Goal: Task Accomplishment & Management: Complete application form

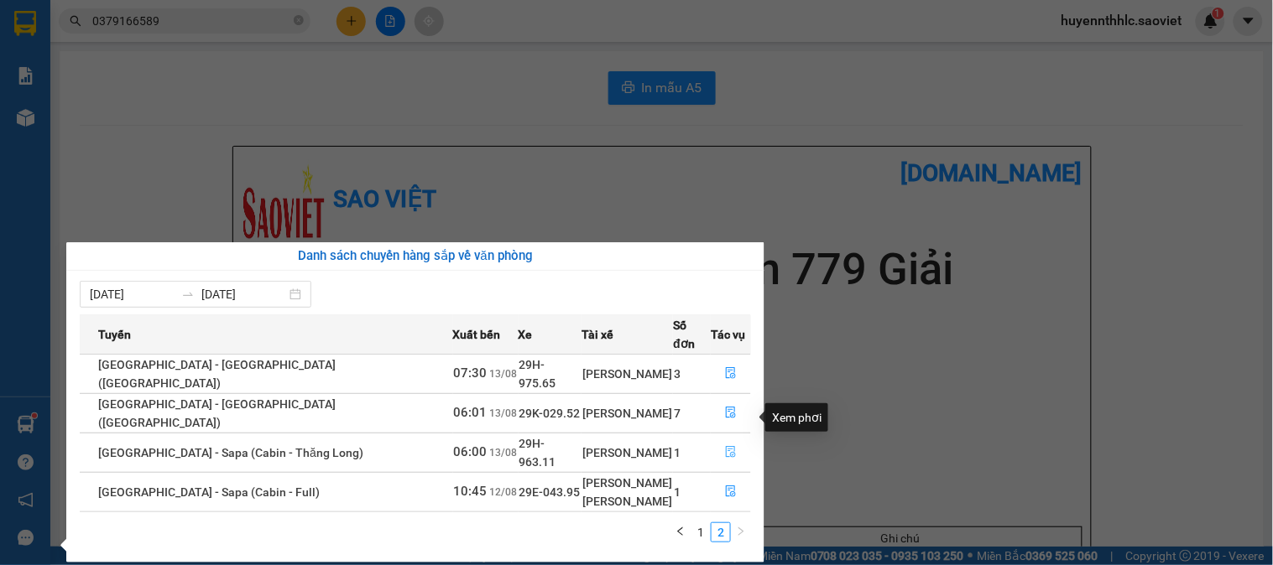
click at [725, 446] on icon "file-done" at bounding box center [731, 452] width 12 height 12
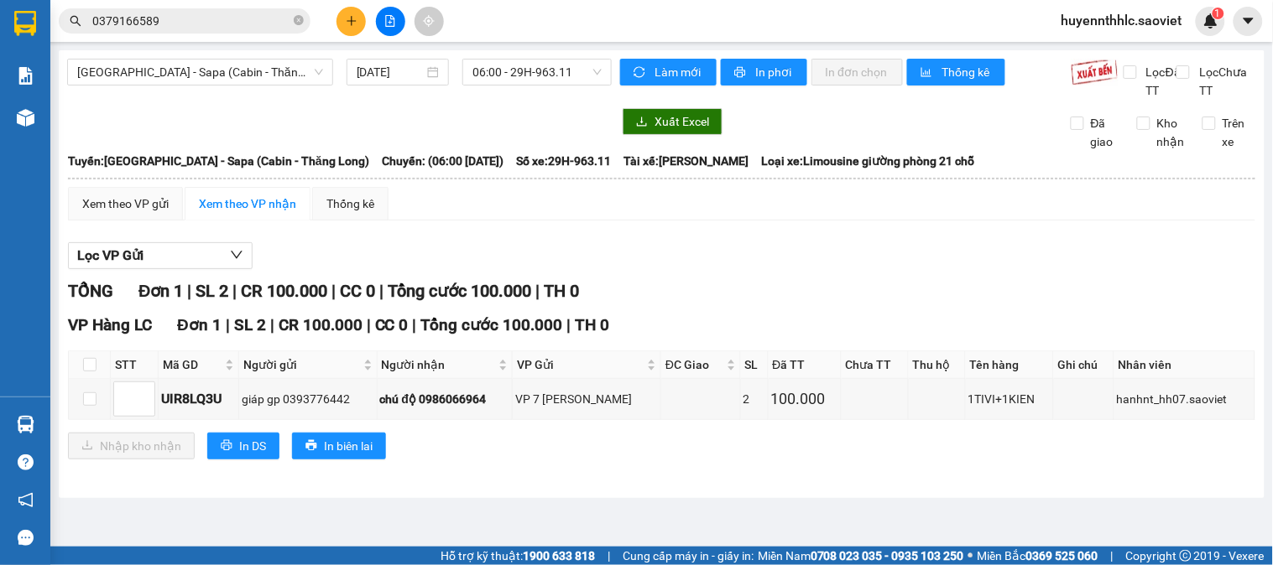
click at [902, 303] on div "TỔNG Đơn 1 | SL 2 | CR 100.000 | CC 0 | Tổng cước 100.000 | TH 0" at bounding box center [661, 292] width 1187 height 26
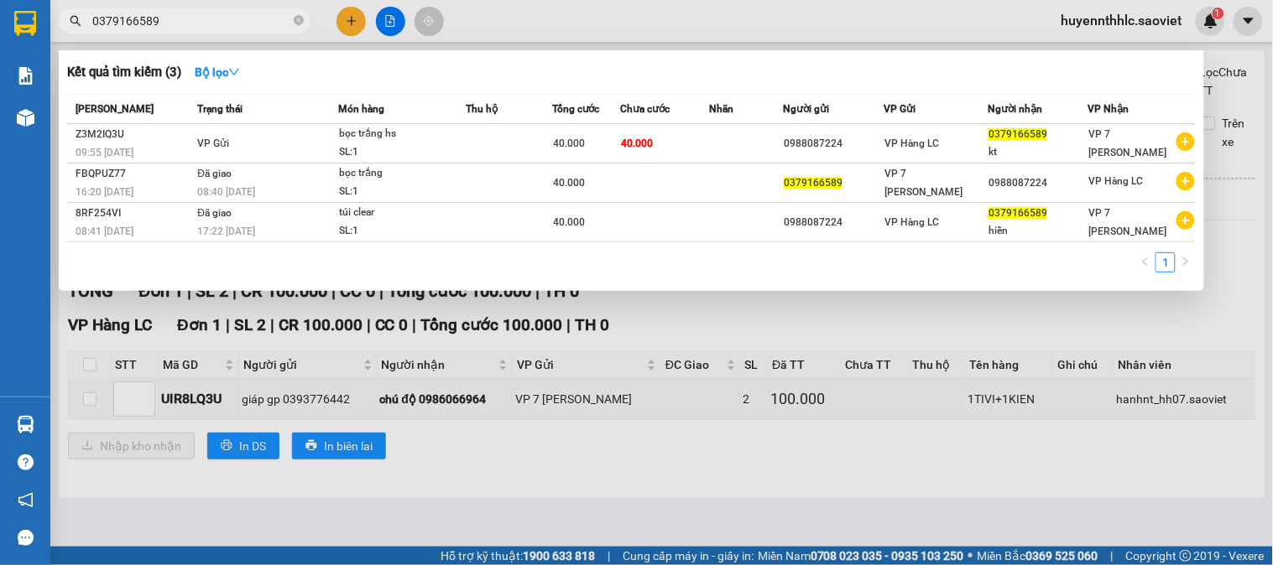
drag, startPoint x: 160, startPoint y: 18, endPoint x: 45, endPoint y: 30, distance: 115.6
click at [45, 30] on section "Kết quả tìm kiếm ( 3 ) Bộ lọc Mã ĐH Trạng thái Món hàng Thu hộ Tổng cước Chưa c…" at bounding box center [636, 282] width 1273 height 565
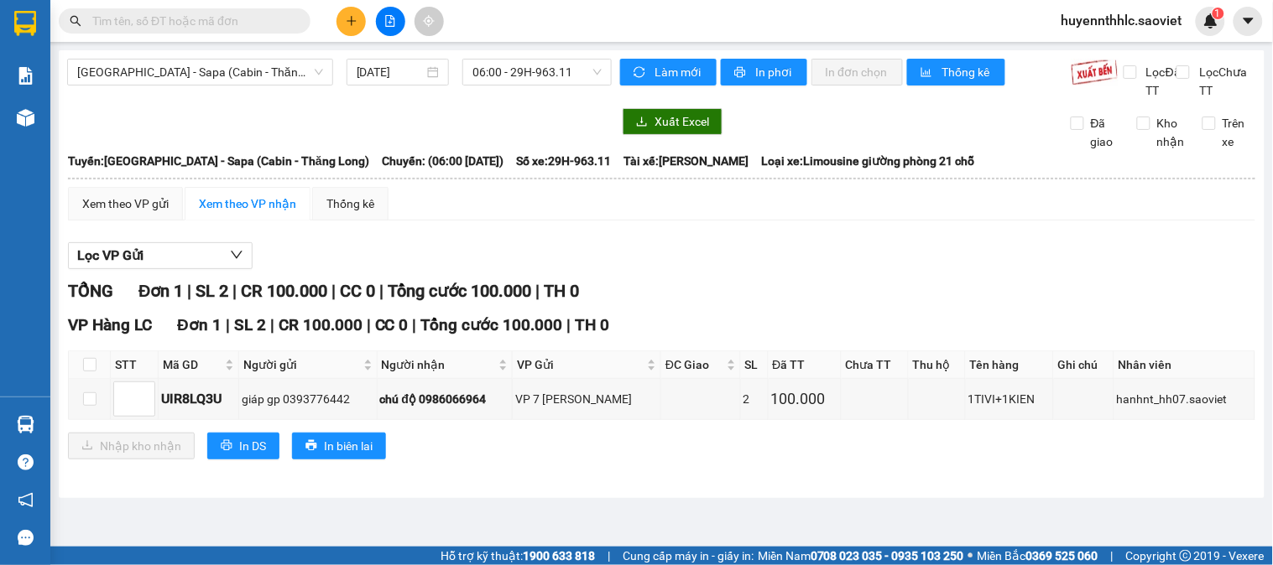
click at [216, 19] on input "text" at bounding box center [191, 21] width 198 height 18
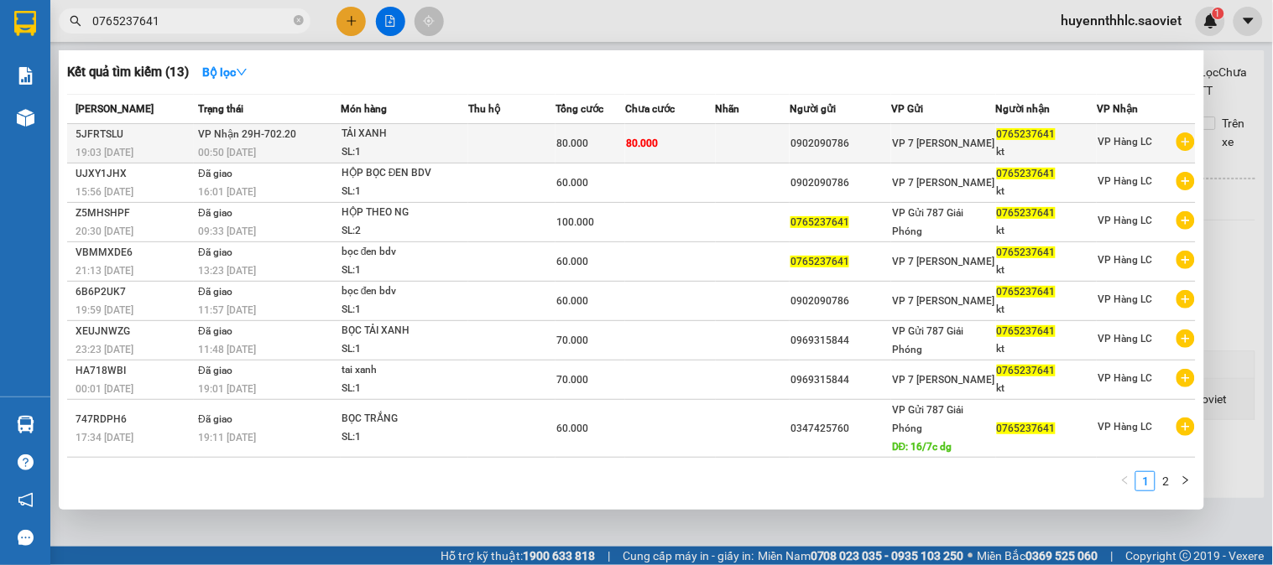
type input "0765237641"
click at [1064, 138] on div "0765237641" at bounding box center [1047, 135] width 100 height 18
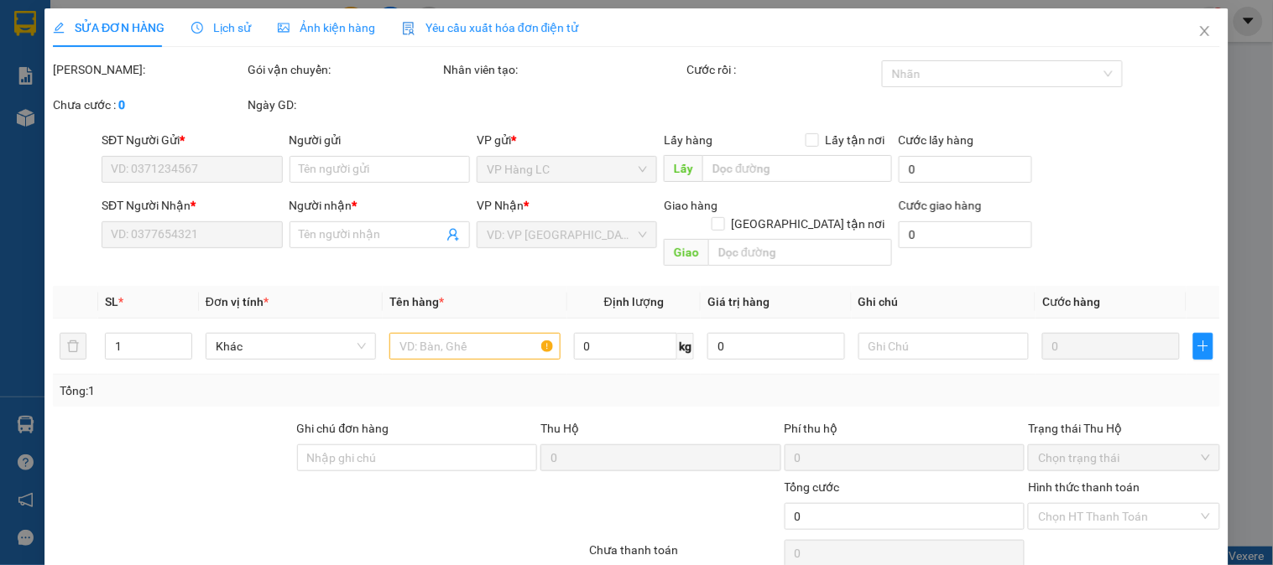
type input "0902090786"
type input "0765237641"
type input "kt"
type input "80.000"
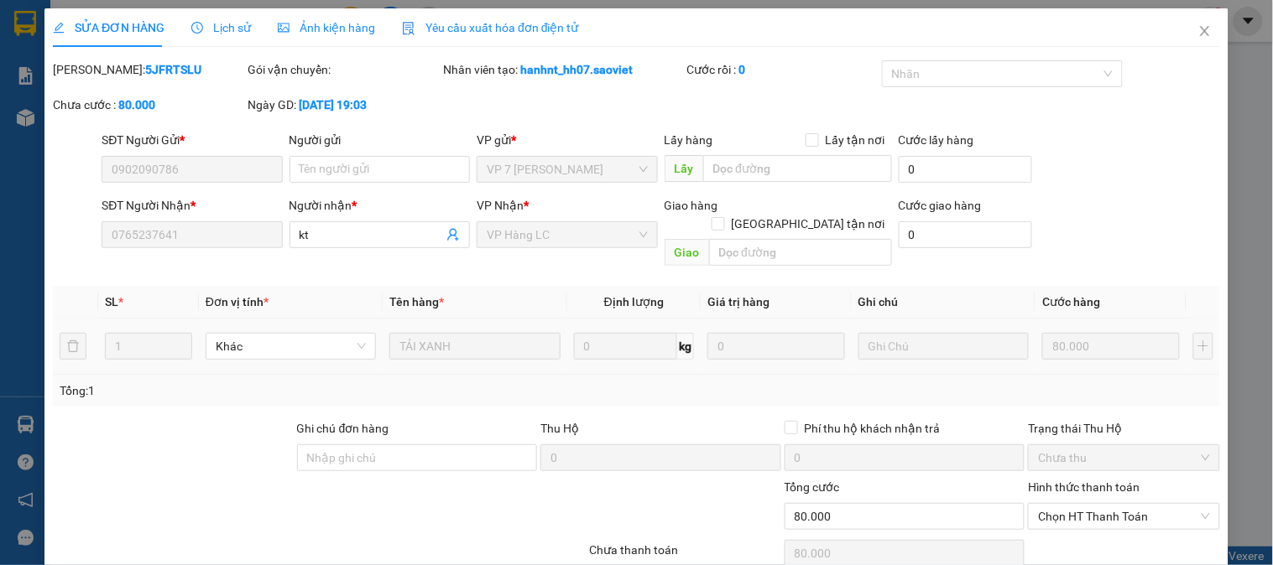
scroll to position [59, 0]
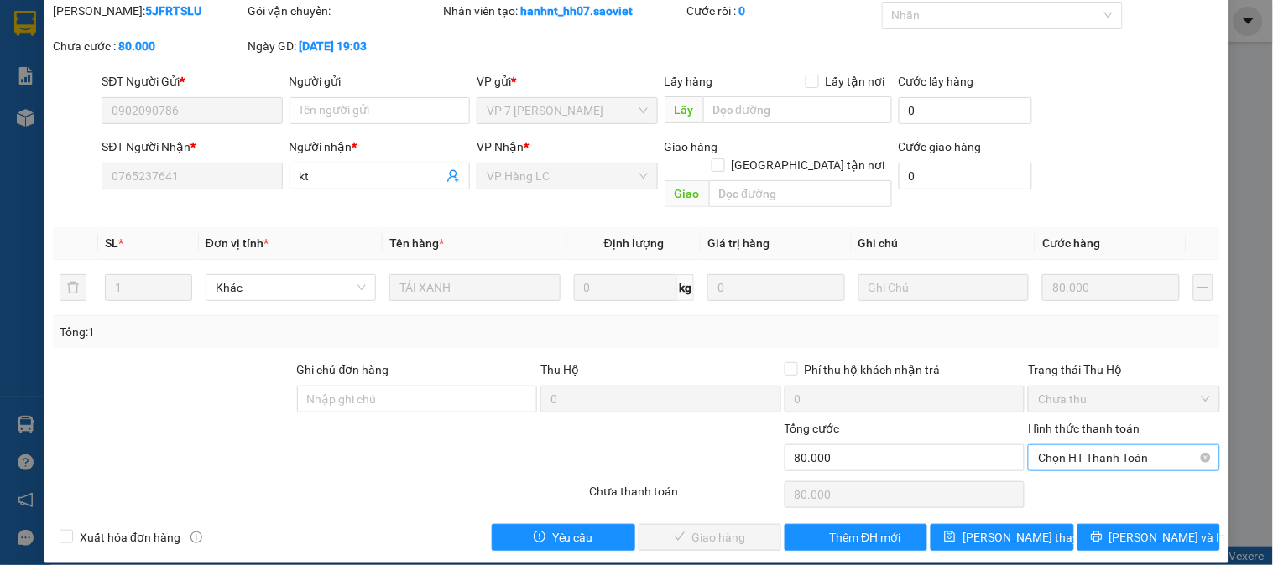
click at [1103, 445] on span "Chọn HT Thanh Toán" at bounding box center [1123, 457] width 171 height 25
click at [1092, 464] on div "Tại văn phòng" at bounding box center [1113, 473] width 169 height 18
type input "0"
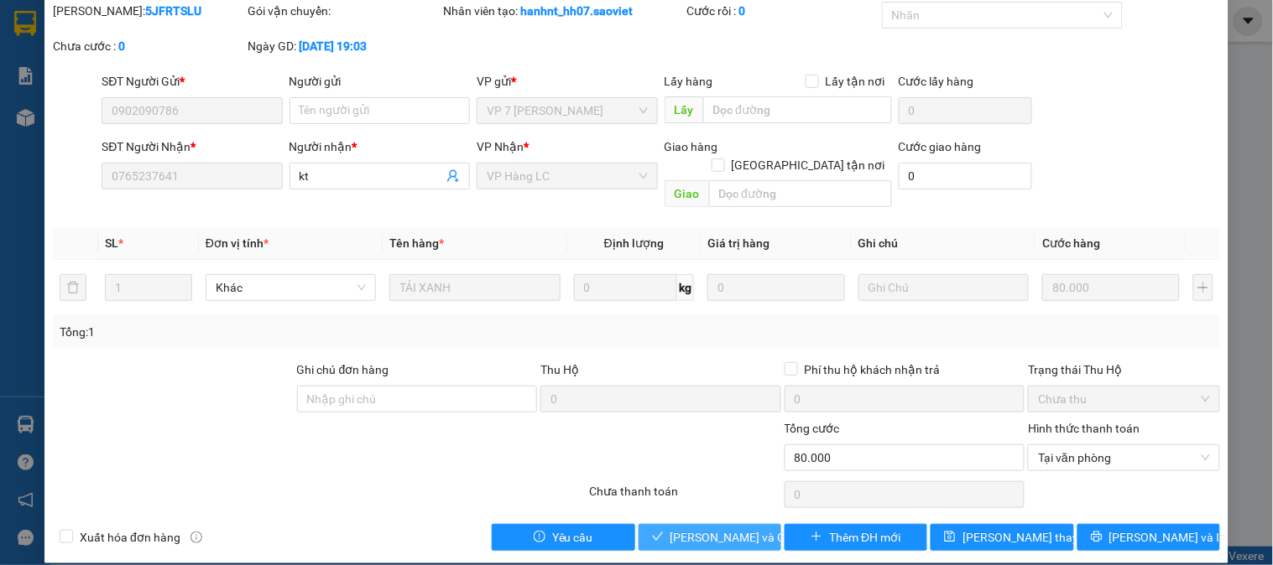
click at [740, 529] on span "[PERSON_NAME] và Giao hàng" at bounding box center [750, 538] width 161 height 18
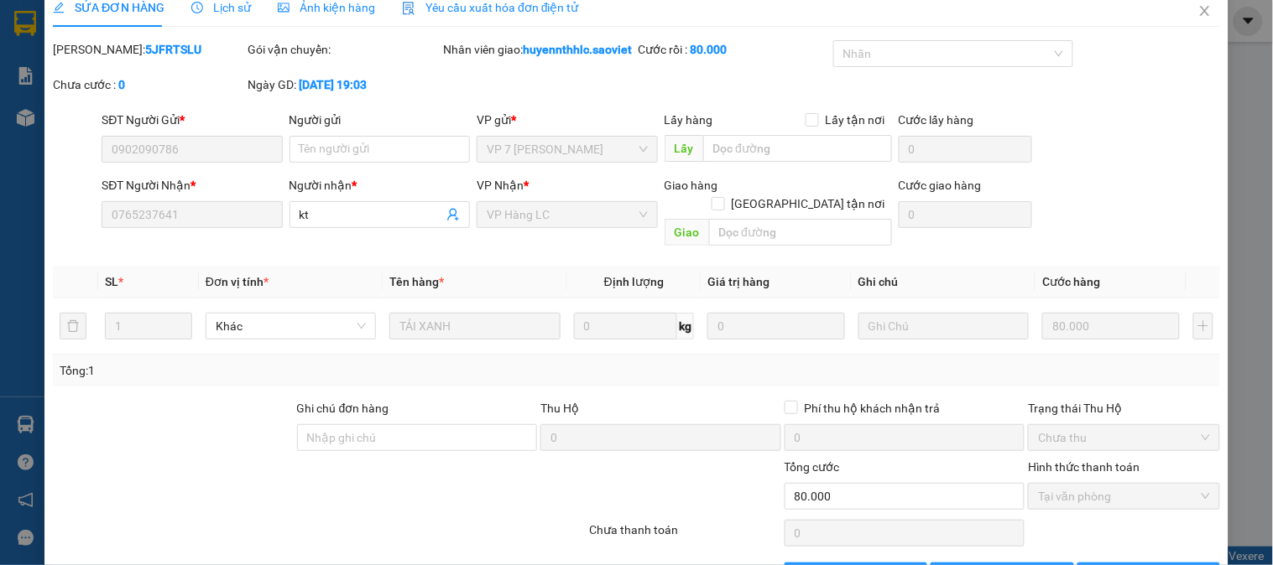
scroll to position [0, 0]
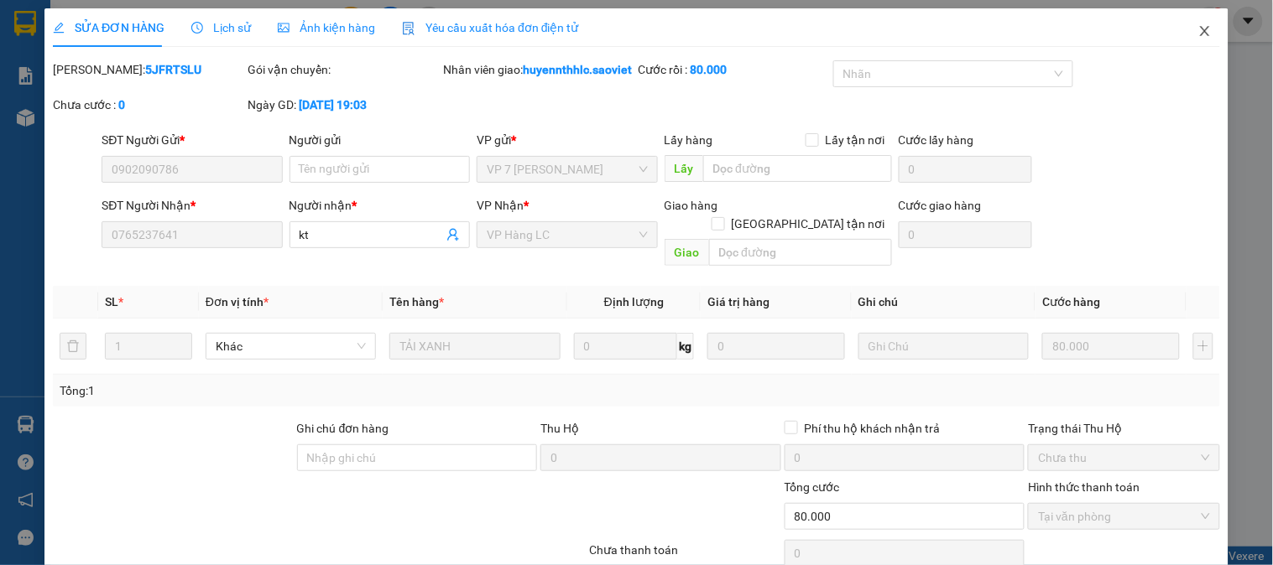
click at [1181, 36] on span "Close" at bounding box center [1204, 31] width 47 height 47
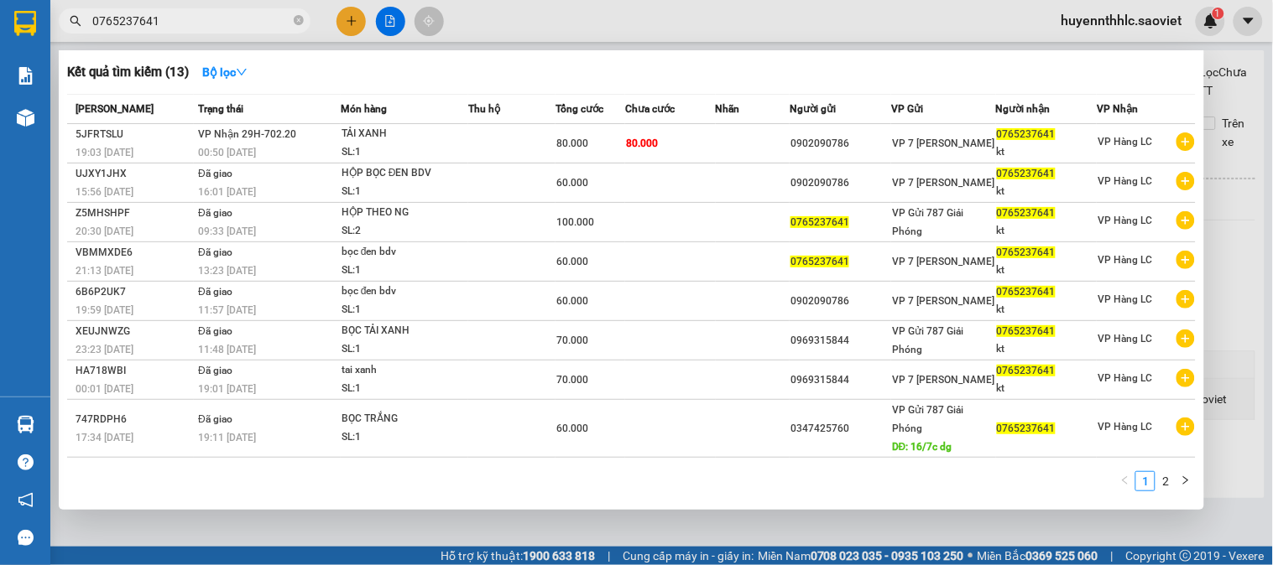
drag, startPoint x: 174, startPoint y: 23, endPoint x: 14, endPoint y: 23, distance: 159.4
click at [14, 23] on section "Kết quả tìm kiếm ( 13 ) Bộ lọc Mã ĐH Trạng thái Món hàng Thu hộ Tổng cước Chưa …" at bounding box center [636, 282] width 1273 height 565
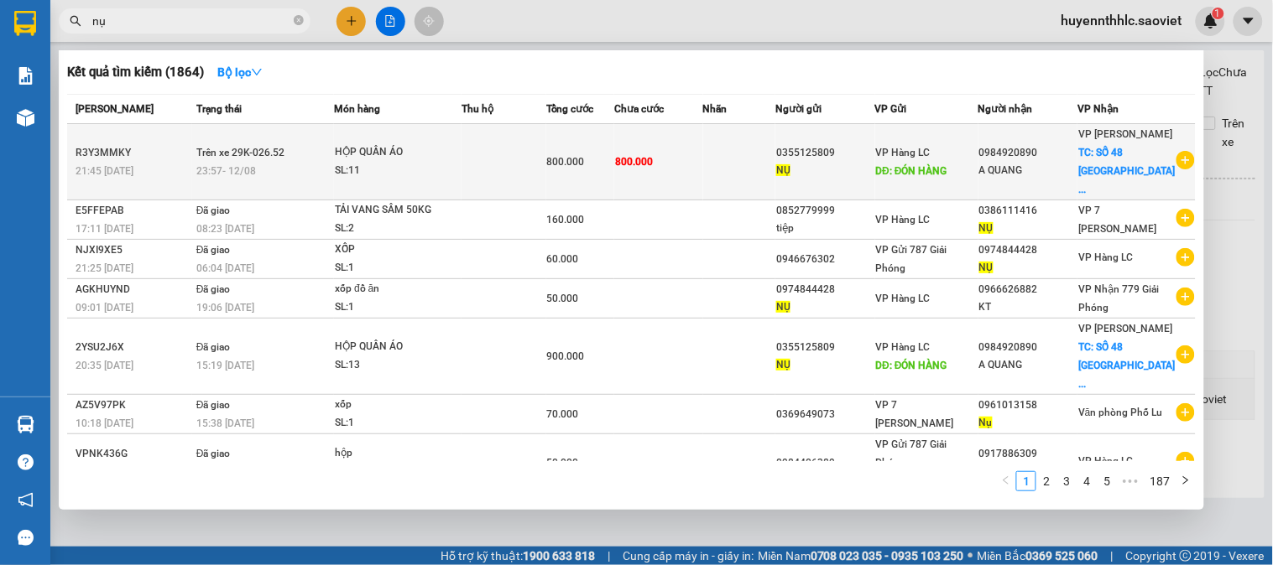
type input "nụ"
click at [927, 173] on span "DĐ: ĐÓN HÀNG" at bounding box center [911, 171] width 71 height 12
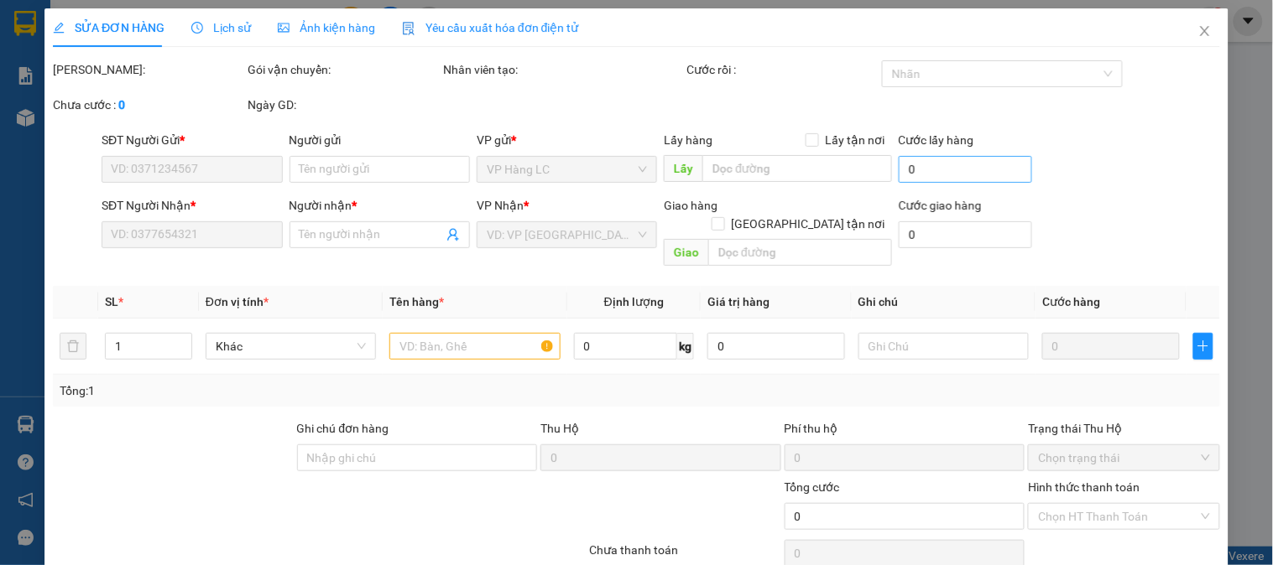
type input "0355125809"
type input "NỤ"
type input "ĐÓN HÀNG"
type input "100.000"
type input "0984920890"
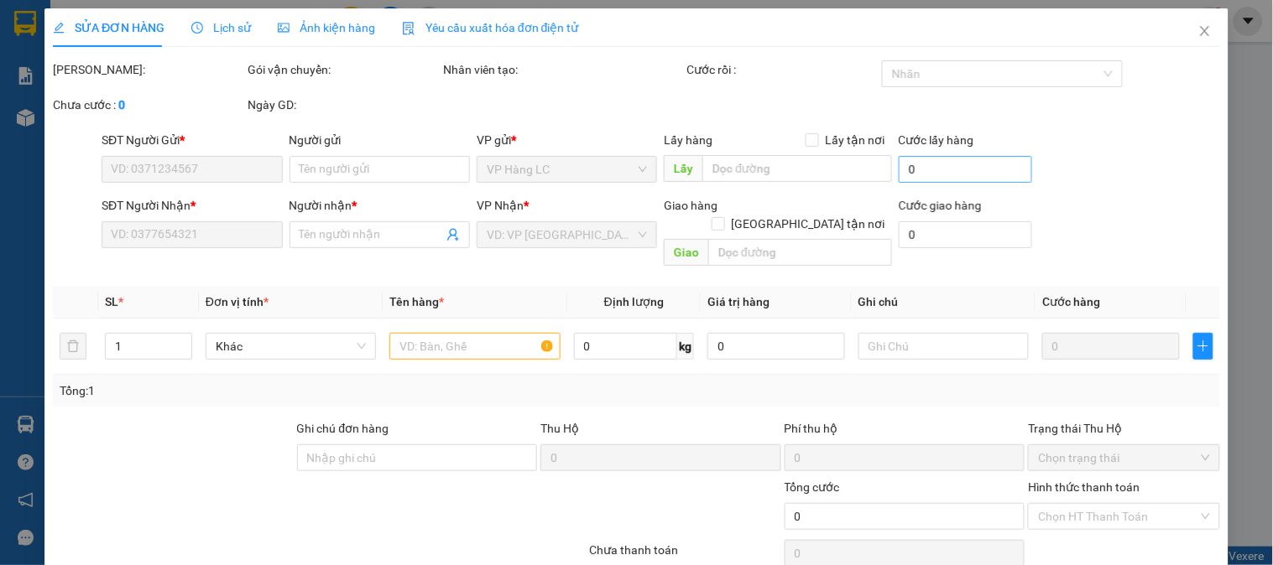
type input "A QUANG"
checkbox input "true"
type input "SỐ 48 VIỆT HƯNG LONG BIÊN GIA LÂM (HN THU CƯỚC)"
type input "800.000"
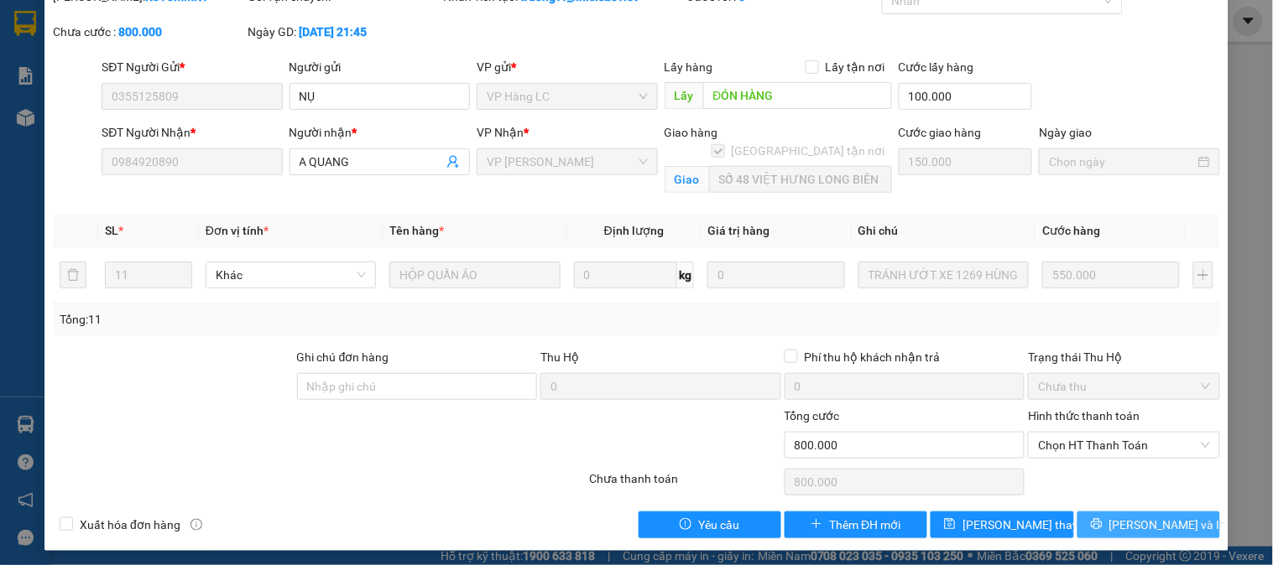
scroll to position [102, 0]
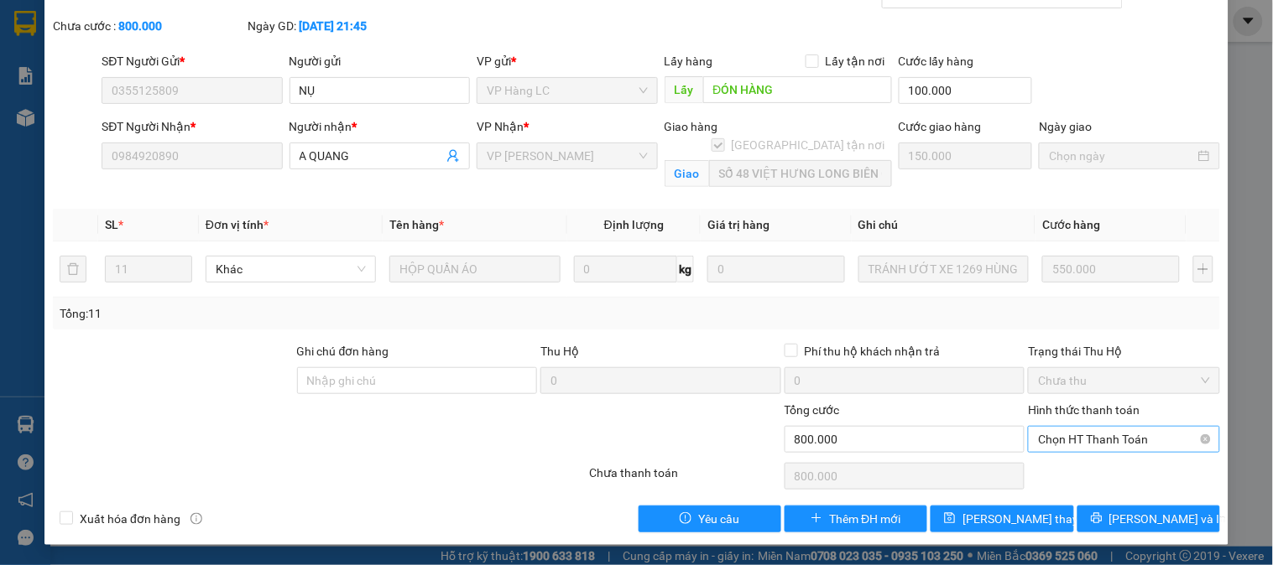
click at [1077, 441] on span "Chọn HT Thanh Toán" at bounding box center [1123, 439] width 171 height 25
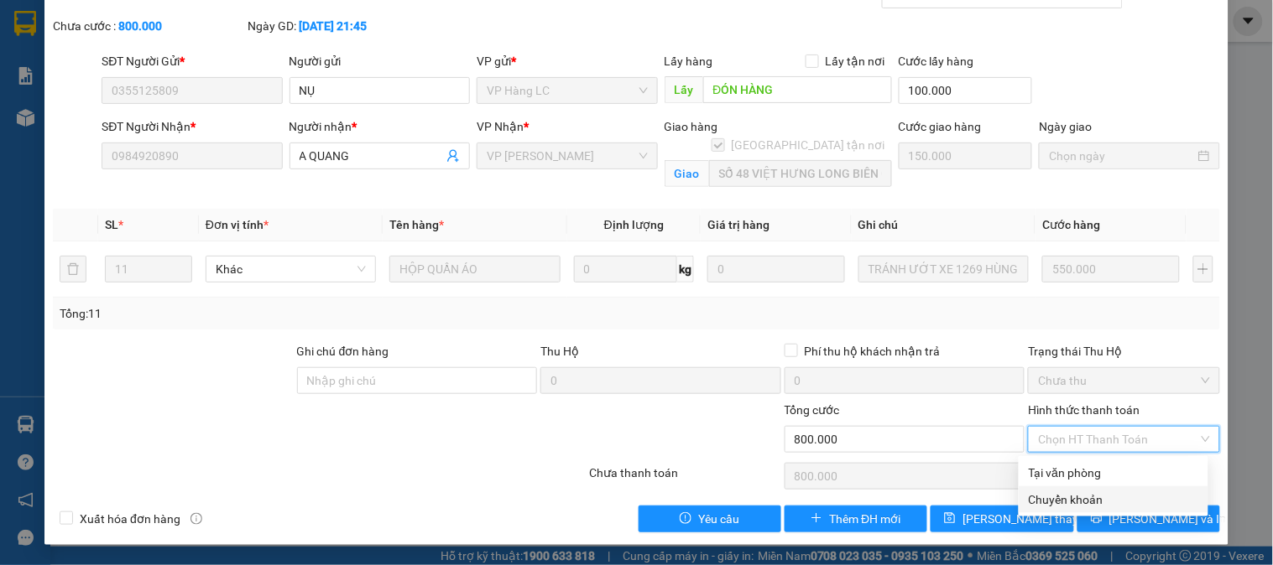
click at [1070, 491] on div "Chuyển khoản" at bounding box center [1113, 500] width 169 height 18
type input "0"
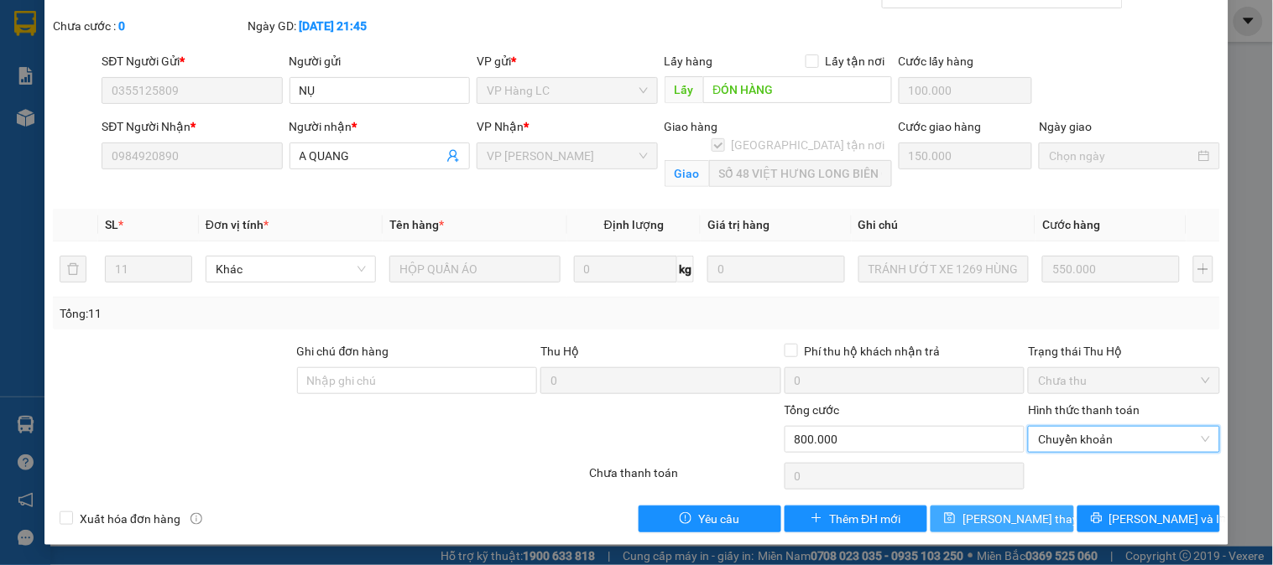
click at [990, 512] on span "[PERSON_NAME] thay đổi" at bounding box center [1029, 519] width 134 height 18
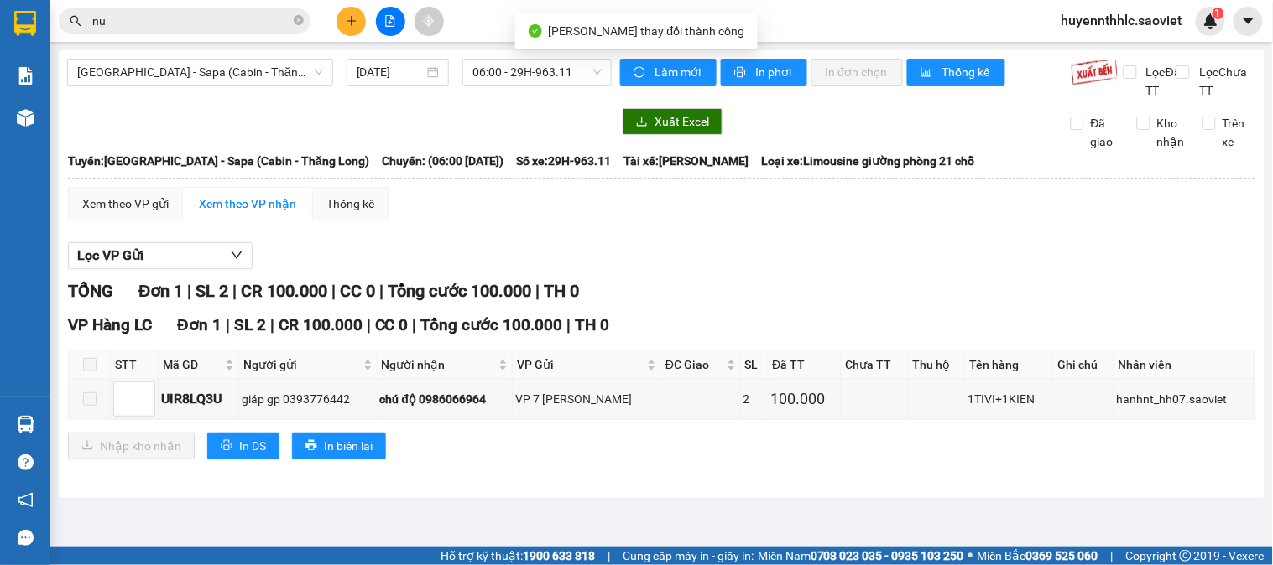
click at [176, 22] on input "nụ" at bounding box center [191, 21] width 198 height 18
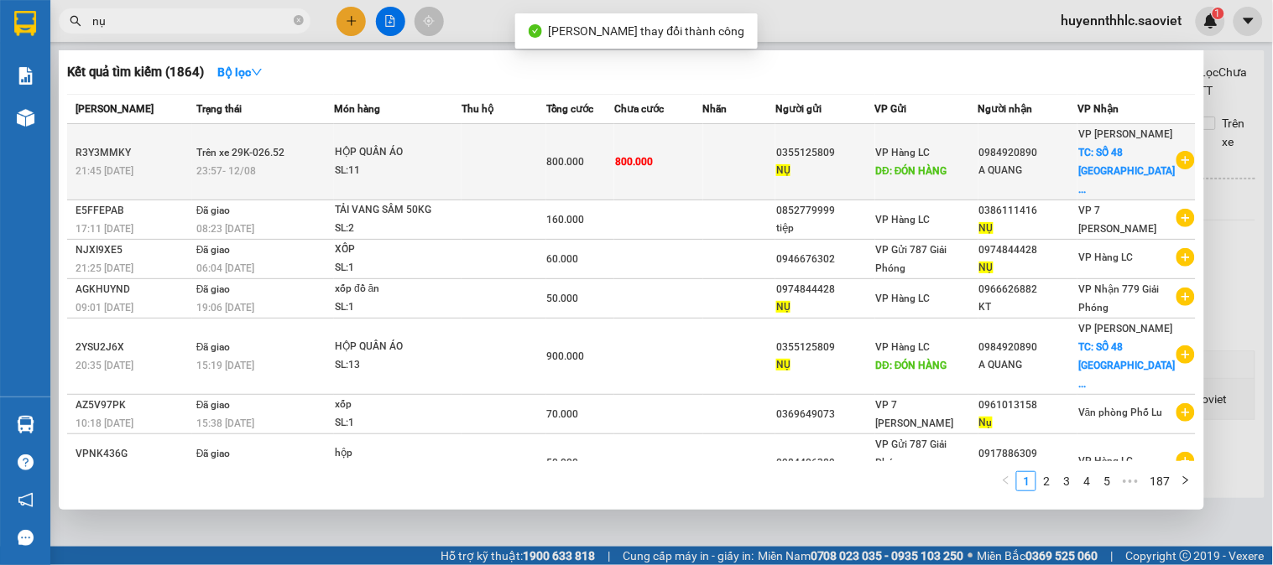
click at [862, 176] on div "NỤ" at bounding box center [825, 171] width 98 height 18
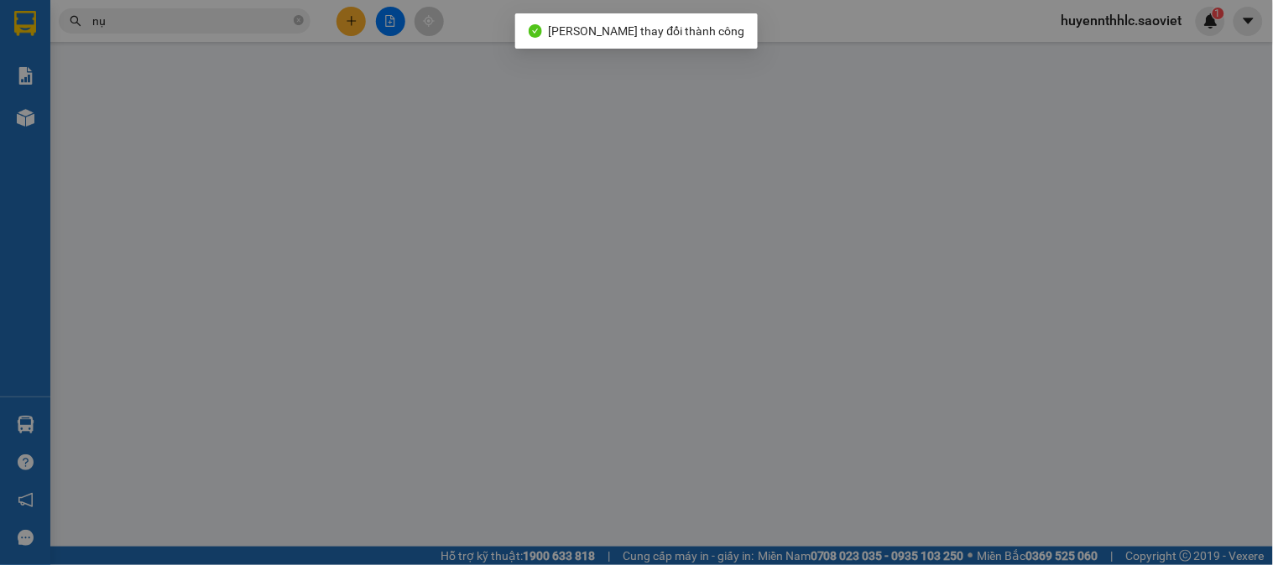
type input "0355125809"
type input "NỤ"
type input "ĐÓN HÀNG"
type input "100.000"
type input "0984920890"
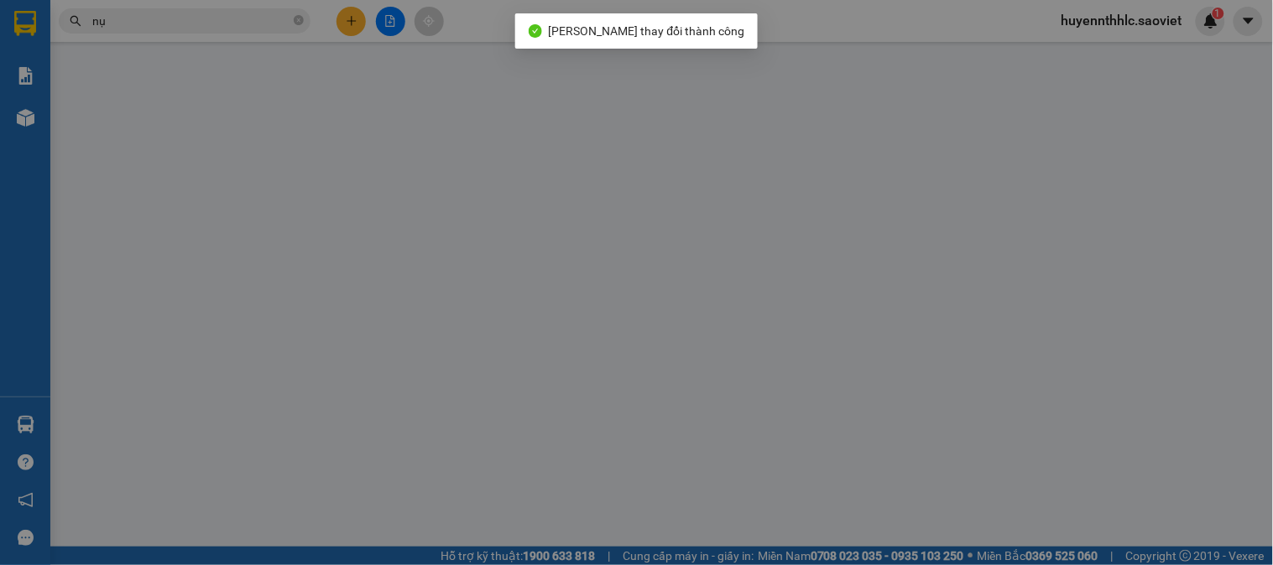
type input "A QUANG"
checkbox input "true"
type input "SỐ 48 VIỆT HƯNG LONG BIÊN GIA LÂM (HN THU CƯỚC)"
type input "800.000"
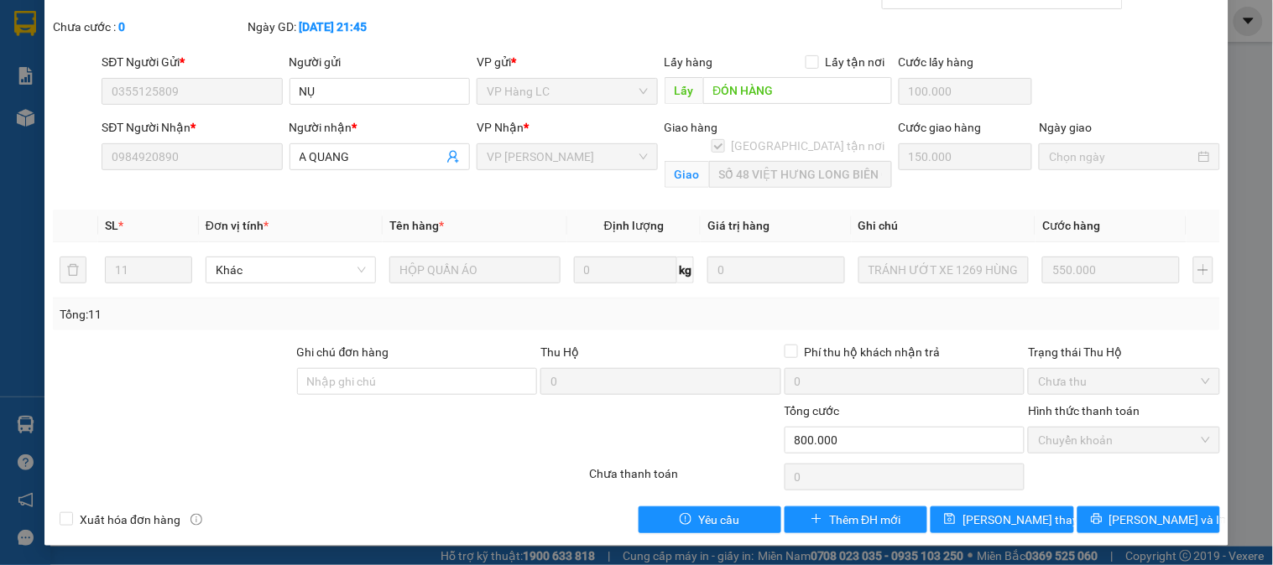
scroll to position [102, 0]
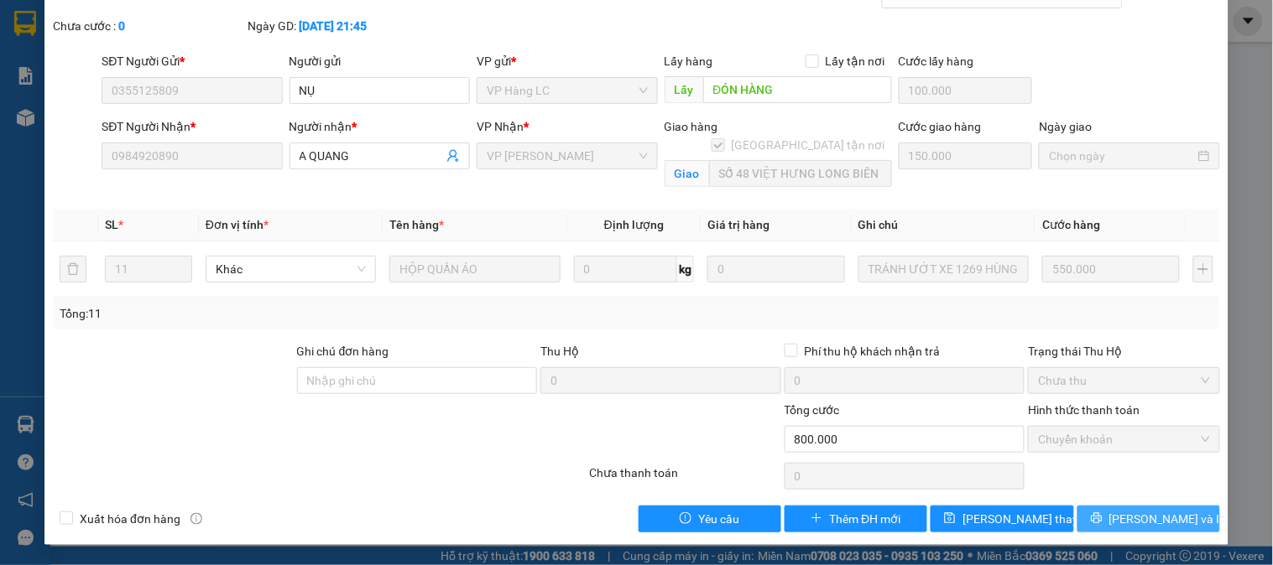
click at [1133, 521] on span "[PERSON_NAME] và In" at bounding box center [1167, 519] width 117 height 18
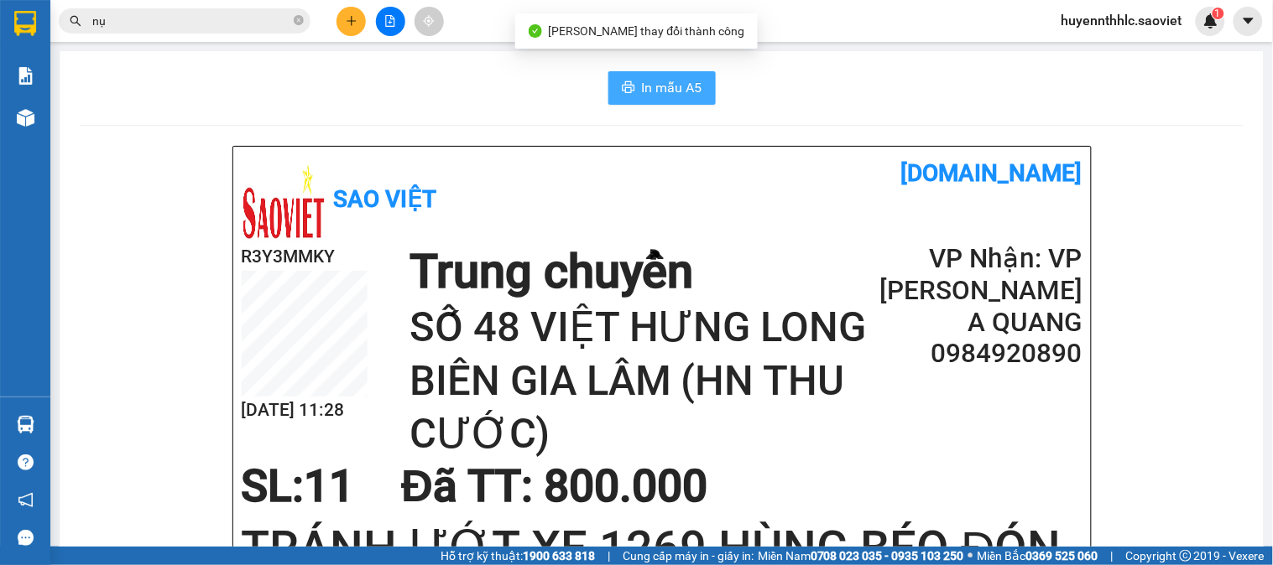
click at [678, 84] on span "In mẫu A5" at bounding box center [672, 87] width 60 height 21
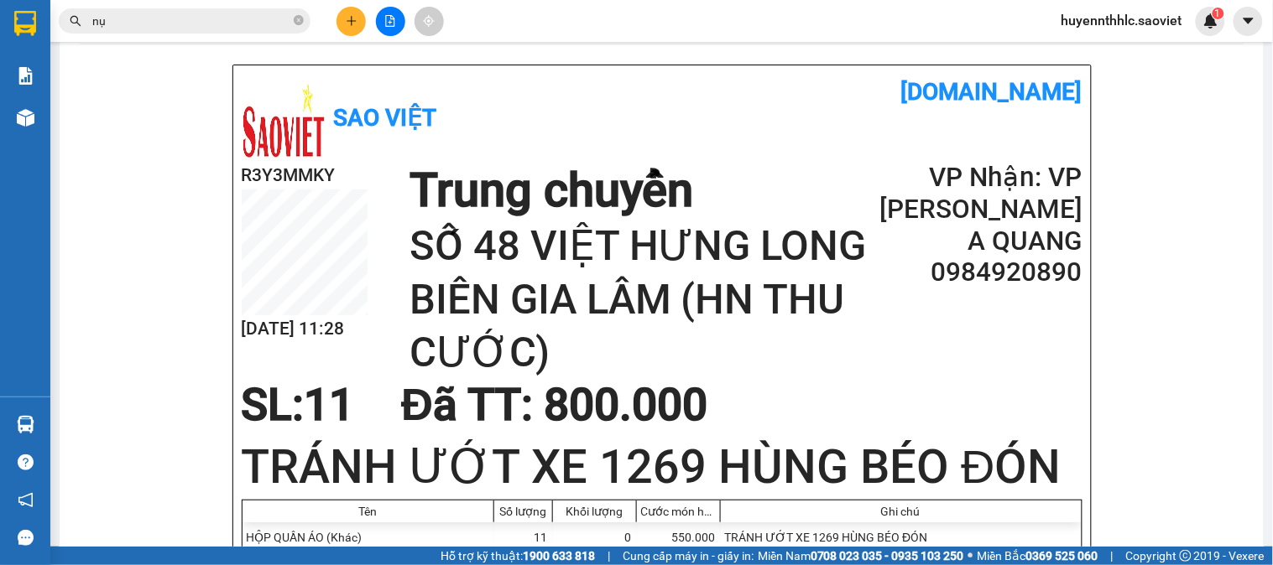
scroll to position [186, 0]
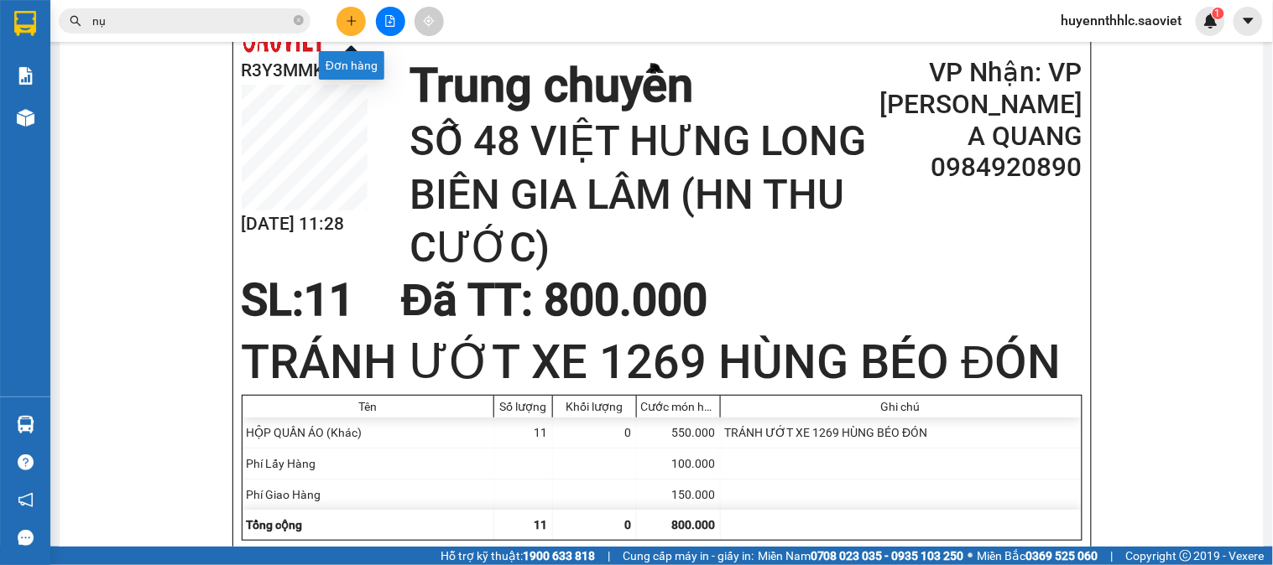
click at [346, 12] on button at bounding box center [350, 21] width 29 height 29
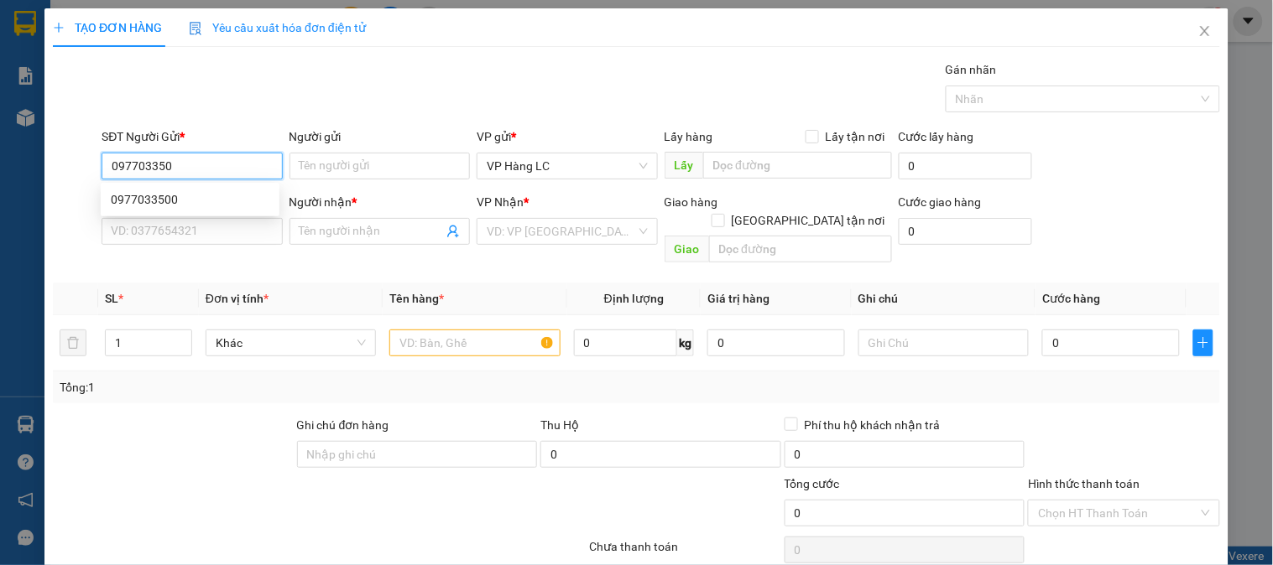
type input "0977033500"
click at [174, 194] on div "0977033500" at bounding box center [190, 199] width 159 height 18
type input "0888825258"
type input "kt"
checkbox input "true"
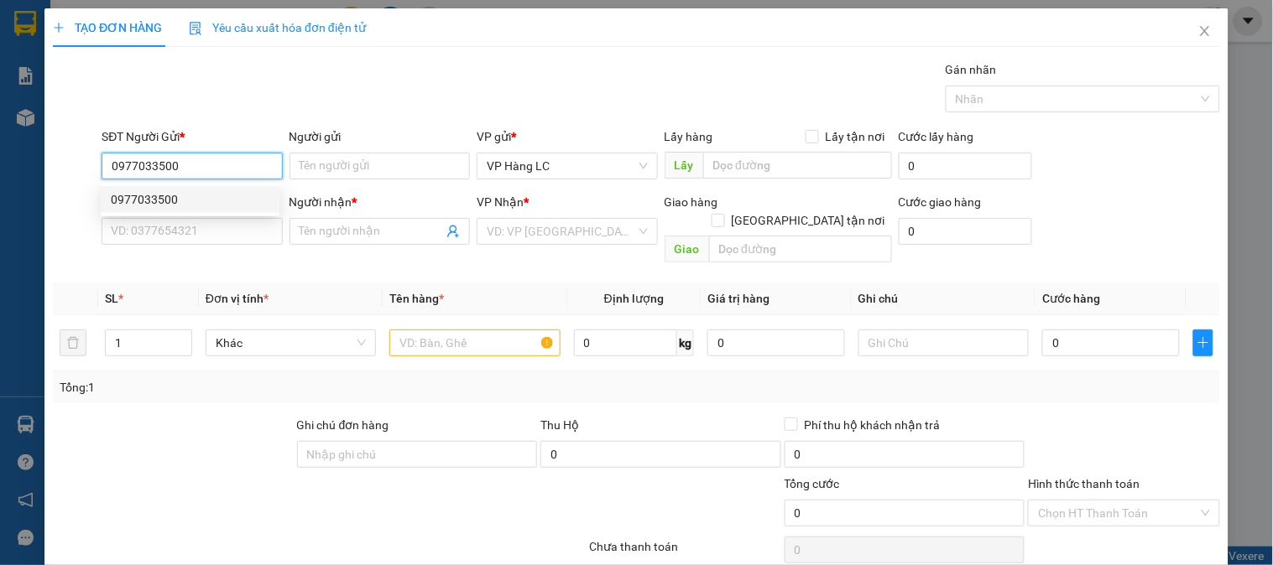
type input "ctn hà nội gọi ship"
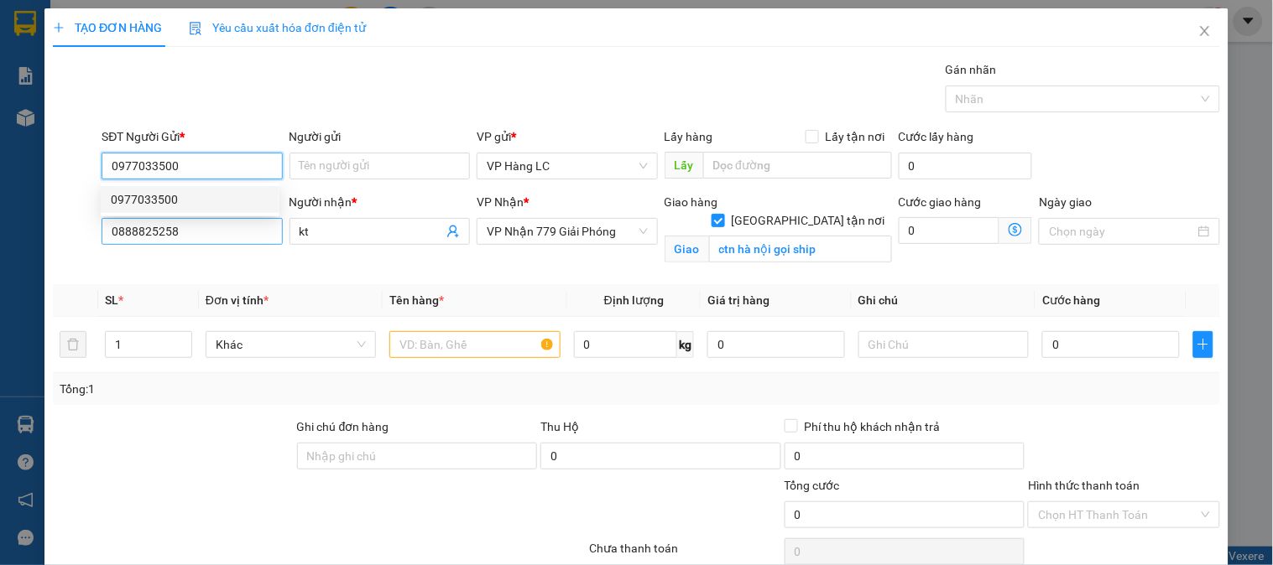
type input "0977033500"
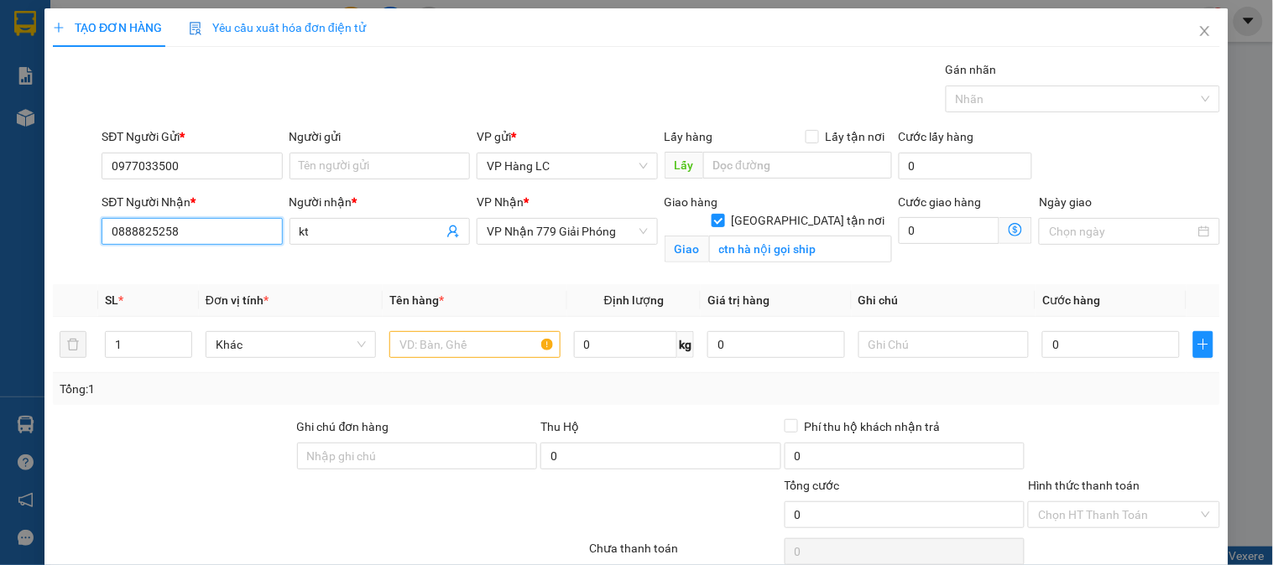
drag, startPoint x: 195, startPoint y: 228, endPoint x: 12, endPoint y: 283, distance: 190.9
click at [0, 294] on div "TẠO ĐƠN HÀNG Yêu cầu xuất hóa đơn điện tử Transit Pickup Surcharge Ids Transit …" at bounding box center [636, 282] width 1273 height 565
type input "0983461426"
click at [826, 236] on input "ctn hà nội gọi ship" at bounding box center [800, 249] width 183 height 27
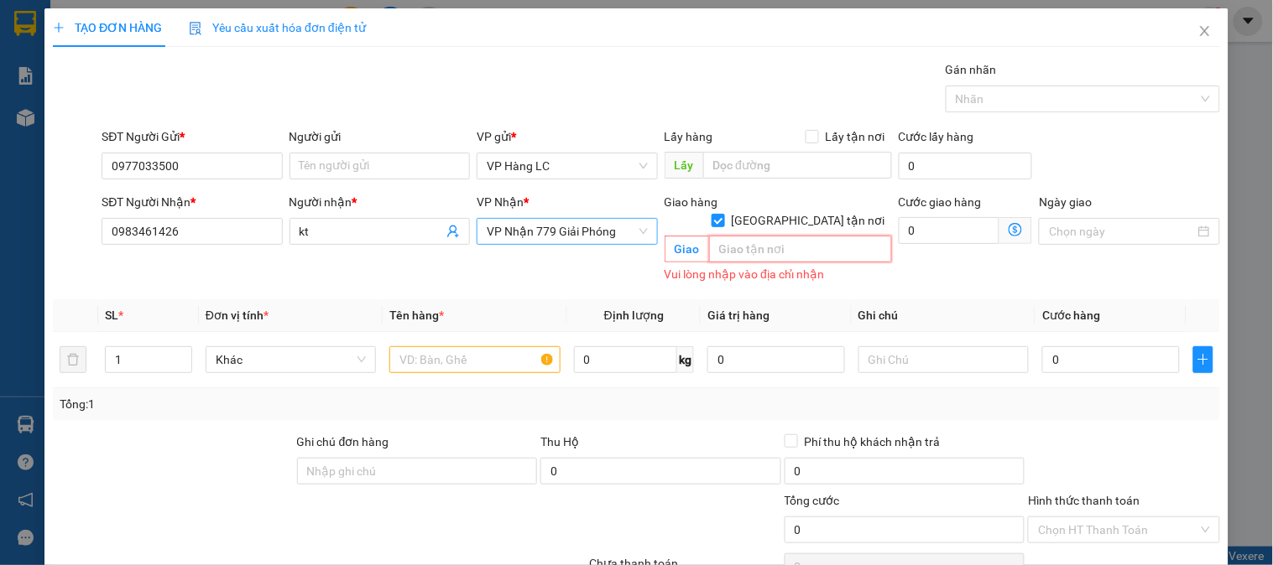
click at [579, 238] on span "VP Nhận 779 Giải Phóng" at bounding box center [567, 231] width 160 height 25
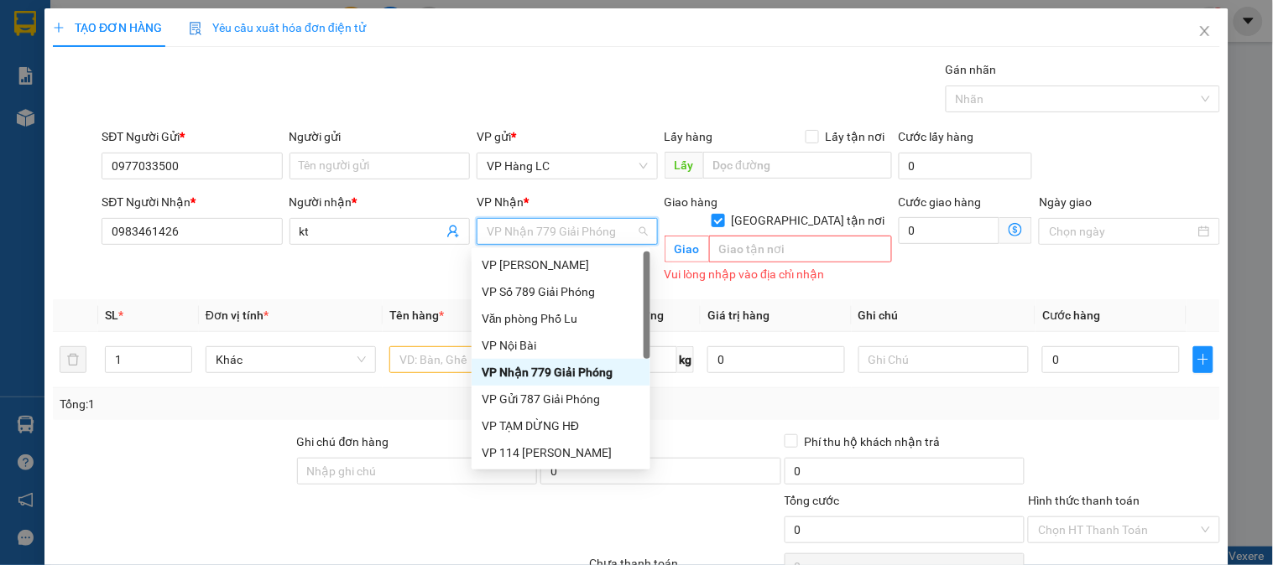
type input "7"
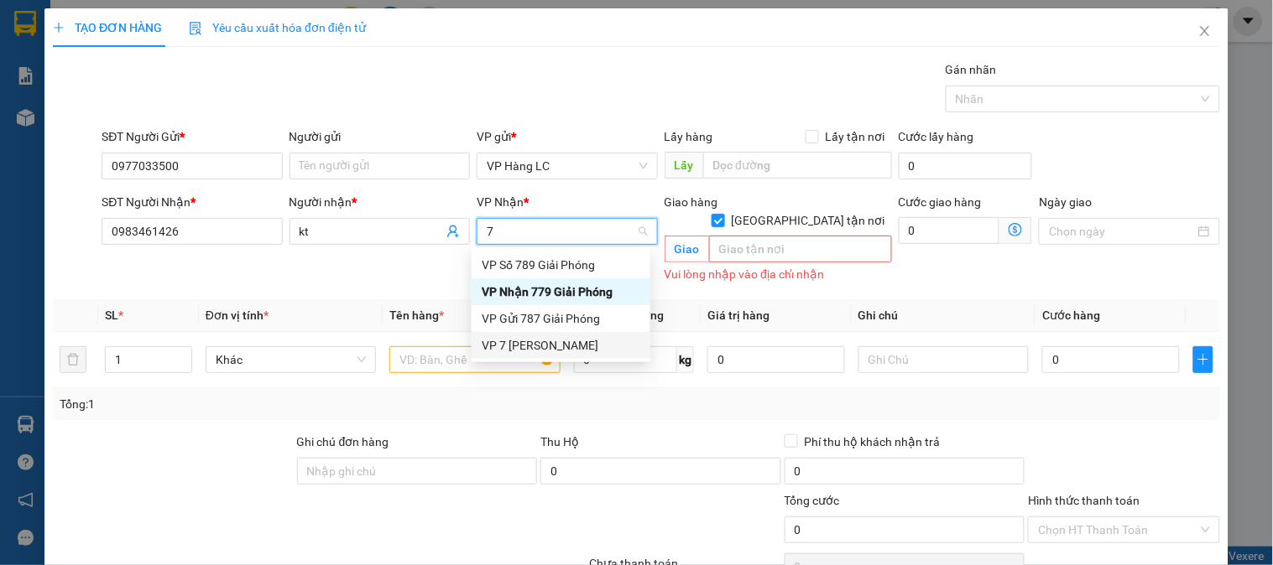
click at [544, 338] on div "VP 7 [PERSON_NAME]" at bounding box center [561, 345] width 159 height 18
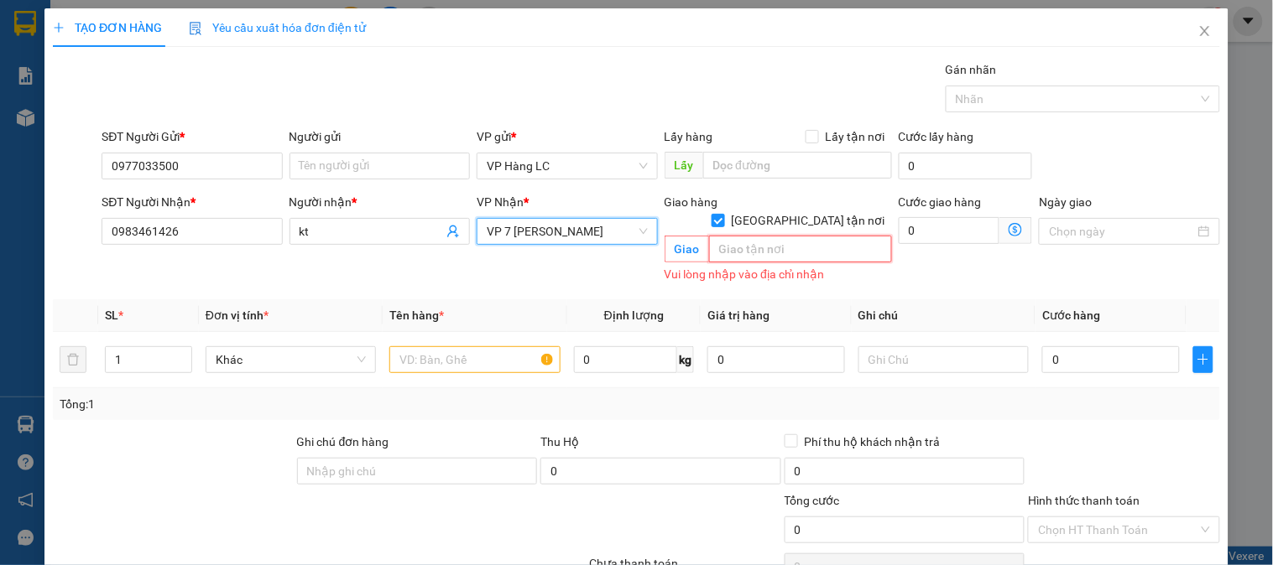
click at [784, 237] on input "text" at bounding box center [800, 249] width 183 height 27
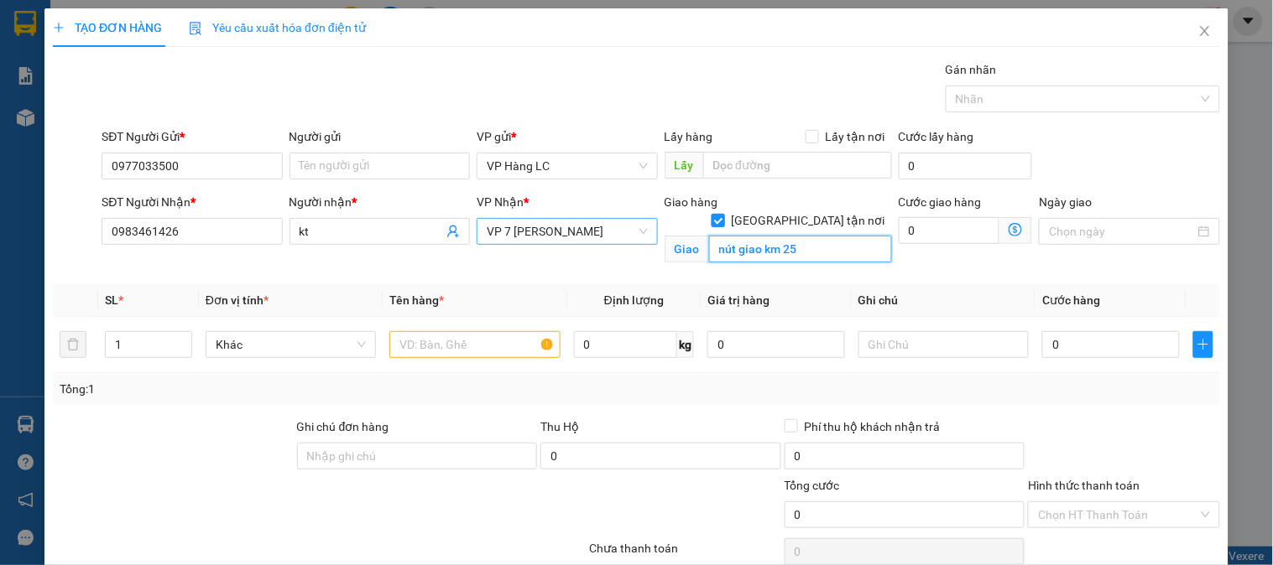
type input "nút giao km 25"
click at [723, 214] on input "[GEOGRAPHIC_DATA] tận nơi" at bounding box center [717, 220] width 12 height 12
checkbox input "false"
click at [823, 239] on input "nút giao km 25" at bounding box center [800, 249] width 183 height 27
click at [828, 238] on input "nút giao km 25" at bounding box center [800, 249] width 183 height 27
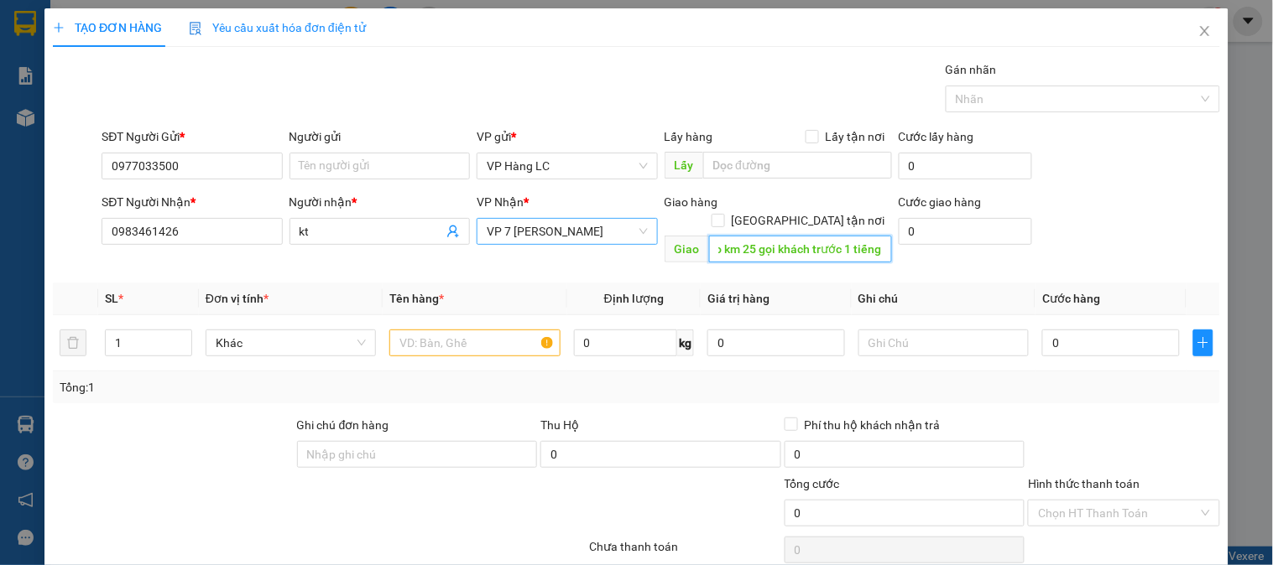
scroll to position [0, 49]
type input "nút giao km 25 gọi khách trước 1 tiếng"
click at [472, 330] on input "text" at bounding box center [474, 343] width 170 height 27
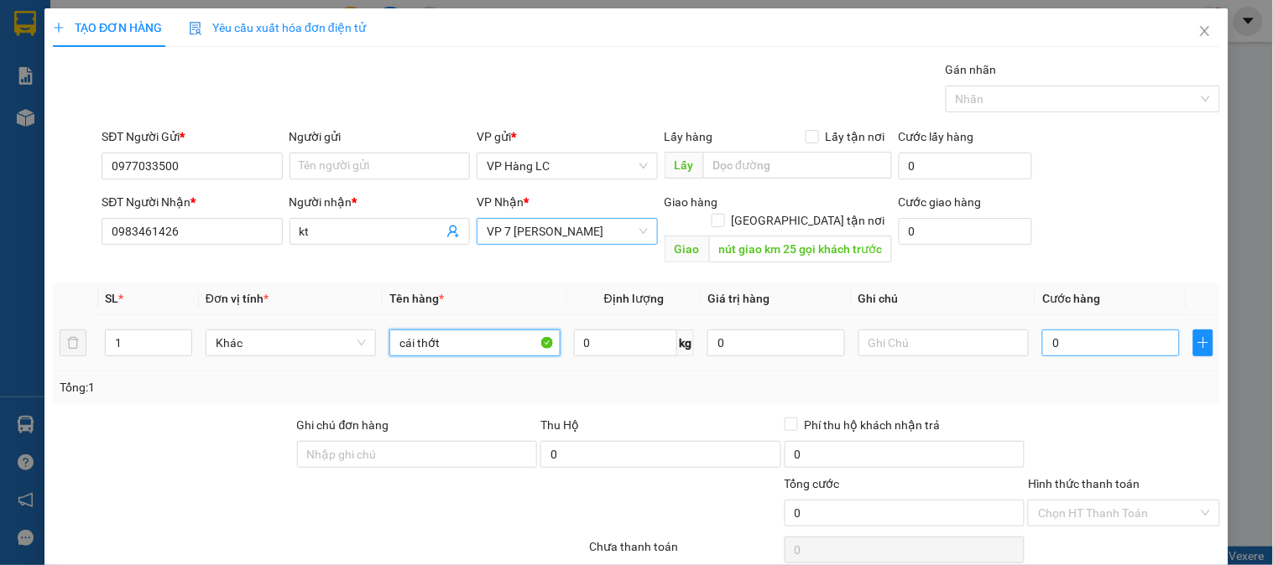
type input "cái thớt"
click at [1068, 330] on input "0" at bounding box center [1111, 343] width 138 height 27
type input "6"
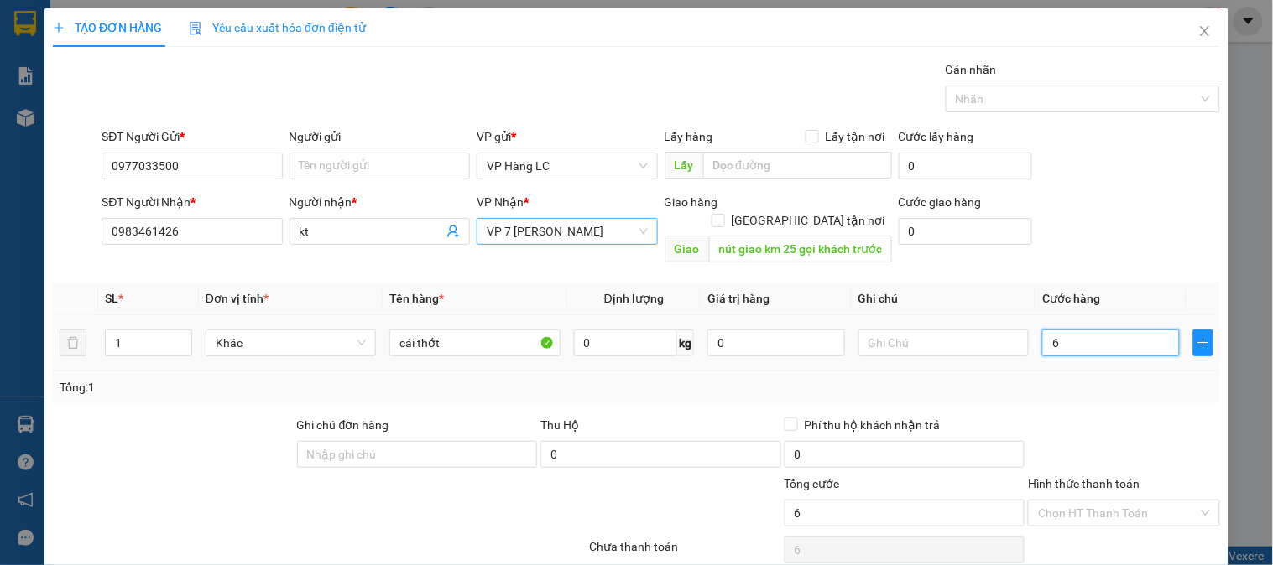
type input "60"
type input "600"
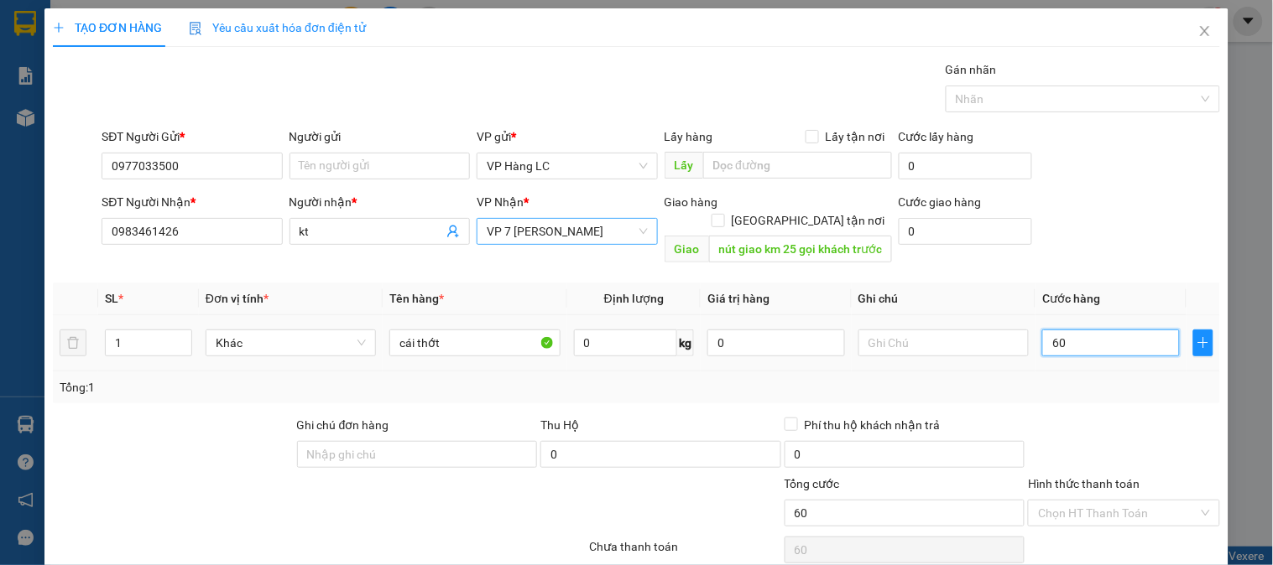
type input "600"
type input "6.000"
type input "60.000"
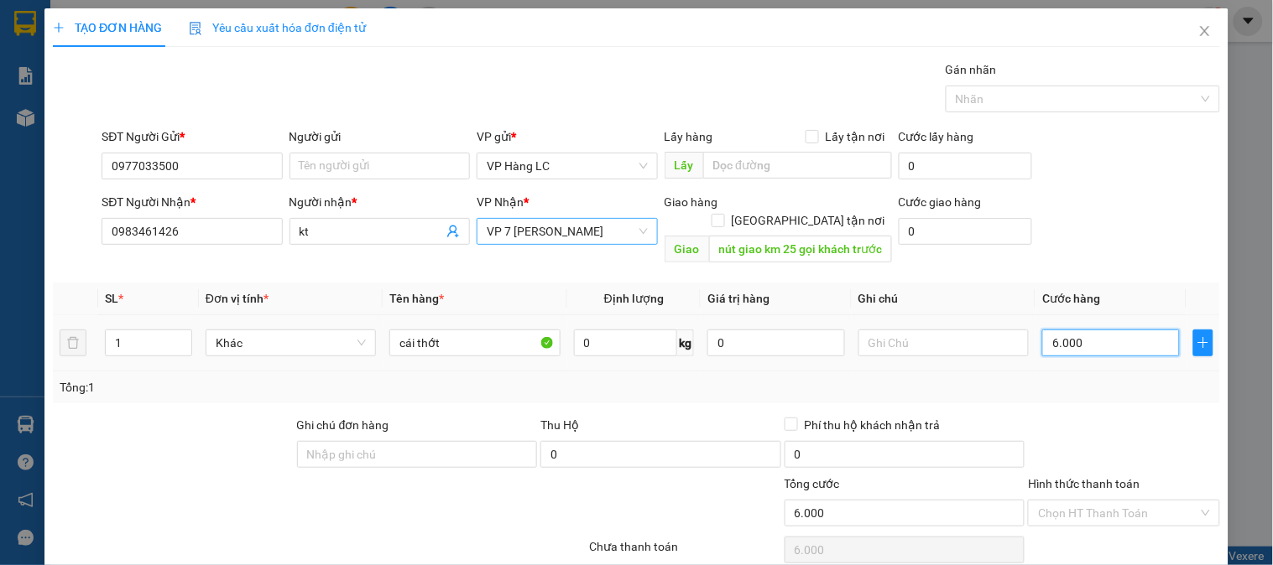
type input "60.000"
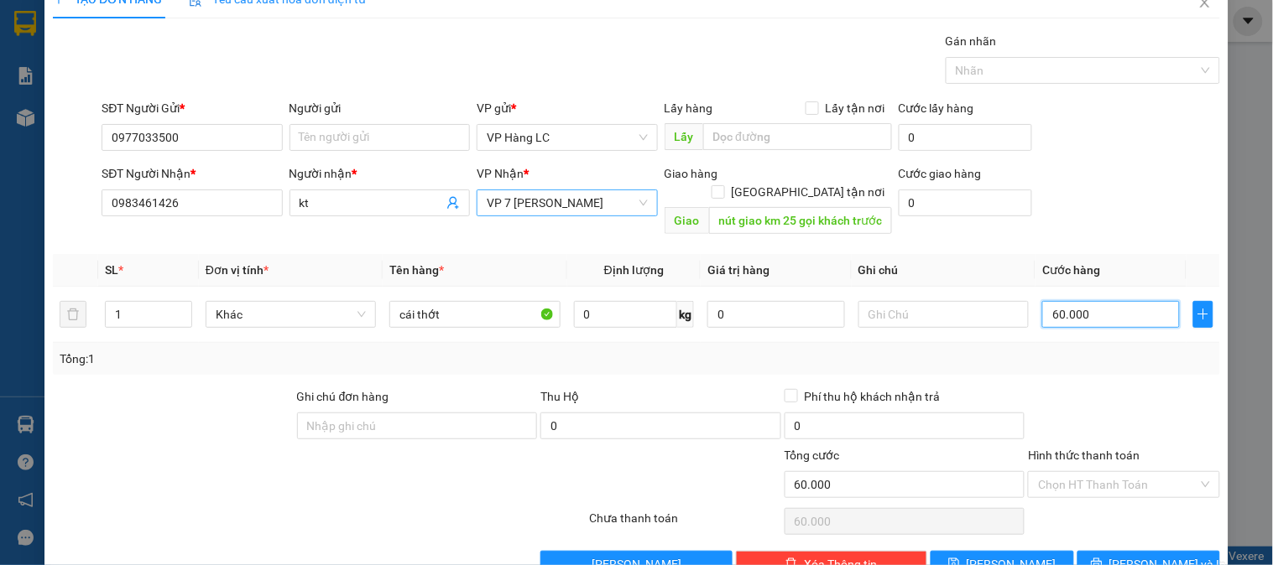
scroll to position [55, 0]
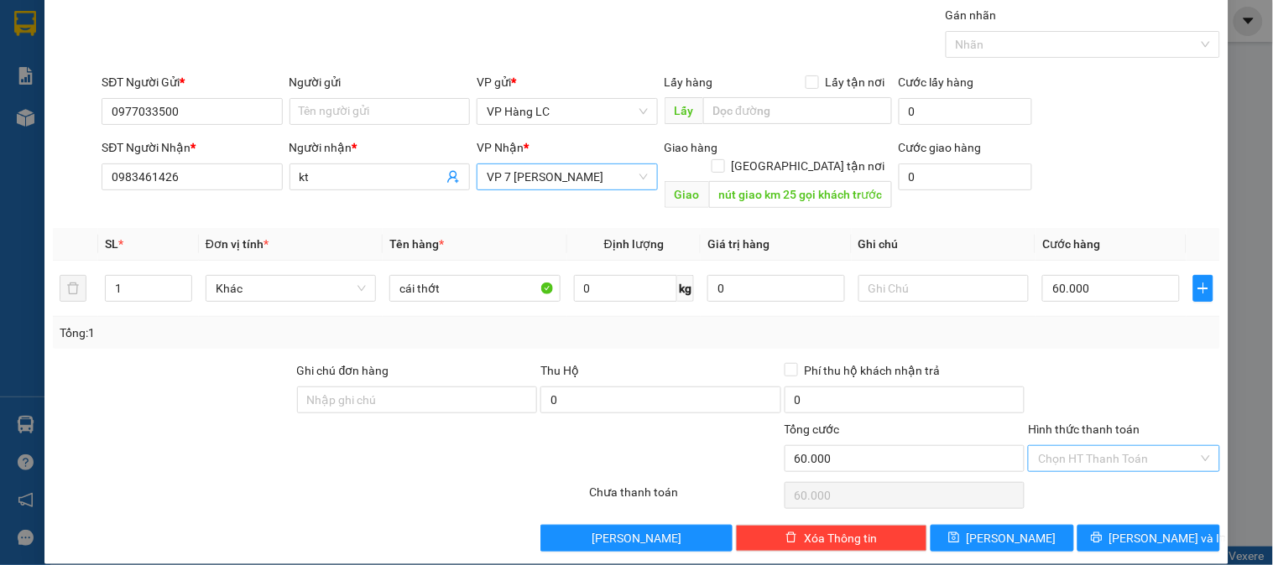
click at [1102, 446] on input "Hình thức thanh toán" at bounding box center [1117, 458] width 159 height 25
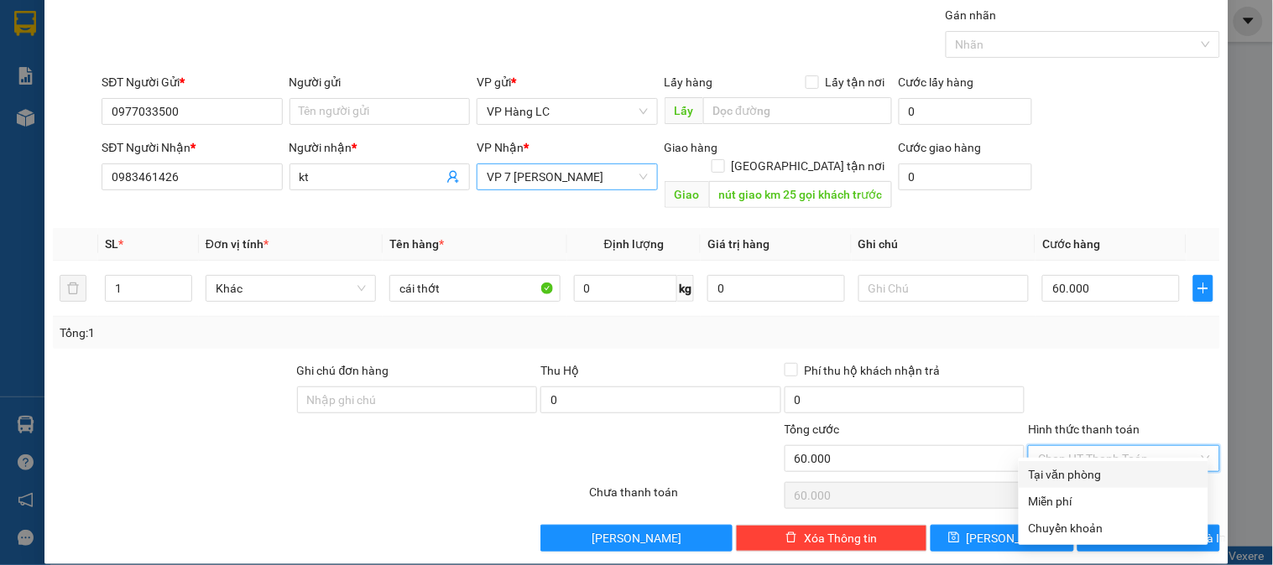
drag, startPoint x: 1085, startPoint y: 482, endPoint x: 1102, endPoint y: 470, distance: 20.5
click at [1086, 482] on div "Tại văn phòng" at bounding box center [1113, 475] width 169 height 18
type input "0"
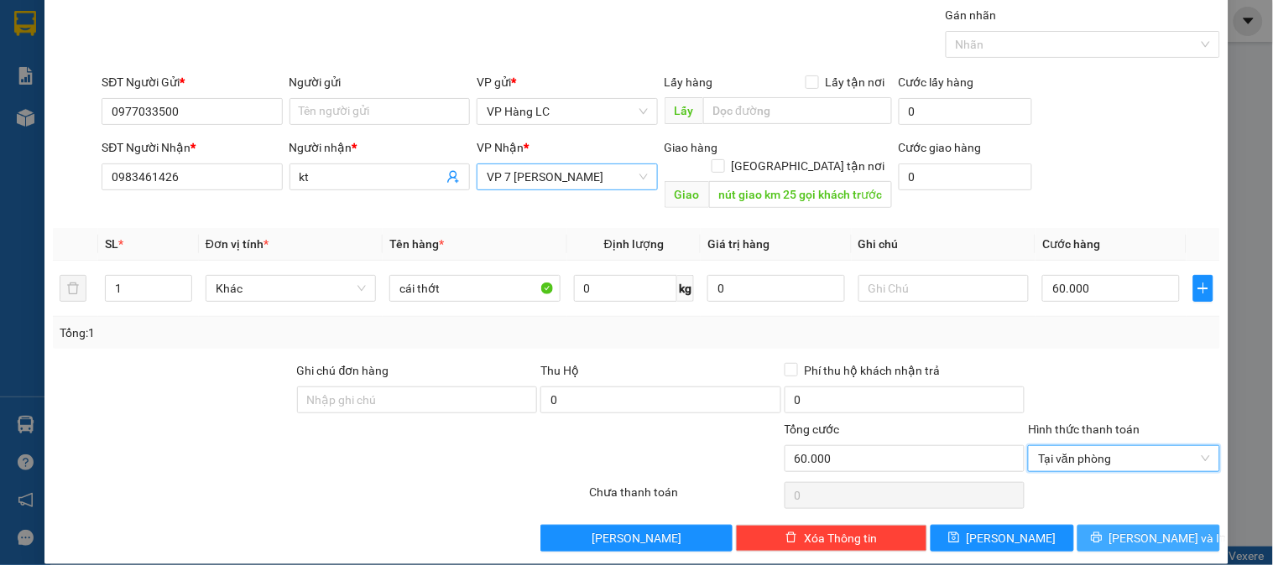
click at [1117, 525] on button "[PERSON_NAME] và In" at bounding box center [1148, 538] width 143 height 27
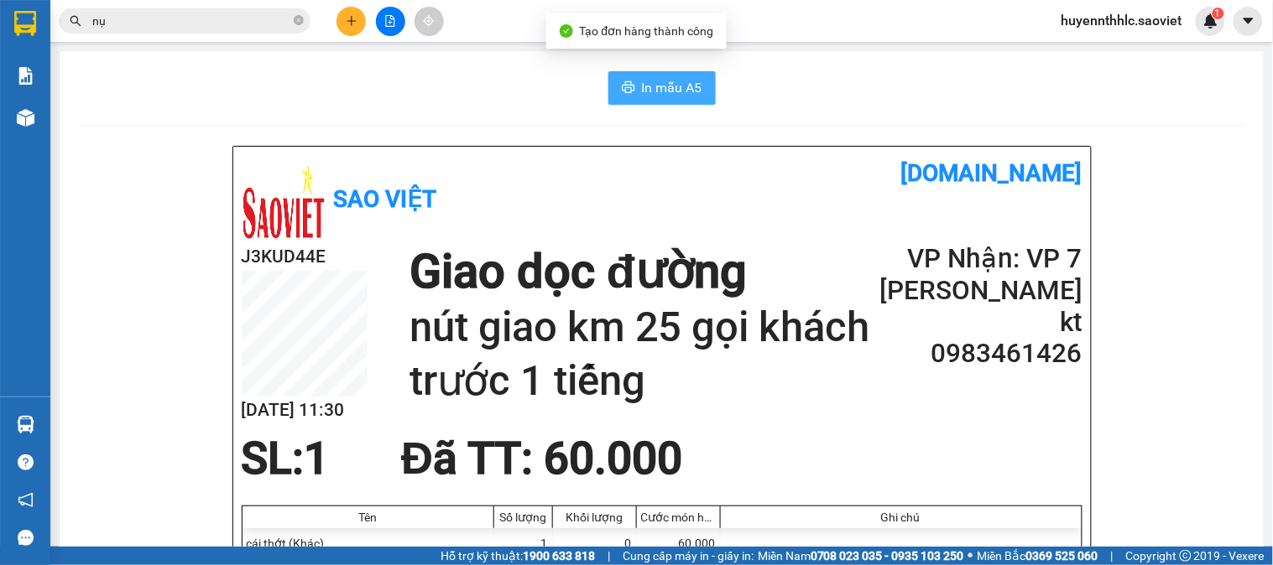
click at [661, 102] on button "In mẫu A5" at bounding box center [661, 88] width 107 height 34
click at [350, 23] on icon "plus" at bounding box center [352, 21] width 12 height 12
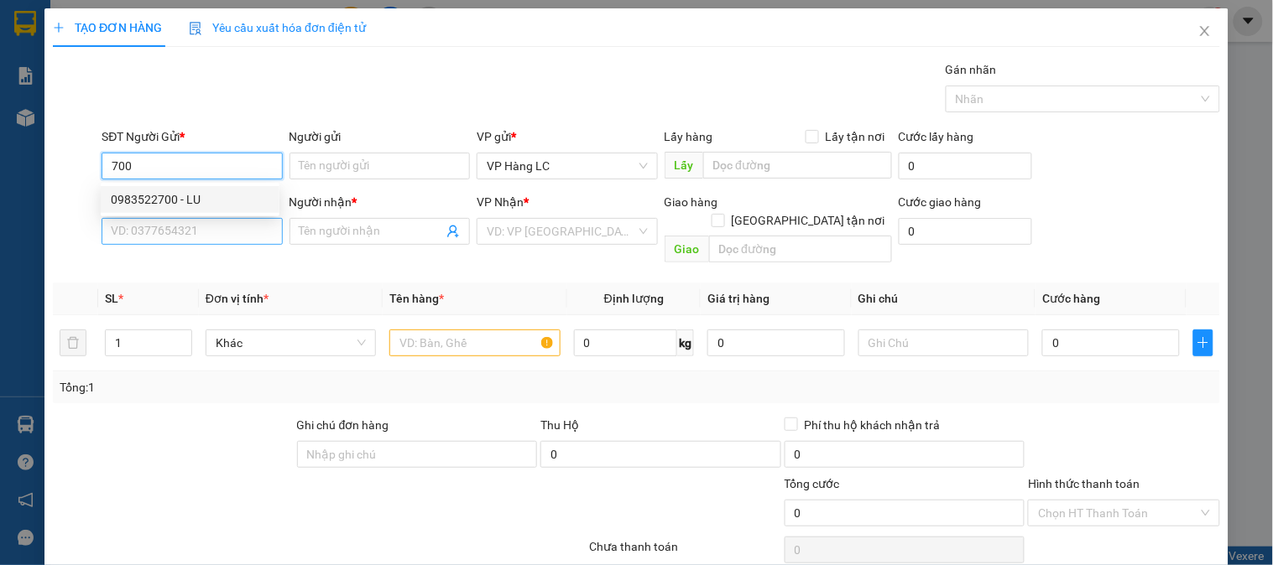
drag, startPoint x: 212, startPoint y: 201, endPoint x: 206, endPoint y: 219, distance: 18.9
click at [212, 204] on div "0983522700 - LU" at bounding box center [190, 199] width 159 height 18
type input "0983522700"
type input "LU"
type input "0918205123"
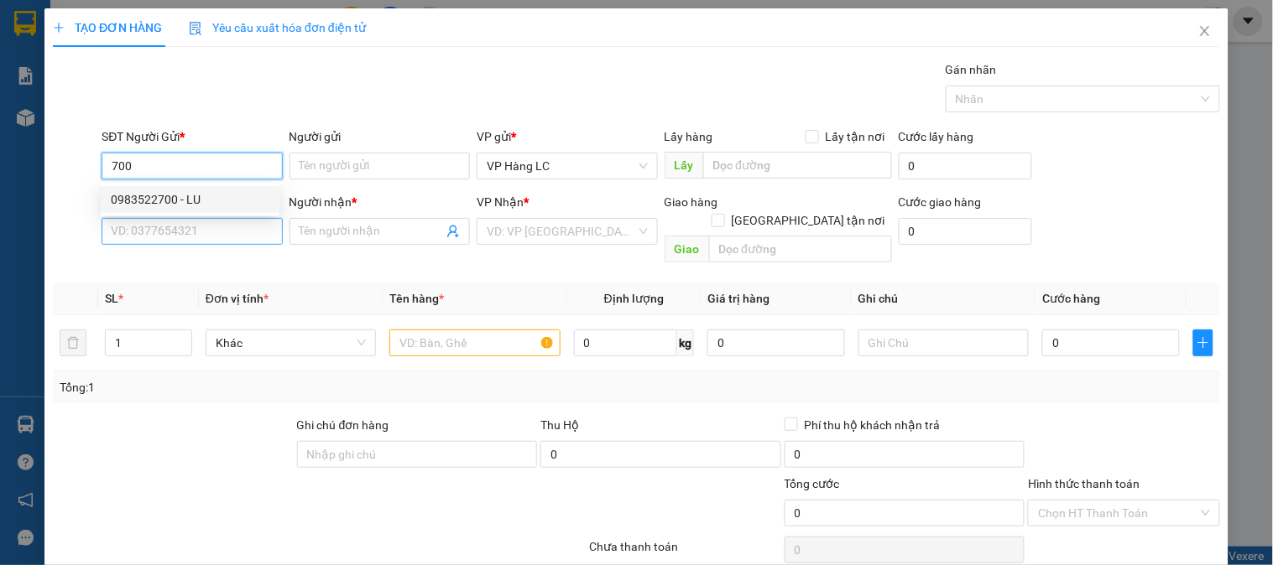
type input "NGÀ"
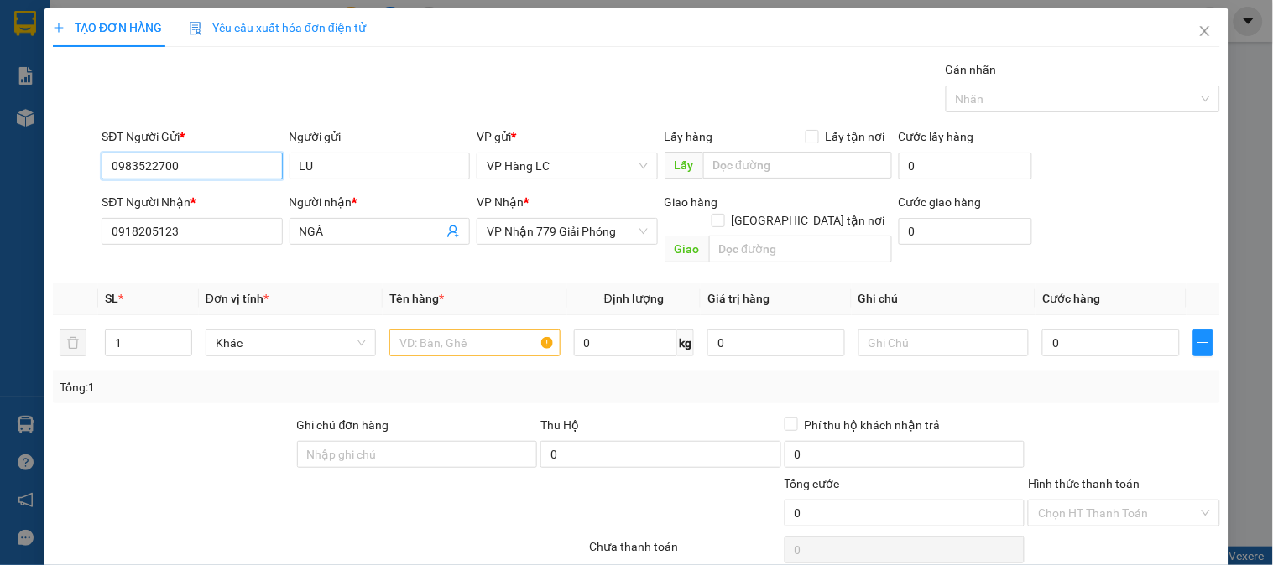
type input "0983522700"
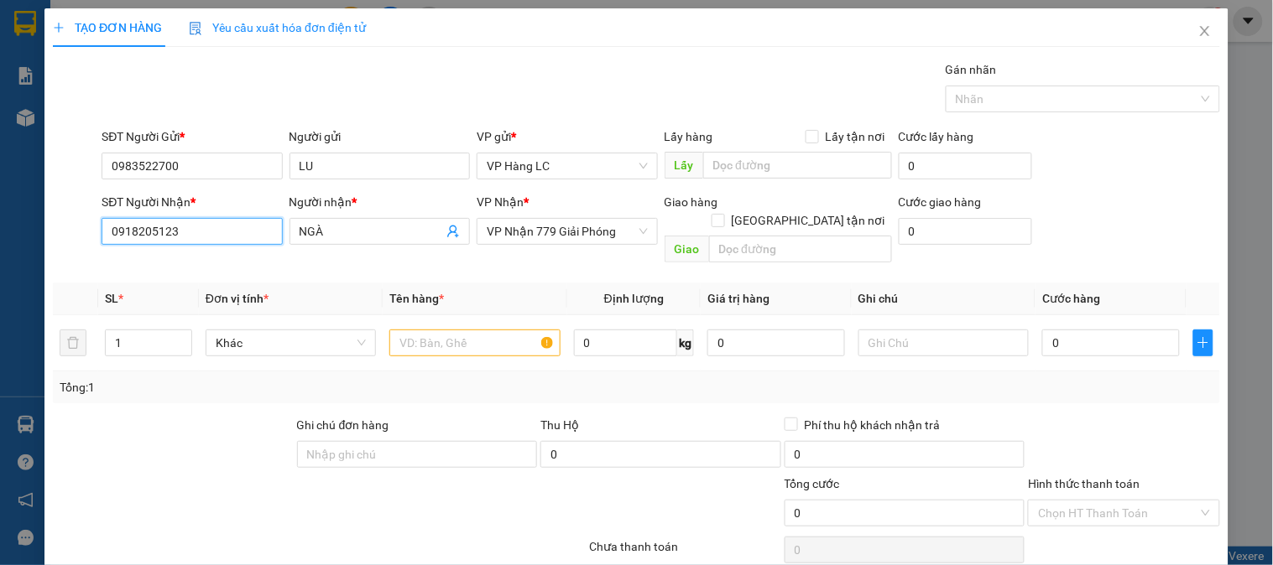
drag, startPoint x: 68, startPoint y: 252, endPoint x: 0, endPoint y: 273, distance: 71.1
click at [0, 272] on div "TẠO ĐƠN HÀNG Yêu cầu xuất hóa đơn điện tử Transit Pickup Surcharge Ids Transit …" at bounding box center [636, 282] width 1273 height 565
type input "0365959883"
click at [200, 262] on div "0365959883 - long" at bounding box center [190, 265] width 159 height 18
type input "long"
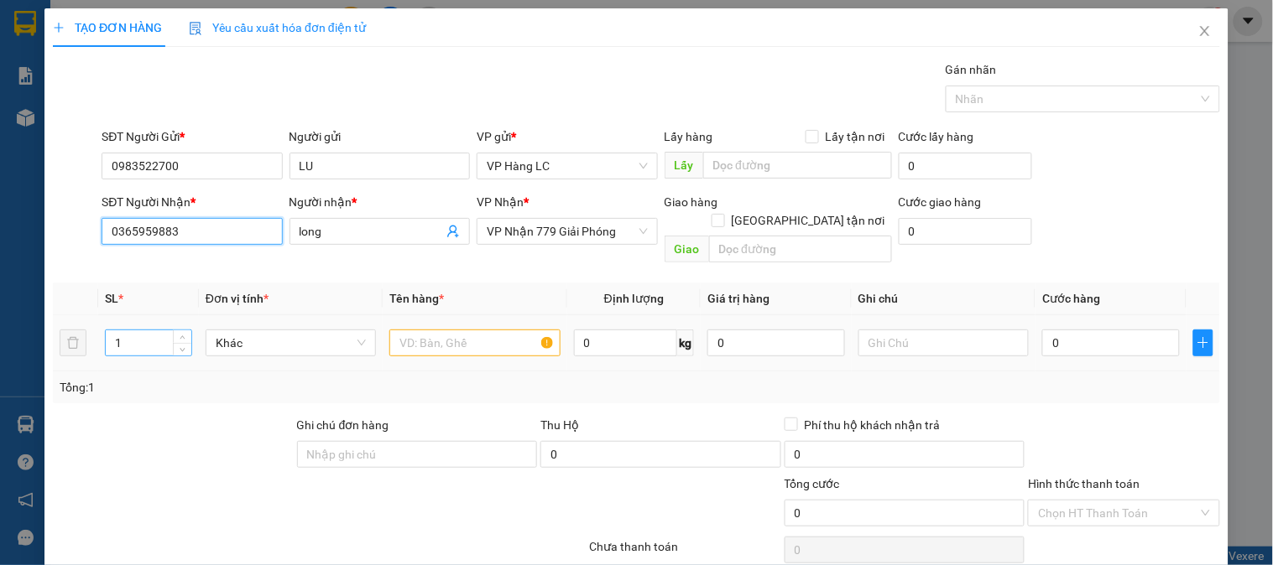
type input "0365959883"
click at [145, 333] on input "1" at bounding box center [149, 343] width 86 height 25
type input "3"
click at [405, 330] on input "text" at bounding box center [474, 343] width 170 height 27
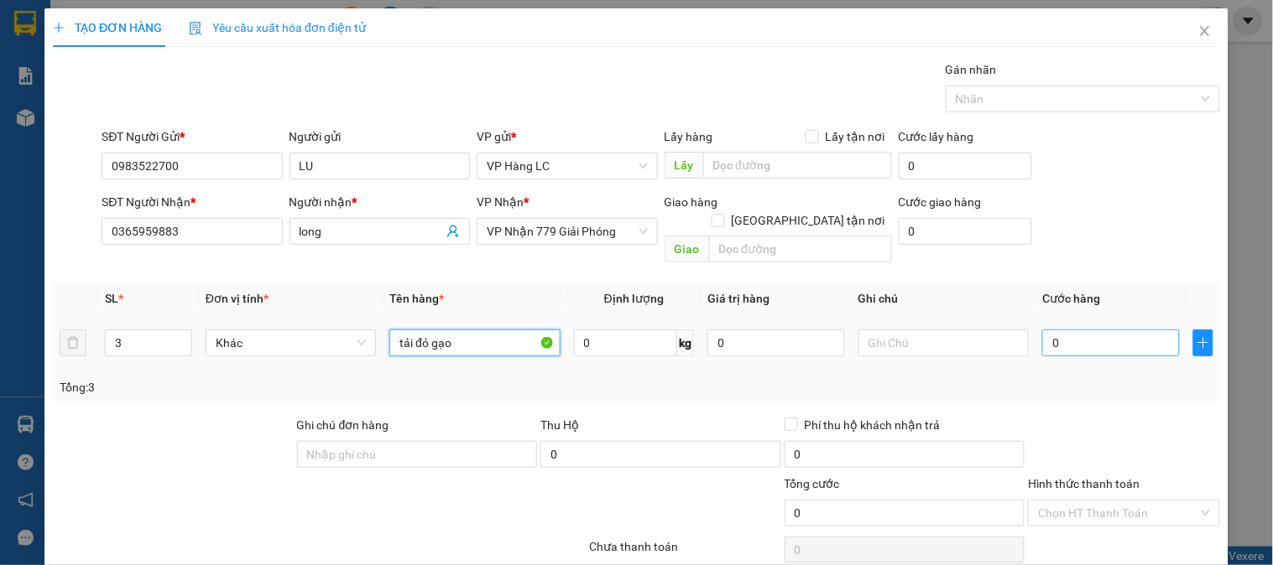
type input "tải đỏ gạo"
click at [1043, 330] on input "0" at bounding box center [1111, 343] width 138 height 27
type input "1"
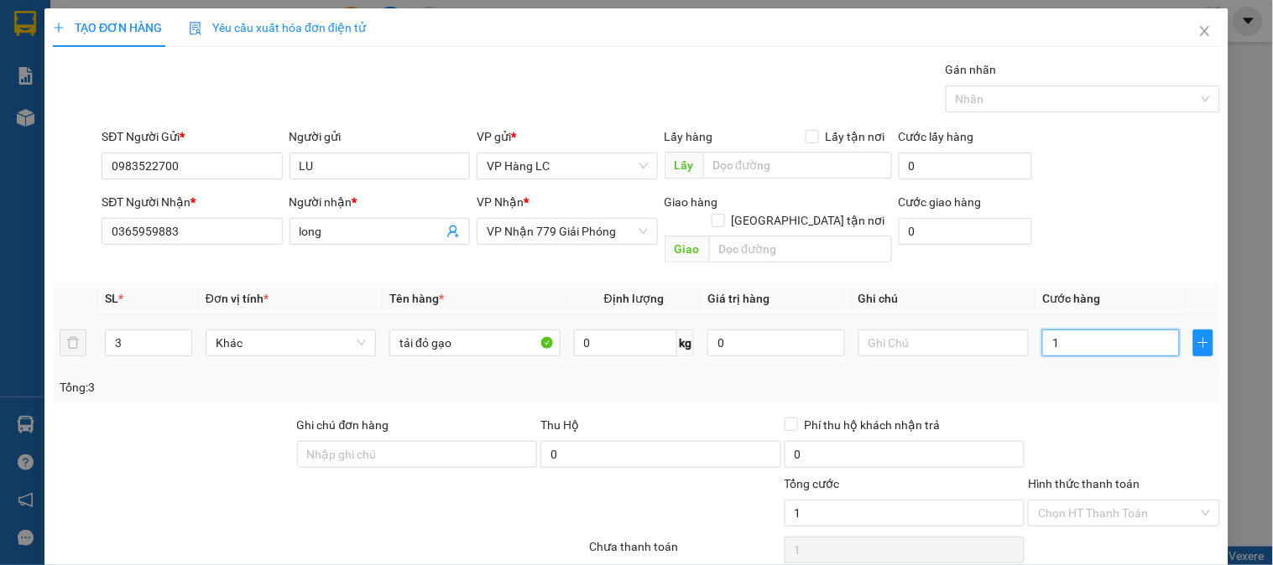
type input "15"
type input "150"
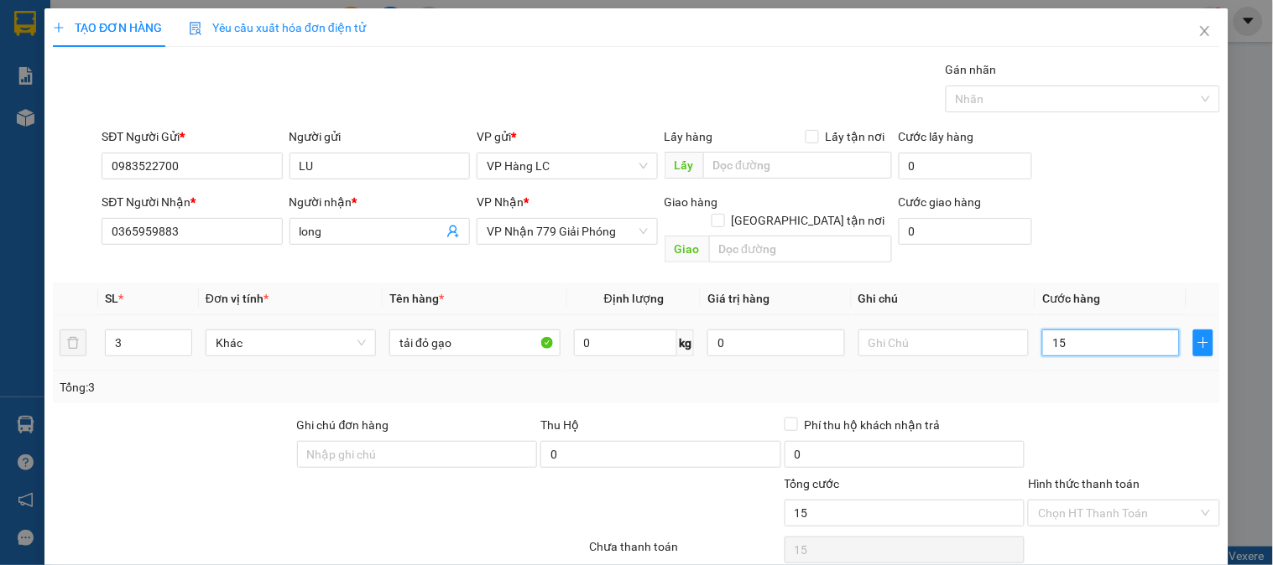
type input "150"
type input "1.500"
type input "15.000"
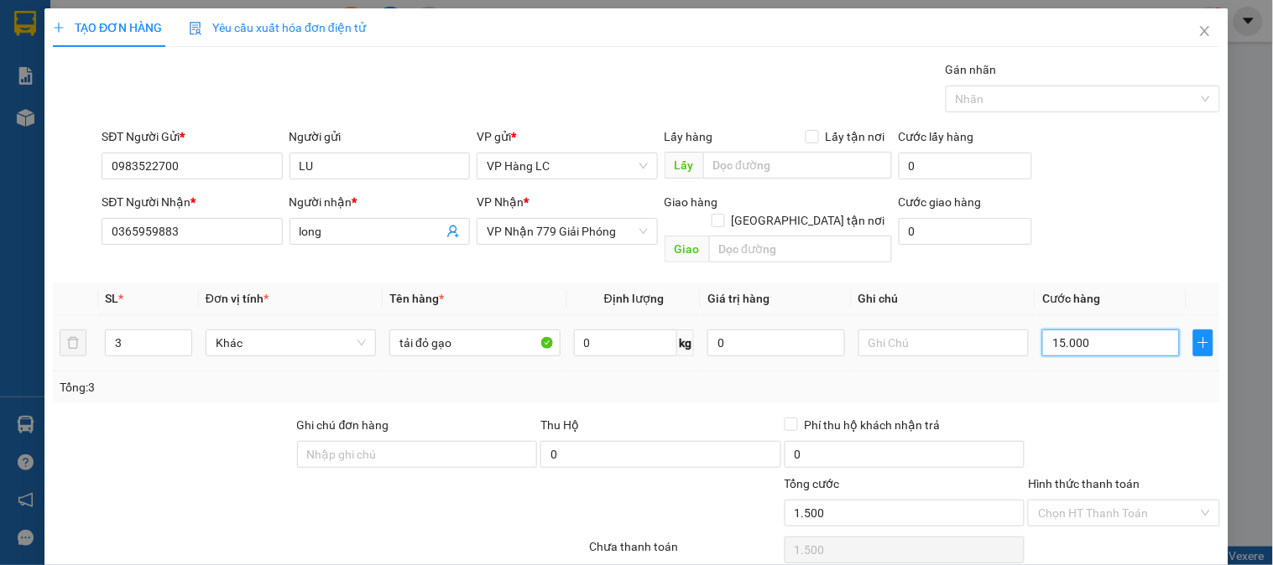
type input "15.000"
type input "150.000"
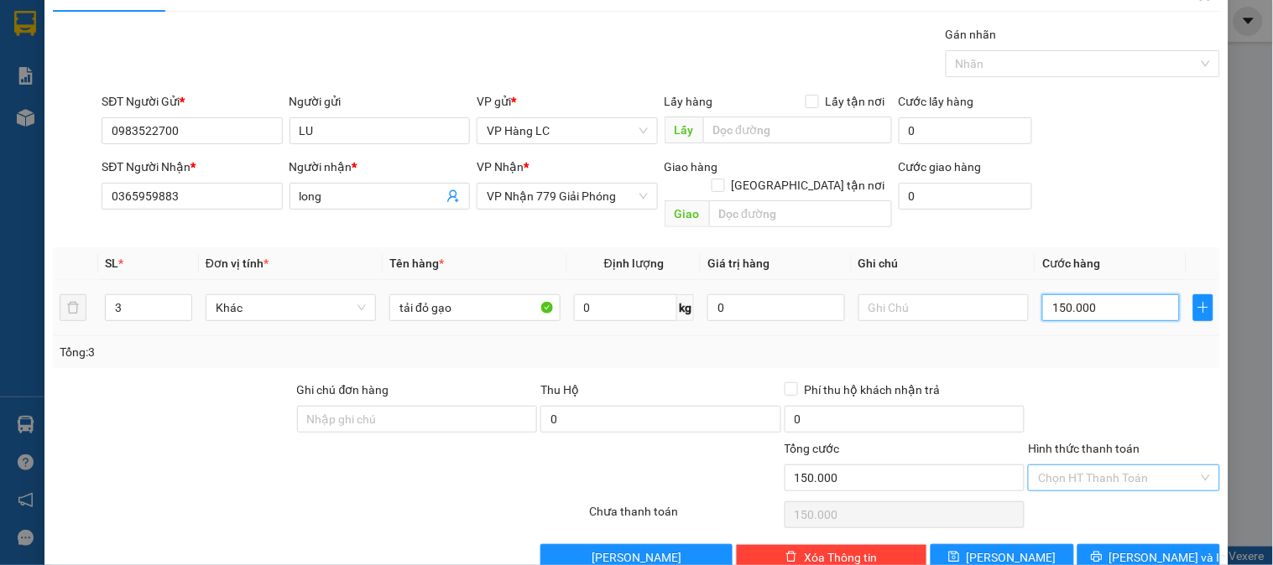
scroll to position [55, 0]
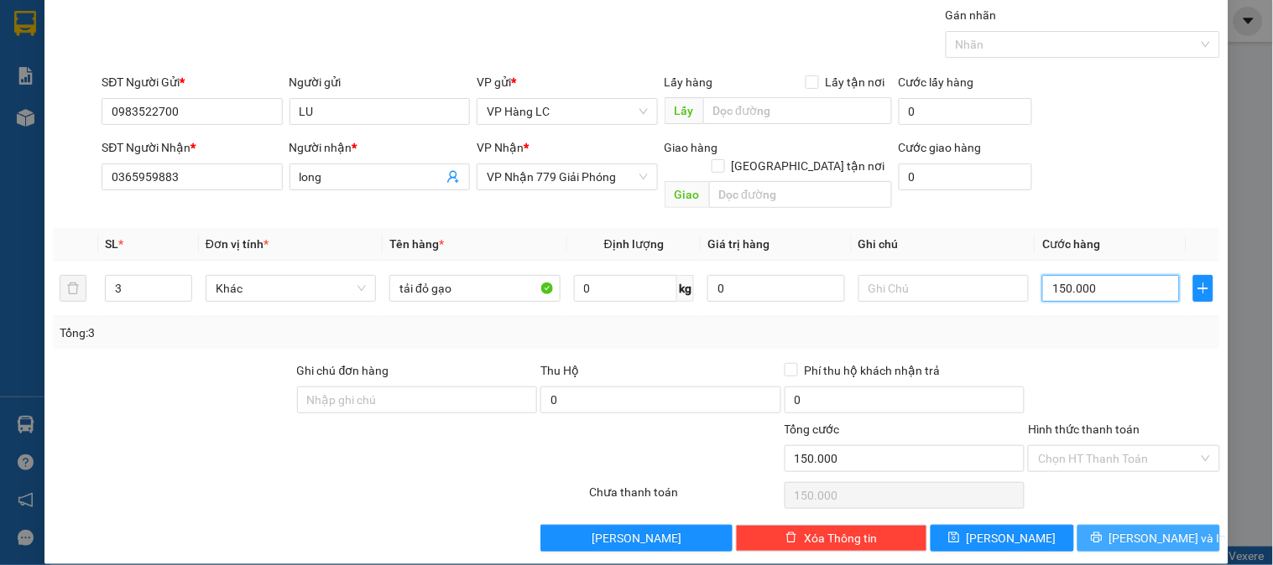
type input "150.000"
click at [1136, 529] on span "[PERSON_NAME] và In" at bounding box center [1167, 538] width 117 height 18
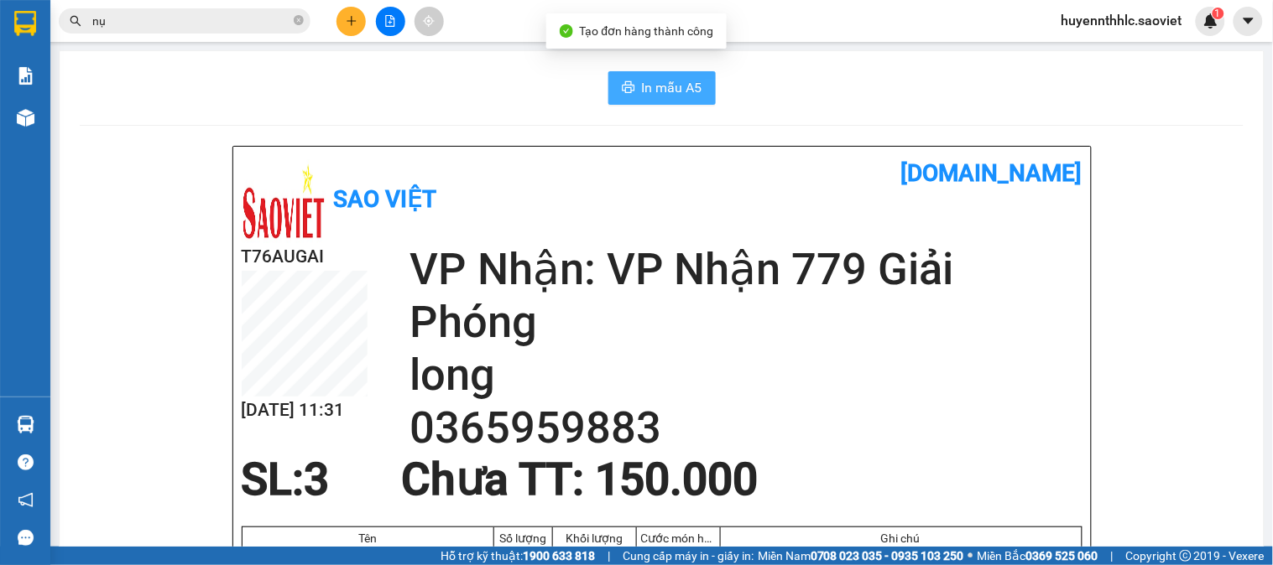
click at [669, 84] on span "In mẫu A5" at bounding box center [672, 87] width 60 height 21
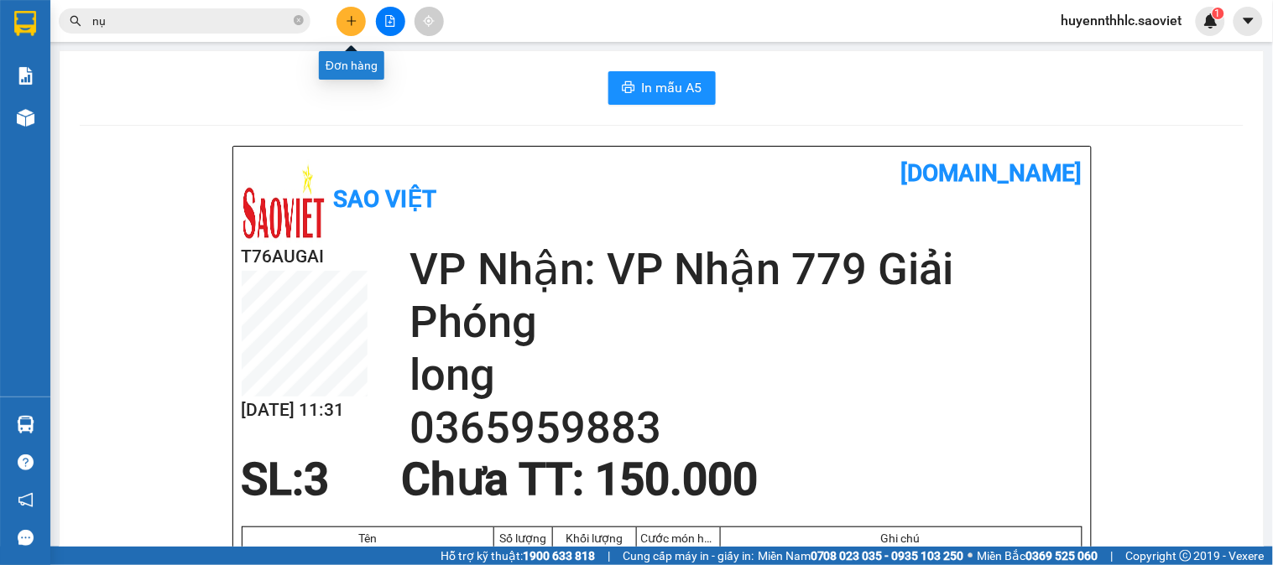
click at [362, 26] on button at bounding box center [350, 21] width 29 height 29
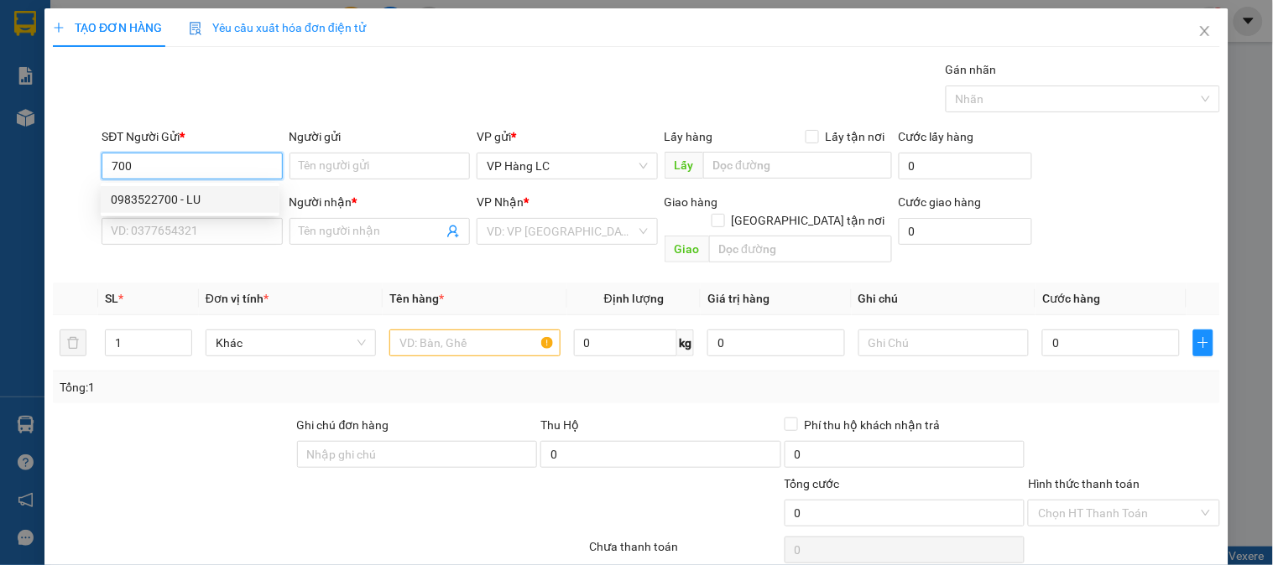
click at [178, 202] on div "0983522700 - LU" at bounding box center [190, 199] width 159 height 18
type input "0983522700"
type input "LU"
type input "0365959883"
type input "long"
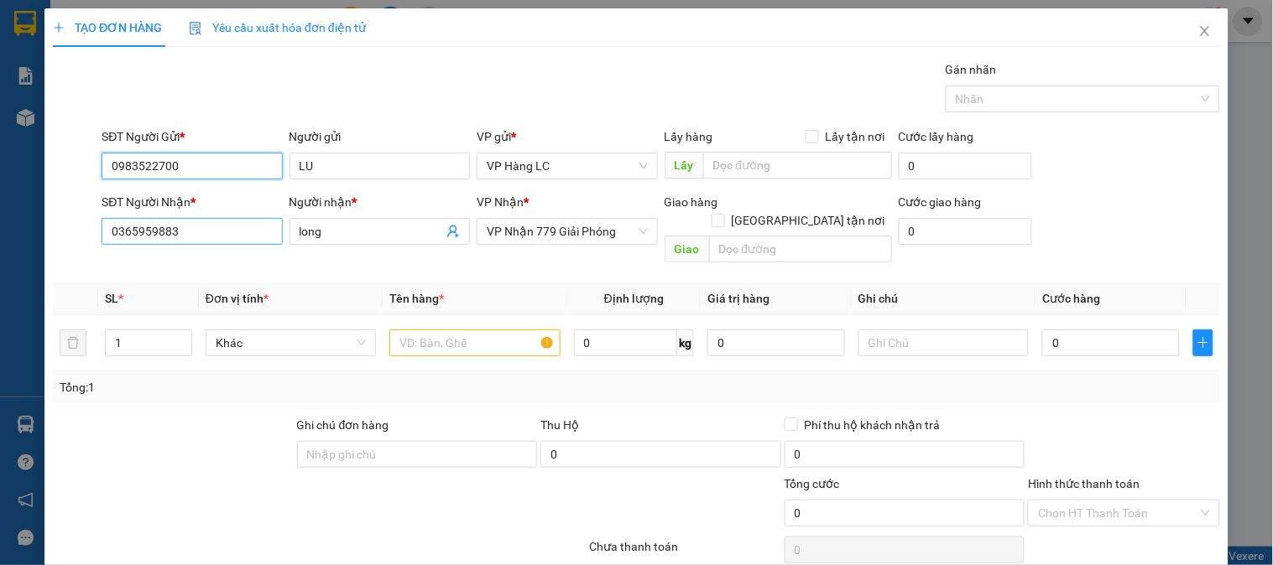
type input "0983522700"
drag, startPoint x: 197, startPoint y: 237, endPoint x: 94, endPoint y: 238, distance: 103.2
click at [94, 238] on div "SĐT Người Nhận * 0365959883 0365959883 Người nhận * long VP Nhận * VP Nhận 779 …" at bounding box center [636, 231] width 1170 height 77
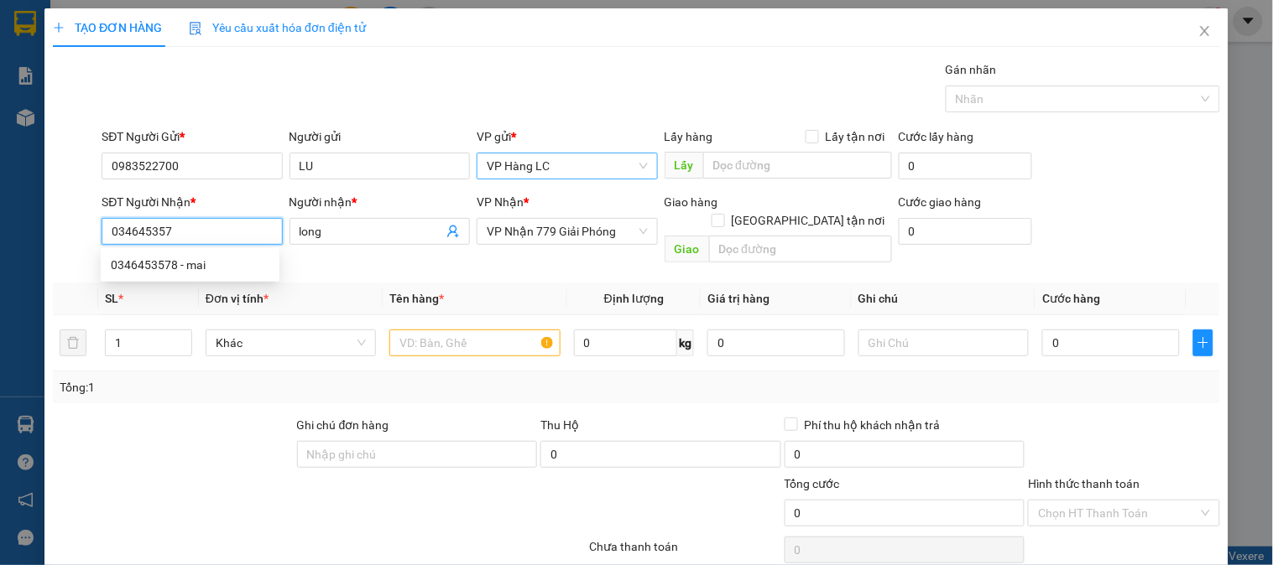
type input "0346453578"
click at [170, 267] on div "0346453578 - mai" at bounding box center [190, 265] width 159 height 18
type input "mai"
type input "0346453578"
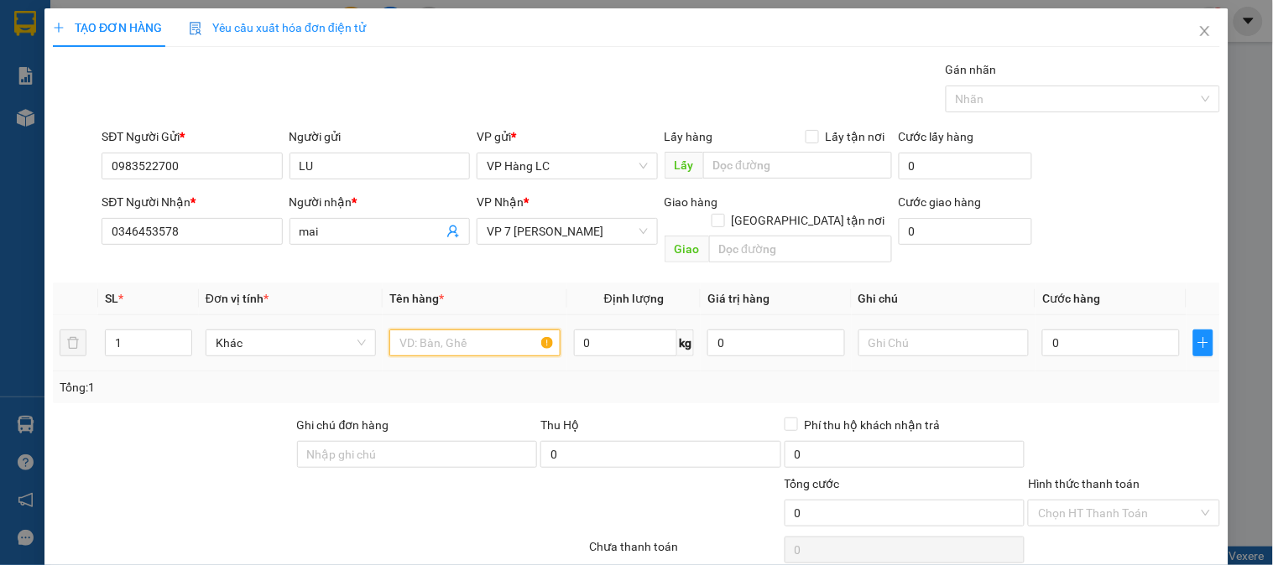
click at [453, 330] on input "text" at bounding box center [474, 343] width 170 height 27
click at [163, 333] on input "1" at bounding box center [149, 343] width 86 height 25
type input "3"
click at [472, 333] on input "text" at bounding box center [474, 343] width 170 height 27
type input "tải dỏ"
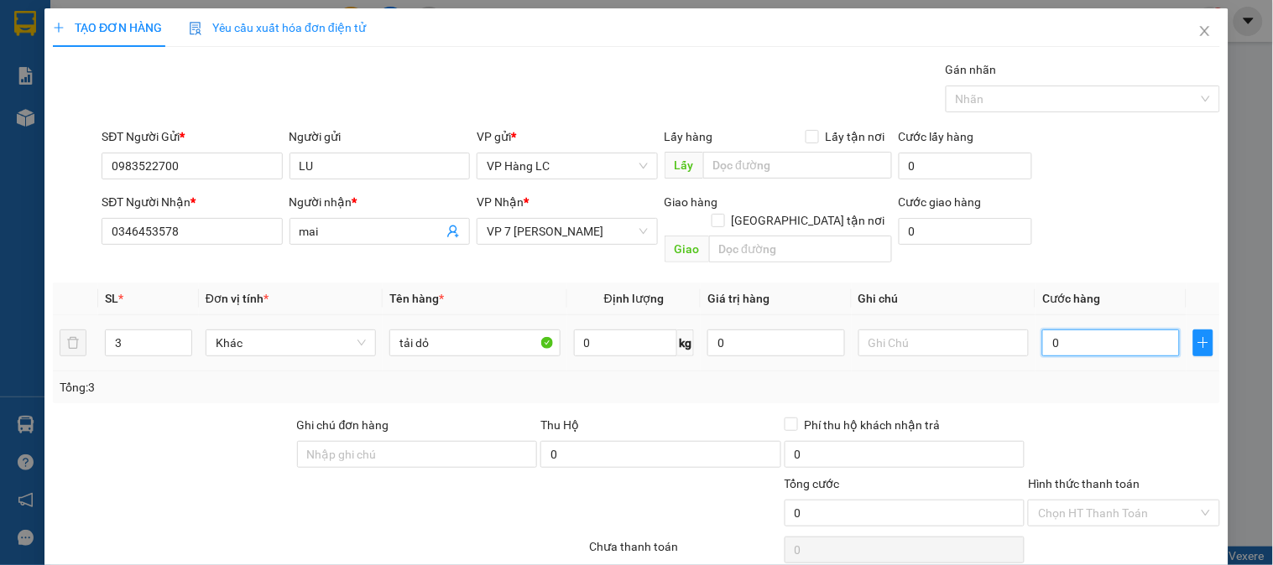
click at [1103, 330] on input "0" at bounding box center [1111, 343] width 138 height 27
type input "1"
type input "15"
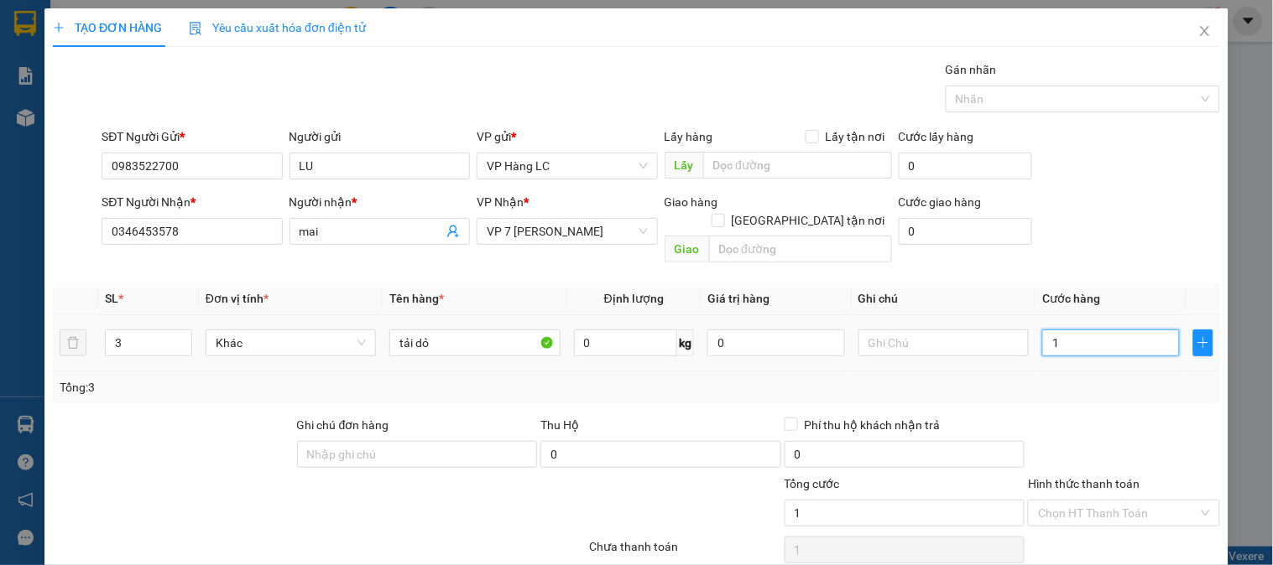
type input "15"
type input "150"
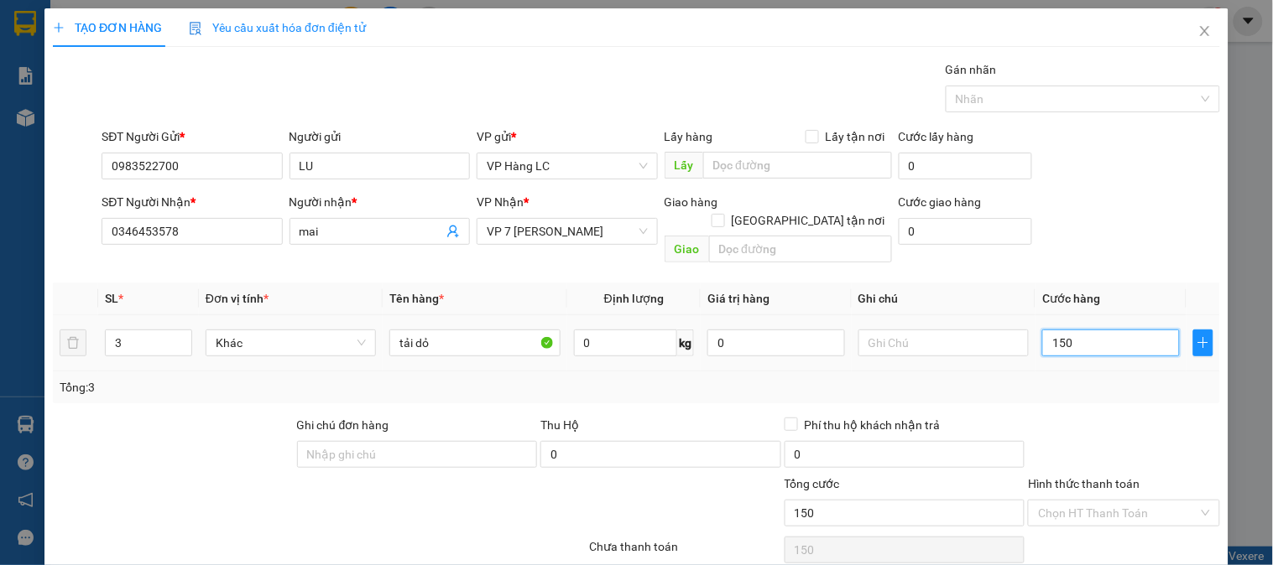
type input "1.500"
type input "15.000"
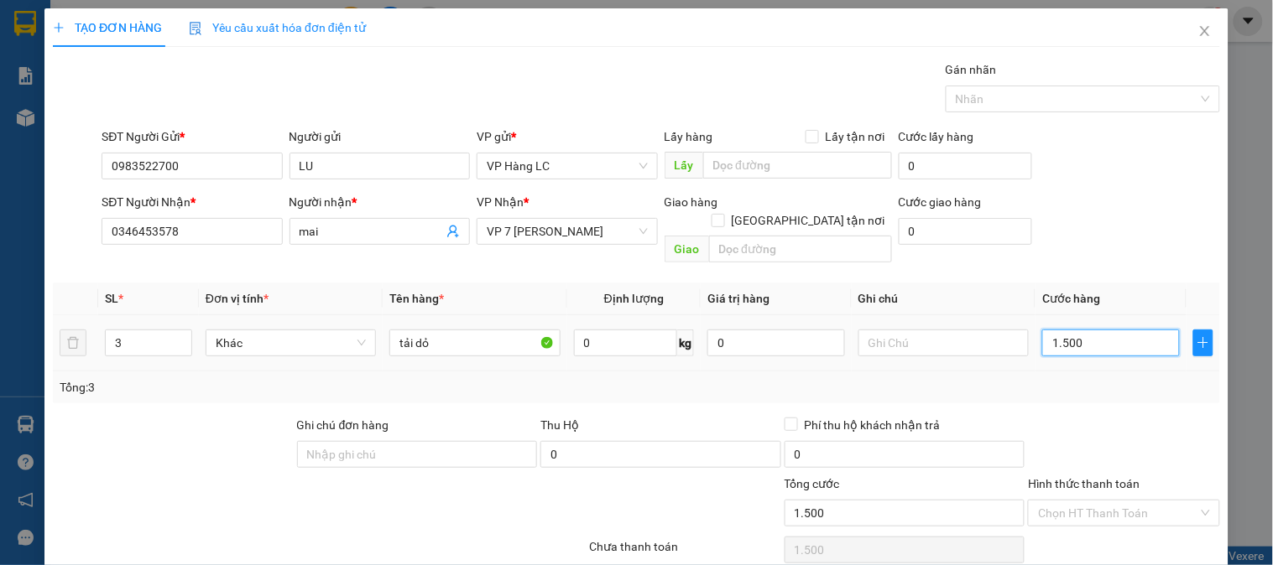
type input "15.000"
type input "150.000"
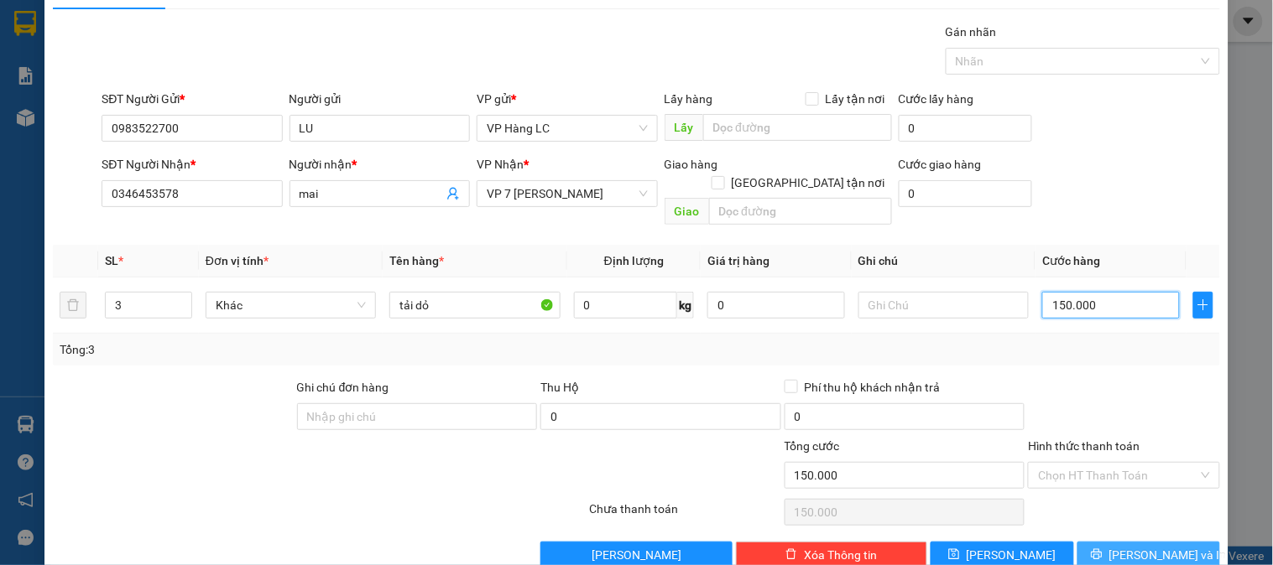
scroll to position [55, 0]
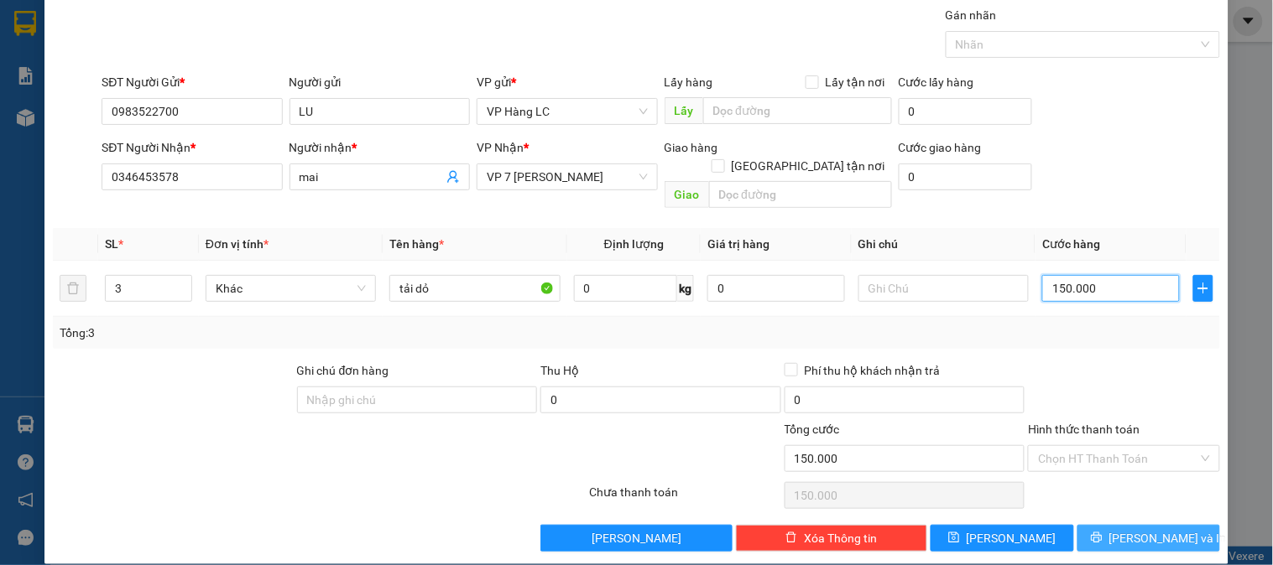
type input "150.000"
click at [1135, 525] on button "[PERSON_NAME] và In" at bounding box center [1148, 538] width 143 height 27
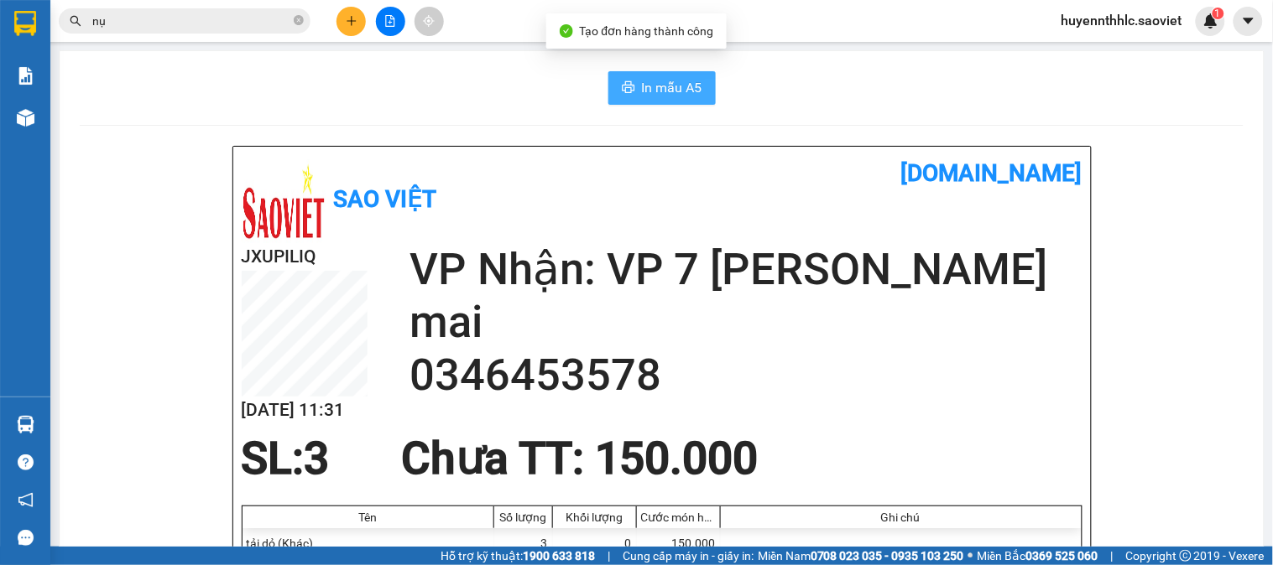
click at [653, 94] on span "In mẫu A5" at bounding box center [672, 87] width 60 height 21
click at [349, 18] on icon "plus" at bounding box center [352, 21] width 12 height 12
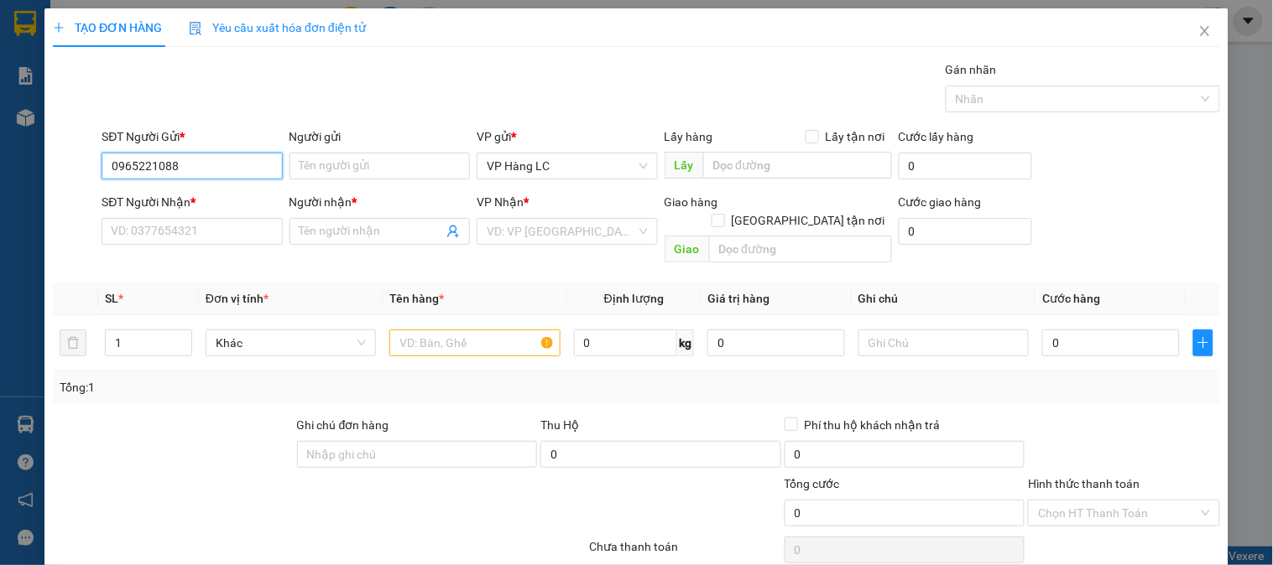
drag, startPoint x: 207, startPoint y: 165, endPoint x: 0, endPoint y: 186, distance: 208.3
click at [0, 186] on div "TẠO ĐƠN HÀNG Yêu cầu xuất hóa đơn điện tử Transit Pickup Surcharge Ids Transit …" at bounding box center [636, 282] width 1273 height 565
type input "0965221088"
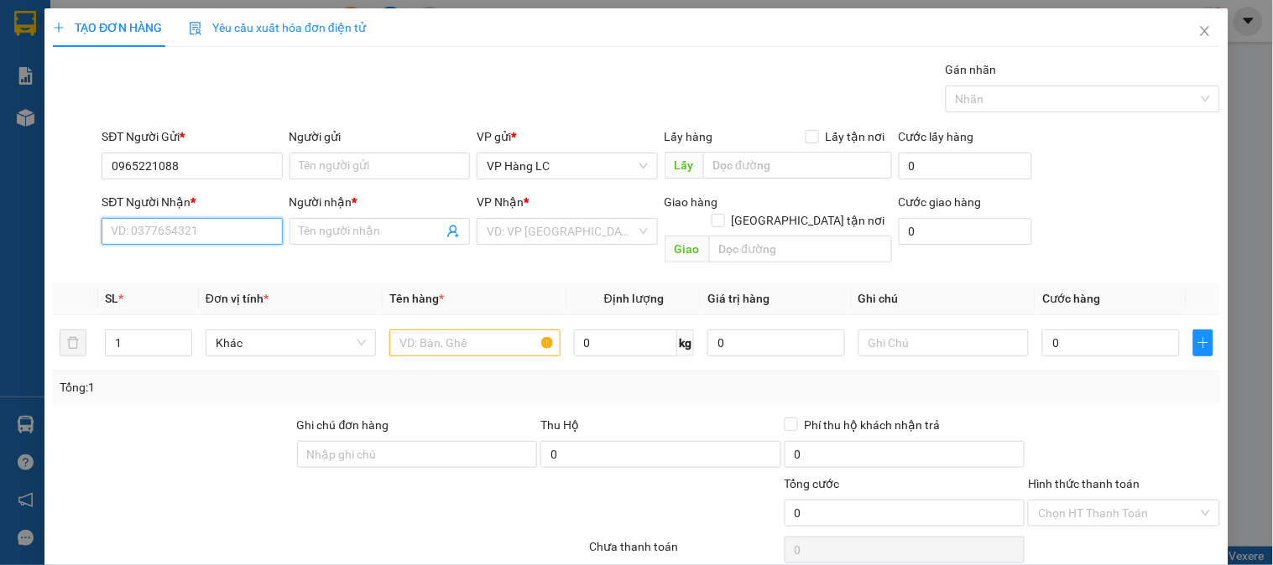
click at [138, 228] on input "SĐT Người Nhận *" at bounding box center [192, 231] width 180 height 27
paste input "0965221088"
type input "0965221088"
click at [213, 266] on div "0965221088 - LƯU" at bounding box center [190, 265] width 159 height 18
type input "LƯU"
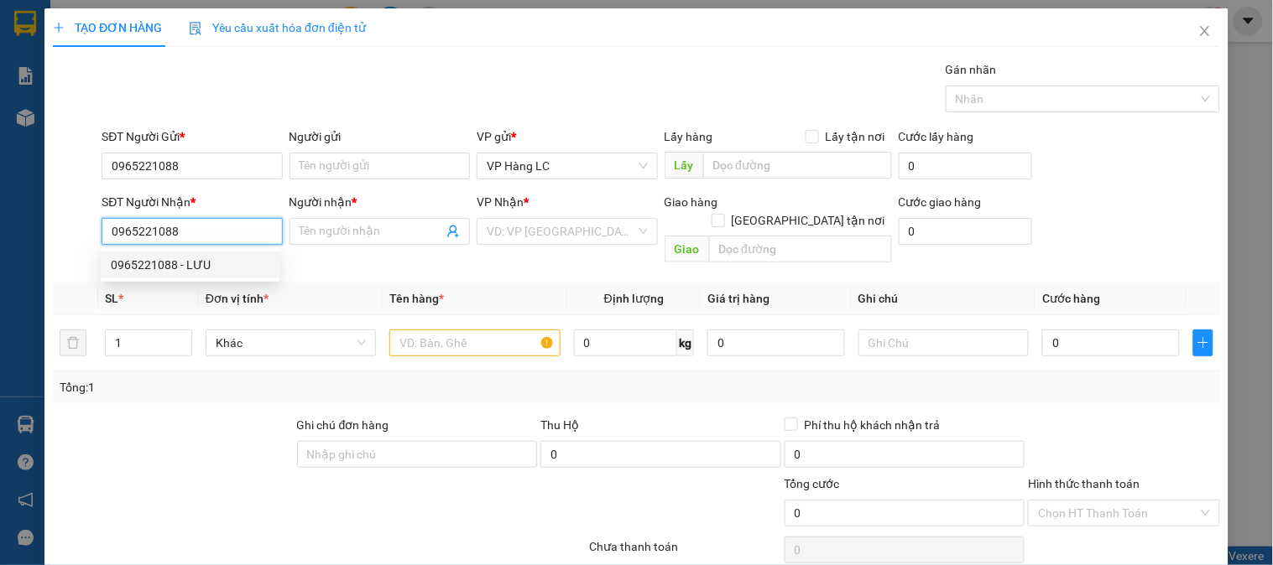
type input "còn hàng 31/7"
type input "0965221088"
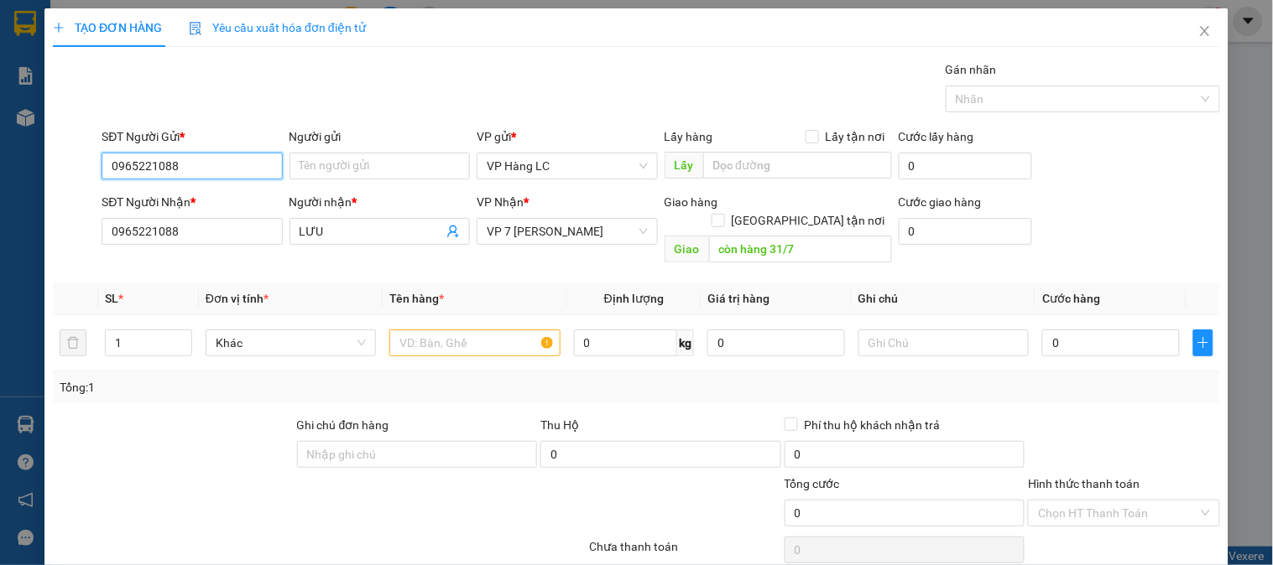
drag, startPoint x: 208, startPoint y: 160, endPoint x: 0, endPoint y: 204, distance: 212.6
click at [0, 204] on div "TẠO ĐƠN HÀNG Yêu cầu xuất hóa đơn điện tử Transit Pickup Surcharge Ids Transit …" at bounding box center [636, 282] width 1273 height 565
click at [177, 200] on div "0983522700 - LU" at bounding box center [190, 199] width 159 height 18
type input "0983522700"
type input "LU"
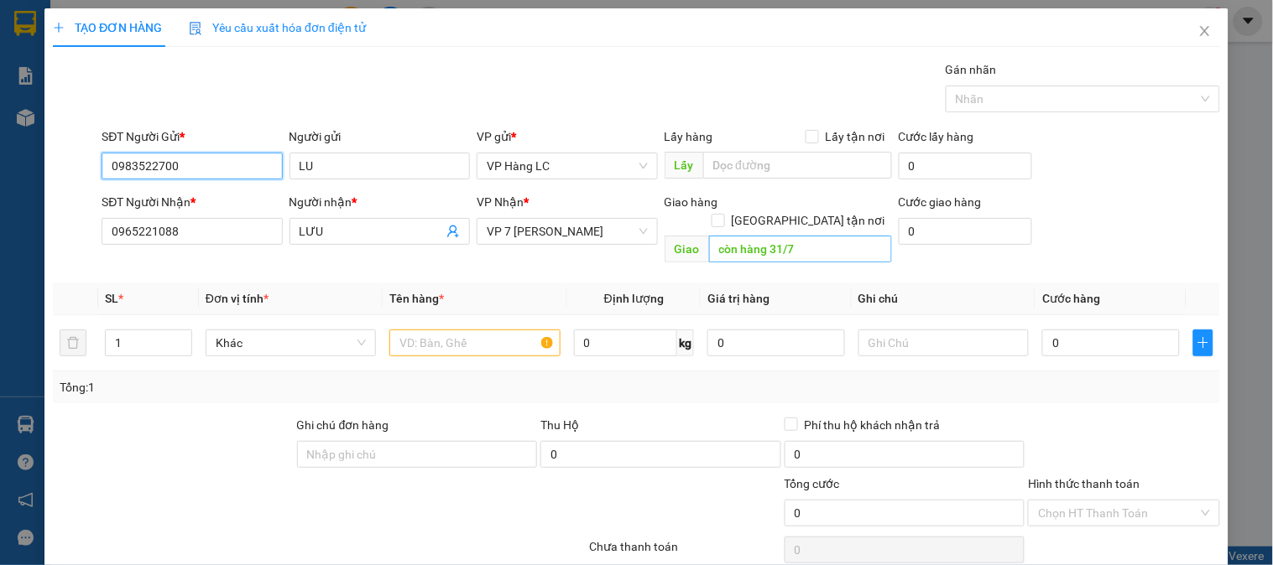
type input "0983522700"
click at [815, 236] on input "còn hàng 31/7" at bounding box center [800, 249] width 183 height 27
click at [477, 330] on input "text" at bounding box center [474, 343] width 170 height 27
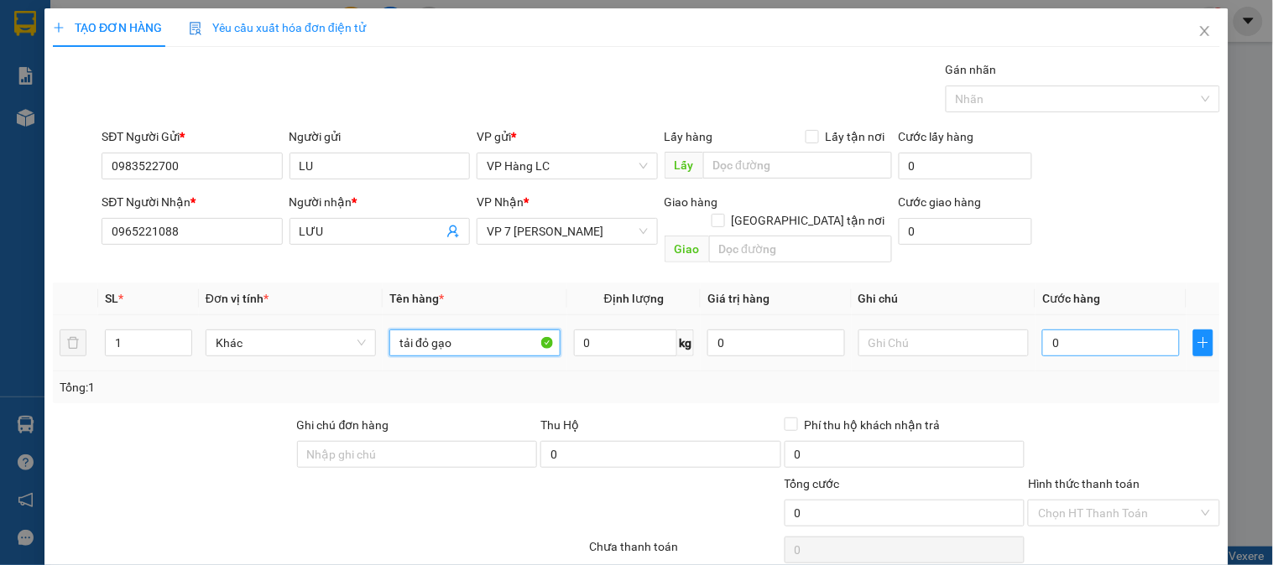
type input "tải đỏ gạo"
click at [1103, 330] on input "0" at bounding box center [1111, 343] width 138 height 27
type input "5"
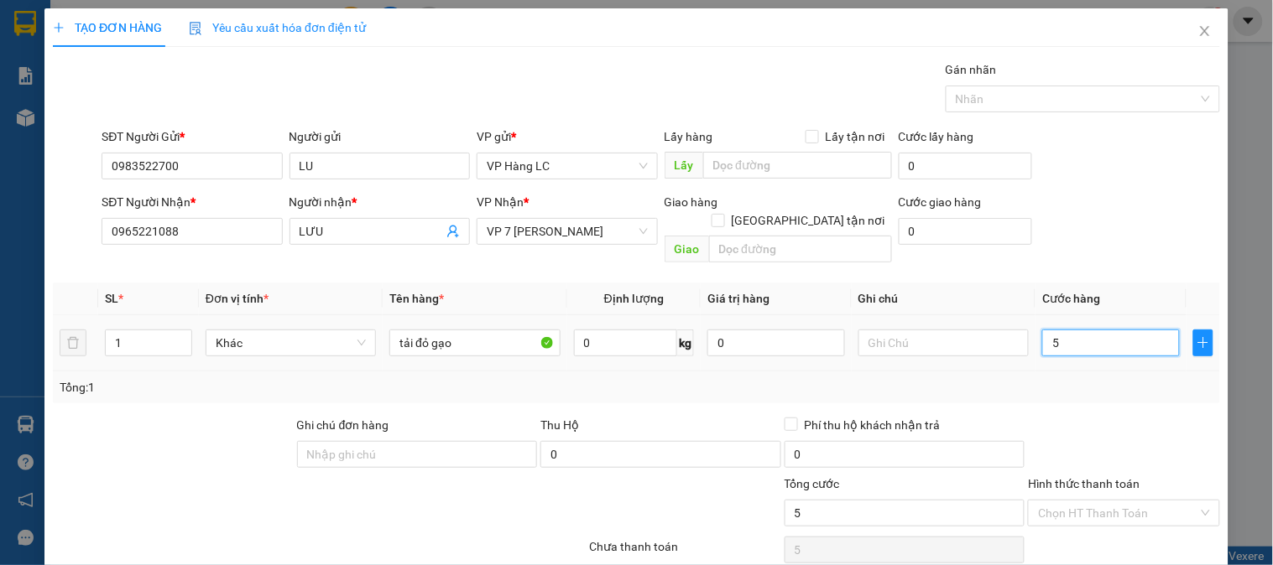
type input "50"
type input "500"
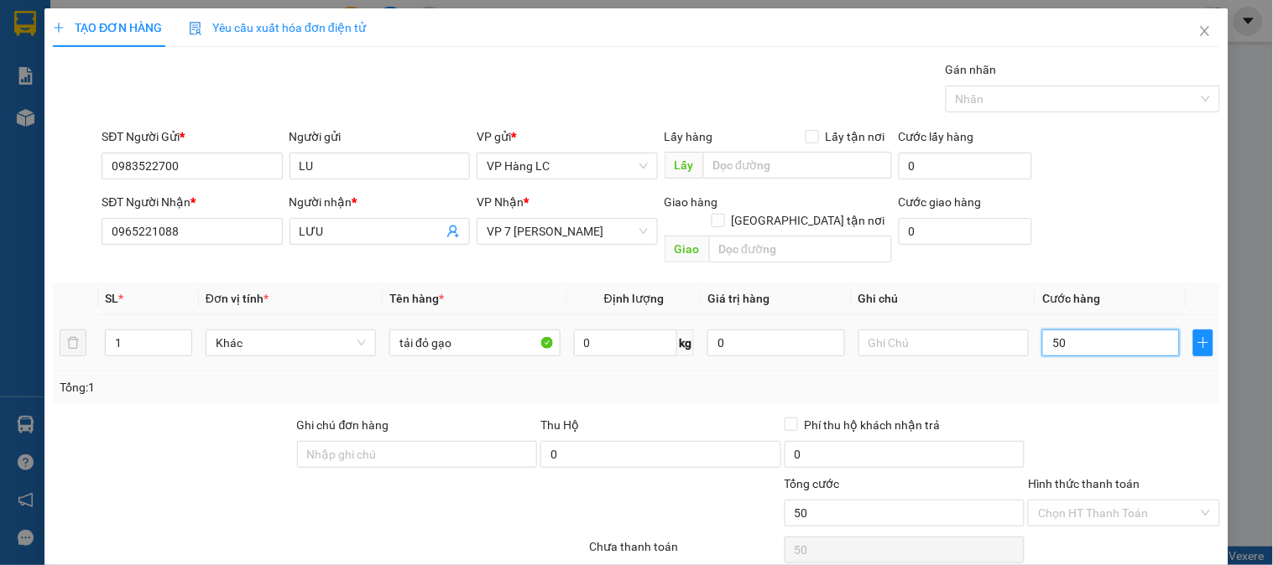
type input "500"
type input "5.000"
type input "50.000"
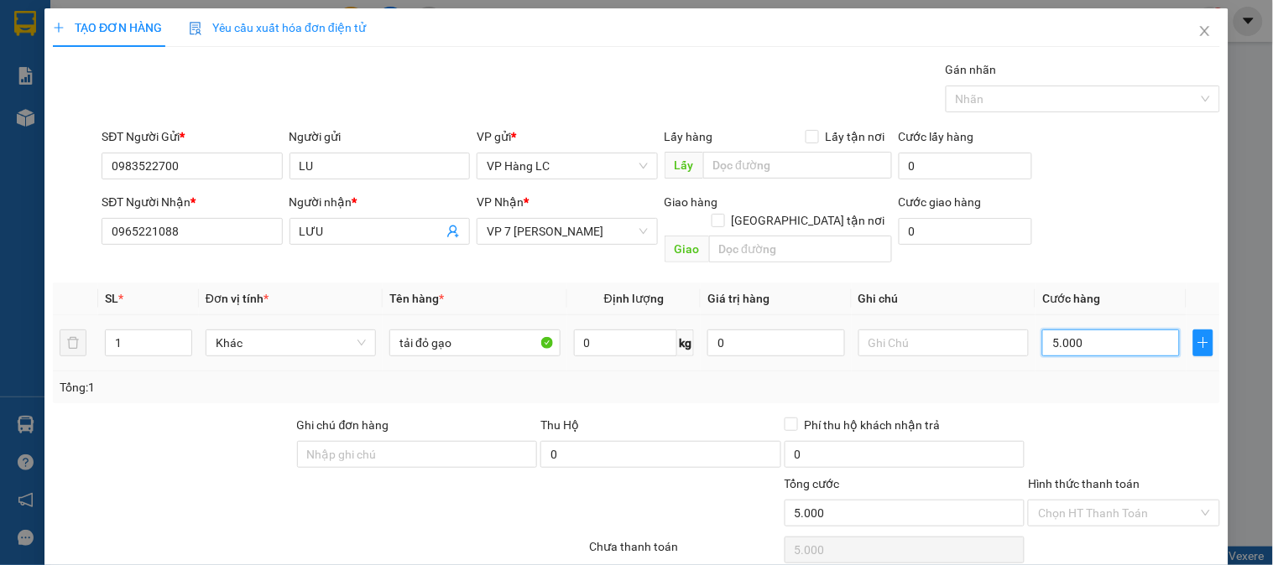
type input "50.000"
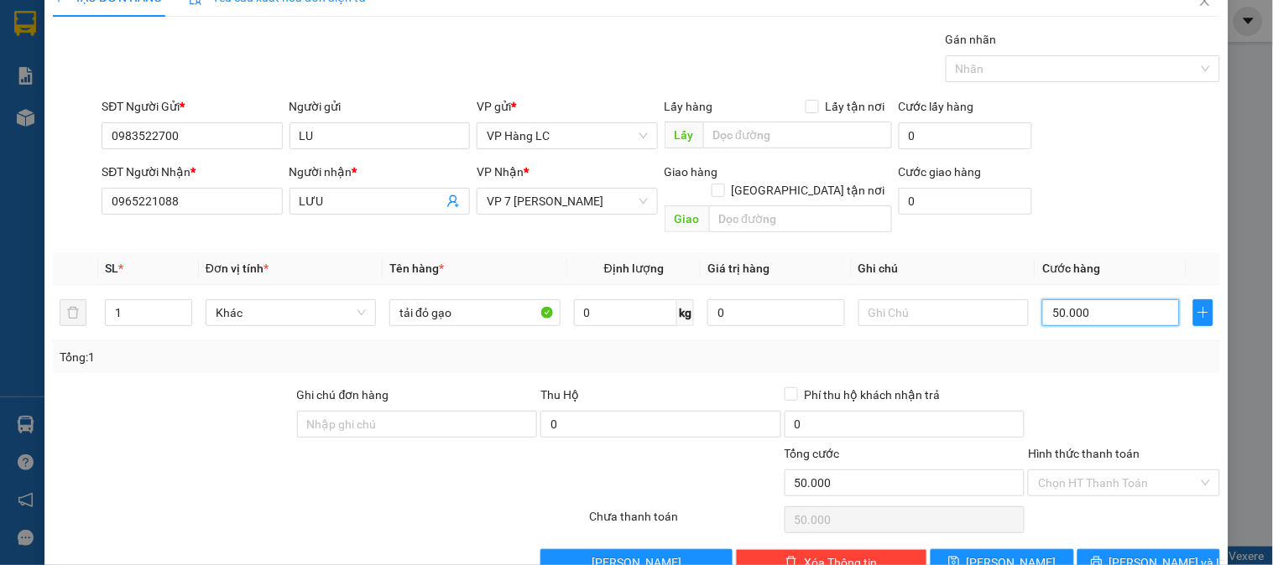
scroll to position [55, 0]
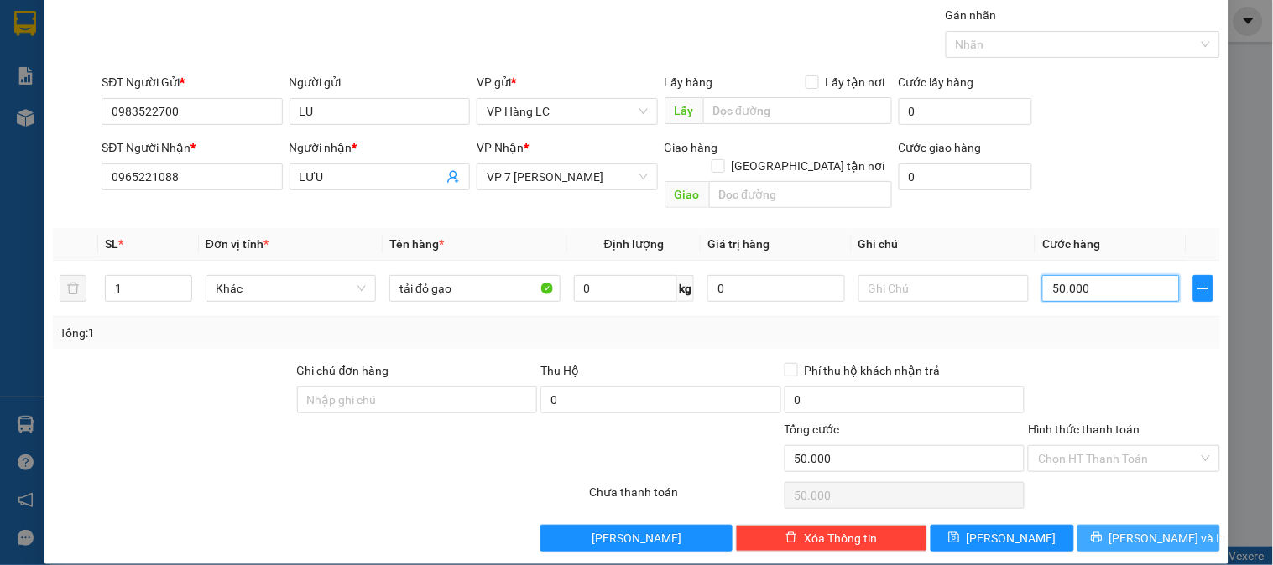
type input "50.000"
click at [1122, 529] on span "[PERSON_NAME] và In" at bounding box center [1167, 538] width 117 height 18
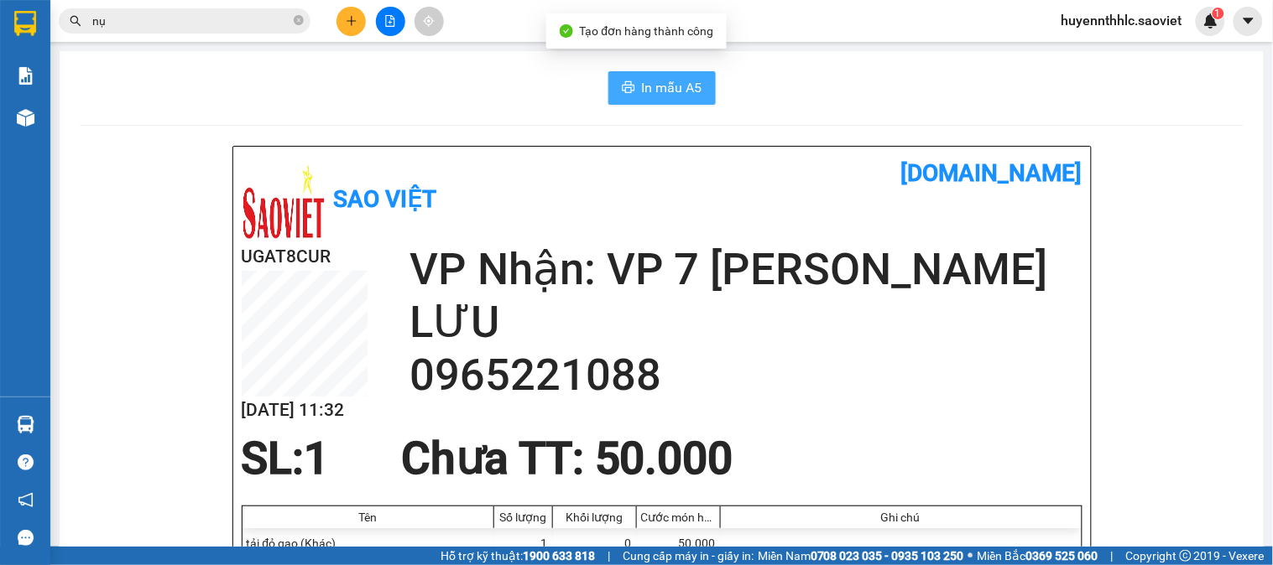
click at [669, 85] on span "In mẫu A5" at bounding box center [672, 87] width 60 height 21
click at [341, 28] on button at bounding box center [350, 21] width 29 height 29
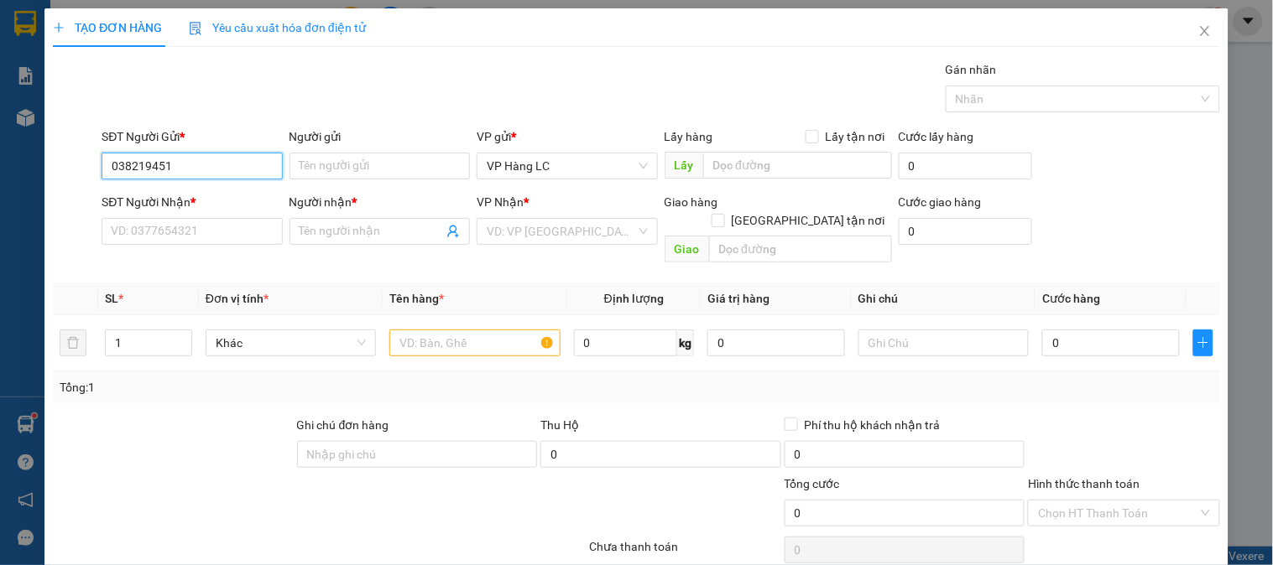
type input "0382194515"
drag, startPoint x: 175, startPoint y: 206, endPoint x: 198, endPoint y: 211, distance: 24.0
click at [175, 206] on div "0382194515" at bounding box center [190, 199] width 159 height 18
type input "0363962451"
type input "C TRANG"
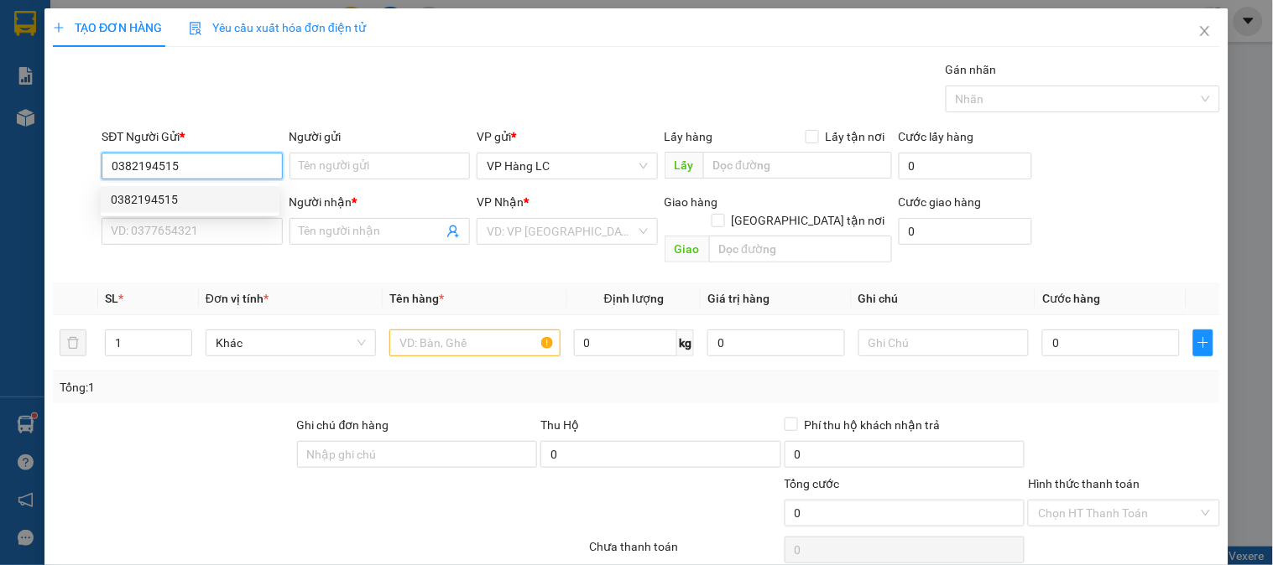
type input "ĐÃ GỌI 9/8"
type input "0382194515"
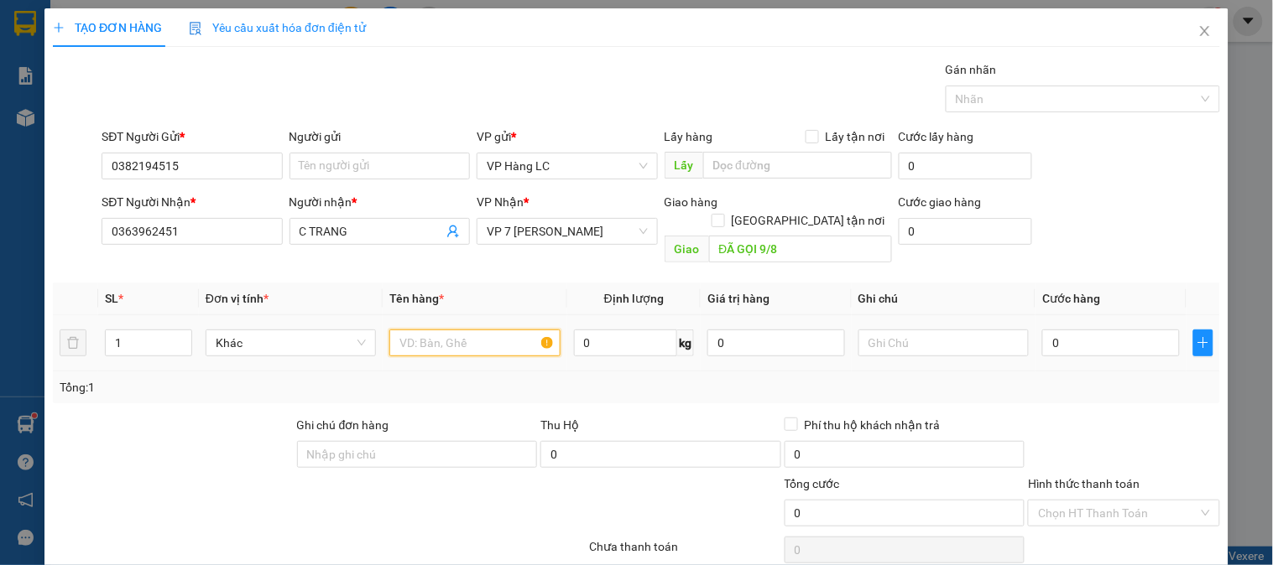
click at [447, 338] on input "text" at bounding box center [474, 343] width 170 height 27
click at [809, 236] on input "ĐÃ GỌI 9/8" at bounding box center [800, 249] width 183 height 27
click at [467, 330] on input "text" at bounding box center [474, 343] width 170 height 27
type input "xốp dau"
click at [1058, 330] on input "0" at bounding box center [1111, 343] width 138 height 27
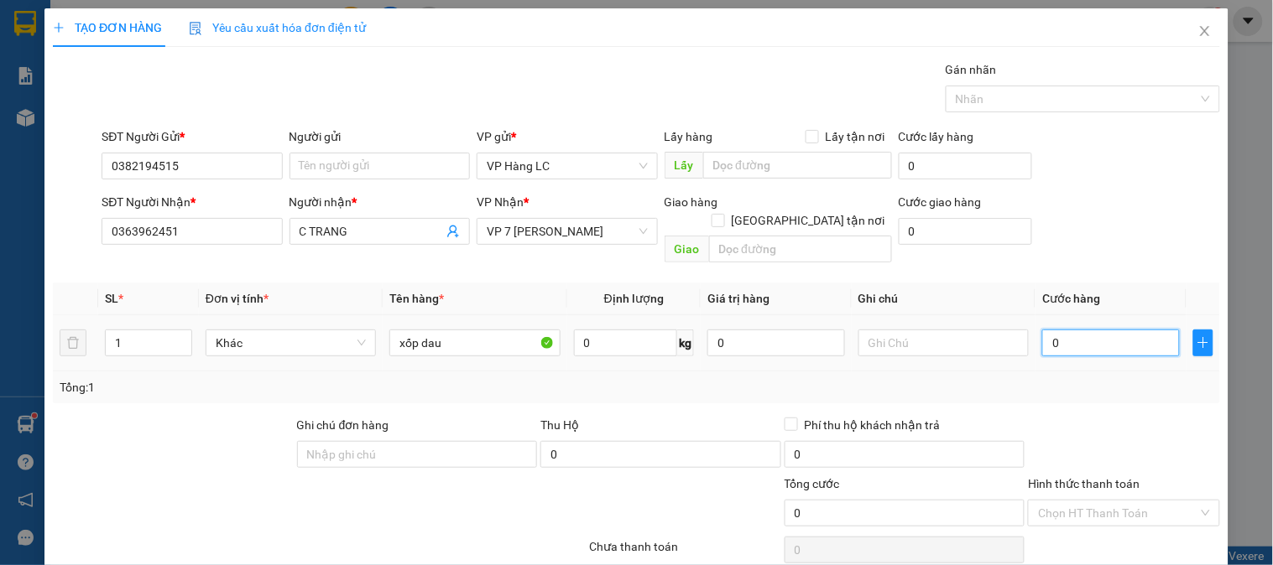
type input "6"
type input "60"
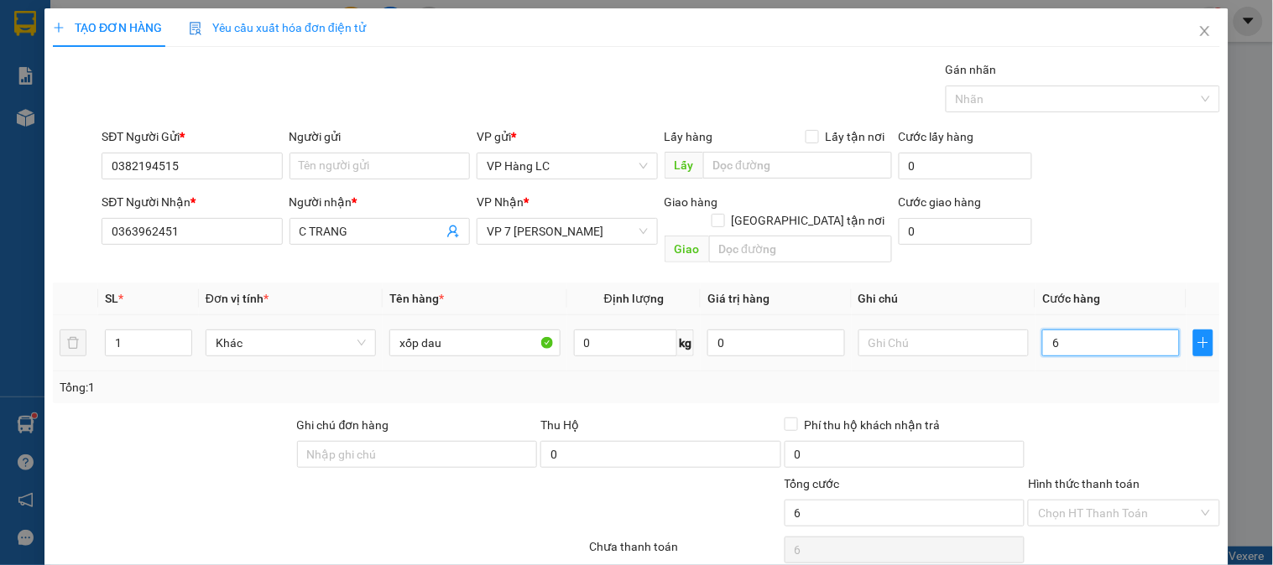
type input "60"
type input "600"
type input "6.000"
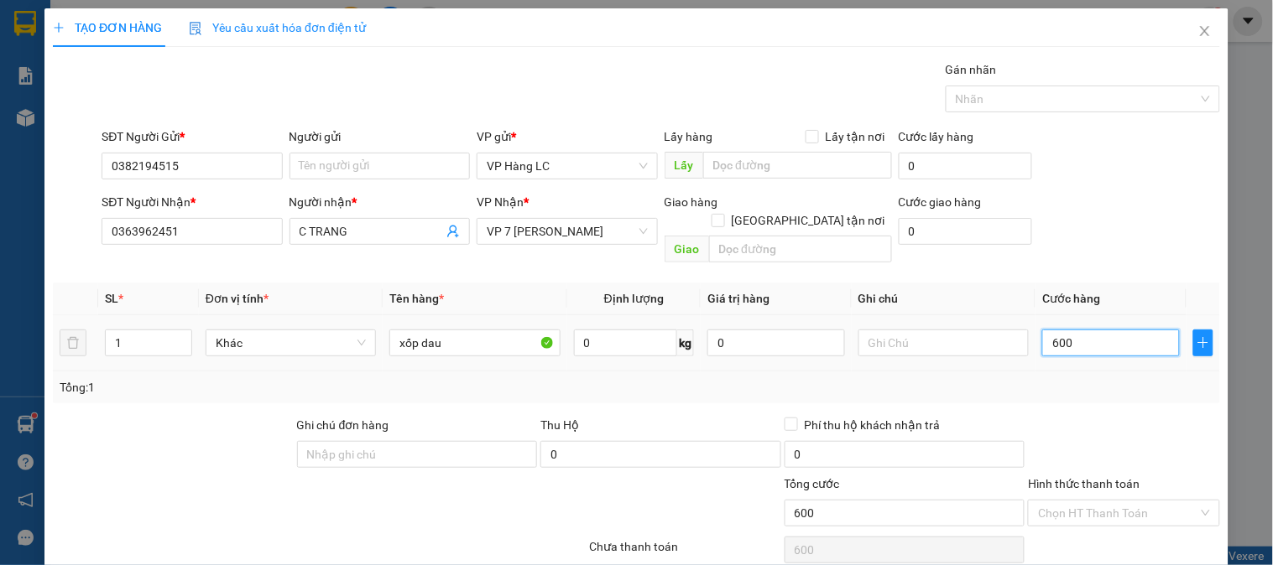
type input "6.000"
type input "60.000"
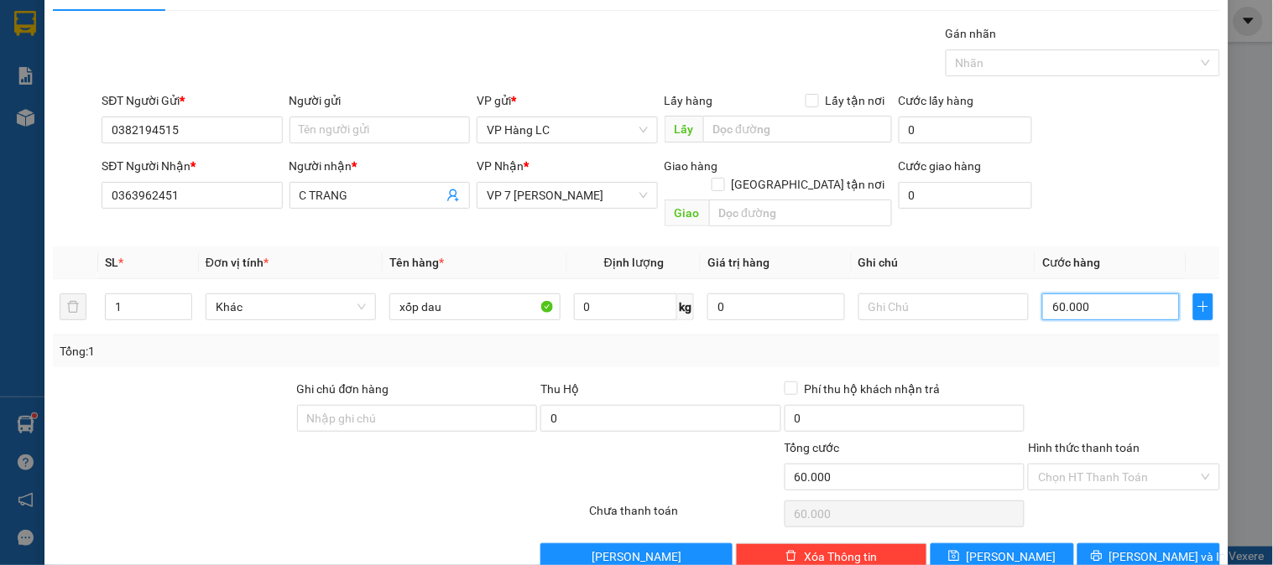
scroll to position [55, 0]
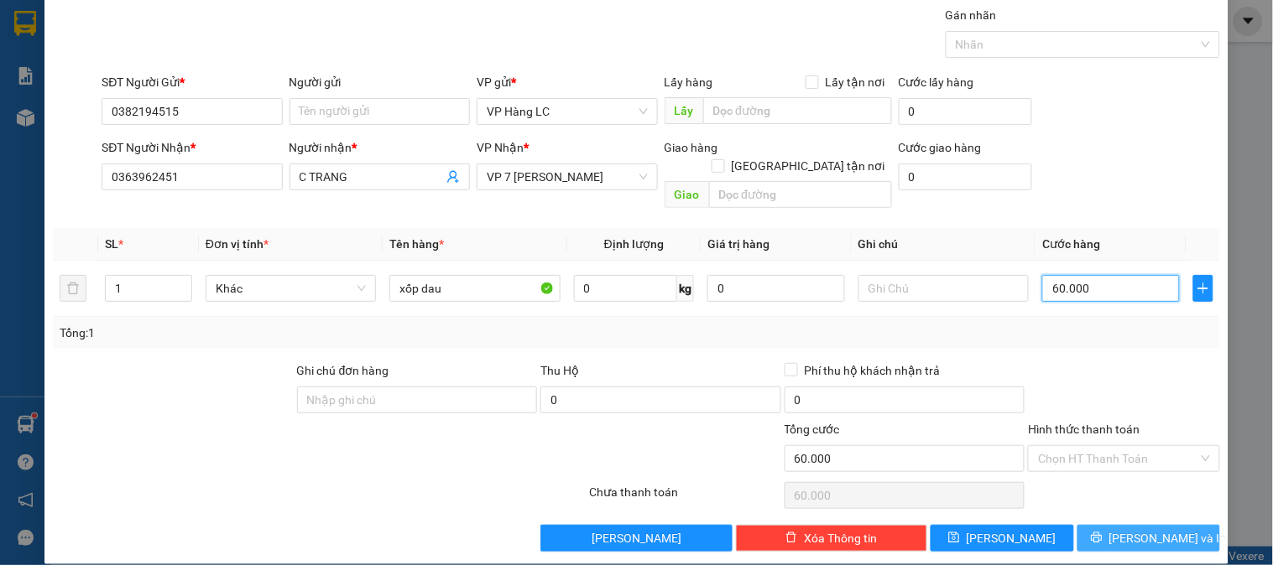
type input "60.000"
click at [1102, 532] on icon "printer" at bounding box center [1097, 538] width 12 height 12
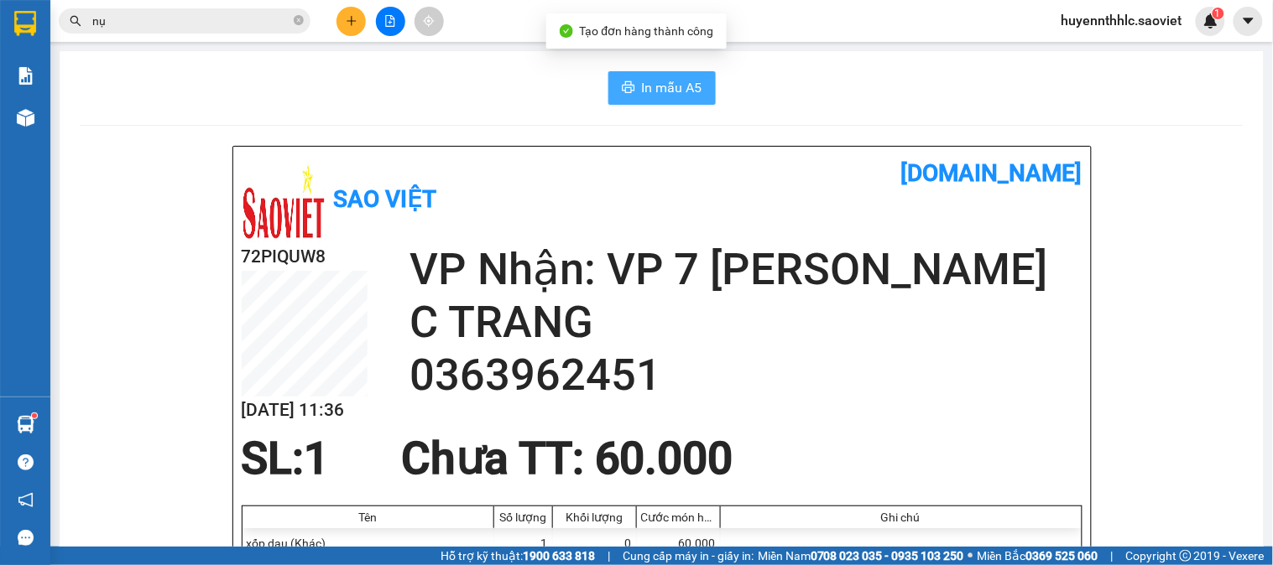
click at [658, 97] on span "In mẫu A5" at bounding box center [672, 87] width 60 height 21
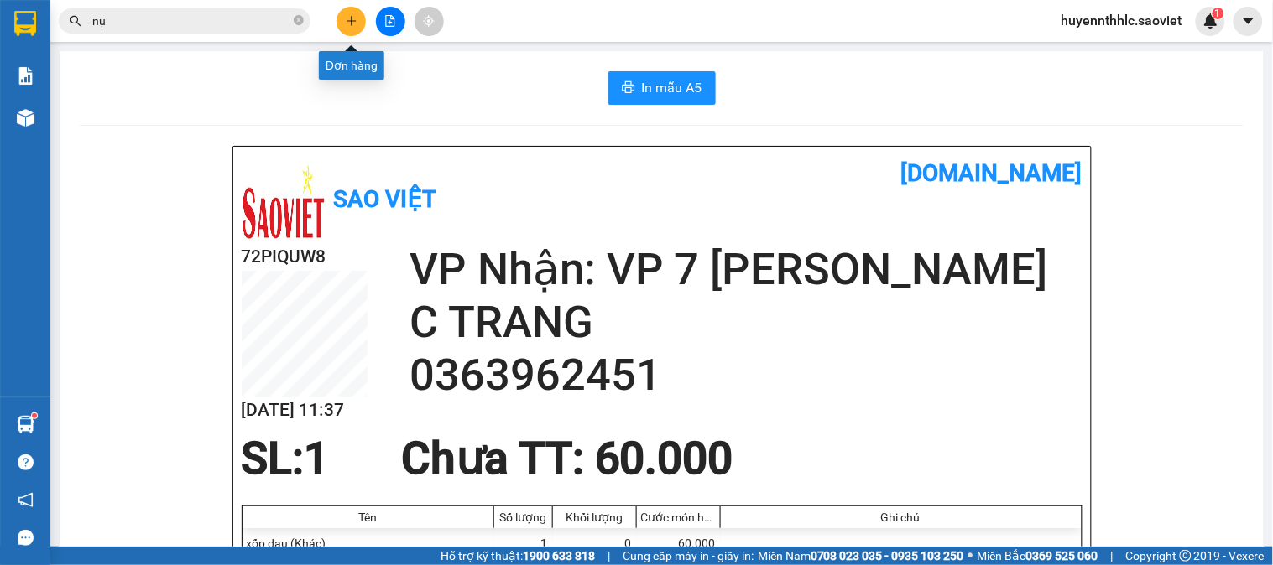
click at [351, 21] on icon "plus" at bounding box center [350, 20] width 9 height 1
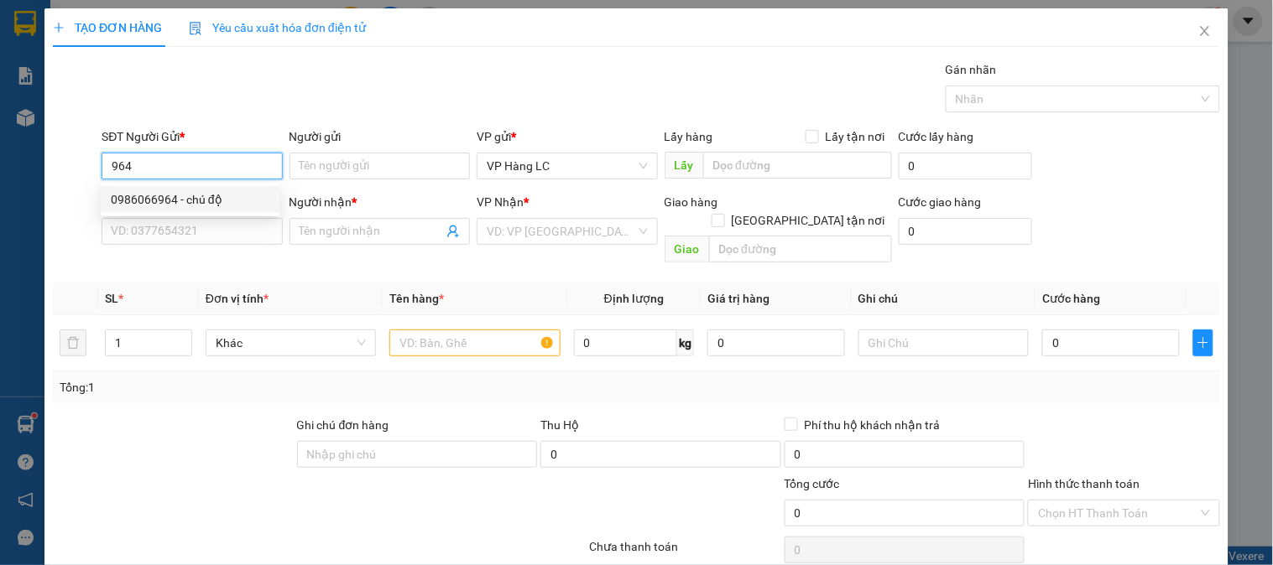
drag, startPoint x: 201, startPoint y: 202, endPoint x: 205, endPoint y: 216, distance: 14.7
click at [201, 203] on div "0986066964 - chú độ" at bounding box center [190, 199] width 159 height 18
type input "0986066964"
type input "chú độ"
type input "0917526442"
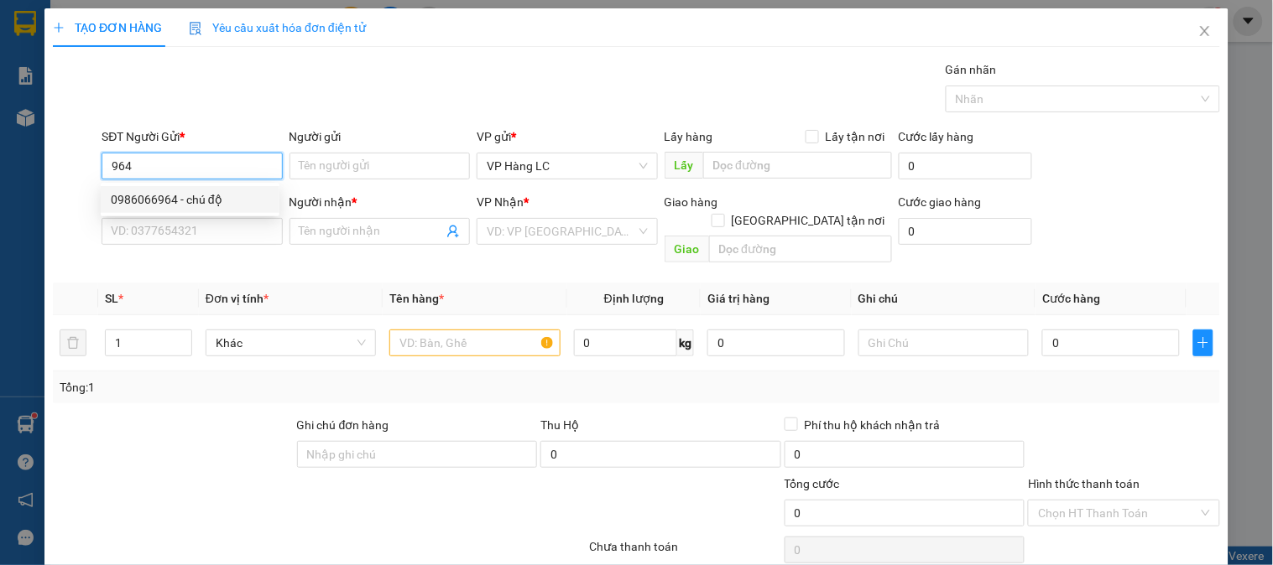
type input "GIÁP"
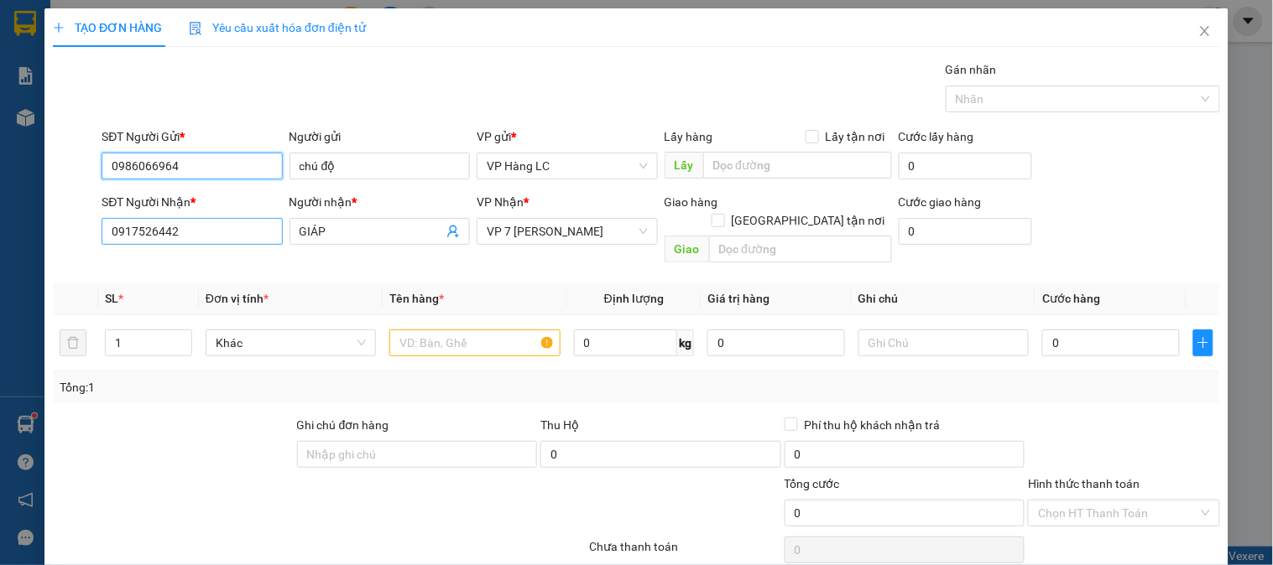
type input "0986066964"
drag, startPoint x: 205, startPoint y: 232, endPoint x: 0, endPoint y: 267, distance: 207.6
click at [0, 267] on div "TẠO ĐƠN HÀNG Yêu cầu xuất hóa đơn điện tử Transit Pickup Surcharge Ids Transit …" at bounding box center [636, 282] width 1273 height 565
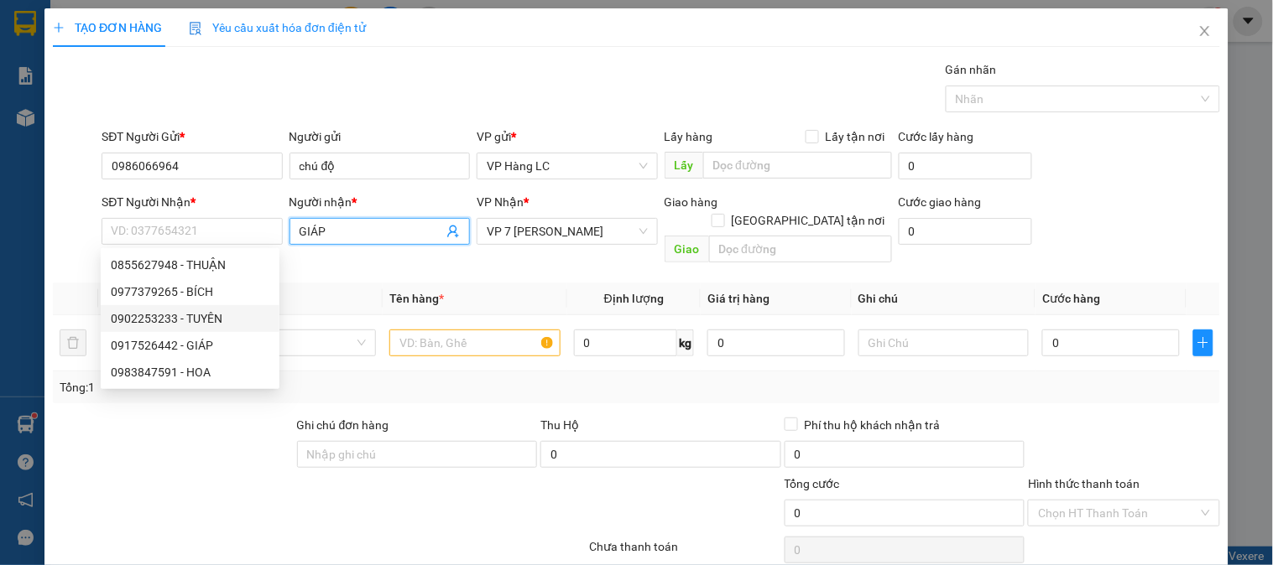
click at [449, 232] on icon "user-add" at bounding box center [452, 232] width 11 height 13
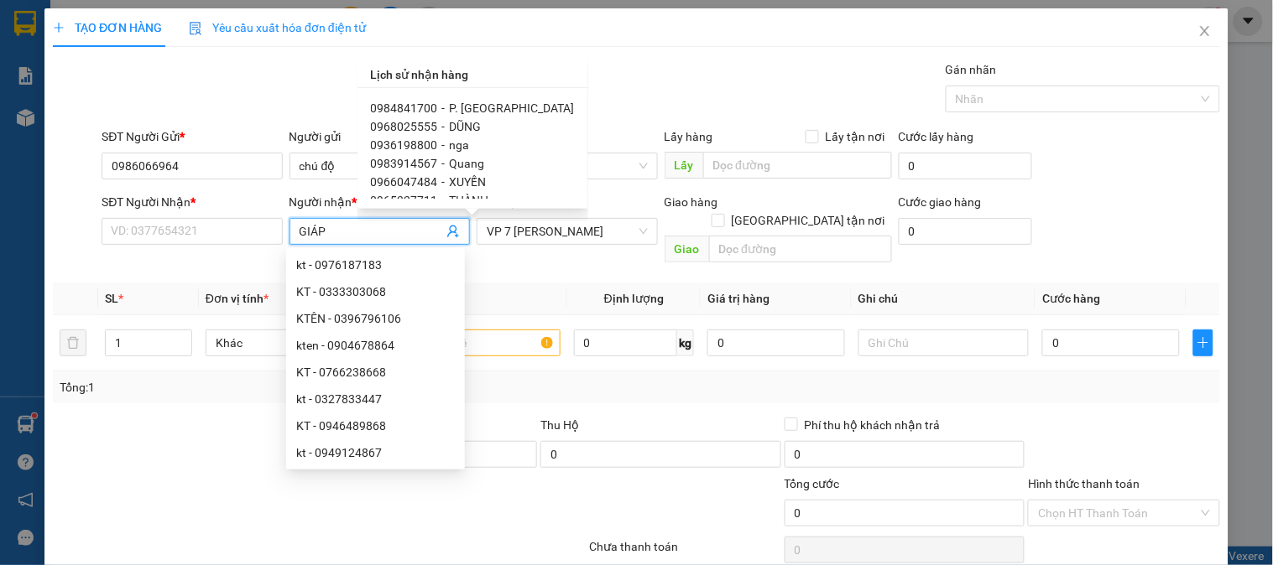
scroll to position [109, 0]
click at [463, 148] on span "DŨNG" at bounding box center [466, 145] width 32 height 13
type input "0353585555"
type input "DŨNG"
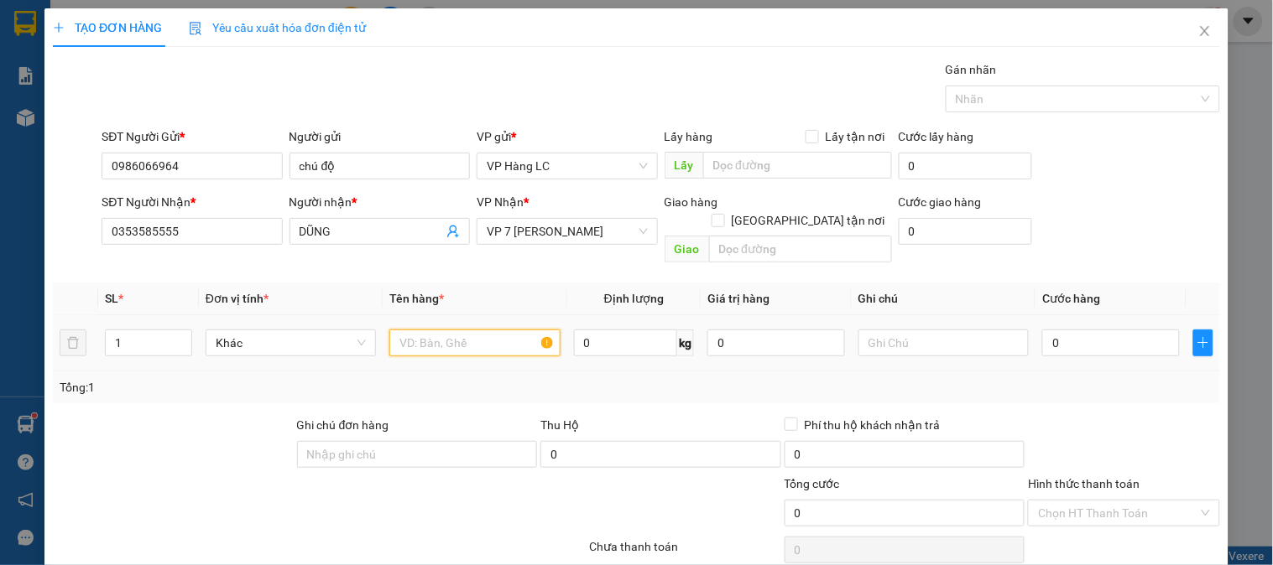
click at [465, 330] on input "text" at bounding box center [474, 343] width 170 height 27
type input "khung gỗ"
click at [1131, 330] on input "0" at bounding box center [1111, 343] width 138 height 27
type input "1"
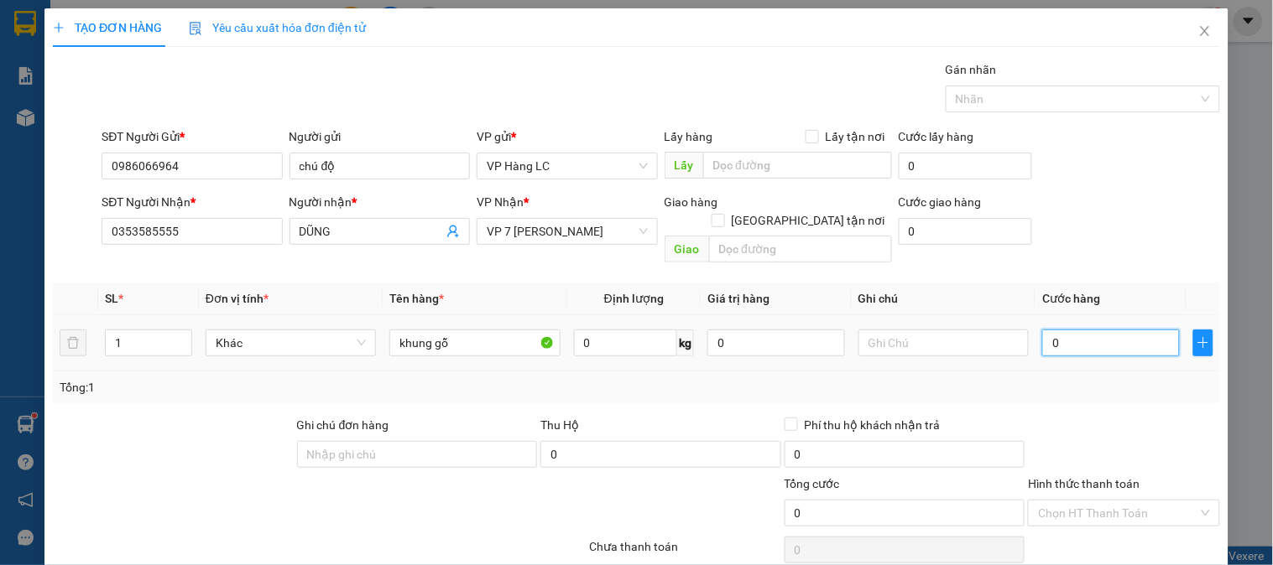
type input "1"
type input "12"
type input "120"
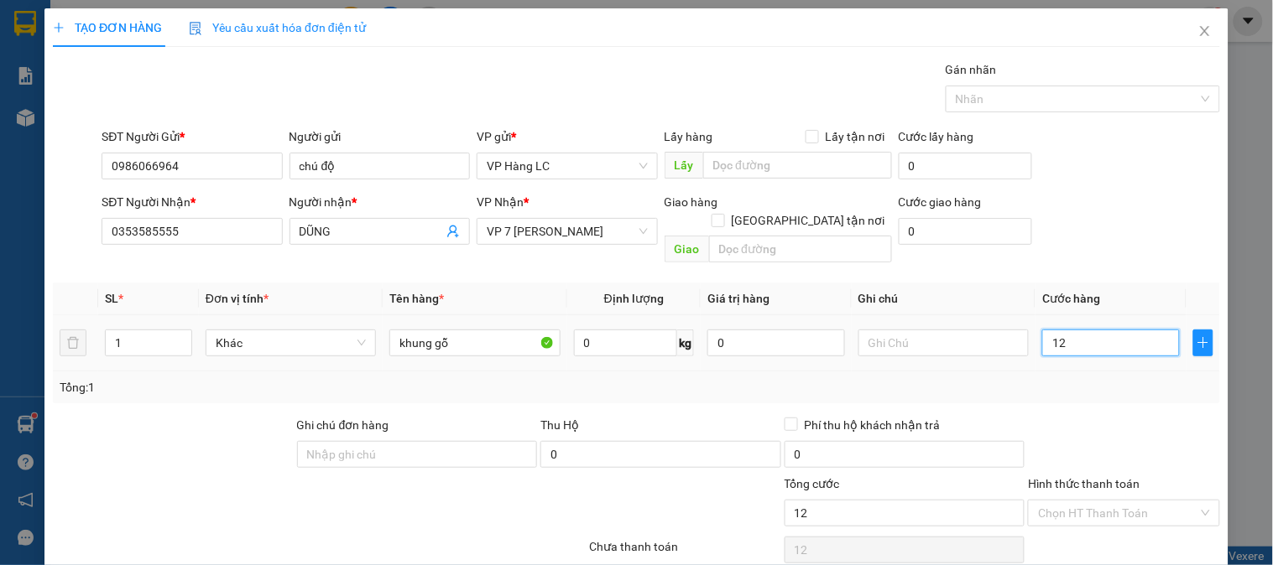
type input "120"
type input "1.200"
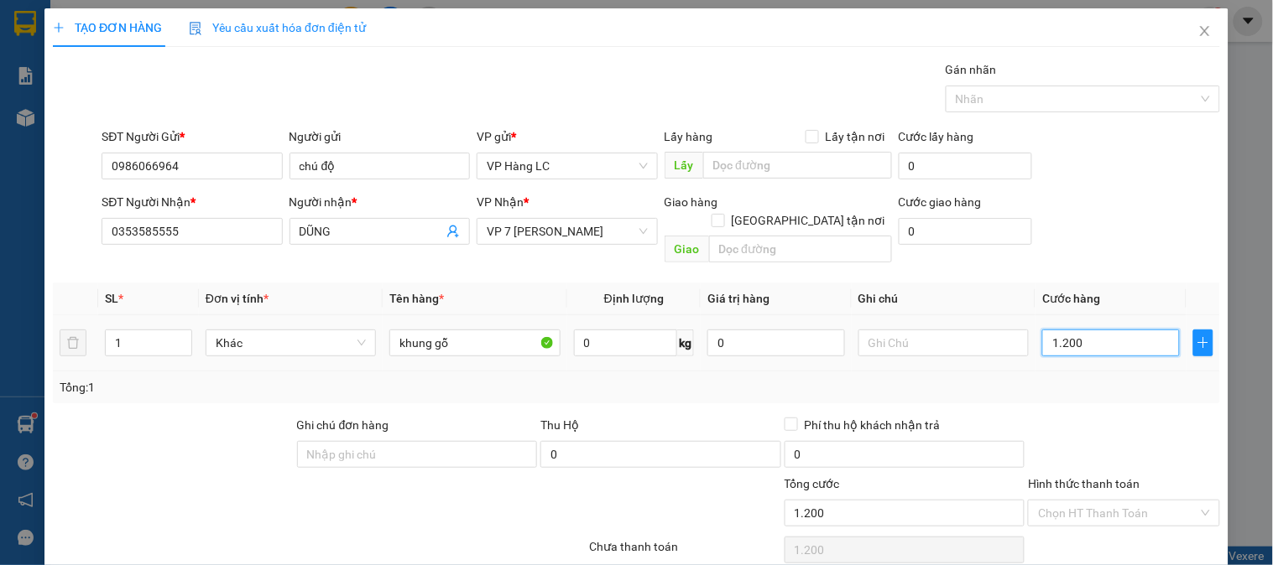
type input "12.000"
type input "120.000"
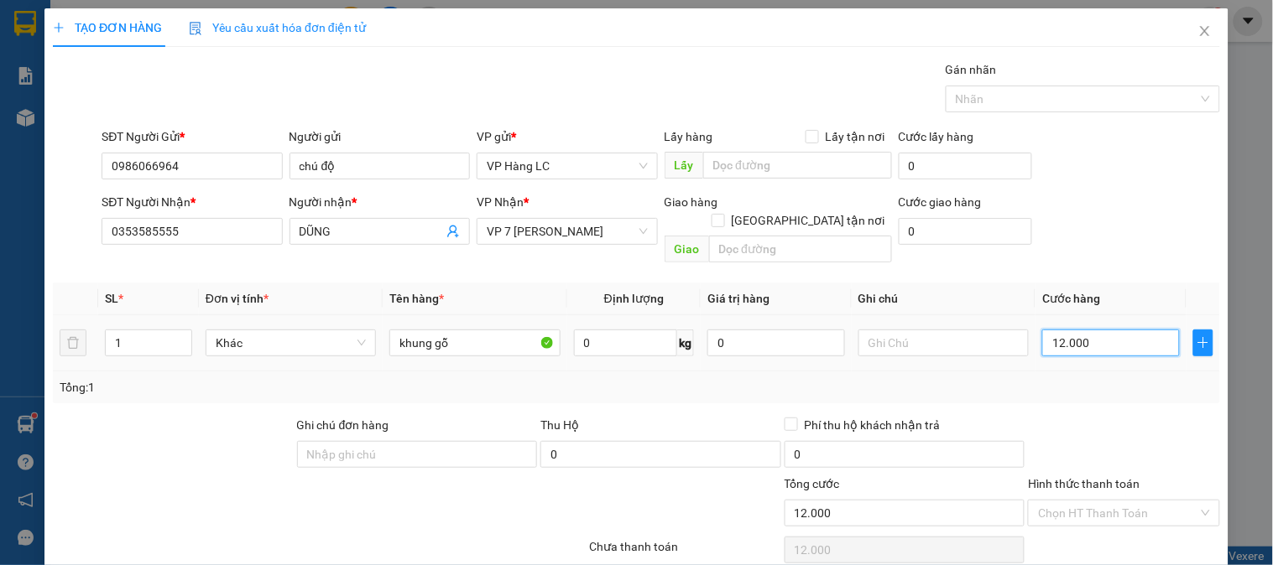
type input "120.000"
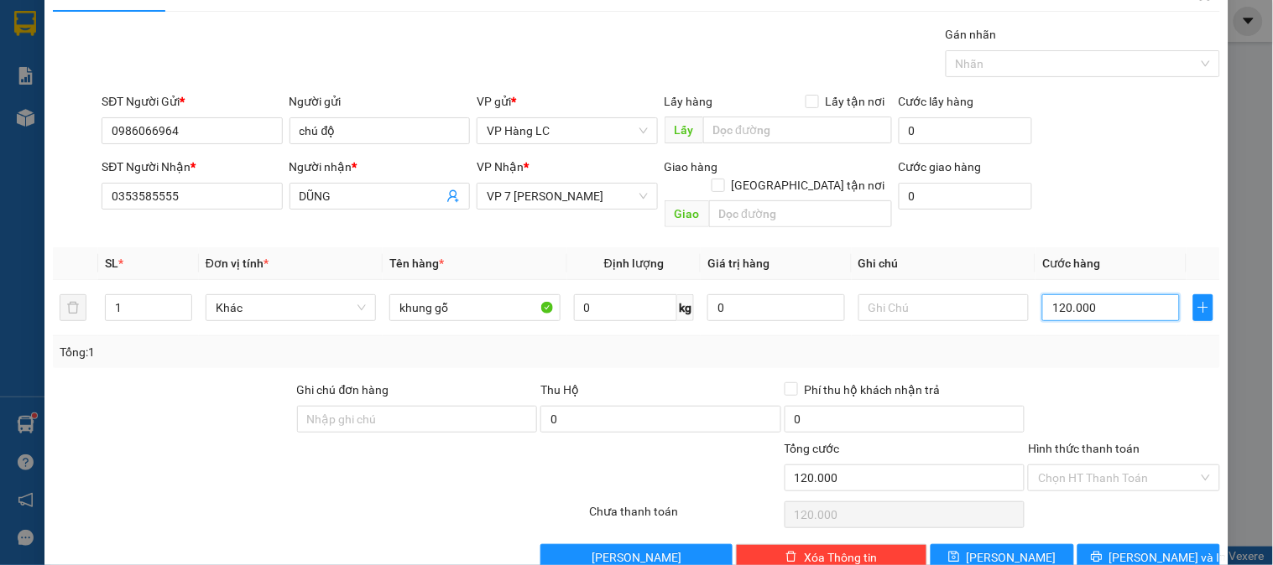
scroll to position [55, 0]
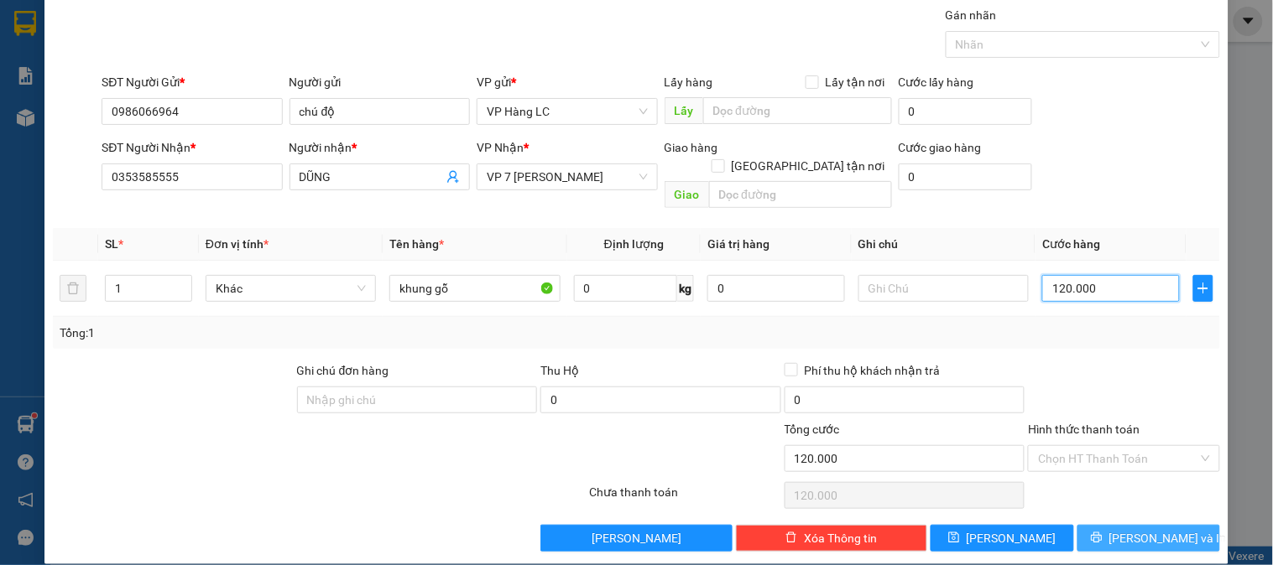
type input "120.000"
click at [1143, 525] on button "[PERSON_NAME] và In" at bounding box center [1148, 538] width 143 height 27
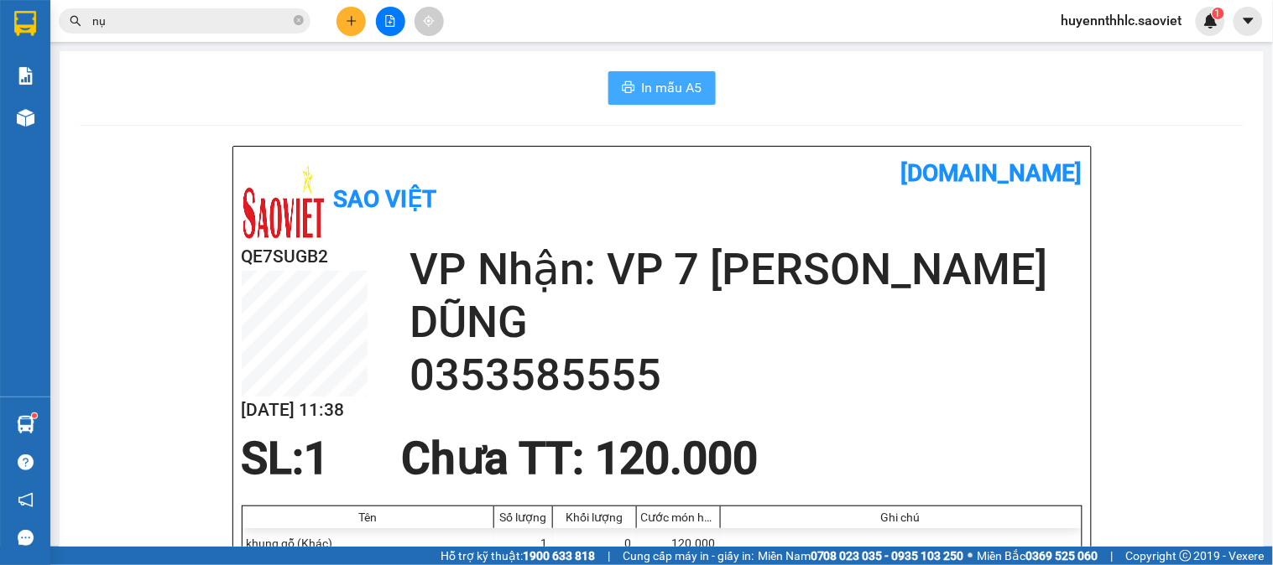
click at [676, 86] on span "In mẫu A5" at bounding box center [672, 87] width 60 height 21
click at [355, 15] on icon "plus" at bounding box center [352, 21] width 12 height 12
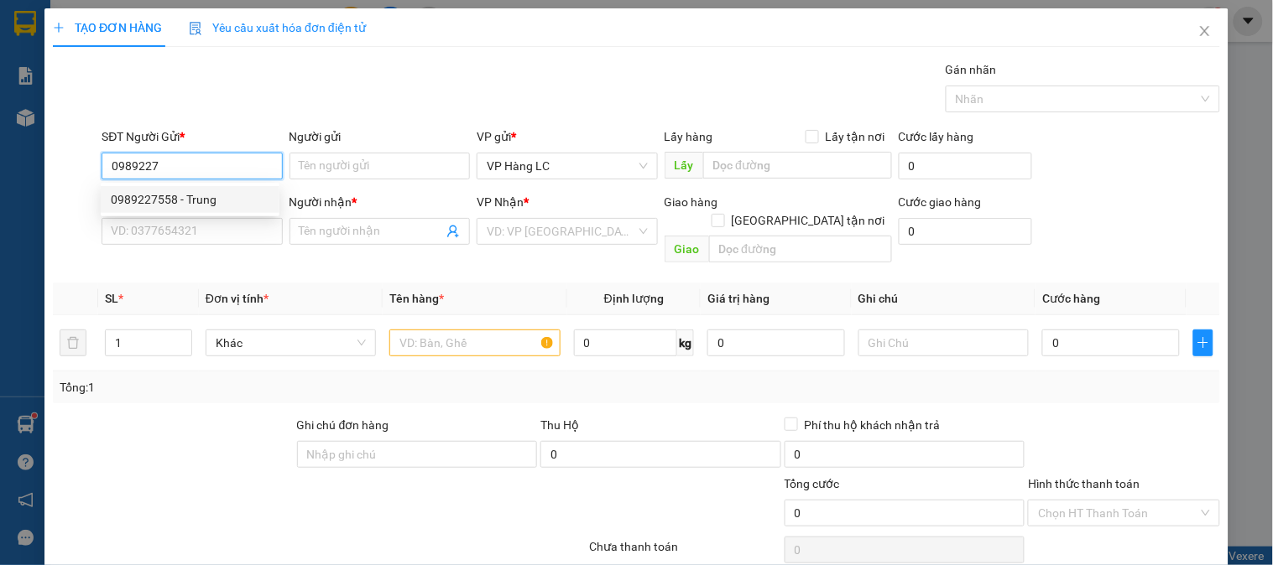
click at [206, 194] on div "0989227558 - Trung" at bounding box center [190, 199] width 159 height 18
type input "0989227558"
type input "Trung"
type input "0928000028"
type input "NHUNG"
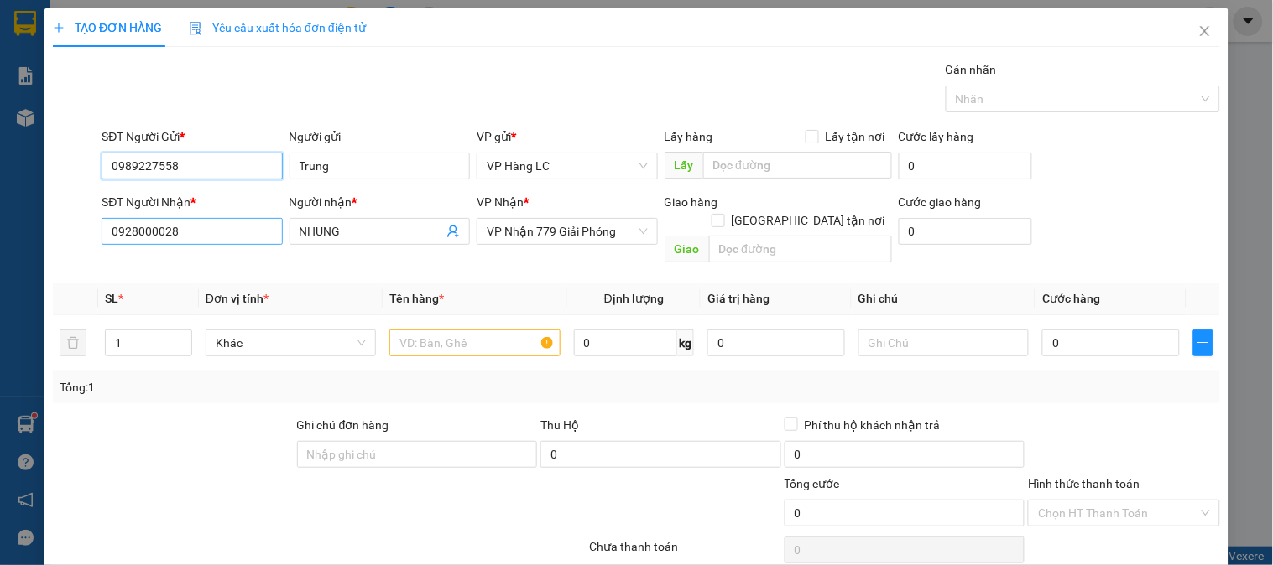
type input "0989227558"
drag, startPoint x: 195, startPoint y: 232, endPoint x: 29, endPoint y: 254, distance: 167.7
click at [0, 256] on div "TẠO ĐƠN HÀNG Yêu cầu xuất hóa đơn điện tử Transit Pickup Surcharge Ids Transit …" at bounding box center [636, 282] width 1273 height 565
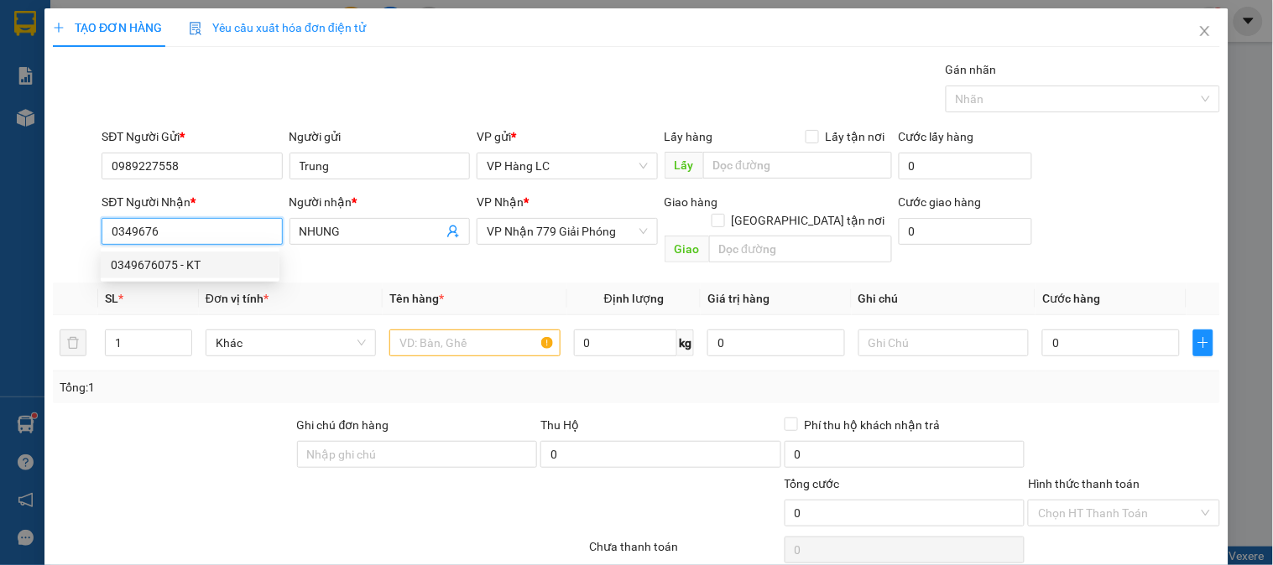
click at [165, 257] on div "0349676075 - KT" at bounding box center [190, 265] width 159 height 18
type input "0349676075"
type input "KT"
type input "KM 150 (LX GỌI KHÁCH TRƯỚC 30P)"
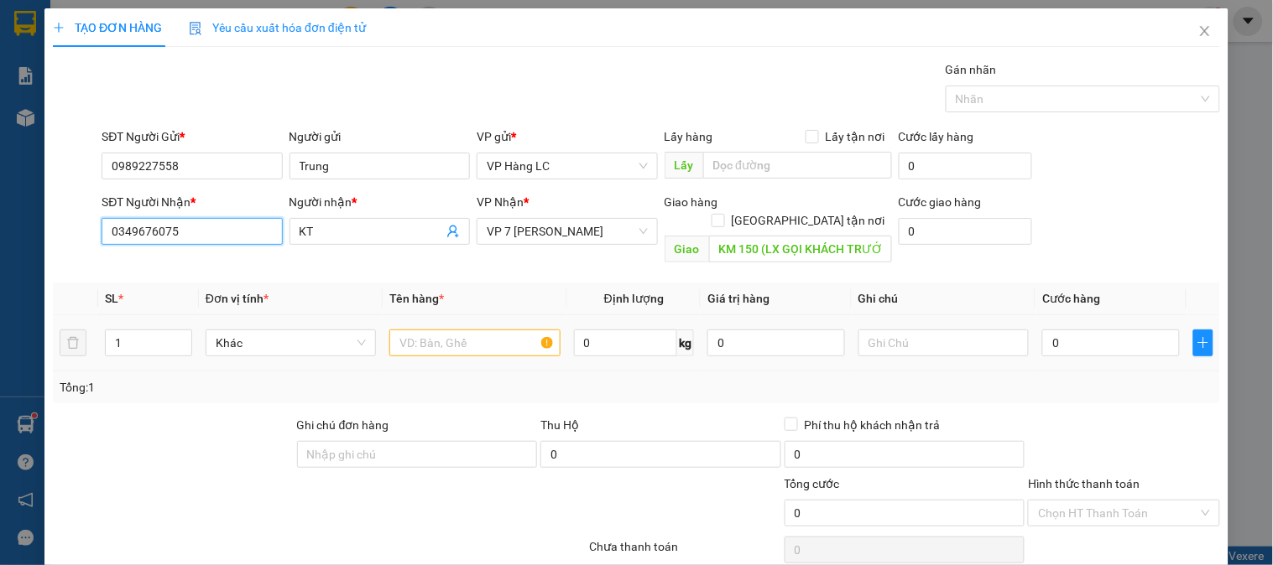
type input "0349676075"
click at [443, 331] on input "text" at bounding box center [474, 343] width 170 height 27
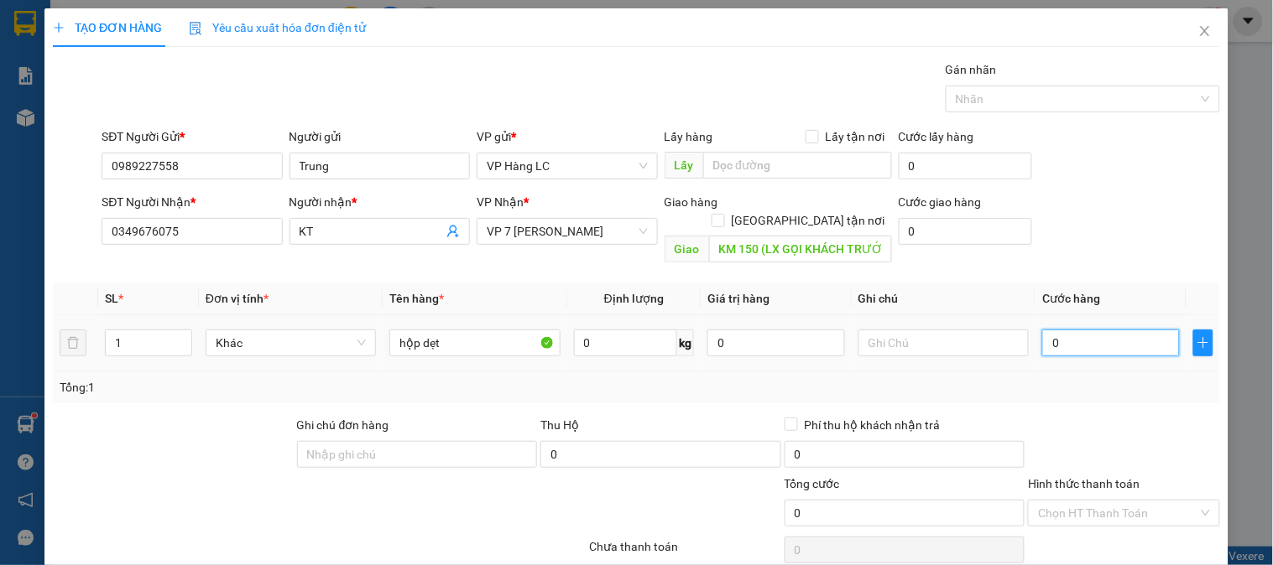
click at [1078, 330] on input "0" at bounding box center [1111, 343] width 138 height 27
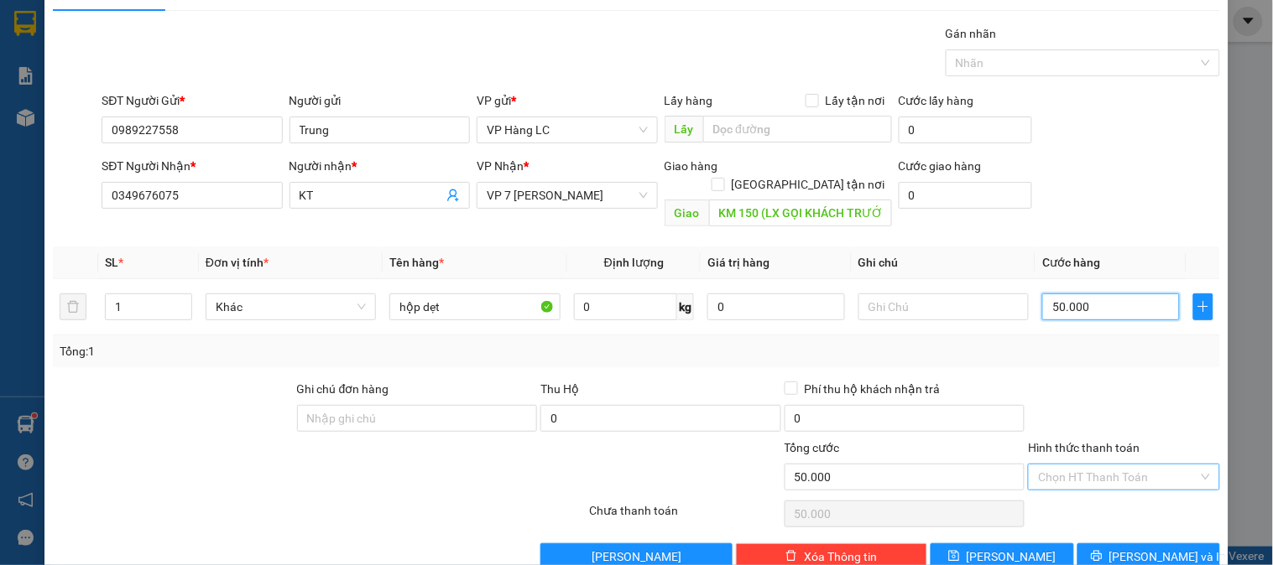
scroll to position [55, 0]
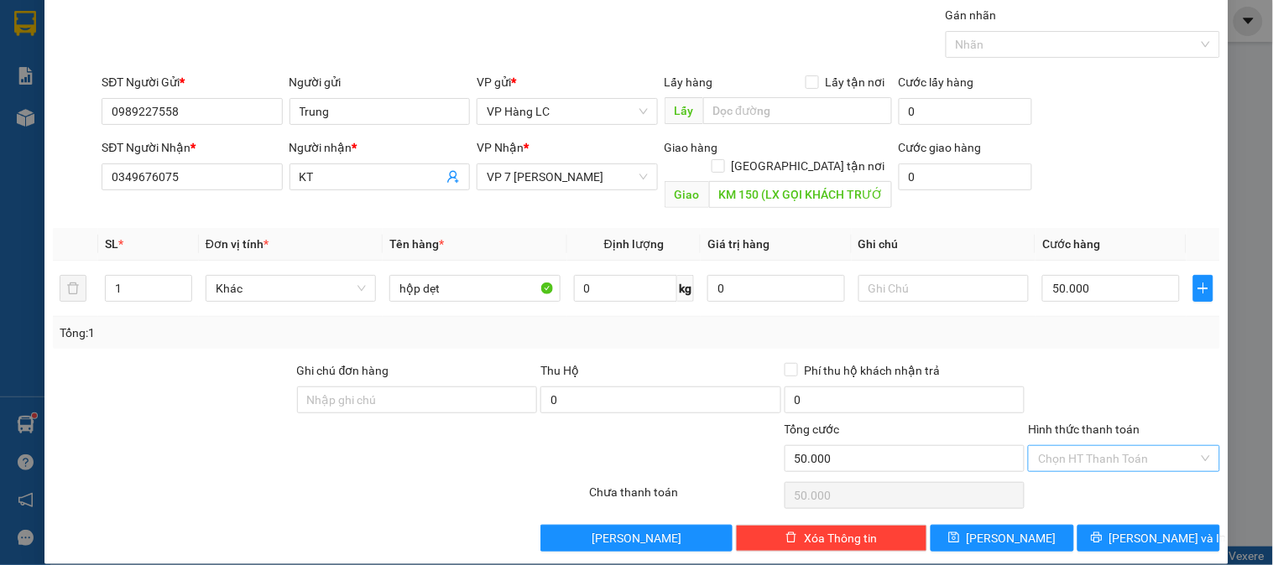
click at [1080, 446] on input "Hình thức thanh toán" at bounding box center [1117, 458] width 159 height 25
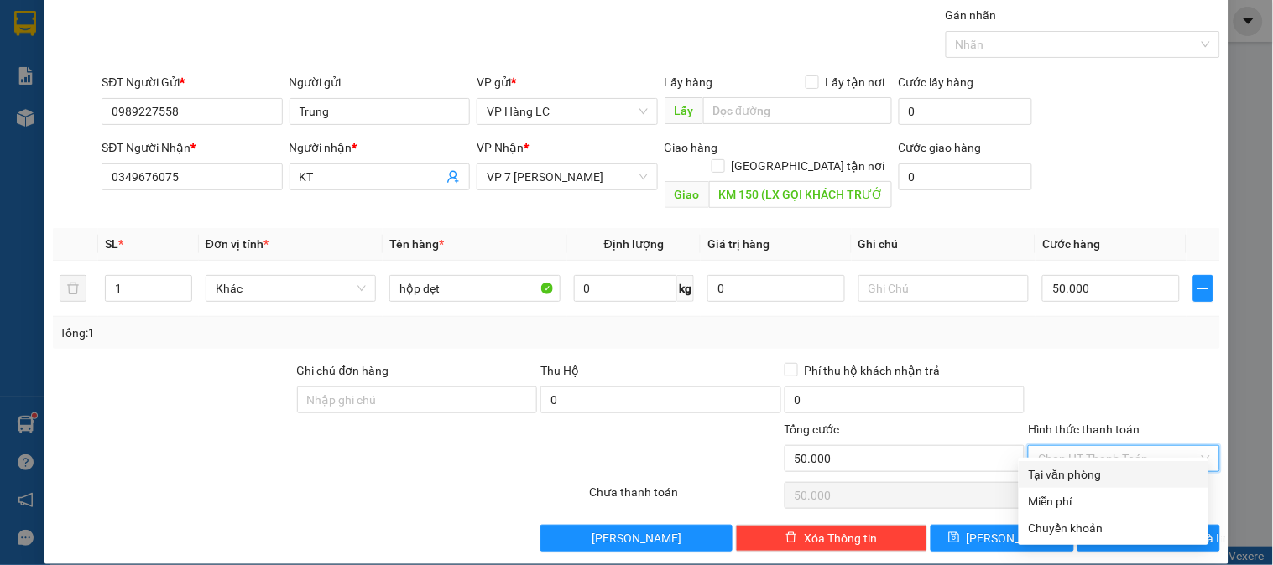
click at [1063, 468] on div "Tại văn phòng" at bounding box center [1113, 475] width 169 height 18
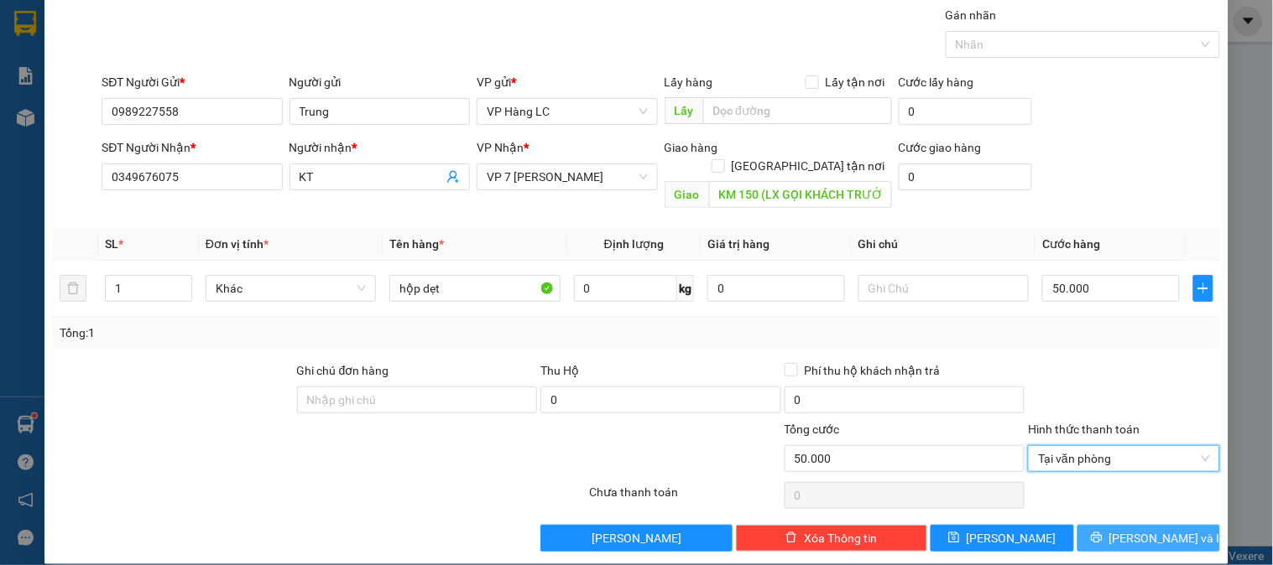
click at [1141, 529] on span "[PERSON_NAME] và In" at bounding box center [1167, 538] width 117 height 18
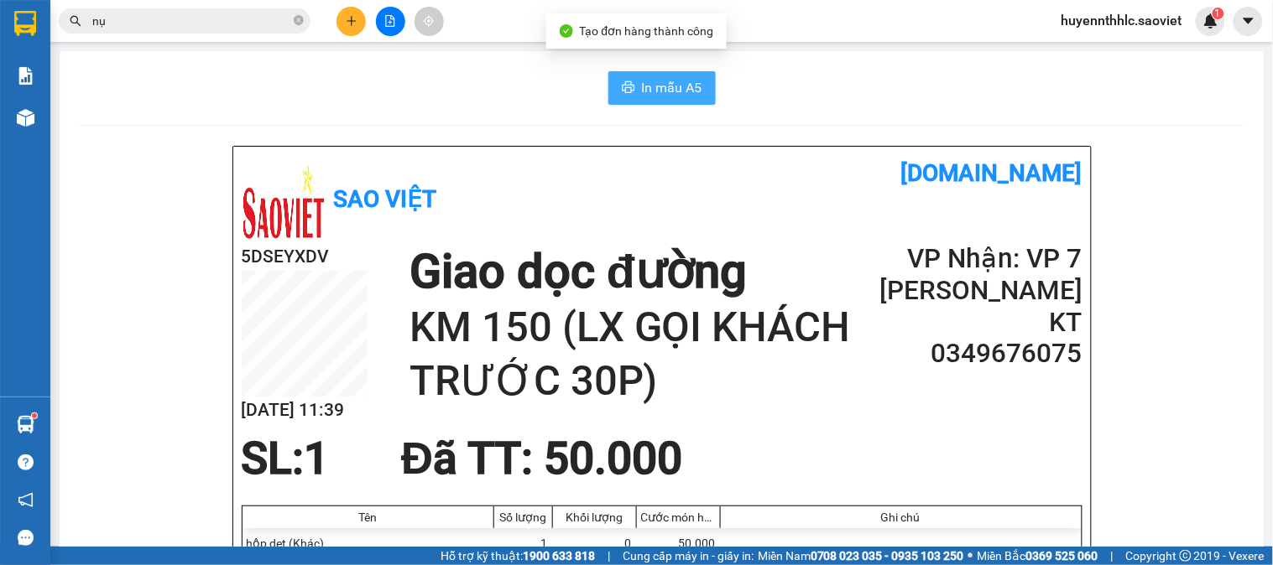
click at [643, 86] on span "In mẫu A5" at bounding box center [672, 87] width 60 height 21
click at [976, 508] on div "Ghi chú" at bounding box center [901, 518] width 361 height 22
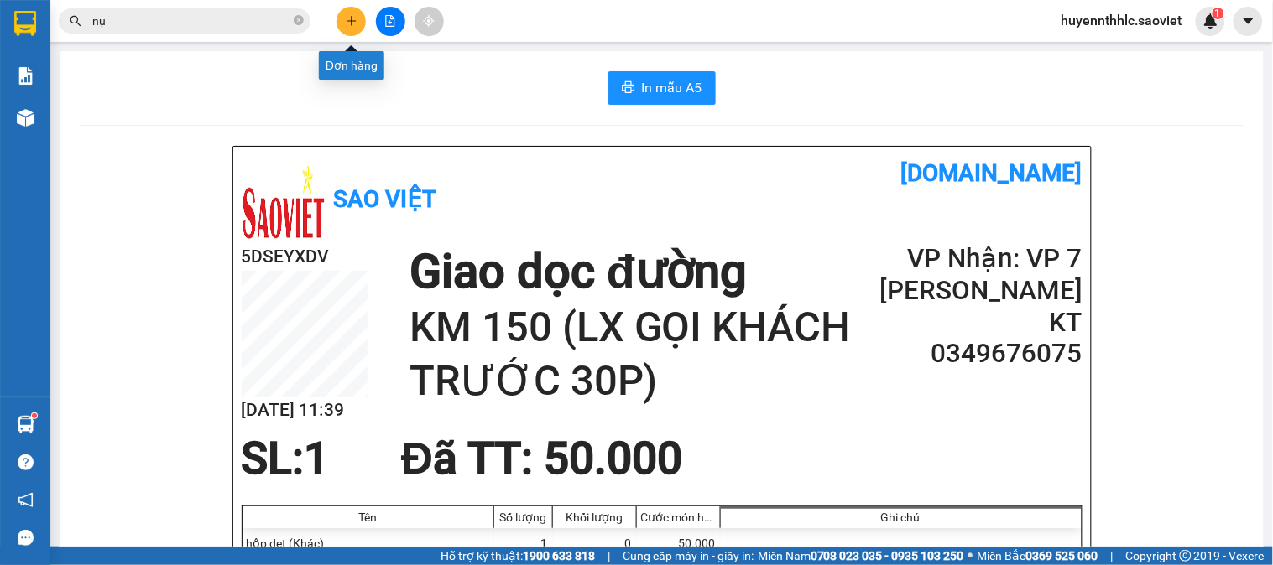
click at [357, 15] on icon "plus" at bounding box center [352, 21] width 12 height 12
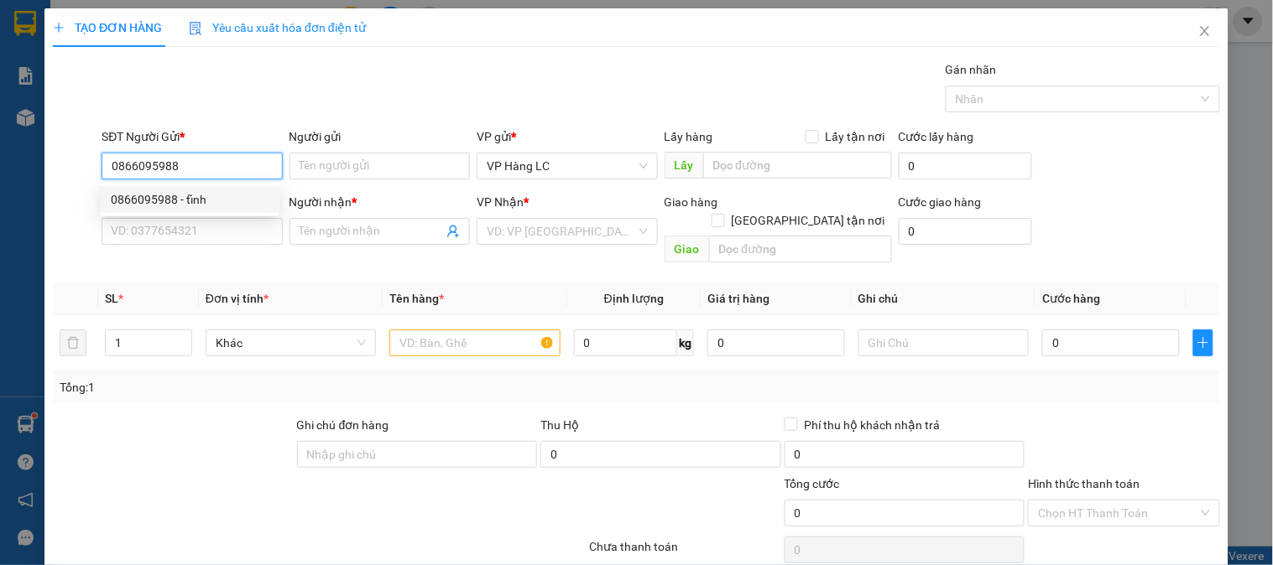
click at [186, 195] on div "0866095988 - tĩnh" at bounding box center [190, 199] width 159 height 18
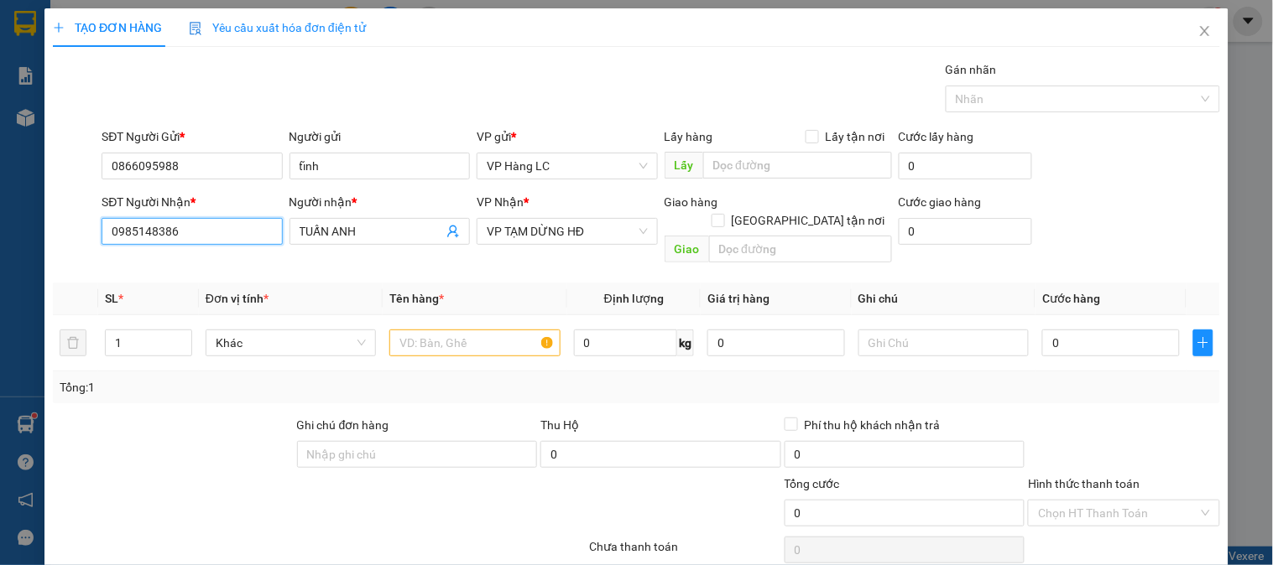
drag, startPoint x: 200, startPoint y: 233, endPoint x: 0, endPoint y: 274, distance: 203.7
click at [0, 274] on div "TẠO ĐƠN HÀNG Yêu cầu xuất hóa đơn điện tử Transit Pickup Surcharge Ids Transit …" at bounding box center [636, 282] width 1273 height 565
click at [210, 256] on div "0941158282 - OANH" at bounding box center [190, 265] width 159 height 18
click at [461, 330] on input "text" at bounding box center [474, 343] width 170 height 27
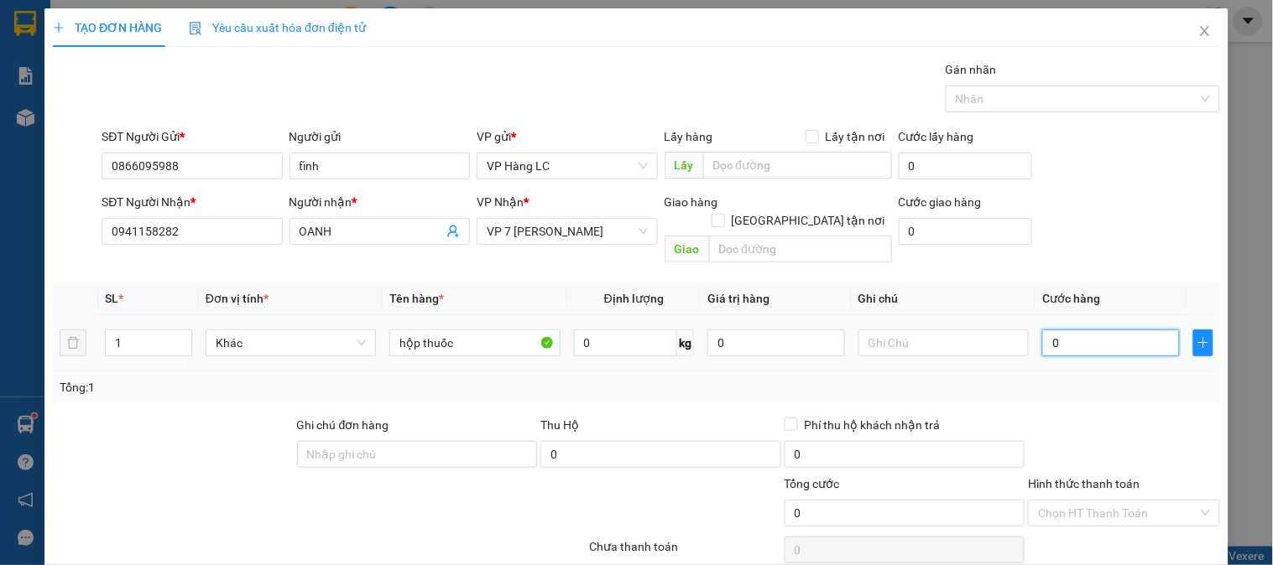
click at [1111, 336] on input "0" at bounding box center [1111, 343] width 138 height 27
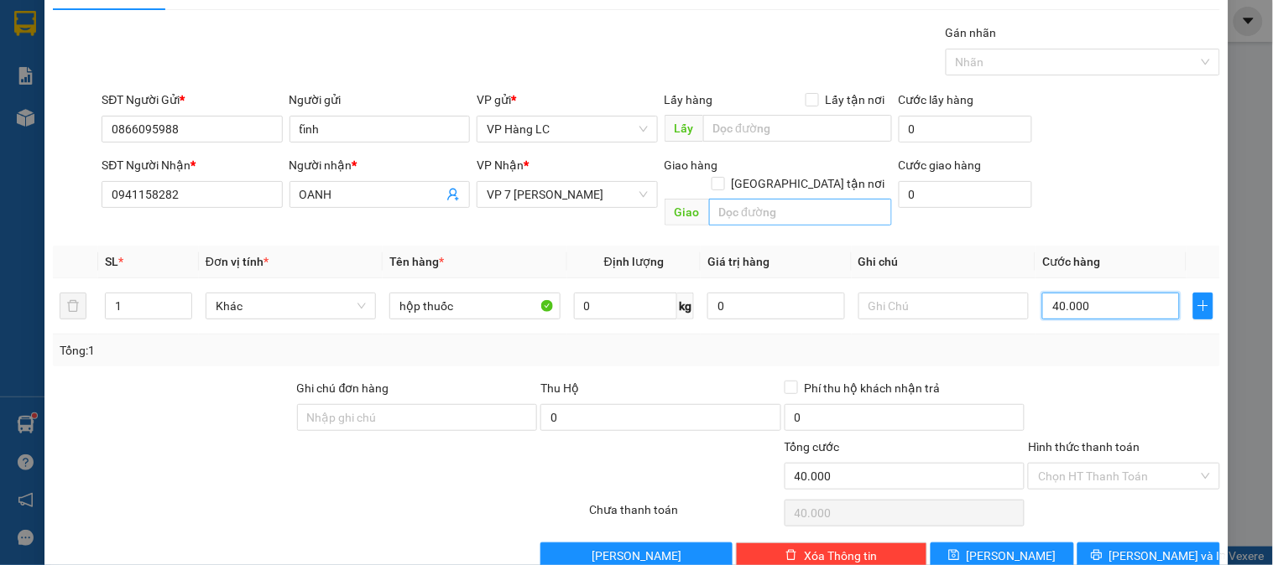
scroll to position [55, 0]
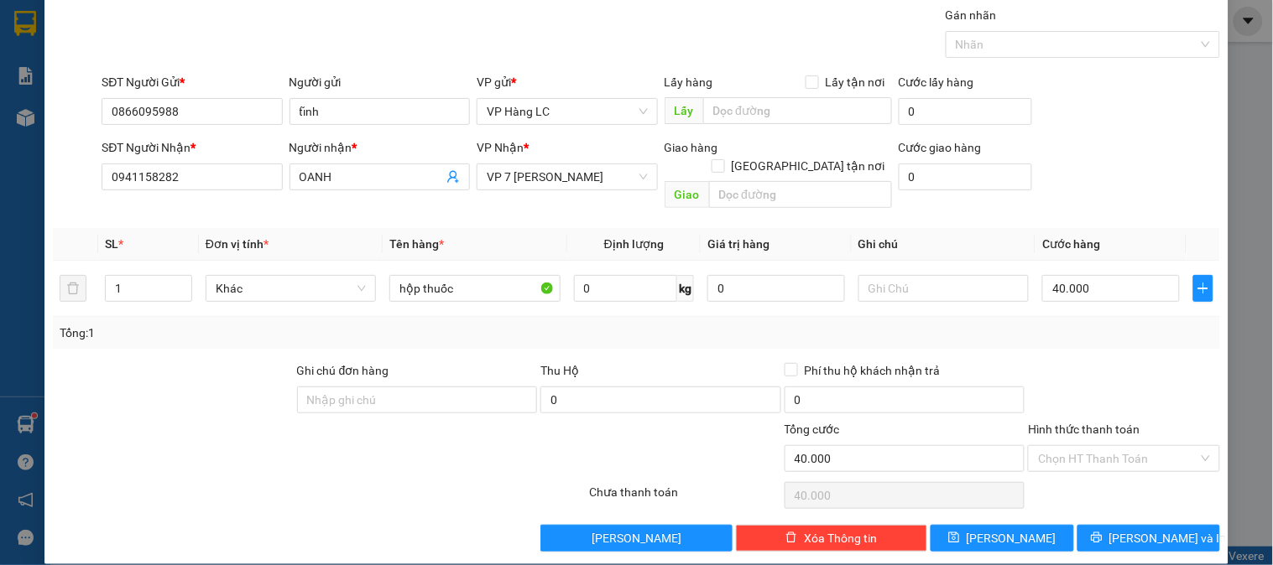
click at [1144, 171] on div "SĐT Người Nhận * 0941158282 Người nhận * OANH VP Nhận * VP 7 [PERSON_NAME] Giao…" at bounding box center [660, 176] width 1125 height 77
click at [1148, 529] on span "[PERSON_NAME] và In" at bounding box center [1167, 538] width 117 height 18
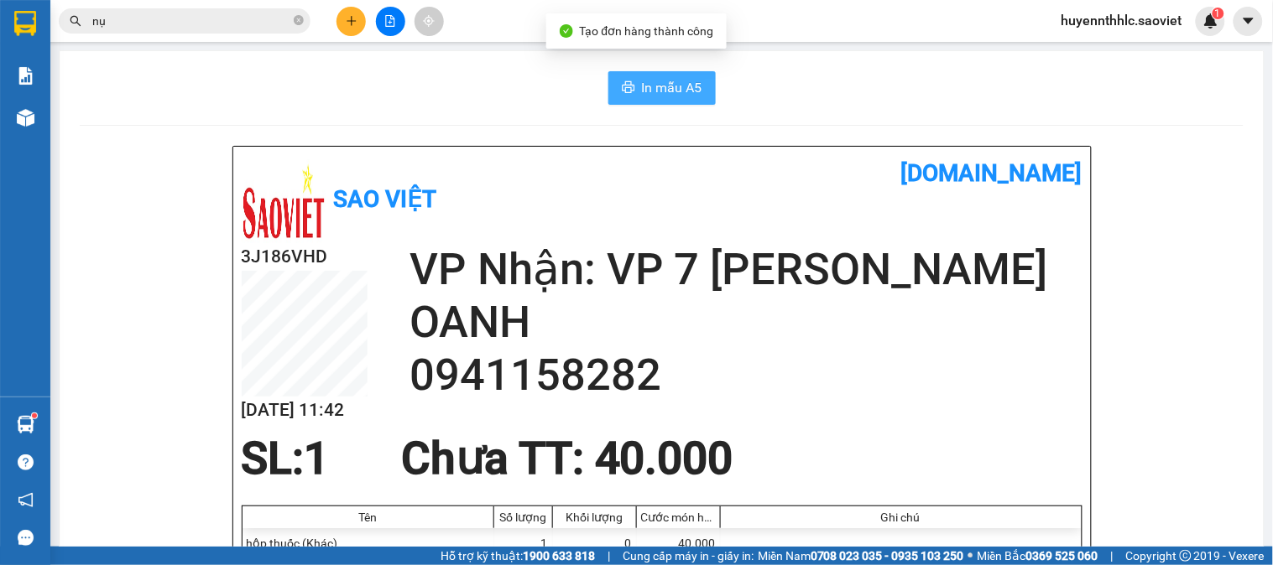
drag, startPoint x: 675, startPoint y: 90, endPoint x: 664, endPoint y: 80, distance: 14.8
click at [675, 89] on span "In mẫu A5" at bounding box center [672, 87] width 60 height 21
click at [213, 26] on input "nụ" at bounding box center [191, 21] width 198 height 18
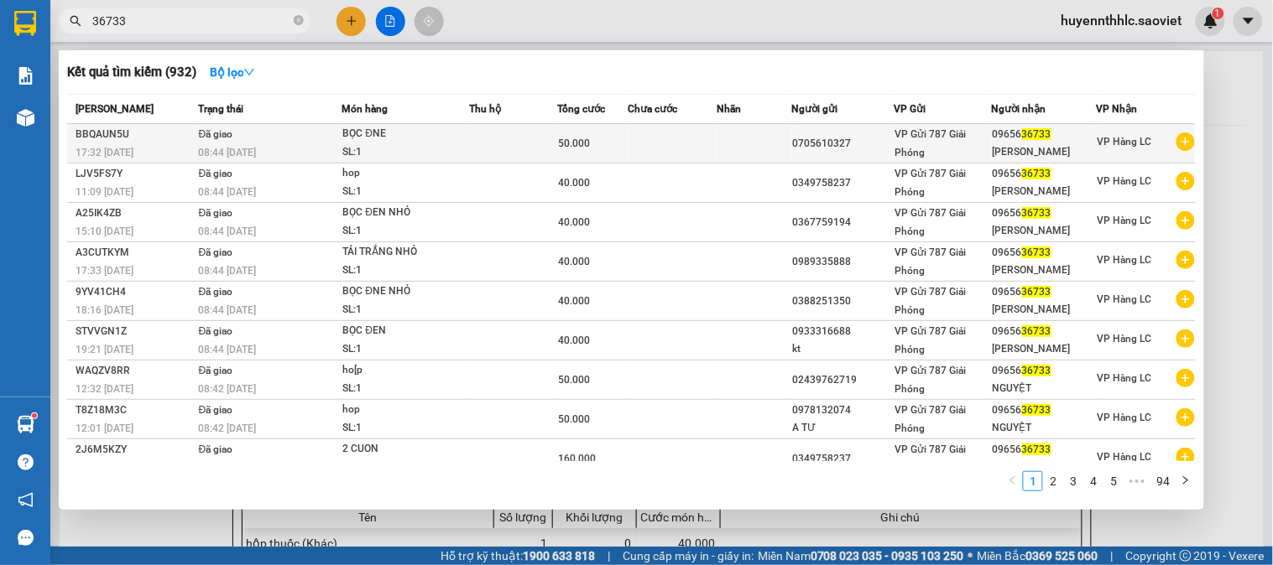
click at [716, 144] on td at bounding box center [753, 143] width 75 height 39
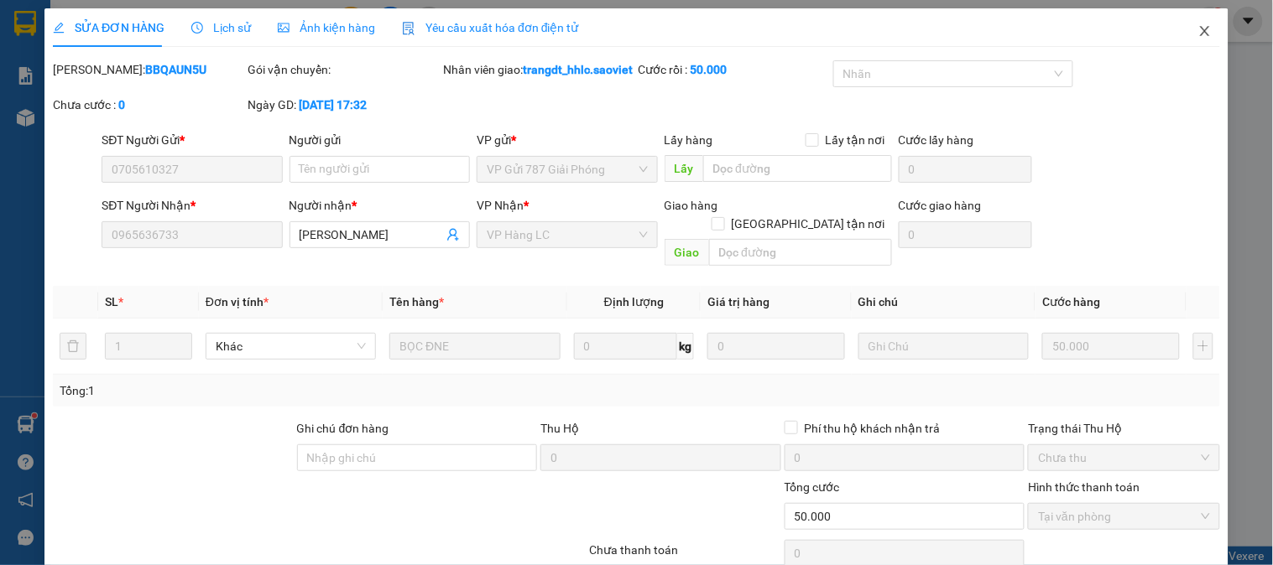
click at [1198, 35] on span "Close" at bounding box center [1204, 31] width 47 height 47
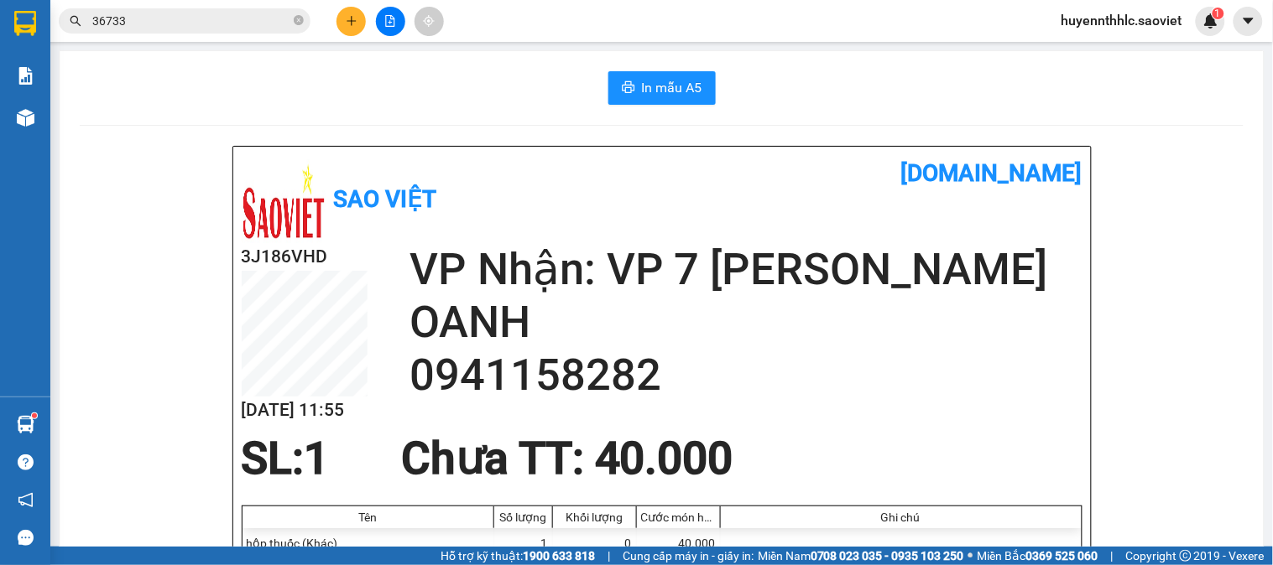
drag, startPoint x: 146, startPoint y: 18, endPoint x: 56, endPoint y: 30, distance: 90.6
click at [56, 30] on div "36733" at bounding box center [163, 20] width 327 height 25
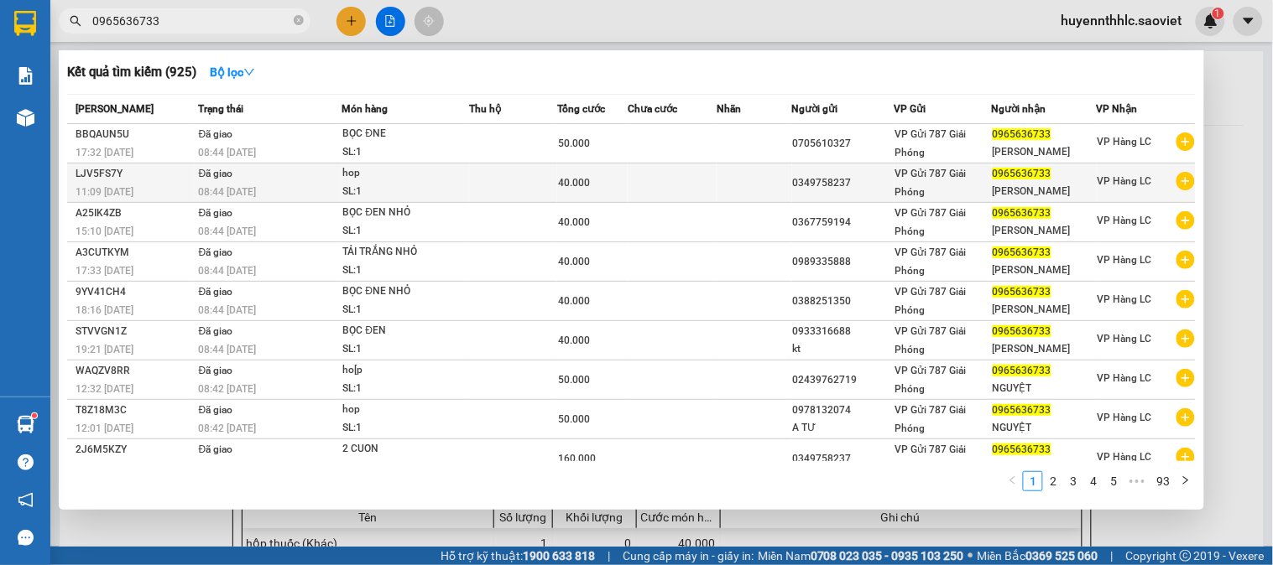
click at [383, 187] on div "SL: 1" at bounding box center [405, 192] width 126 height 18
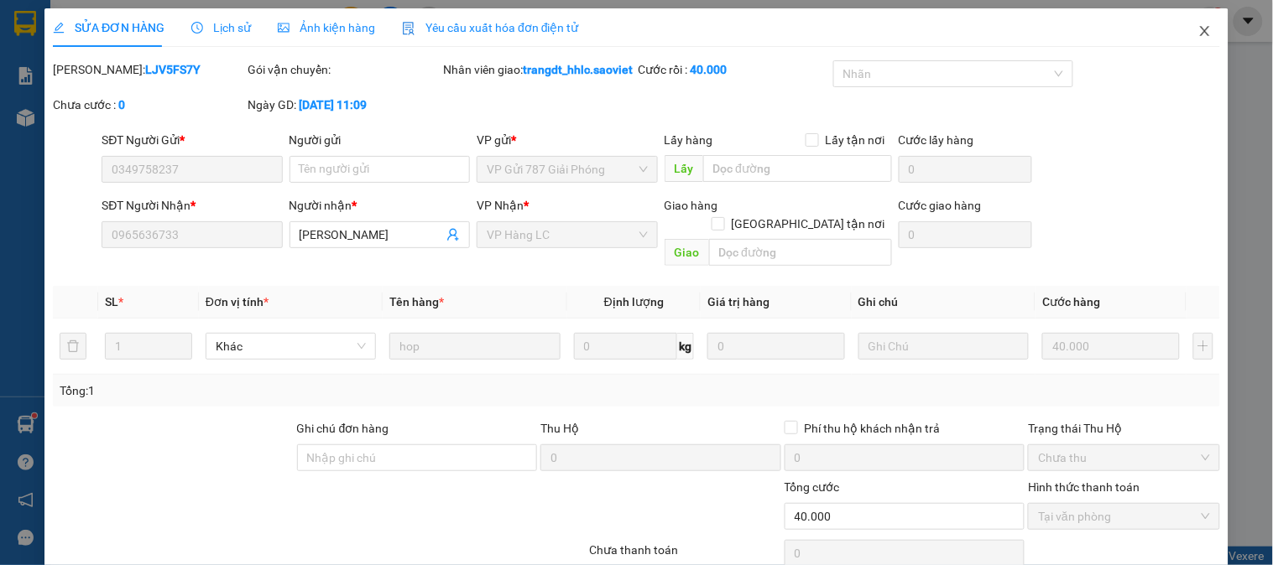
click at [1200, 35] on icon "close" at bounding box center [1204, 31] width 9 height 10
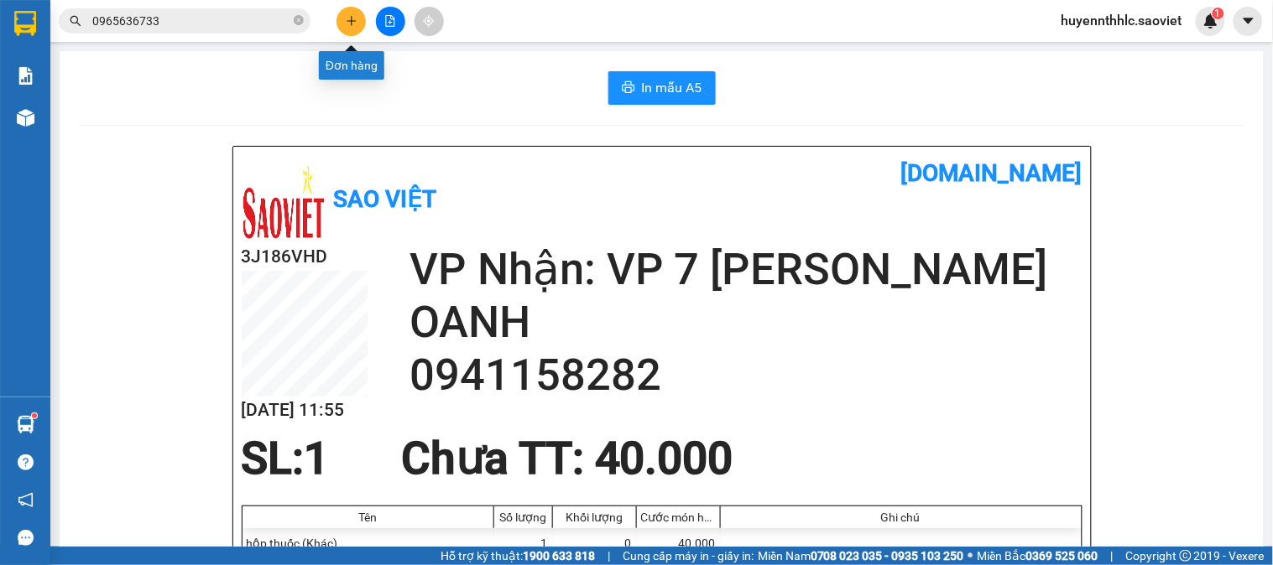
click at [346, 25] on icon "plus" at bounding box center [352, 21] width 12 height 12
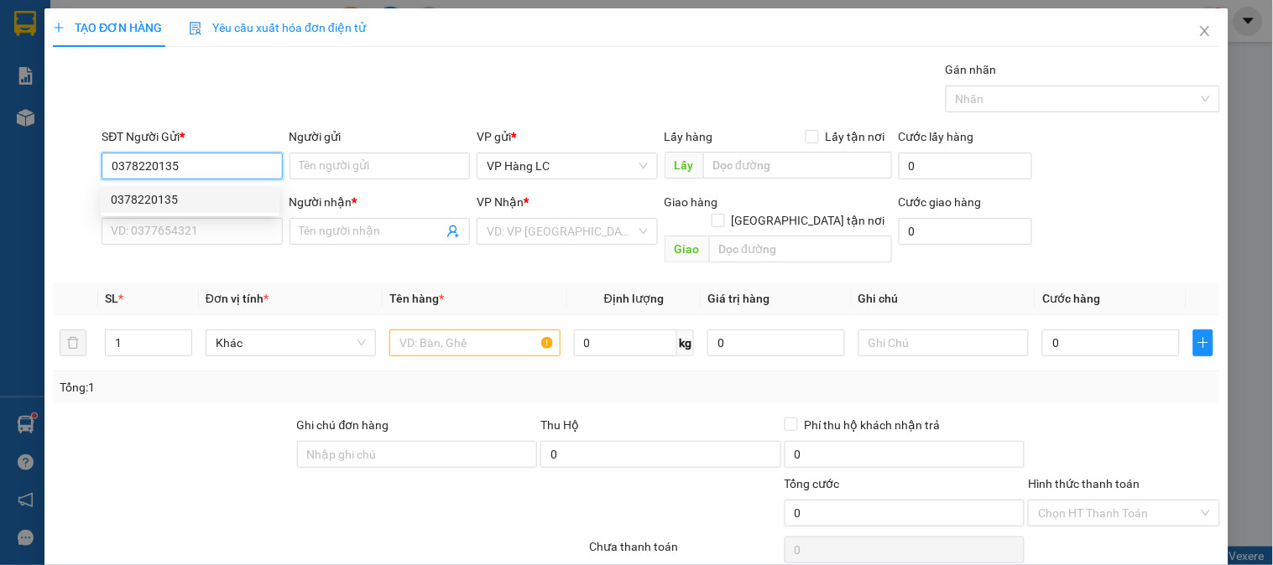
drag, startPoint x: 188, startPoint y: 203, endPoint x: 202, endPoint y: 203, distance: 14.3
click at [198, 207] on div "0378220135" at bounding box center [190, 199] width 159 height 18
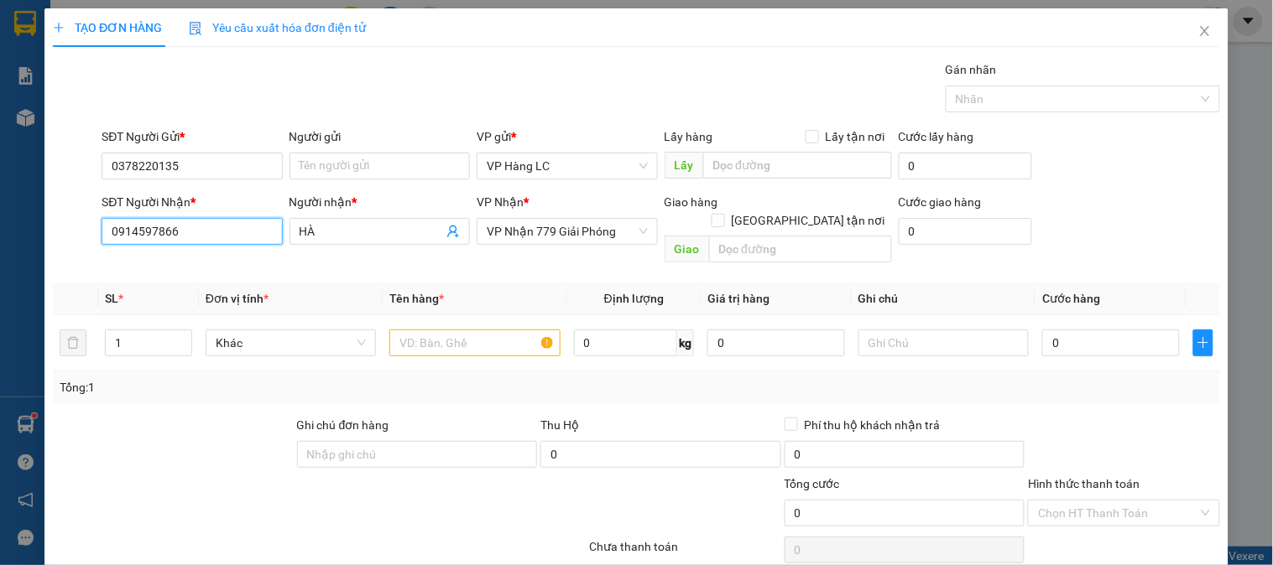
drag, startPoint x: 219, startPoint y: 233, endPoint x: 13, endPoint y: 239, distance: 205.6
click at [15, 242] on div "TẠO ĐƠN HÀNG Yêu cầu xuất hóa đơn điện tử Transit Pickup Surcharge Ids Transit …" at bounding box center [636, 282] width 1273 height 565
click at [165, 262] on div "0914597866 - [GEOGRAPHIC_DATA]" at bounding box center [205, 265] width 189 height 18
click at [466, 331] on input "text" at bounding box center [474, 343] width 170 height 27
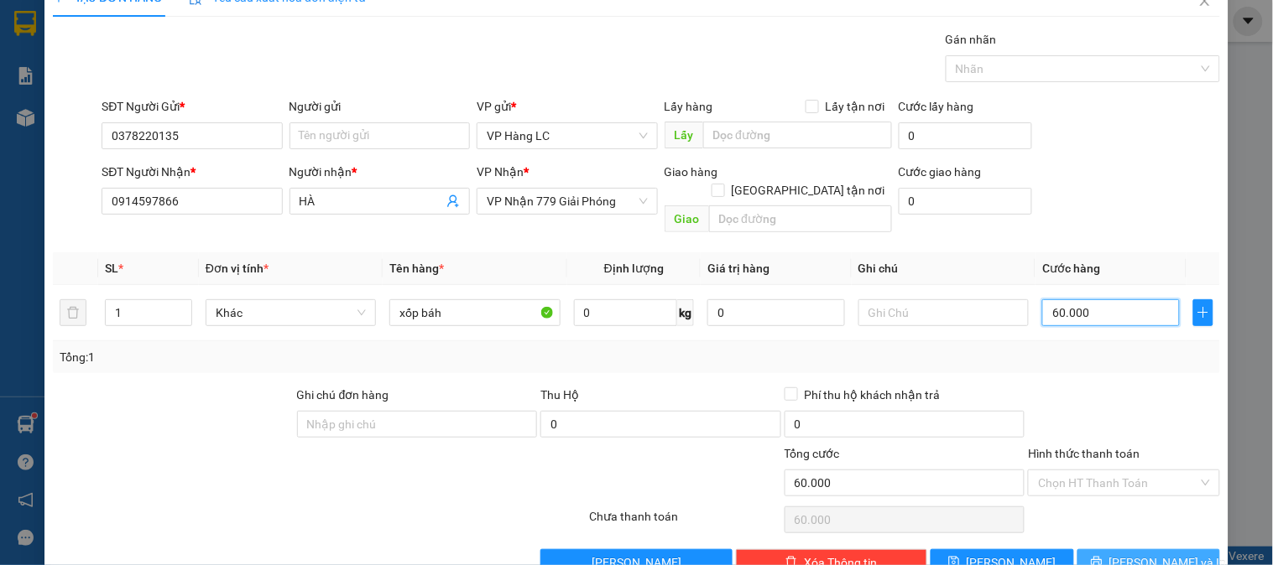
scroll to position [55, 0]
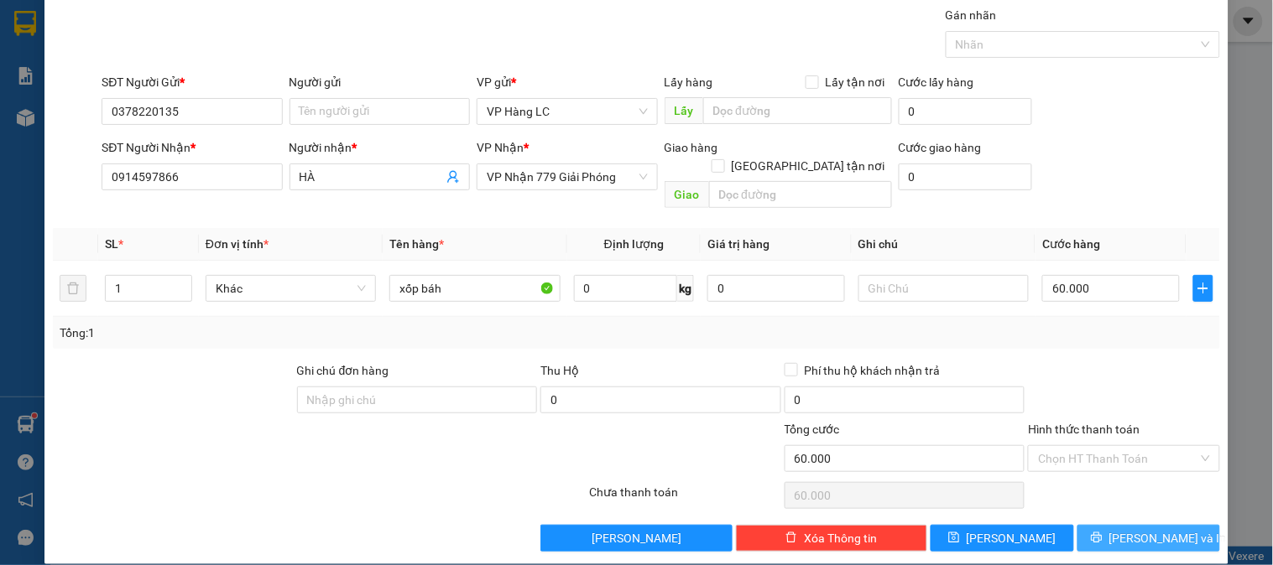
click at [1118, 525] on button "[PERSON_NAME] và In" at bounding box center [1148, 538] width 143 height 27
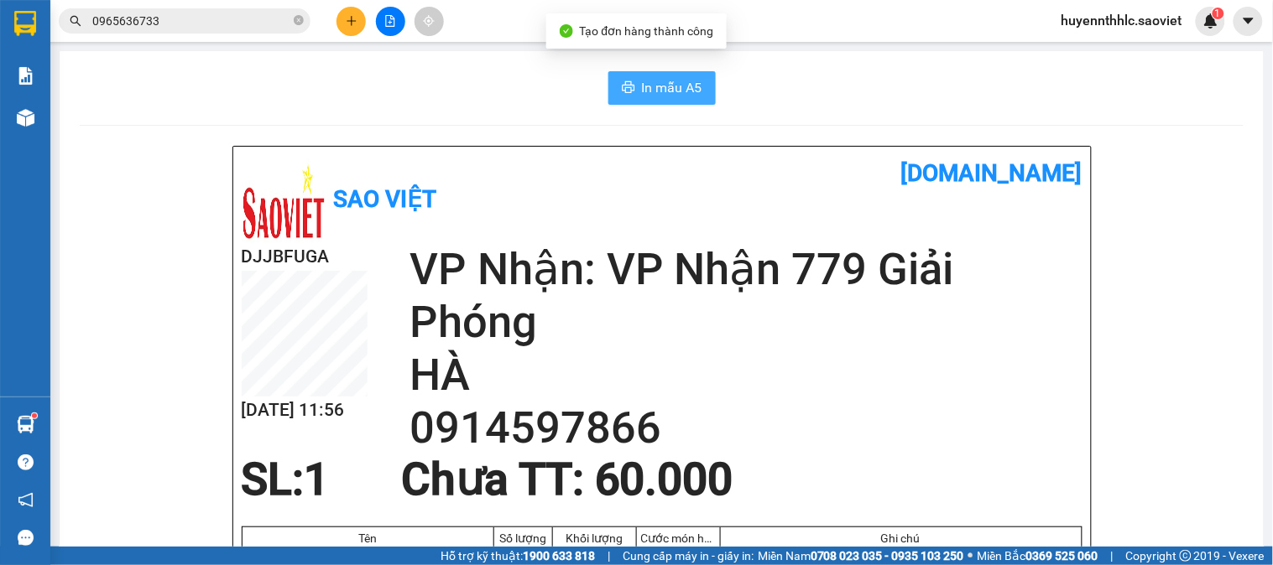
click at [683, 84] on span "In mẫu A5" at bounding box center [672, 87] width 60 height 21
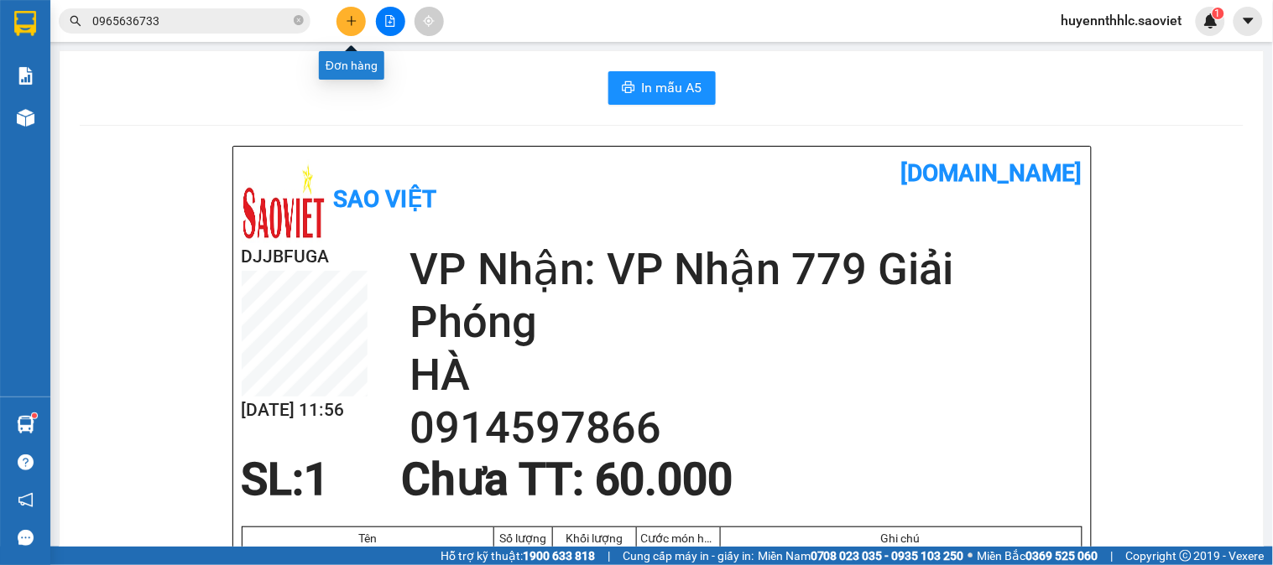
click at [357, 18] on icon "plus" at bounding box center [352, 21] width 12 height 12
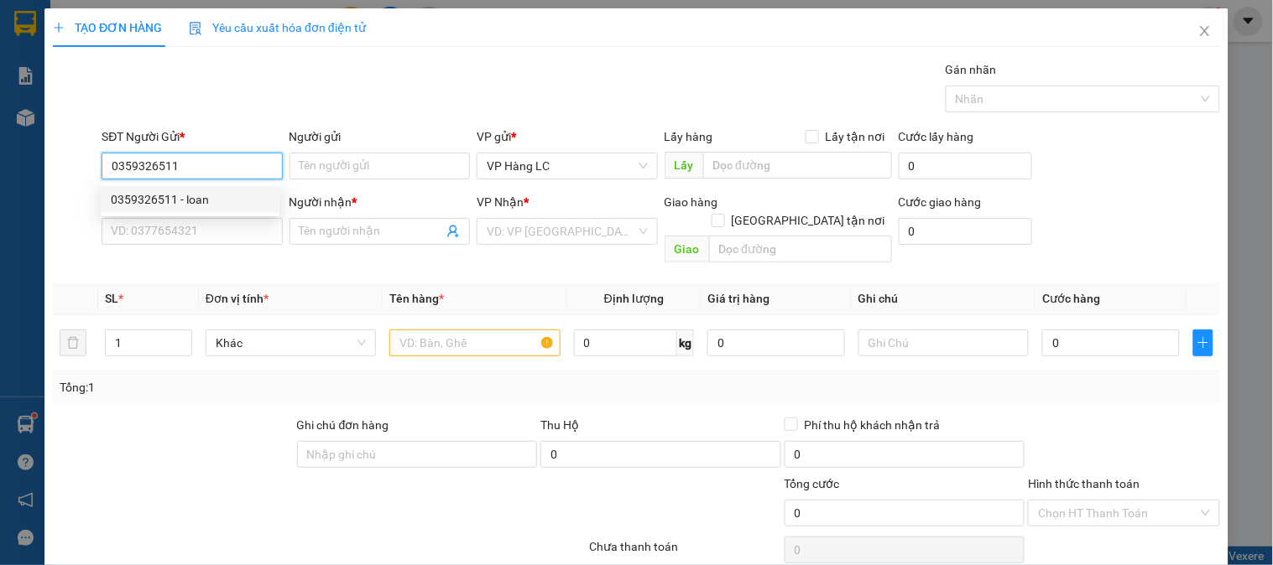
drag, startPoint x: 206, startPoint y: 199, endPoint x: 206, endPoint y: 212, distance: 13.4
click at [206, 202] on div "0359326511 - loan" at bounding box center [190, 199] width 159 height 18
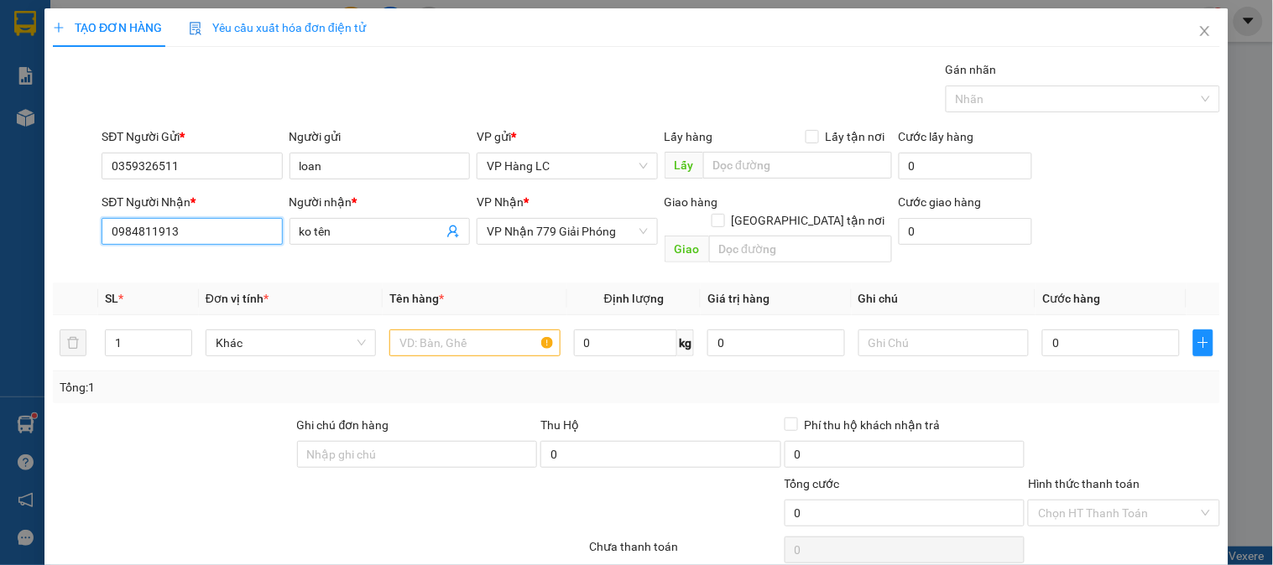
drag, startPoint x: 168, startPoint y: 232, endPoint x: 137, endPoint y: 237, distance: 31.4
click at [85, 237] on div "SĐT Người Nhận * 0984811913 0984811913 Người nhận * ko tên VP Nhận * VP Nhận 77…" at bounding box center [636, 231] width 1170 height 77
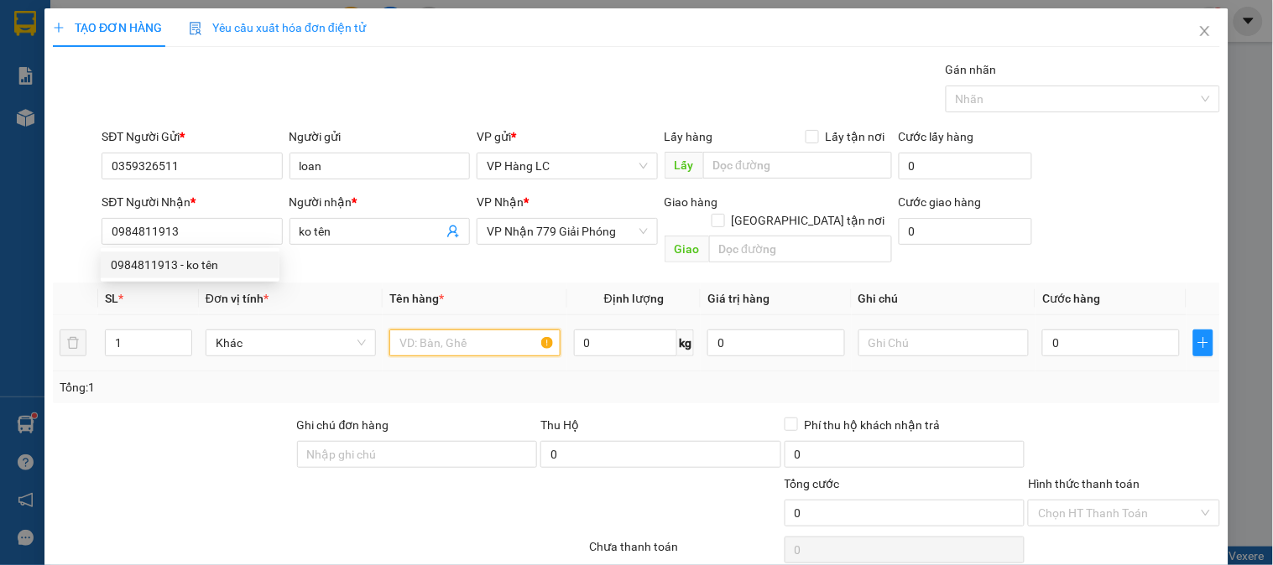
click at [492, 330] on input "text" at bounding box center [474, 343] width 170 height 27
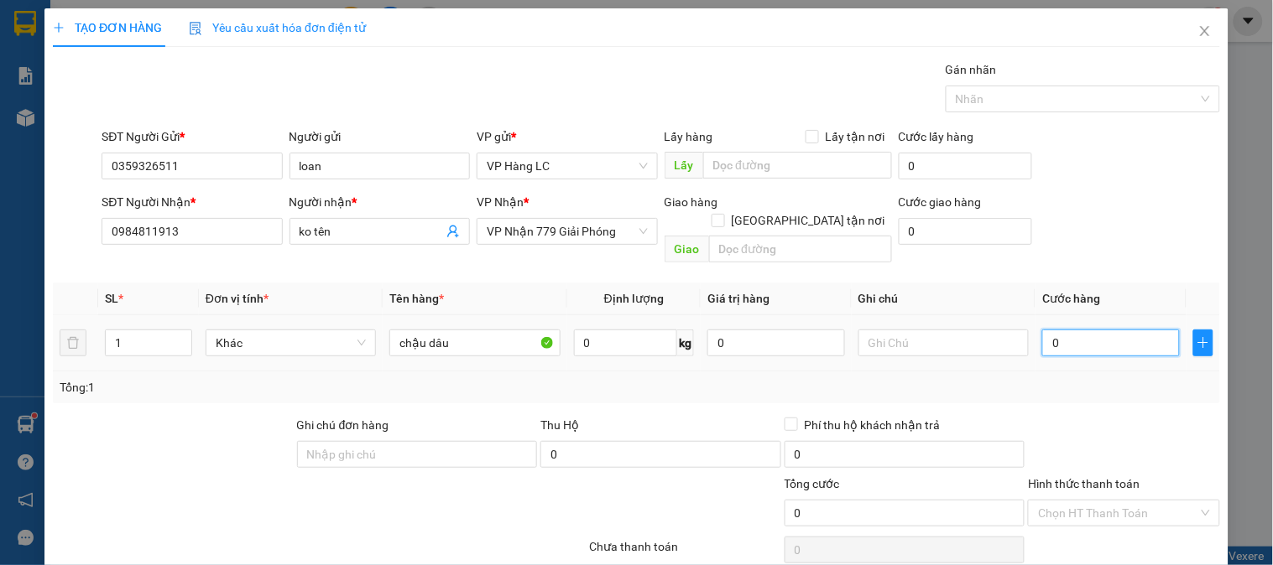
click at [1144, 330] on input "0" at bounding box center [1111, 343] width 138 height 27
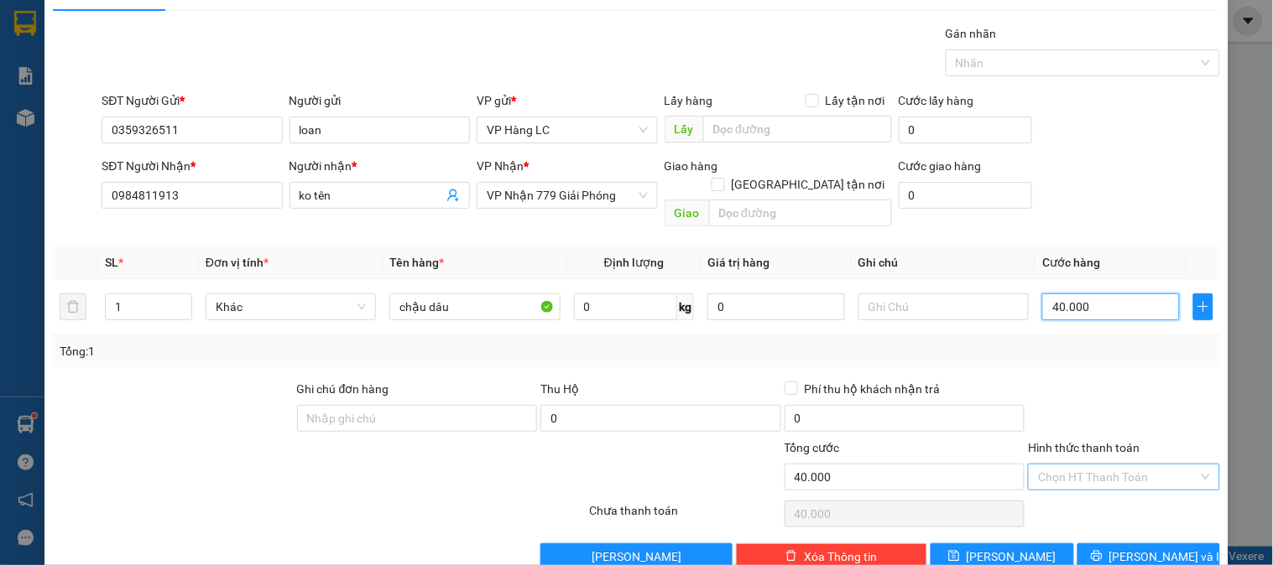
scroll to position [55, 0]
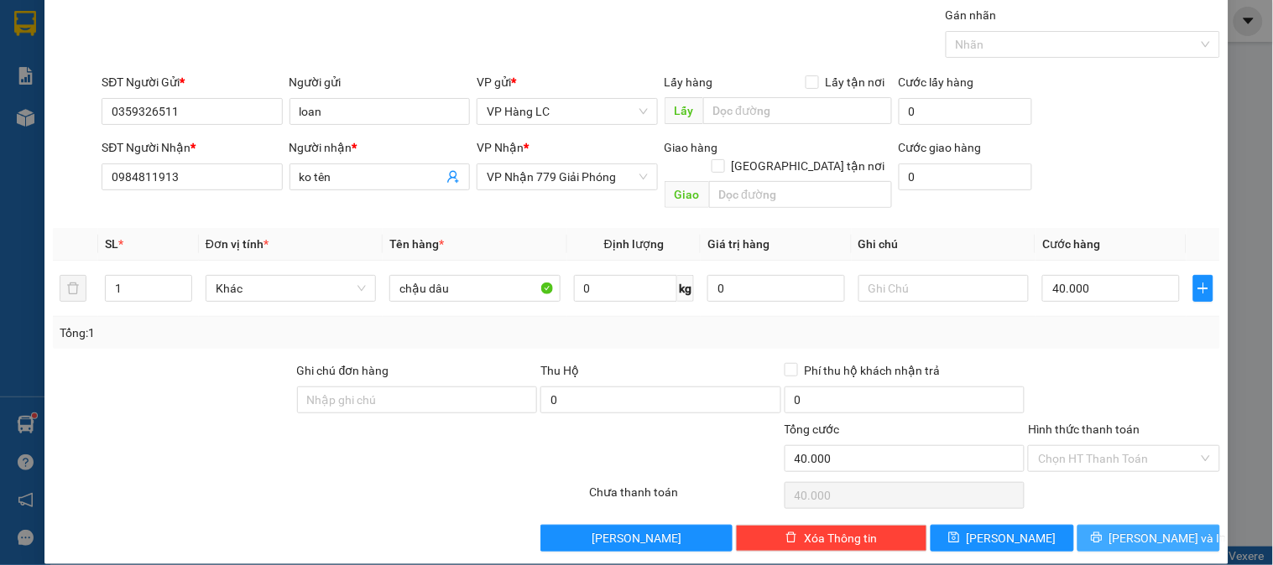
click at [1137, 529] on span "[PERSON_NAME] và In" at bounding box center [1167, 538] width 117 height 18
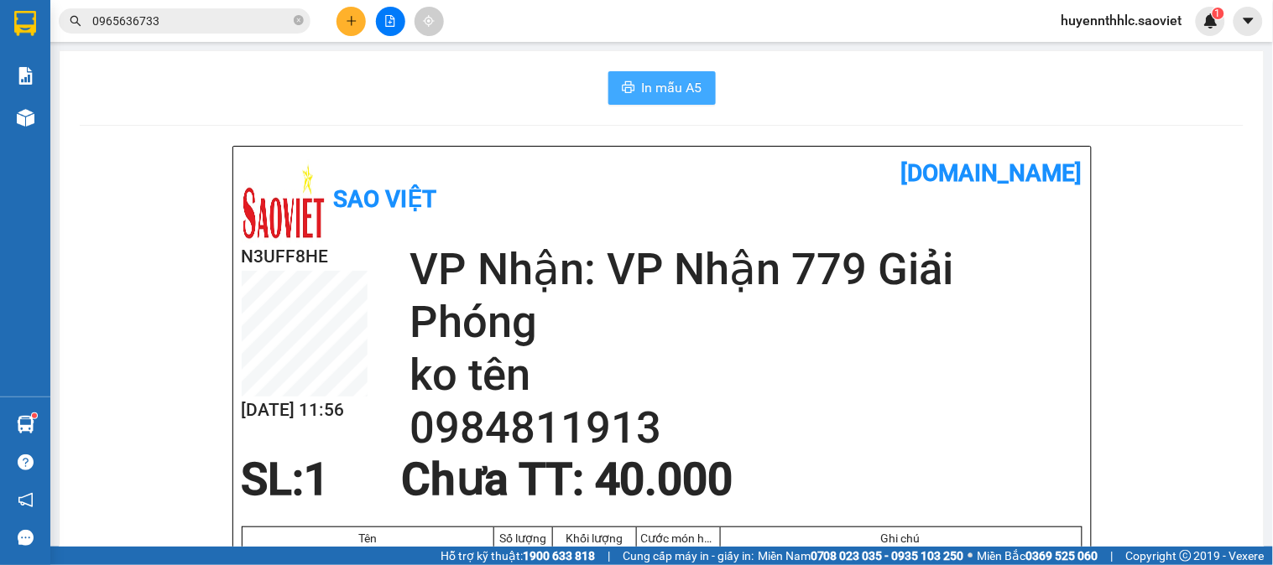
click at [623, 74] on button "In mẫu A5" at bounding box center [661, 88] width 107 height 34
click at [351, 25] on icon "plus" at bounding box center [351, 20] width 1 height 9
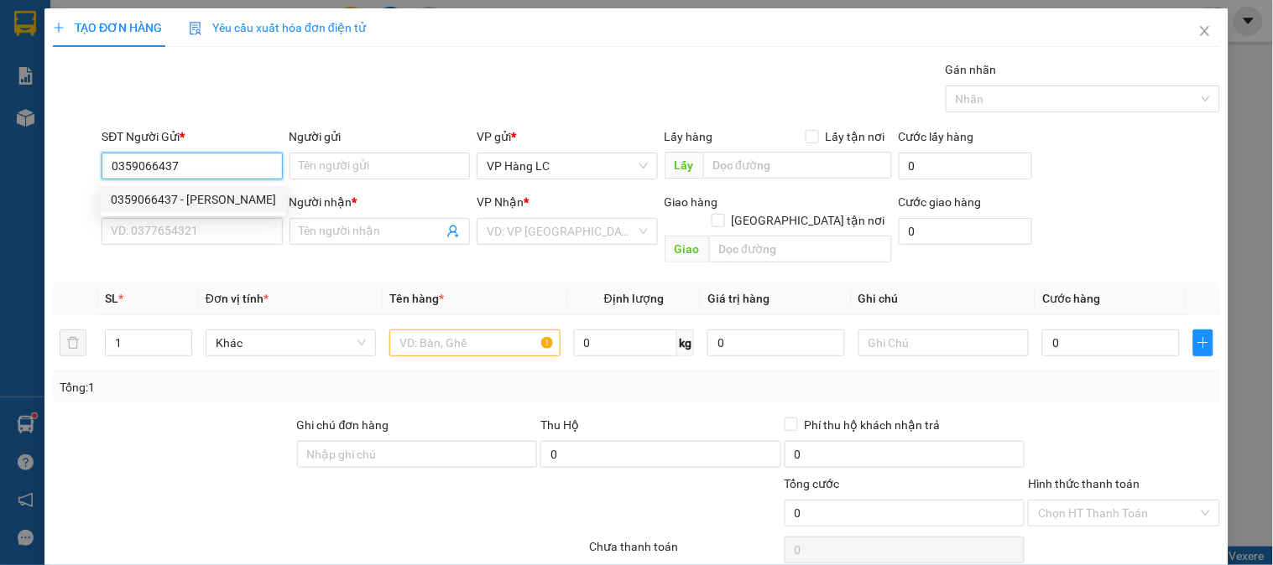
click at [186, 204] on div "0359066437 - [PERSON_NAME]" at bounding box center [193, 199] width 165 height 18
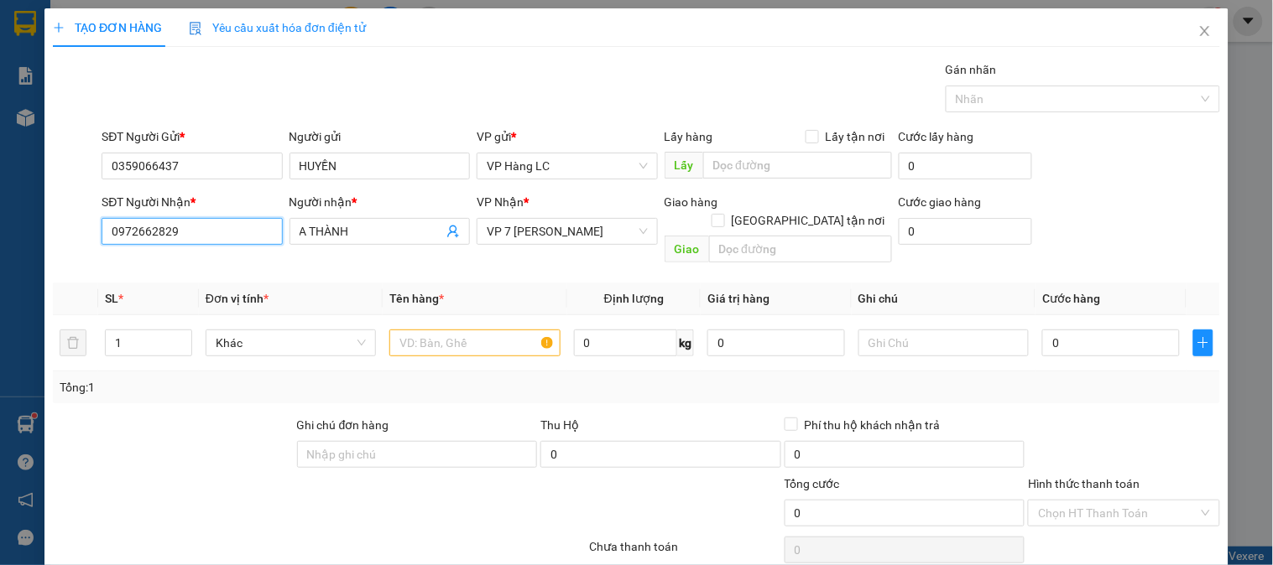
drag, startPoint x: 207, startPoint y: 235, endPoint x: 2, endPoint y: 229, distance: 205.6
click at [0, 237] on div "TẠO ĐƠN HÀNG Yêu cầu xuất hóa đơn điện tử Transit Pickup Surcharge Ids Transit …" at bounding box center [636, 282] width 1273 height 565
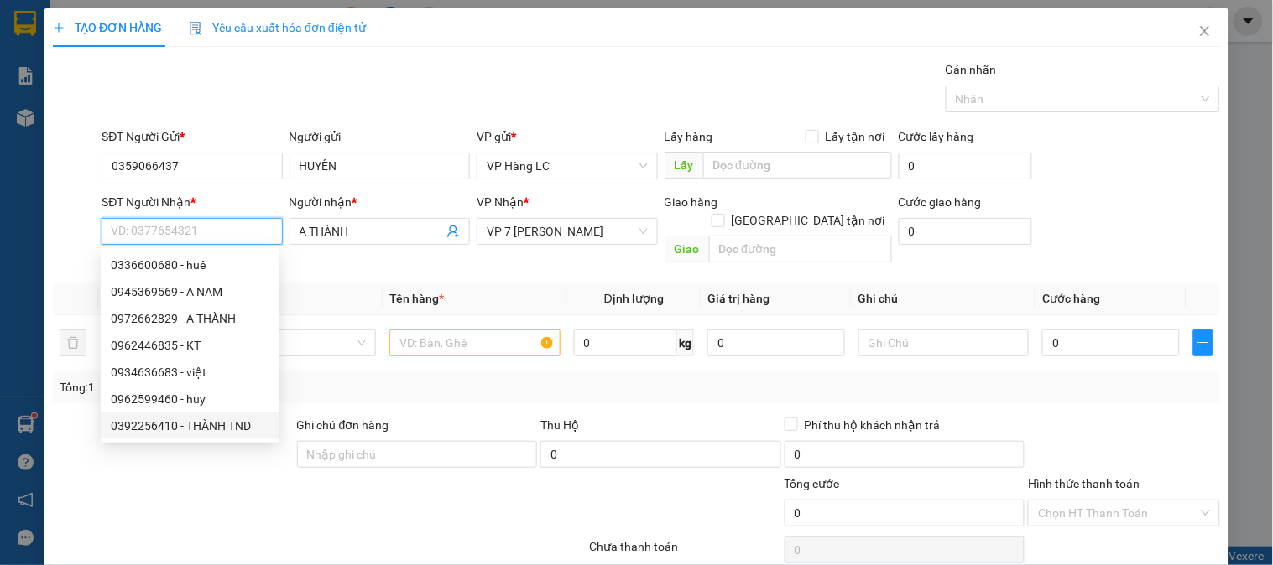
click at [249, 434] on div "0392256410 - THÀNH TND" at bounding box center [190, 426] width 159 height 18
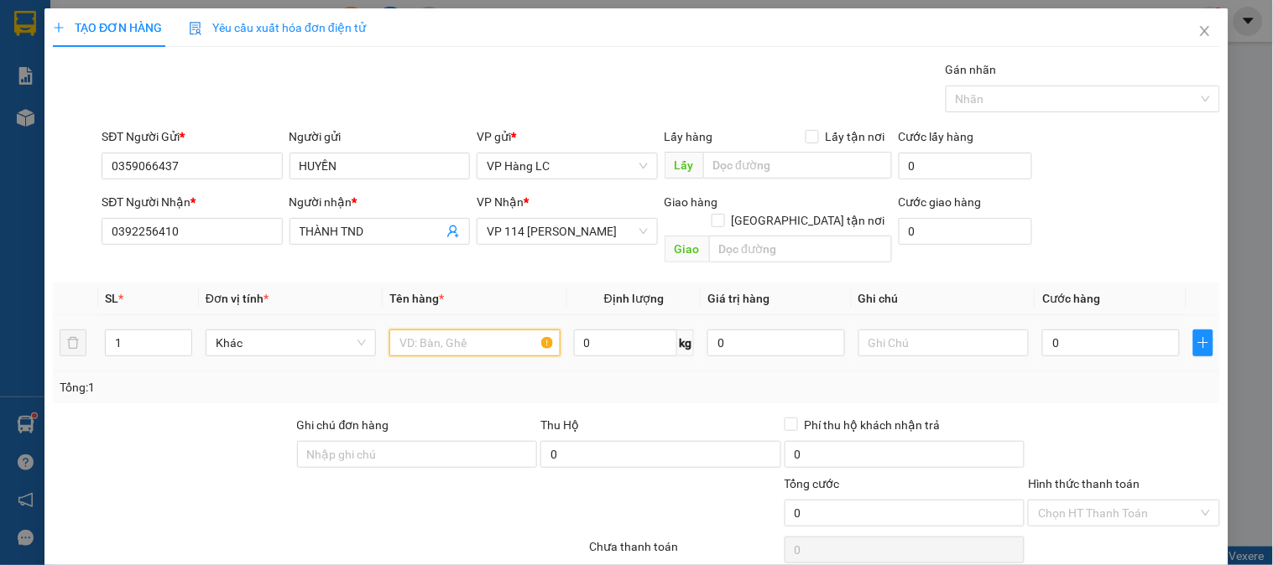
click at [453, 330] on input "text" at bounding box center [474, 343] width 170 height 27
click at [959, 330] on input "text" at bounding box center [943, 343] width 170 height 27
click at [1083, 330] on input "0" at bounding box center [1111, 343] width 138 height 27
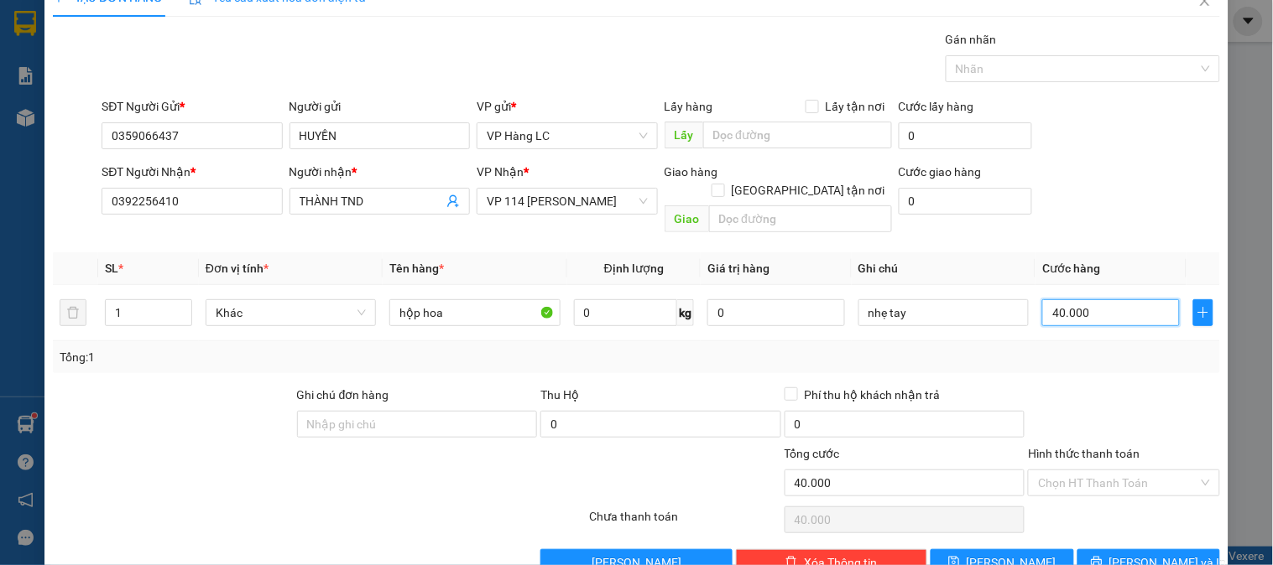
scroll to position [55, 0]
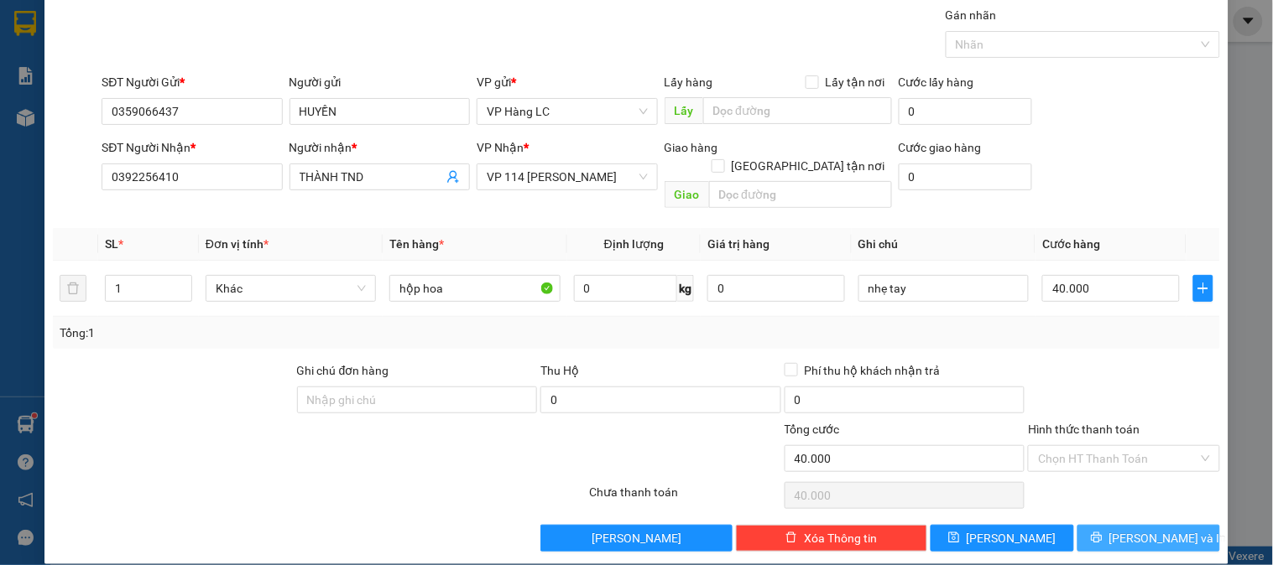
click at [1122, 529] on span "[PERSON_NAME] và In" at bounding box center [1167, 538] width 117 height 18
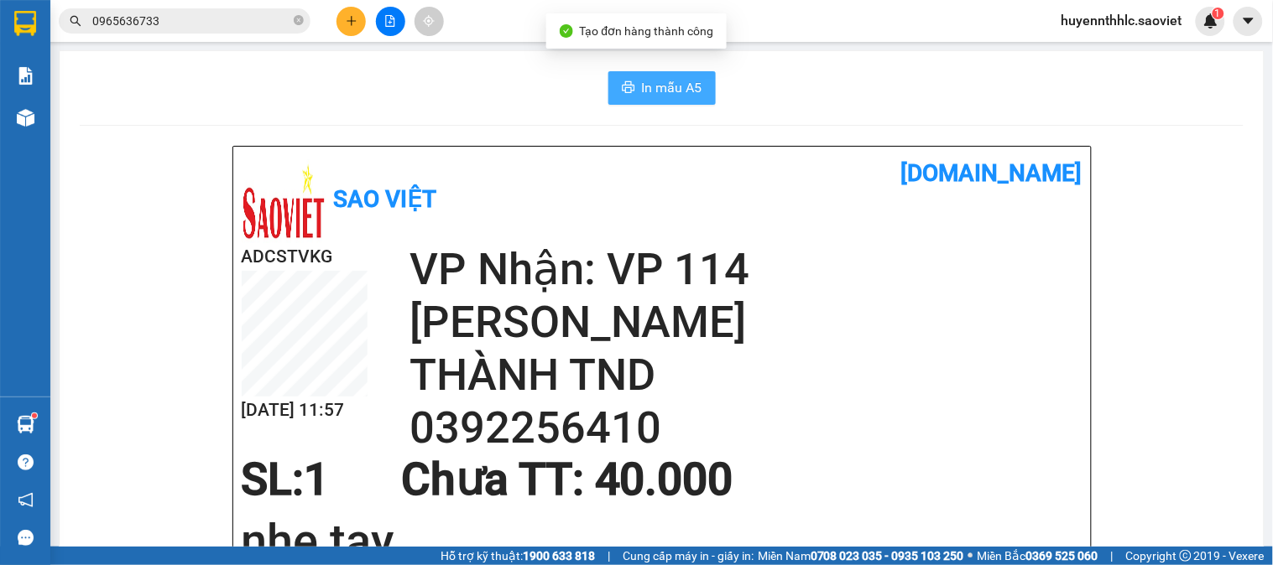
click at [667, 95] on span "In mẫu A5" at bounding box center [672, 87] width 60 height 21
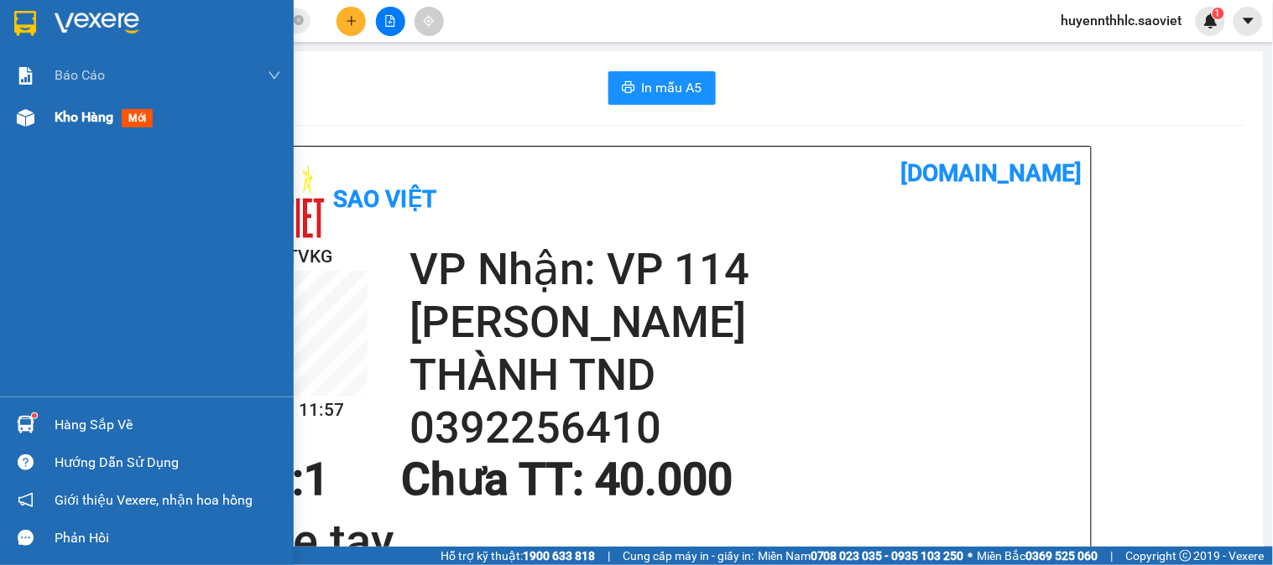
click at [101, 121] on span "Kho hàng" at bounding box center [84, 117] width 59 height 16
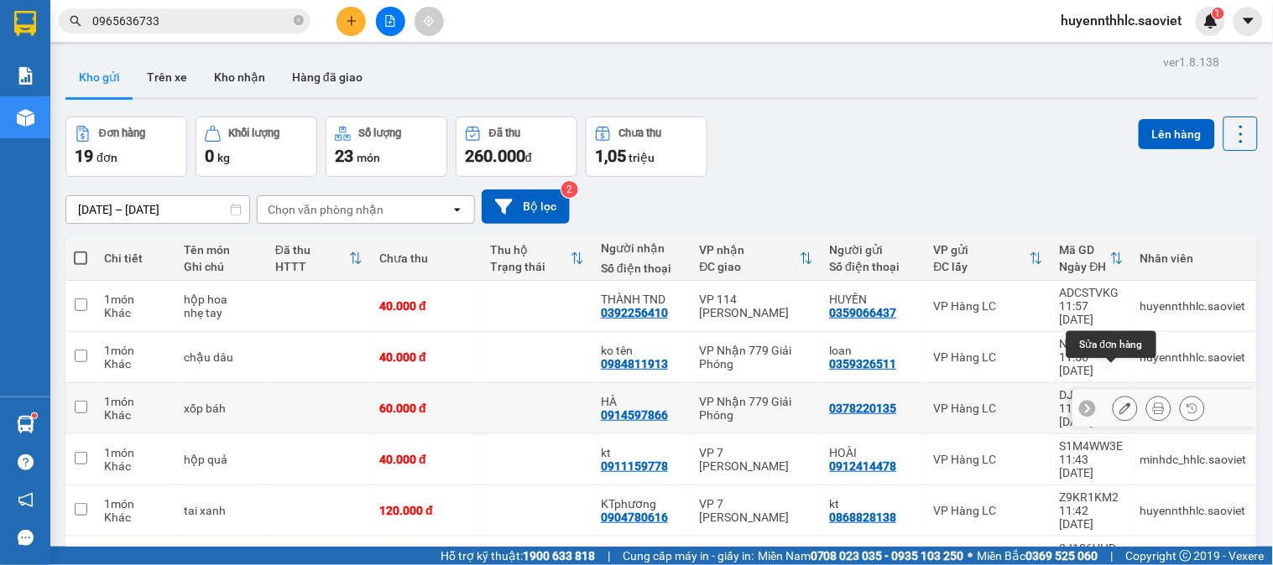
click at [1119, 403] on icon at bounding box center [1125, 409] width 12 height 12
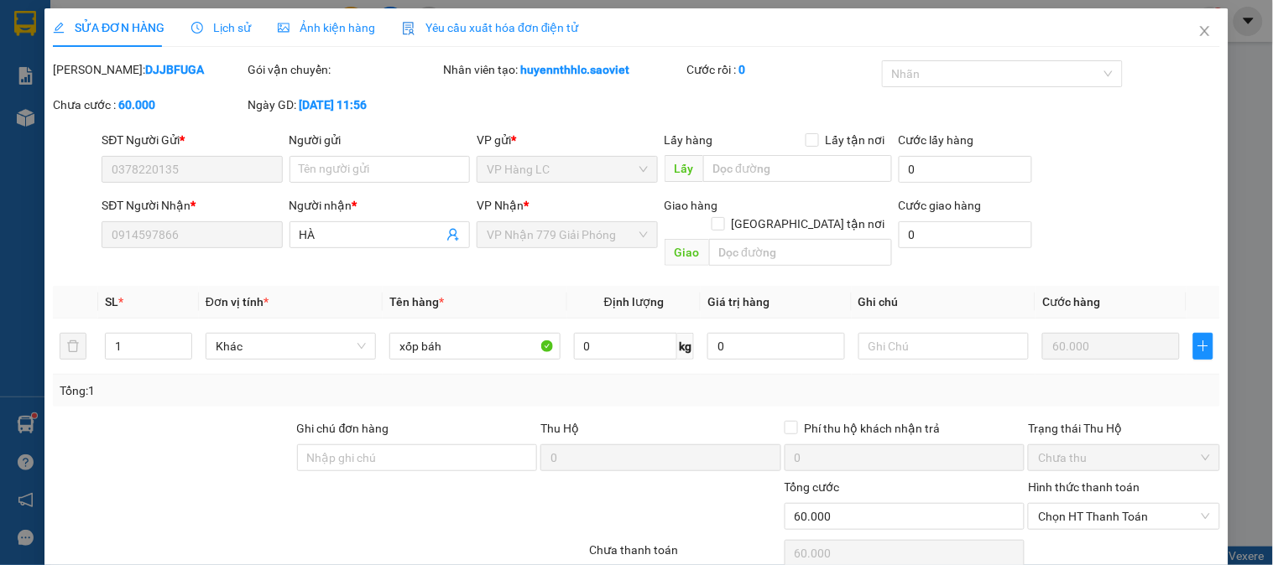
scroll to position [59, 0]
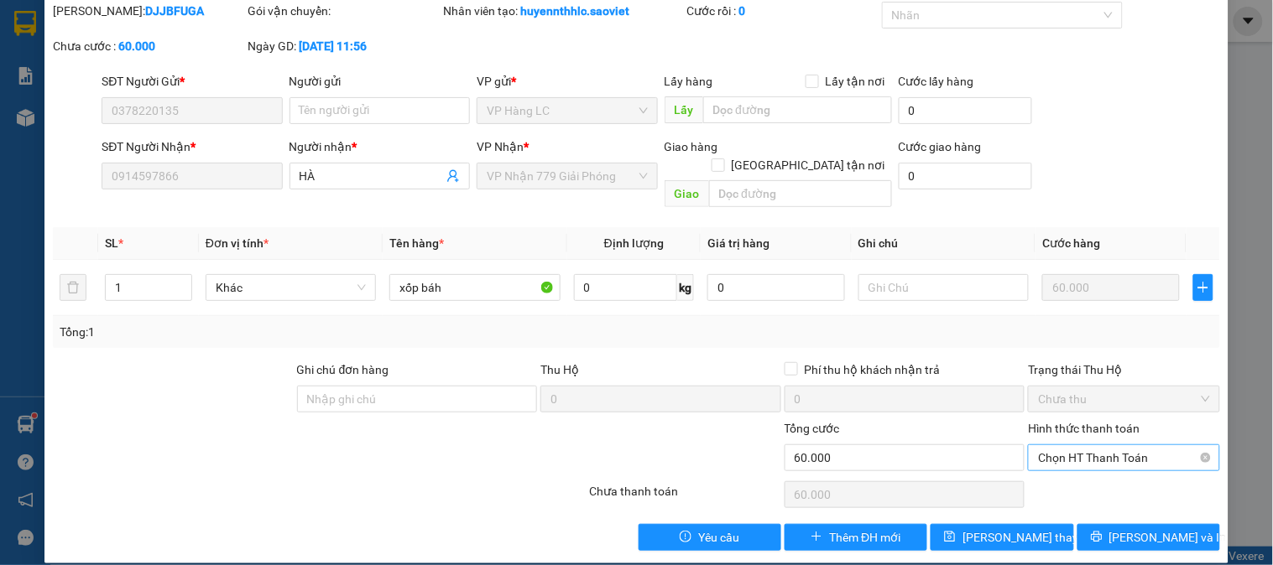
click at [1082, 445] on span "Chọn HT Thanh Toán" at bounding box center [1123, 457] width 171 height 25
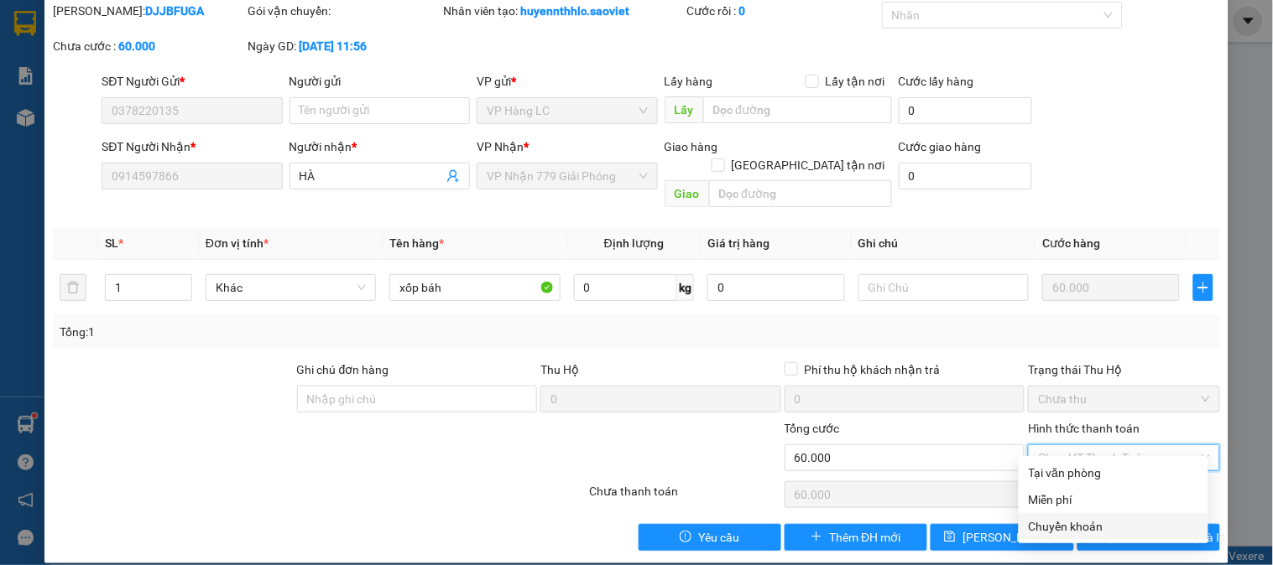
click at [1077, 520] on div "Chuyển khoản" at bounding box center [1113, 527] width 169 height 18
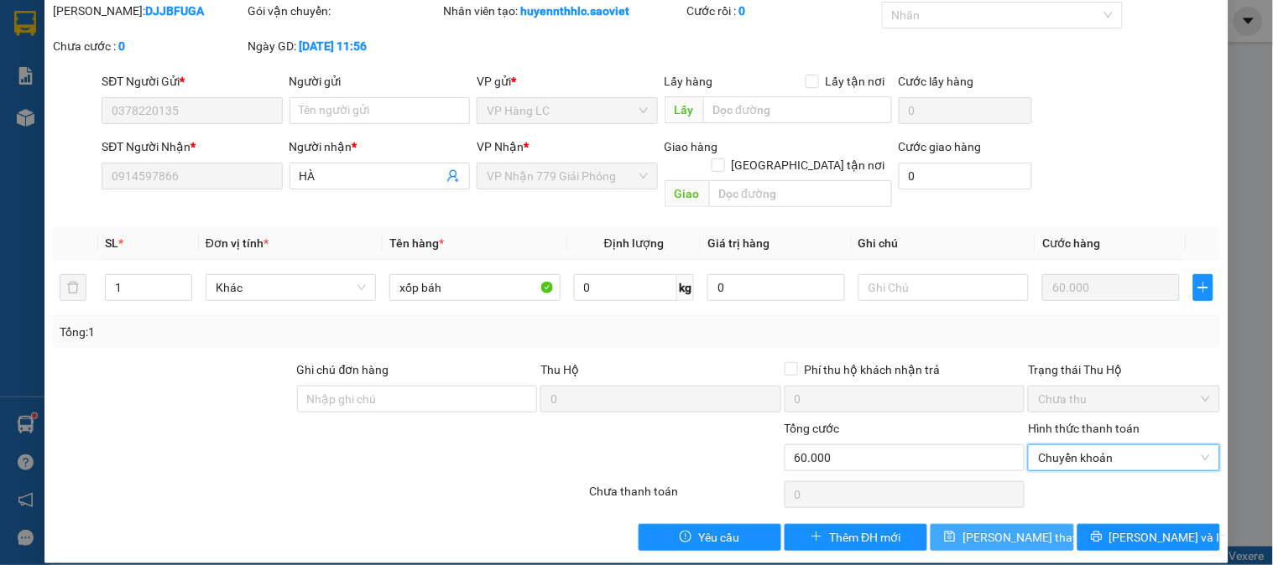
click at [1022, 529] on span "[PERSON_NAME] thay đổi" at bounding box center [1029, 538] width 134 height 18
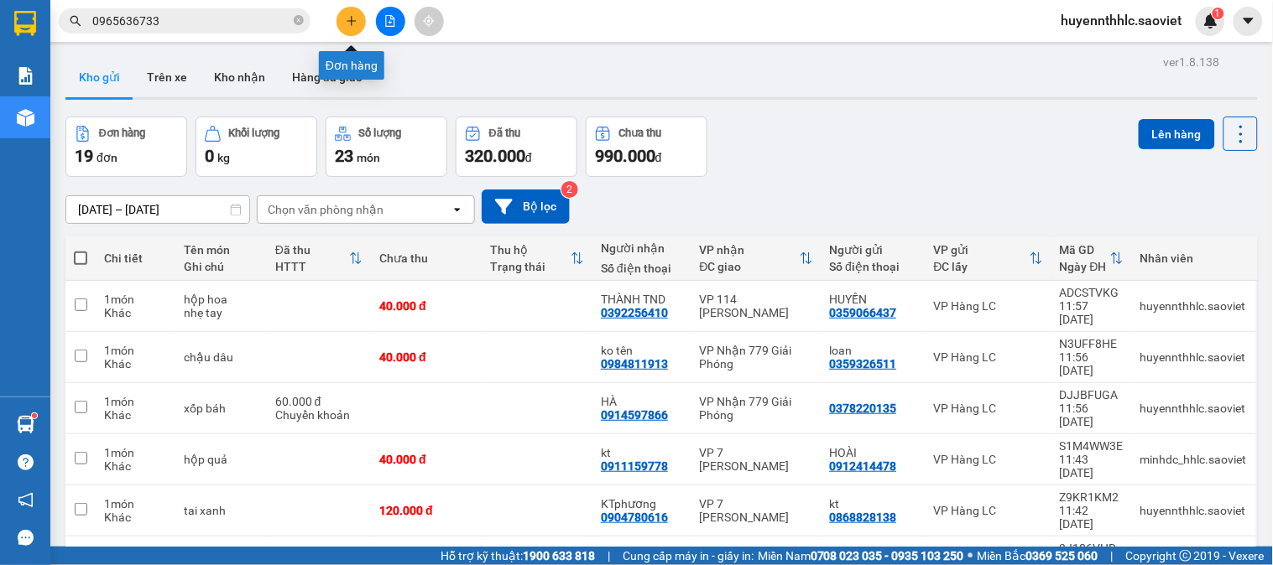
click at [346, 22] on icon "plus" at bounding box center [352, 21] width 12 height 12
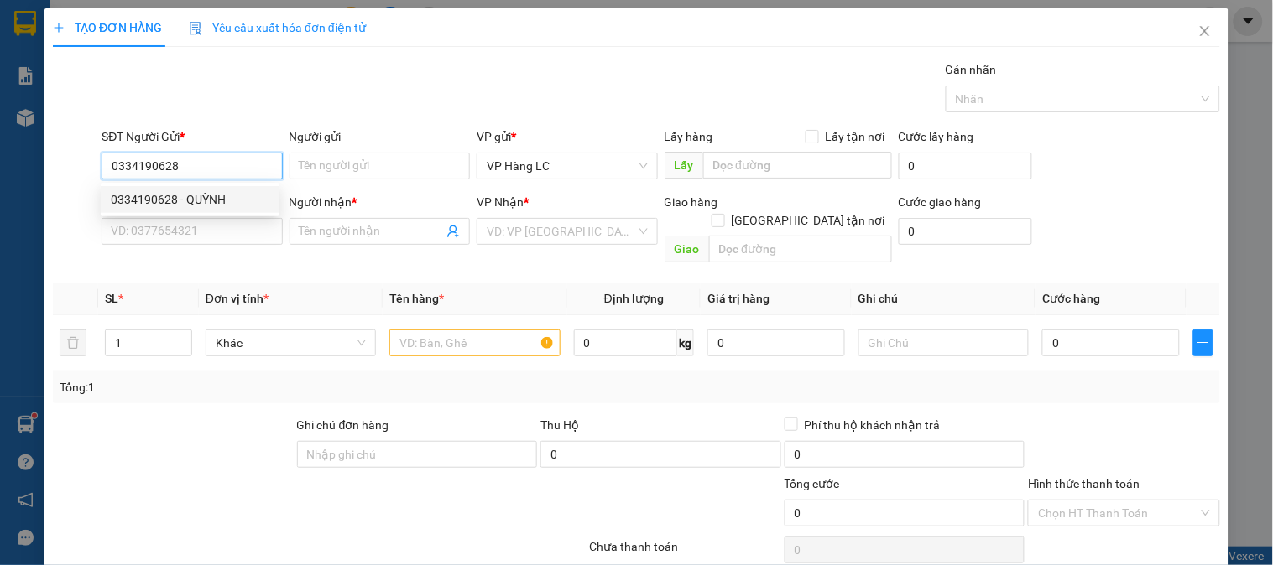
click at [204, 202] on div "0334190628 - QUỲNH" at bounding box center [190, 199] width 159 height 18
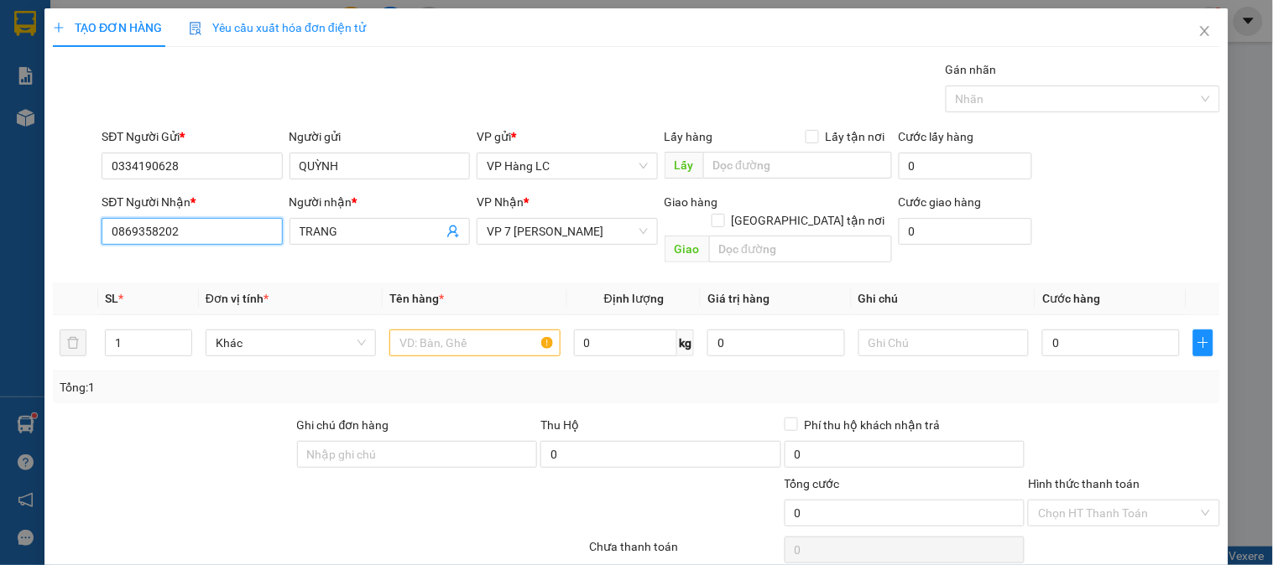
drag, startPoint x: 211, startPoint y: 236, endPoint x: 0, endPoint y: 277, distance: 215.4
click at [0, 277] on div "TẠO ĐƠN HÀNG Yêu cầu xuất hóa đơn điện tử Transit Pickup Surcharge Ids Transit …" at bounding box center [636, 282] width 1273 height 565
drag, startPoint x: 201, startPoint y: 267, endPoint x: 462, endPoint y: 352, distance: 274.6
click at [207, 267] on div "0869358202 - TRANG" at bounding box center [190, 265] width 159 height 18
click at [467, 330] on input "text" at bounding box center [474, 343] width 170 height 27
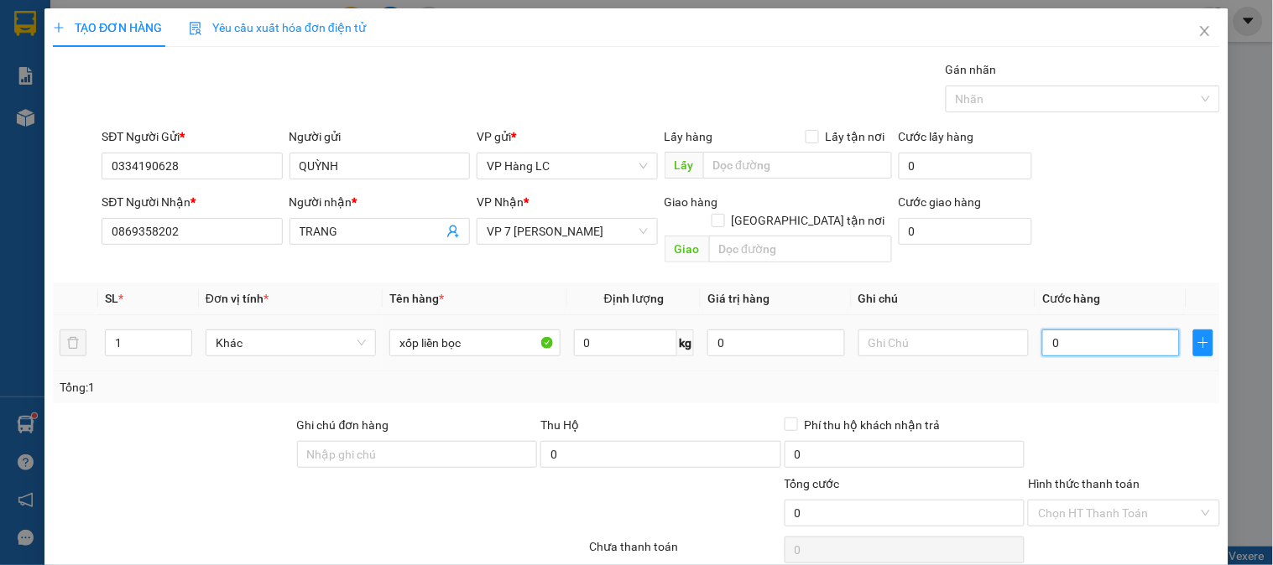
click at [1102, 330] on input "0" at bounding box center [1111, 343] width 138 height 27
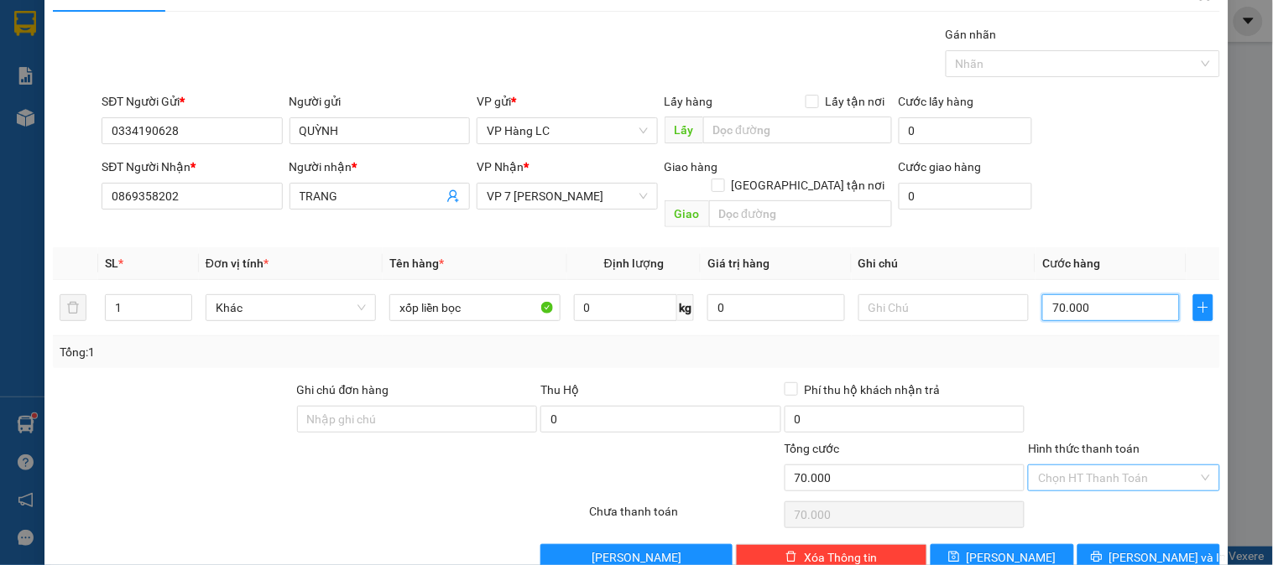
scroll to position [55, 0]
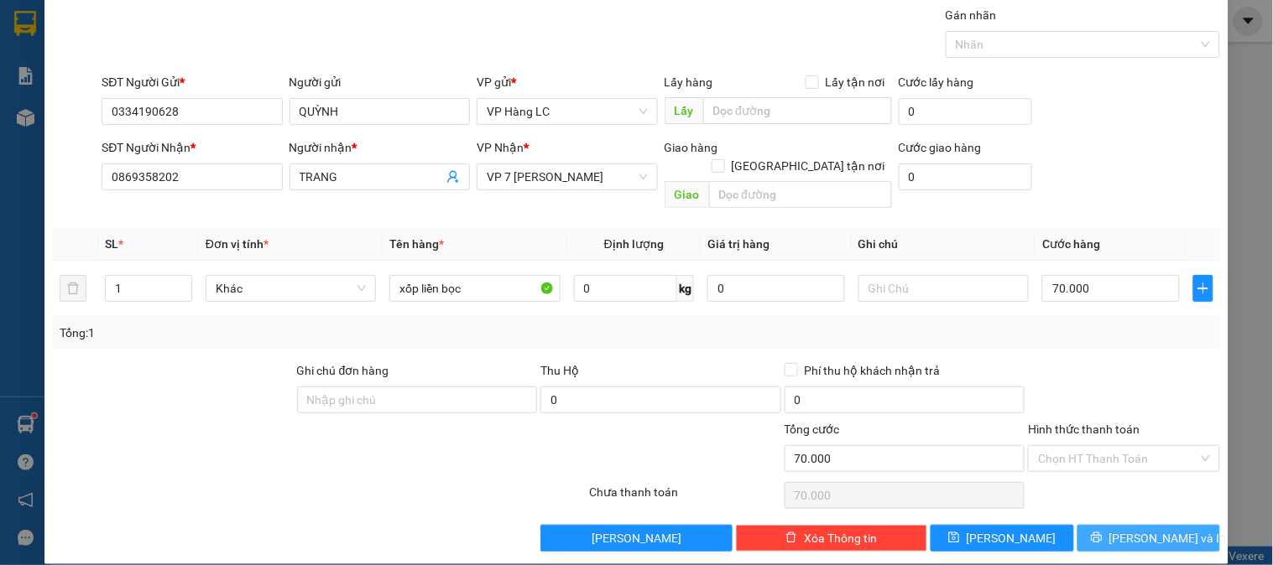
click at [1138, 529] on span "[PERSON_NAME] và In" at bounding box center [1167, 538] width 117 height 18
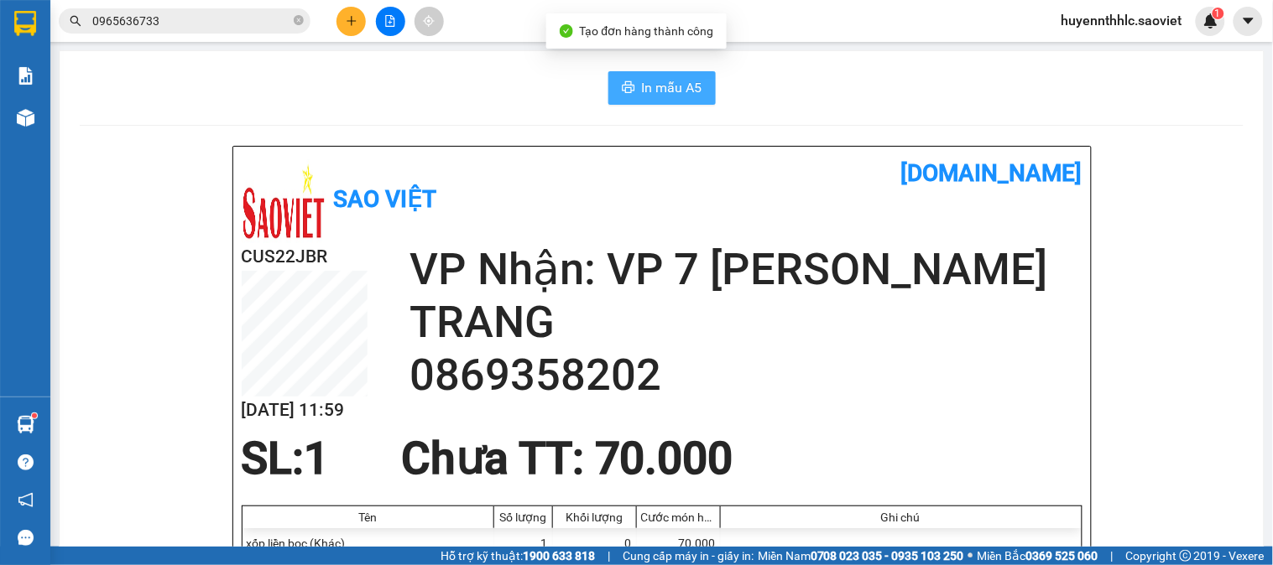
click at [631, 85] on button "In mẫu A5" at bounding box center [661, 88] width 107 height 34
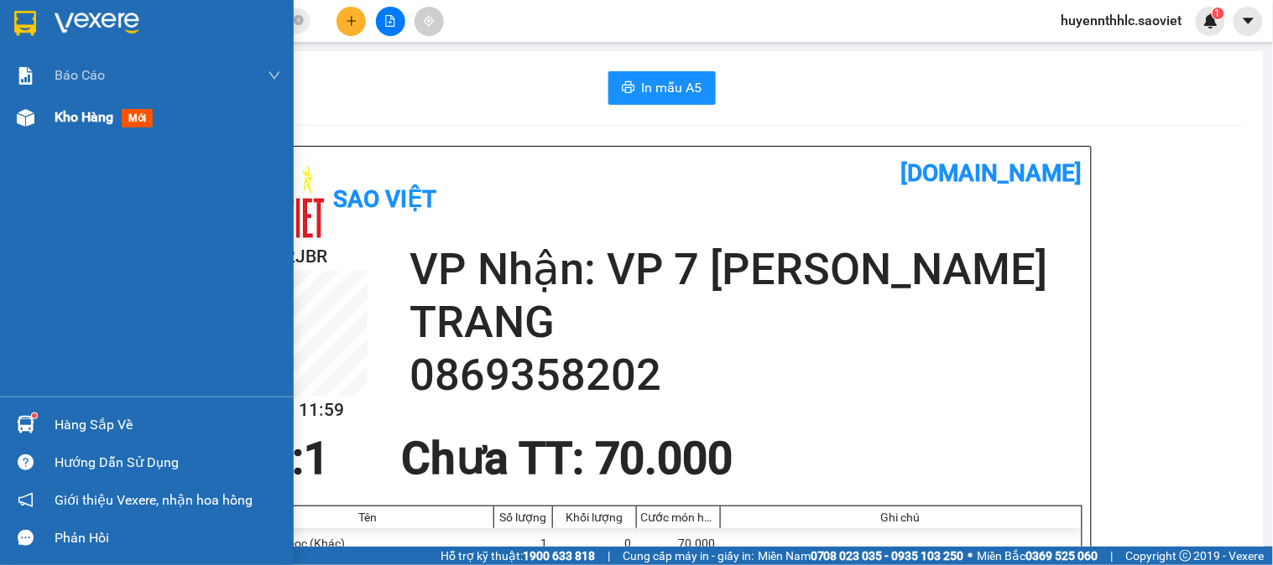
click at [86, 113] on span "Kho hàng" at bounding box center [84, 117] width 59 height 16
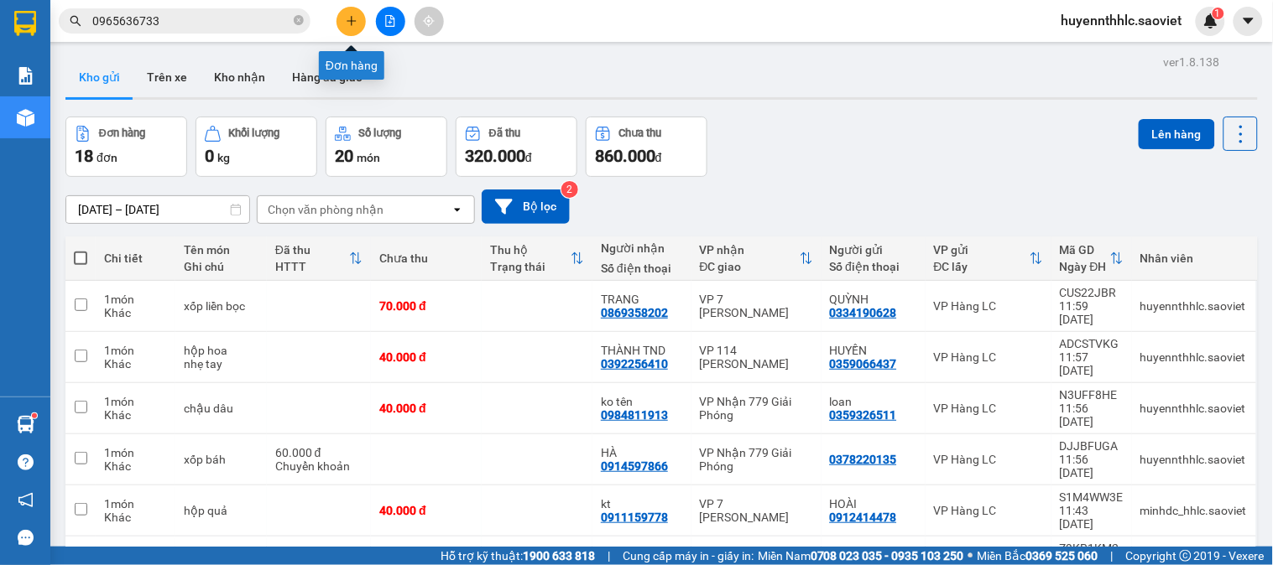
click at [346, 18] on icon "plus" at bounding box center [352, 21] width 12 height 12
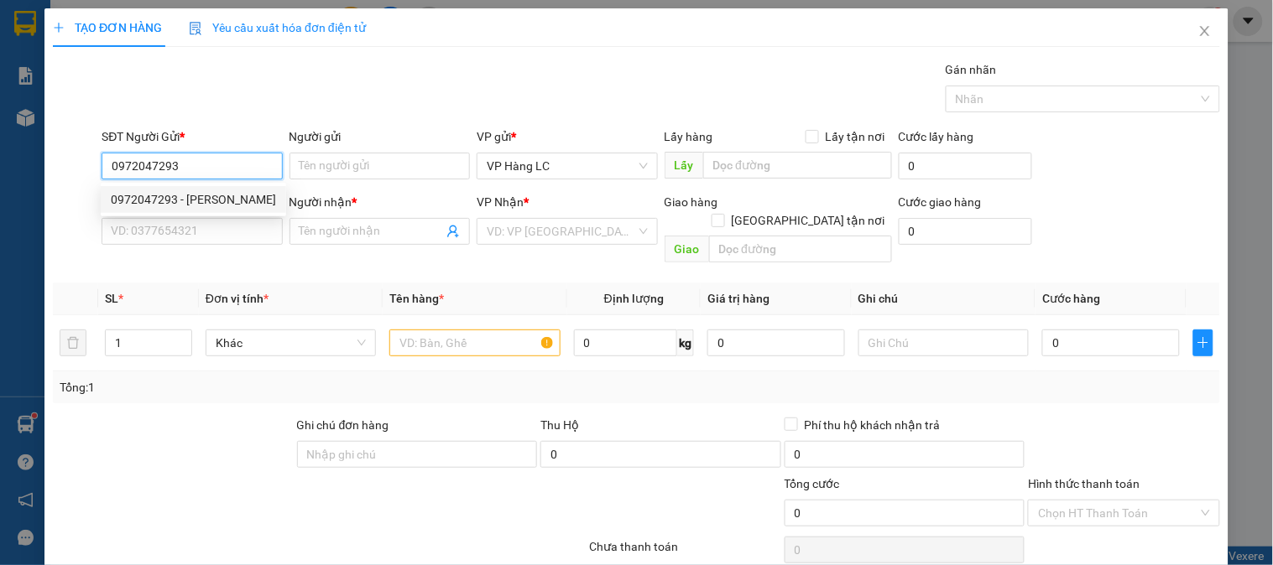
click at [211, 195] on div "0972047293 - [PERSON_NAME]" at bounding box center [193, 199] width 165 height 18
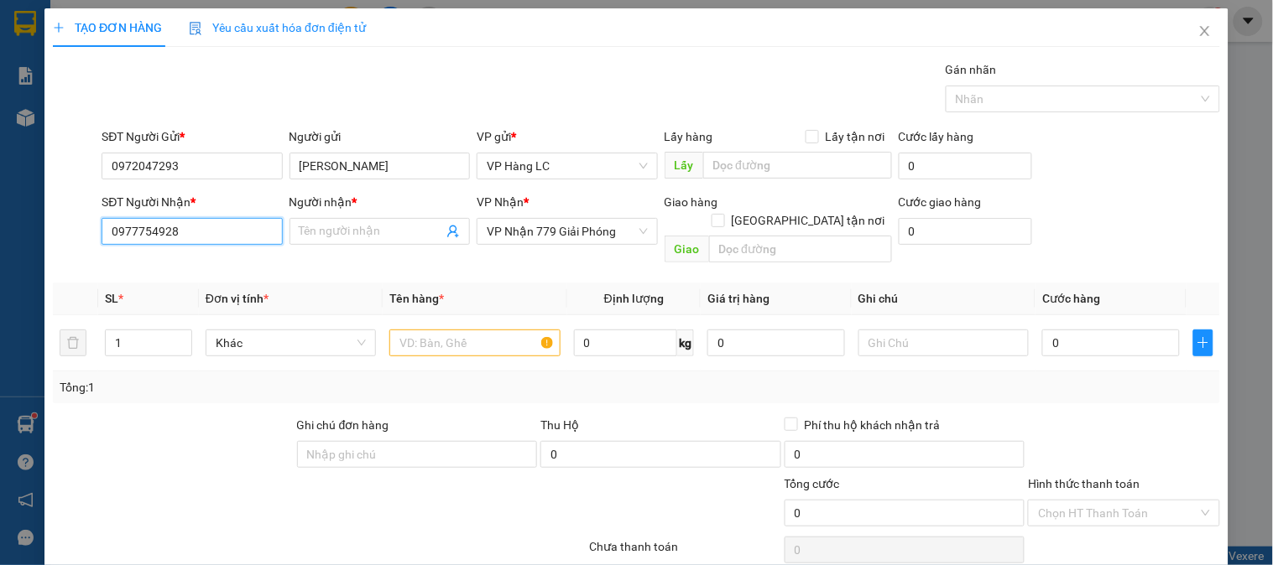
drag, startPoint x: 0, startPoint y: 290, endPoint x: 20, endPoint y: 292, distance: 20.2
click at [0, 292] on div "TẠO ĐƠN HÀNG Yêu cầu xuất hóa đơn điện tử Transit Pickup Surcharge Ids Transit …" at bounding box center [636, 282] width 1273 height 565
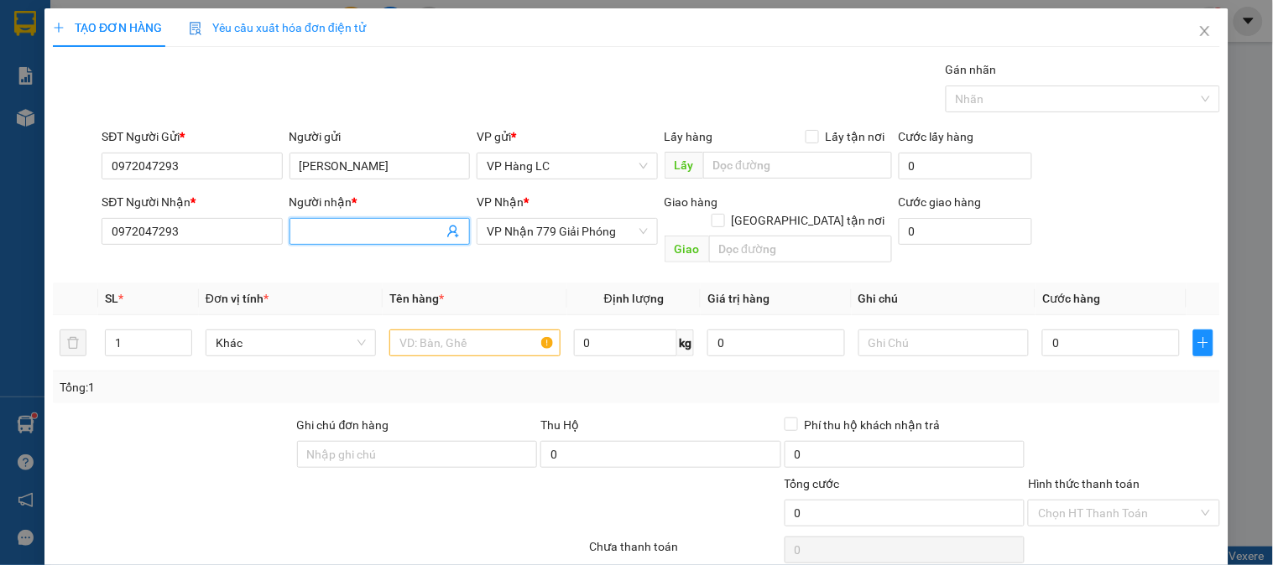
click at [355, 239] on input "Người nhận *" at bounding box center [371, 231] width 143 height 18
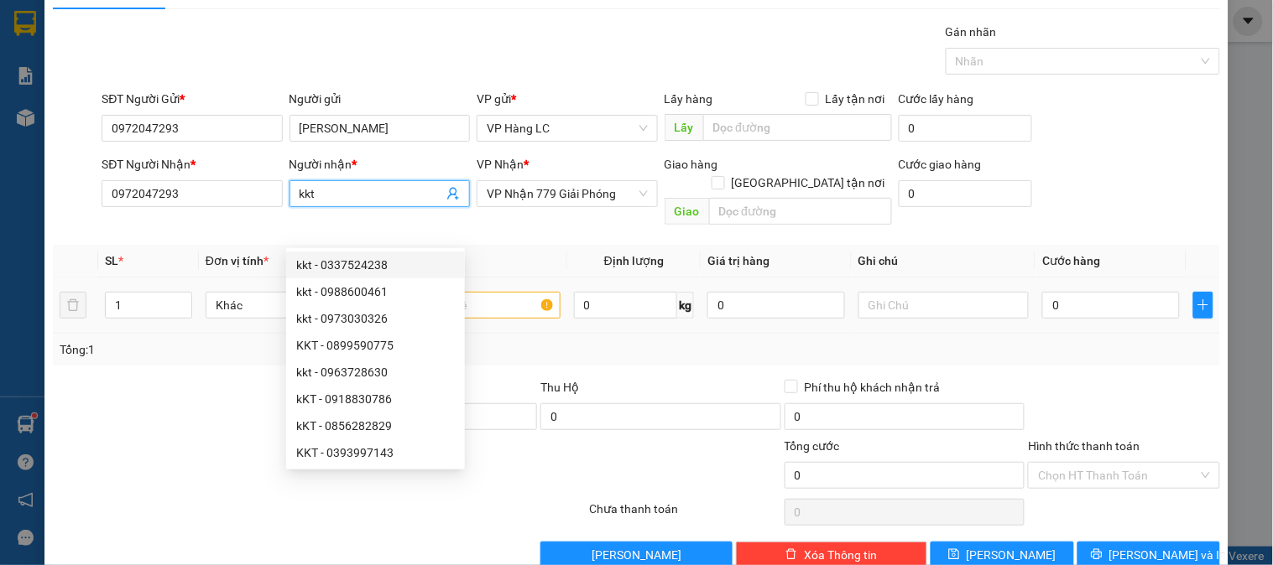
scroll to position [55, 0]
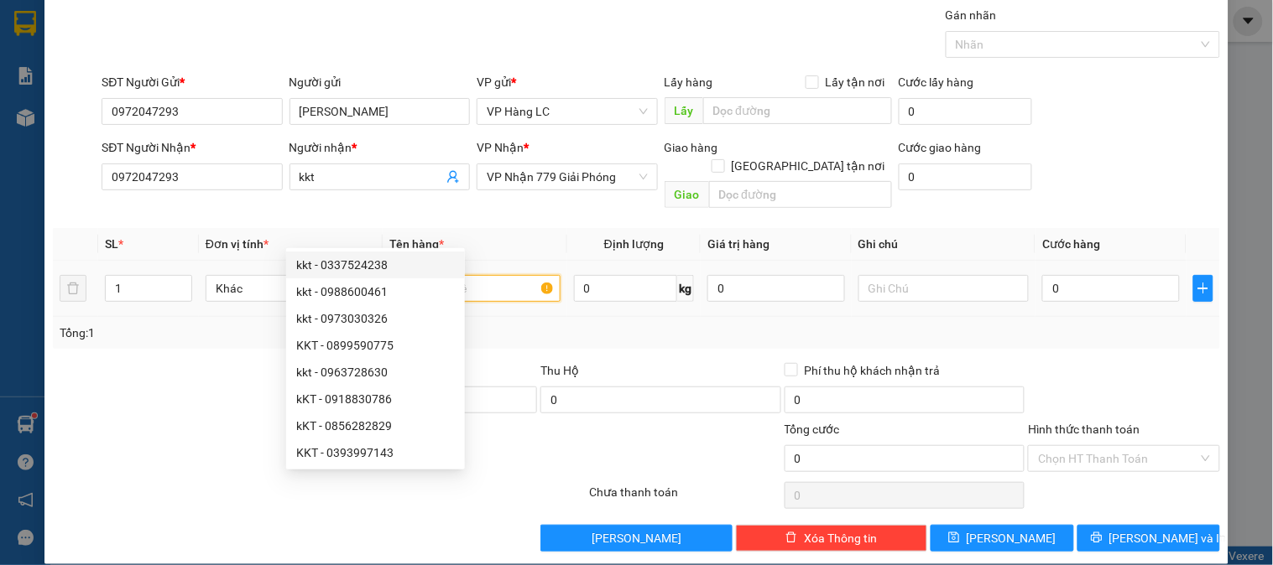
click at [502, 275] on input "text" at bounding box center [474, 288] width 170 height 27
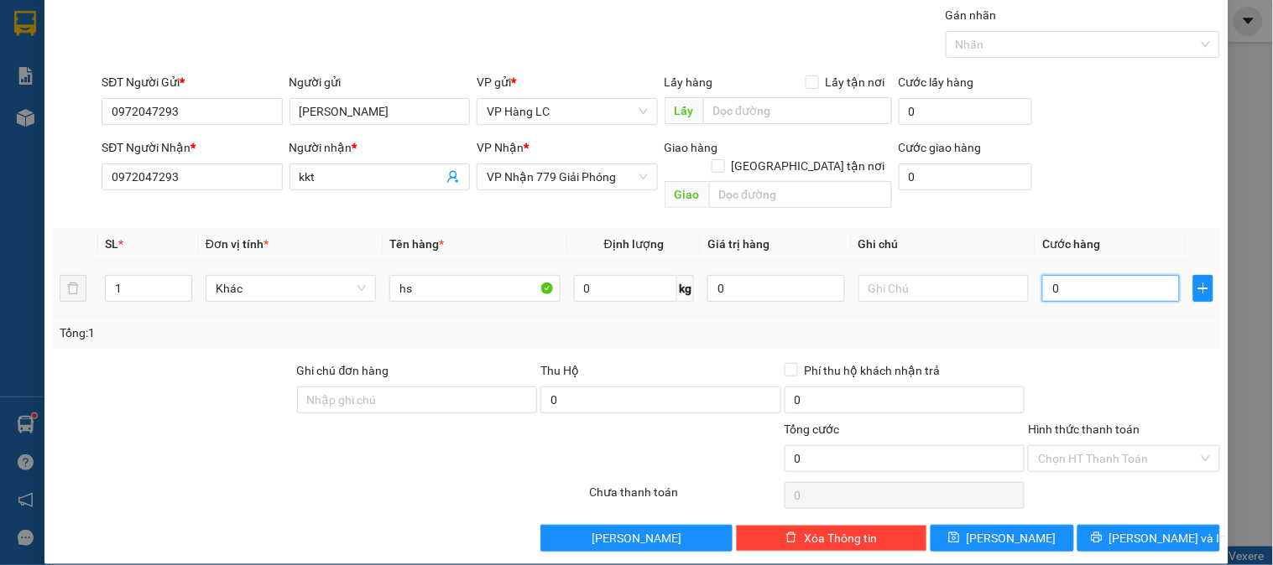
click at [1087, 275] on input "0" at bounding box center [1111, 288] width 138 height 27
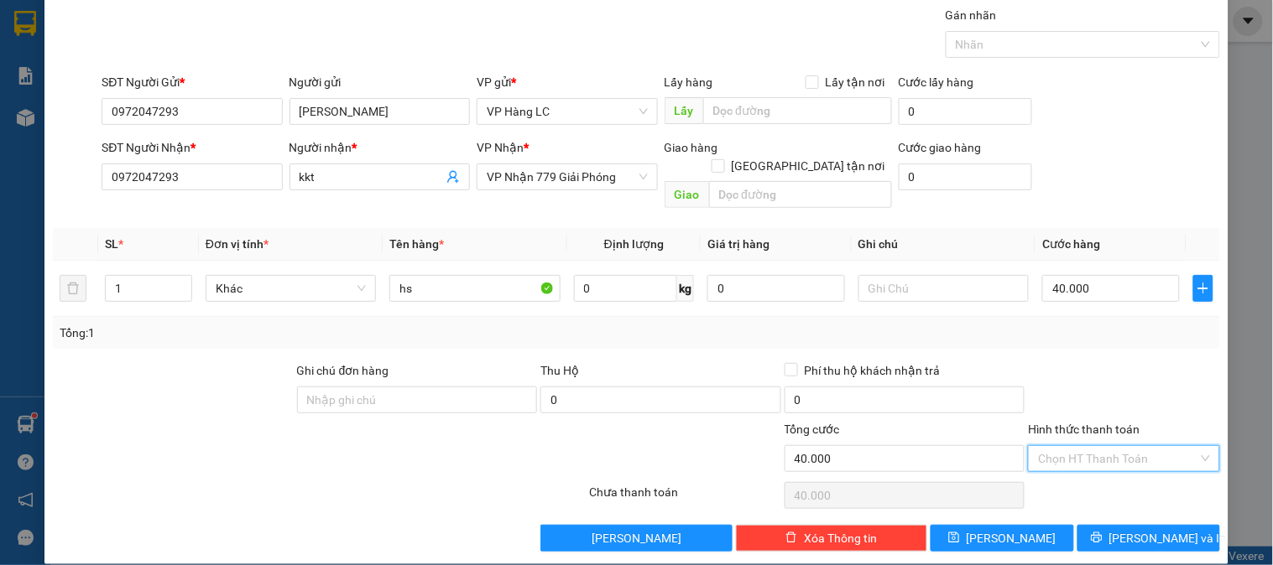
click at [1065, 446] on input "Hình thức thanh toán" at bounding box center [1117, 458] width 159 height 25
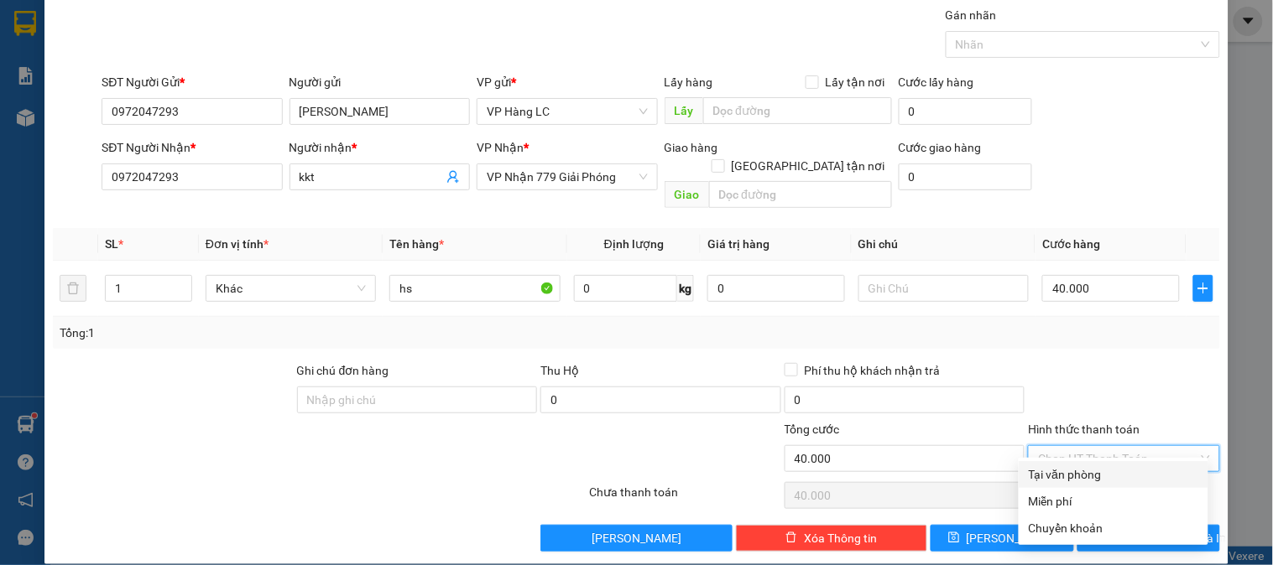
click at [1075, 472] on div "Tại văn phòng" at bounding box center [1113, 475] width 169 height 18
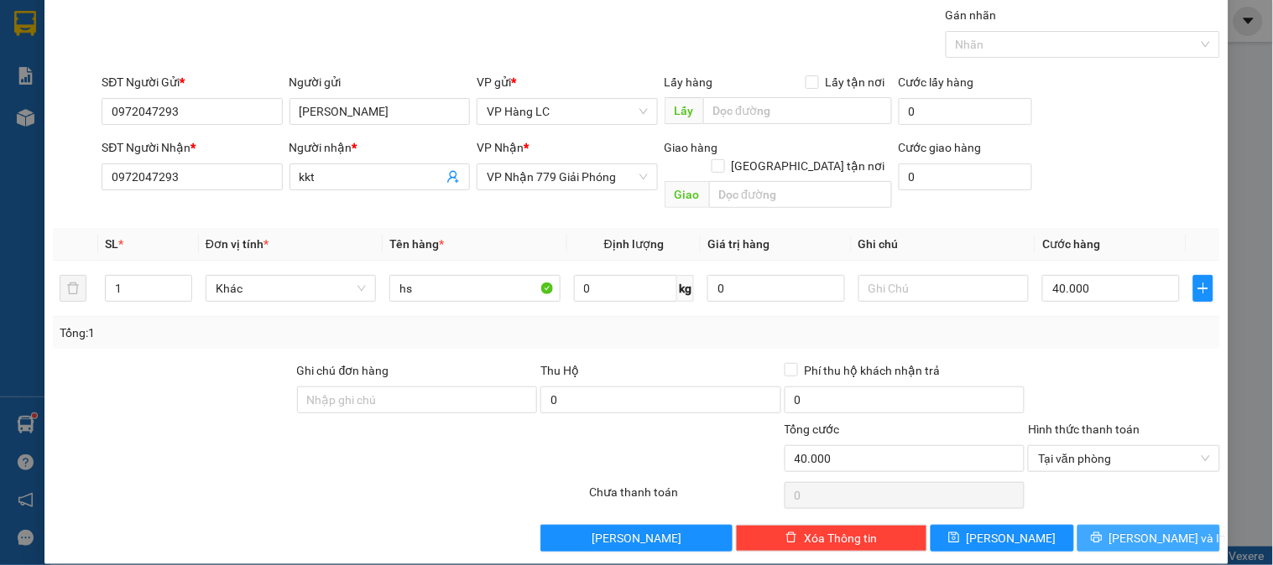
click at [1128, 529] on span "[PERSON_NAME] và In" at bounding box center [1167, 538] width 117 height 18
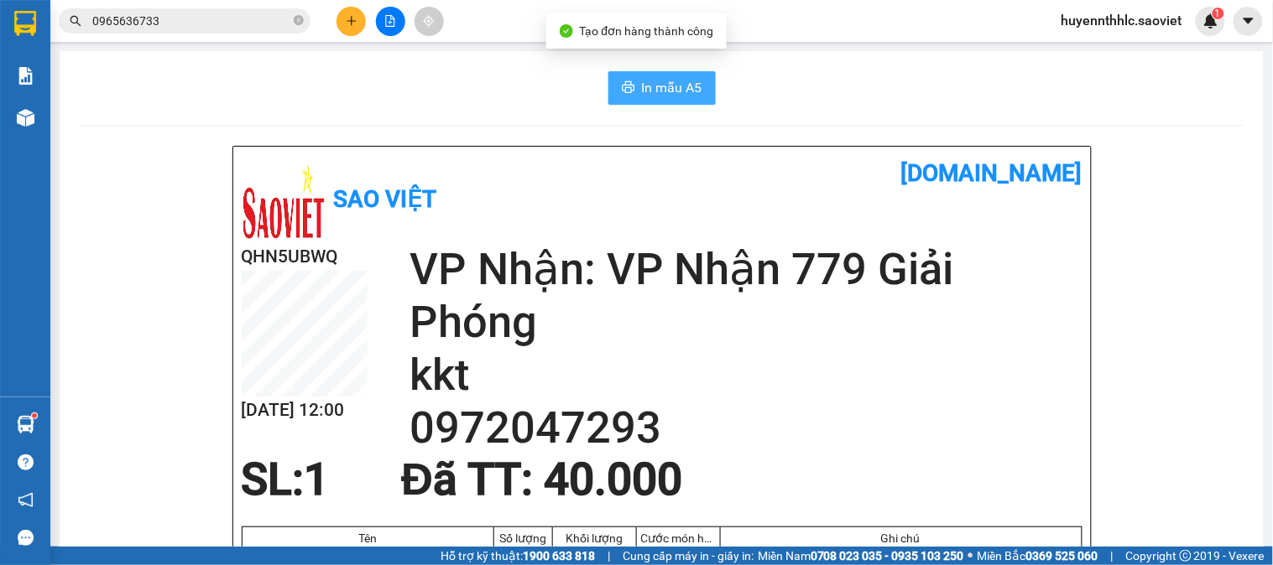
click at [676, 91] on span "In mẫu A5" at bounding box center [672, 87] width 60 height 21
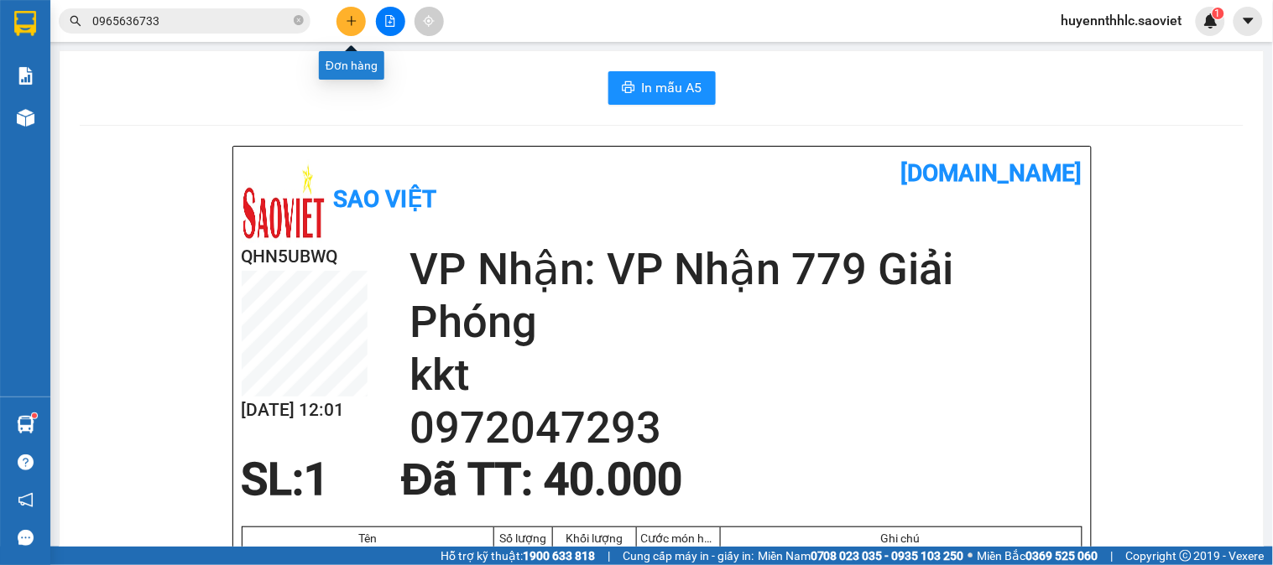
click at [349, 23] on icon "plus" at bounding box center [352, 21] width 12 height 12
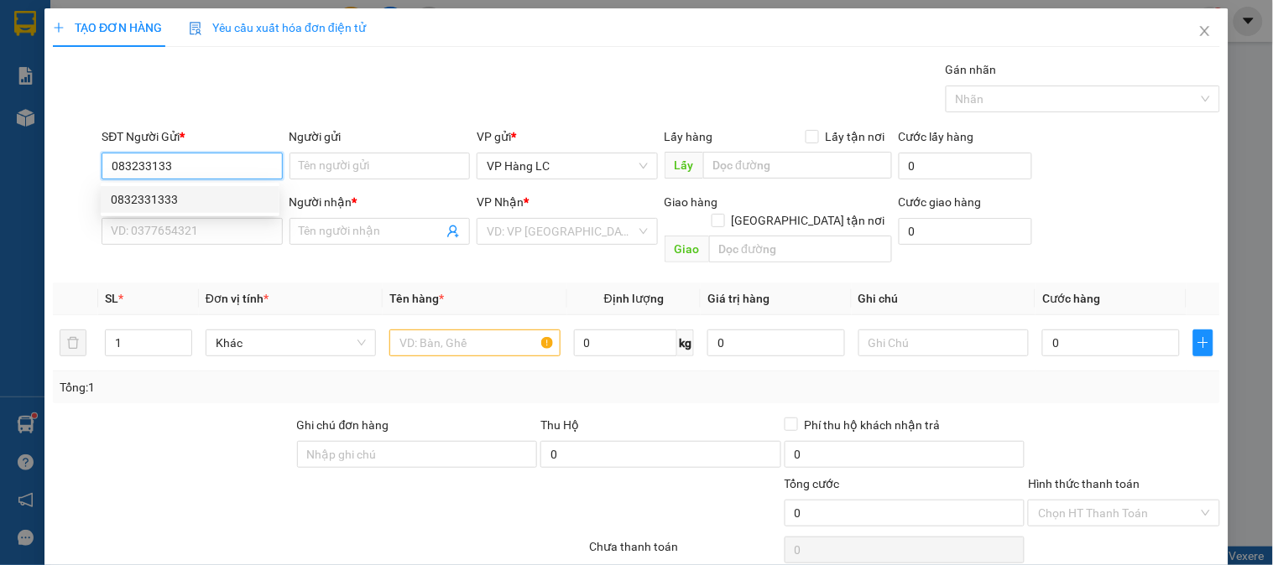
click at [196, 199] on div "0832331333" at bounding box center [190, 199] width 159 height 18
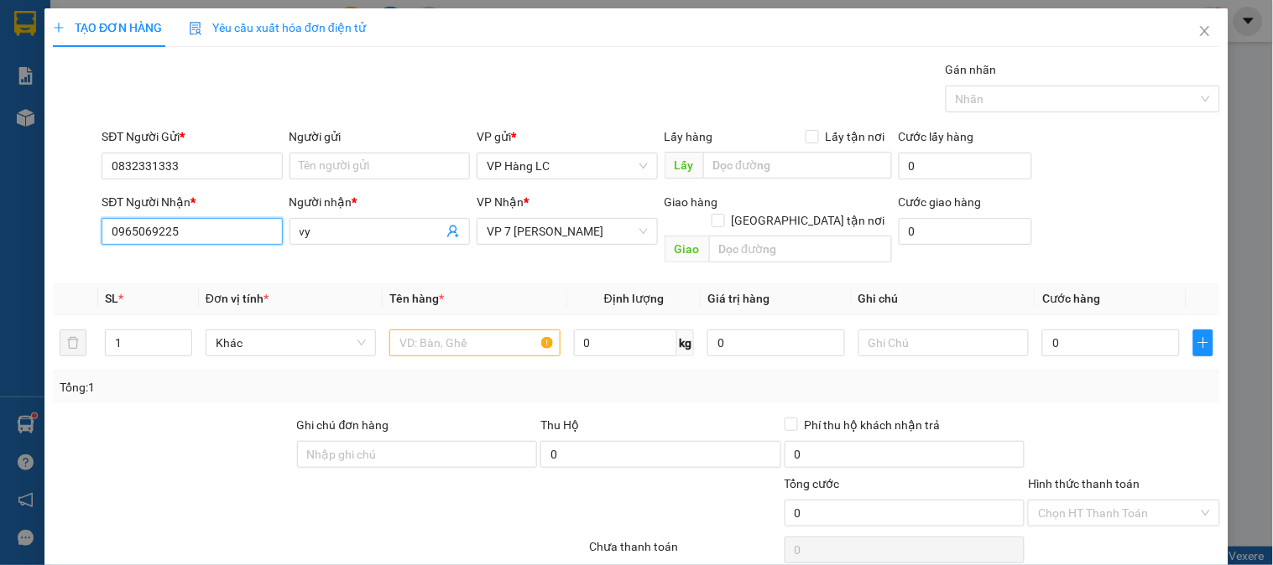
drag, startPoint x: 207, startPoint y: 227, endPoint x: 102, endPoint y: 236, distance: 105.2
click at [34, 236] on div "TẠO ĐƠN HÀNG Yêu cầu xuất hóa đơn điện tử Transit Pickup Surcharge Ids Transit …" at bounding box center [636, 282] width 1273 height 565
click at [261, 264] on div "0838588345 - [PERSON_NAME]" at bounding box center [193, 265] width 165 height 18
drag, startPoint x: 475, startPoint y: 330, endPoint x: 414, endPoint y: 333, distance: 61.3
click at [474, 330] on input "text" at bounding box center [474, 343] width 170 height 27
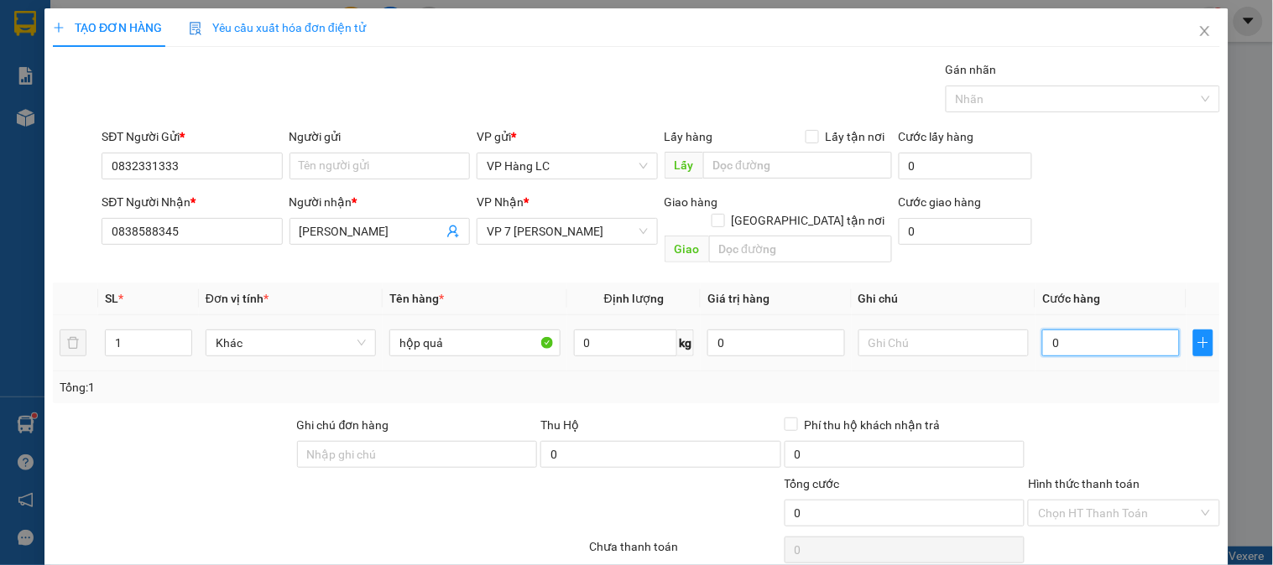
click at [1050, 330] on input "0" at bounding box center [1111, 343] width 138 height 27
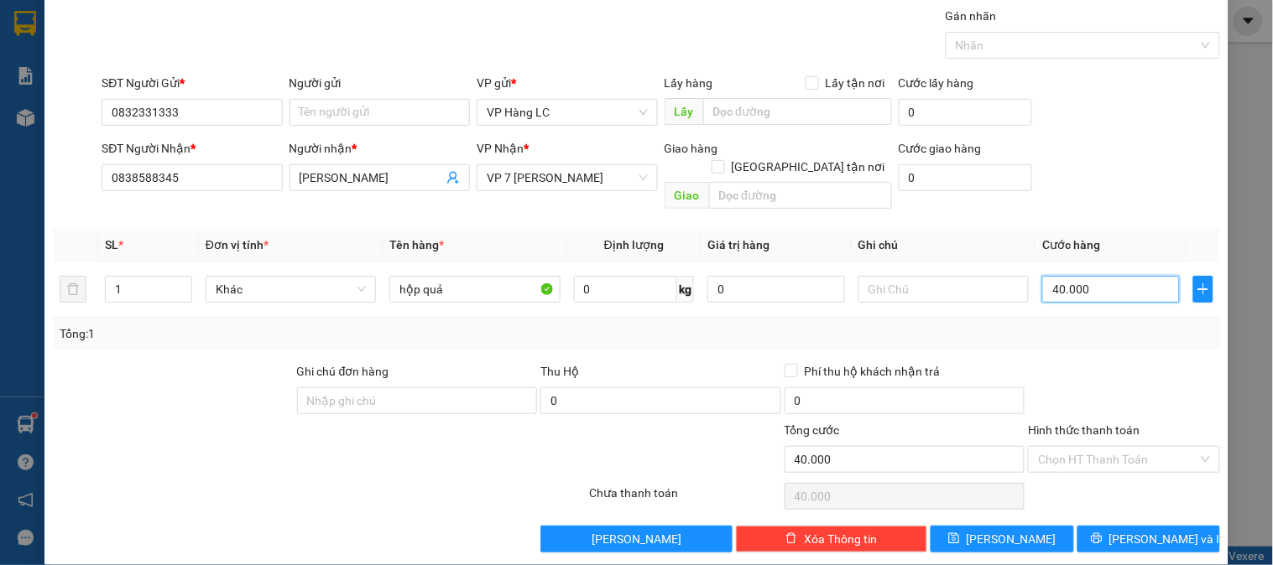
scroll to position [55, 0]
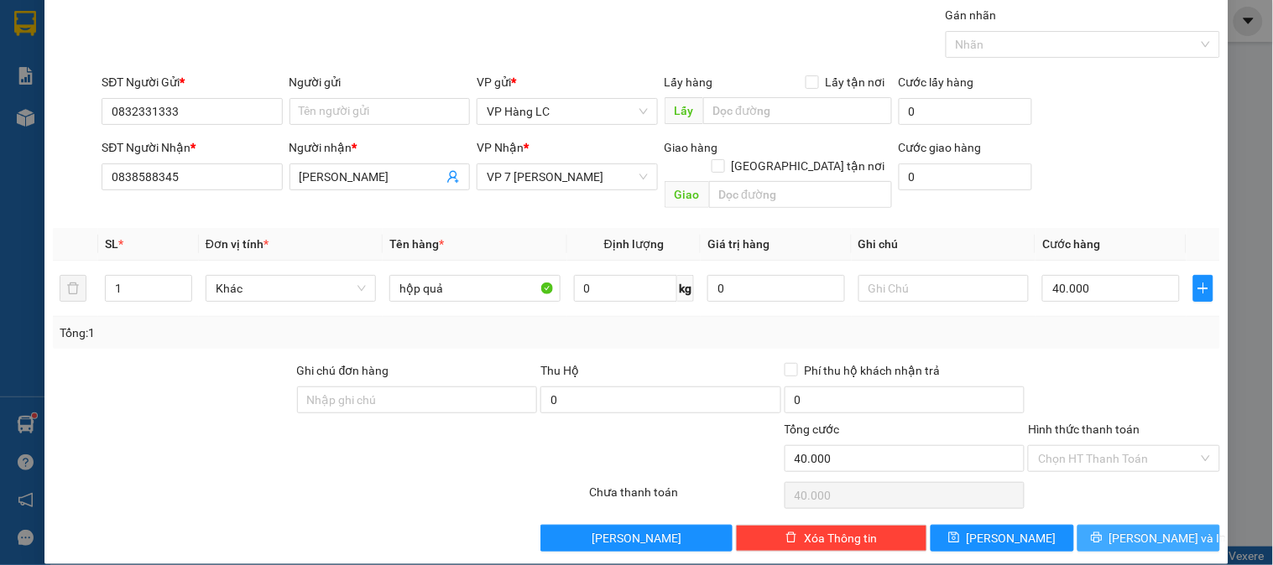
click at [1142, 529] on span "[PERSON_NAME] và In" at bounding box center [1167, 538] width 117 height 18
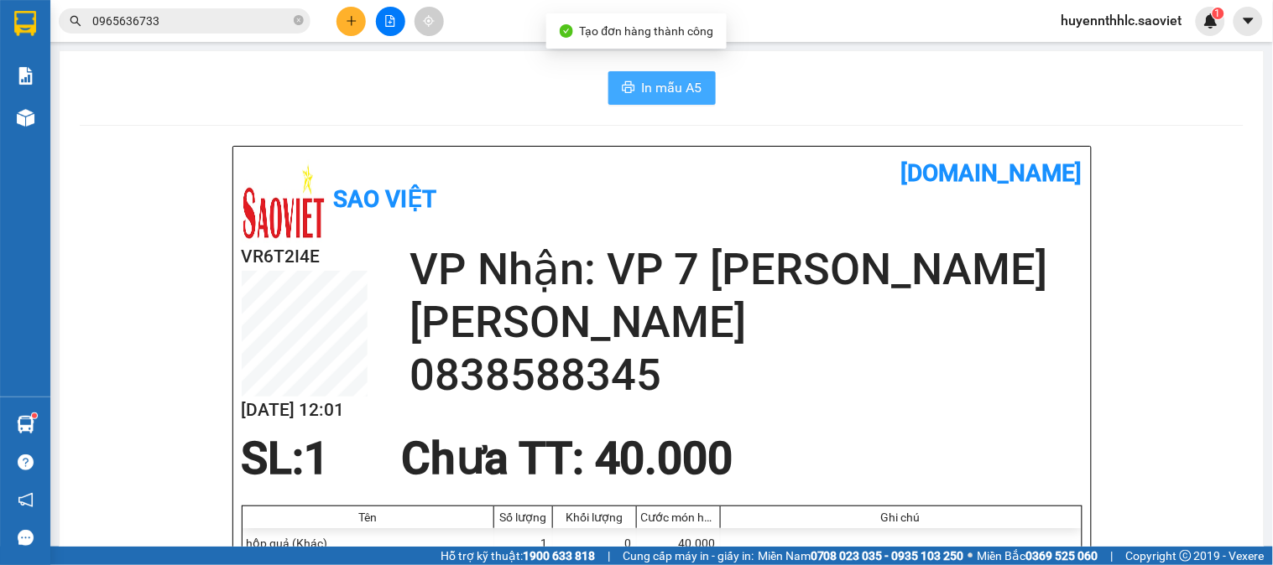
click at [654, 81] on span "In mẫu A5" at bounding box center [672, 87] width 60 height 21
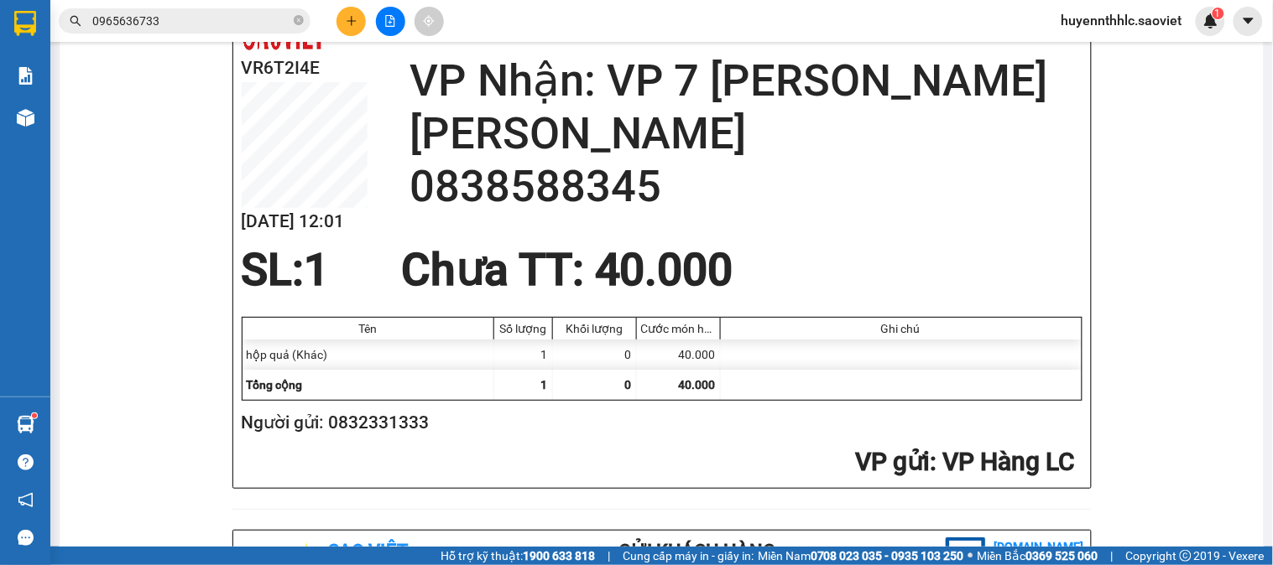
scroll to position [373, 0]
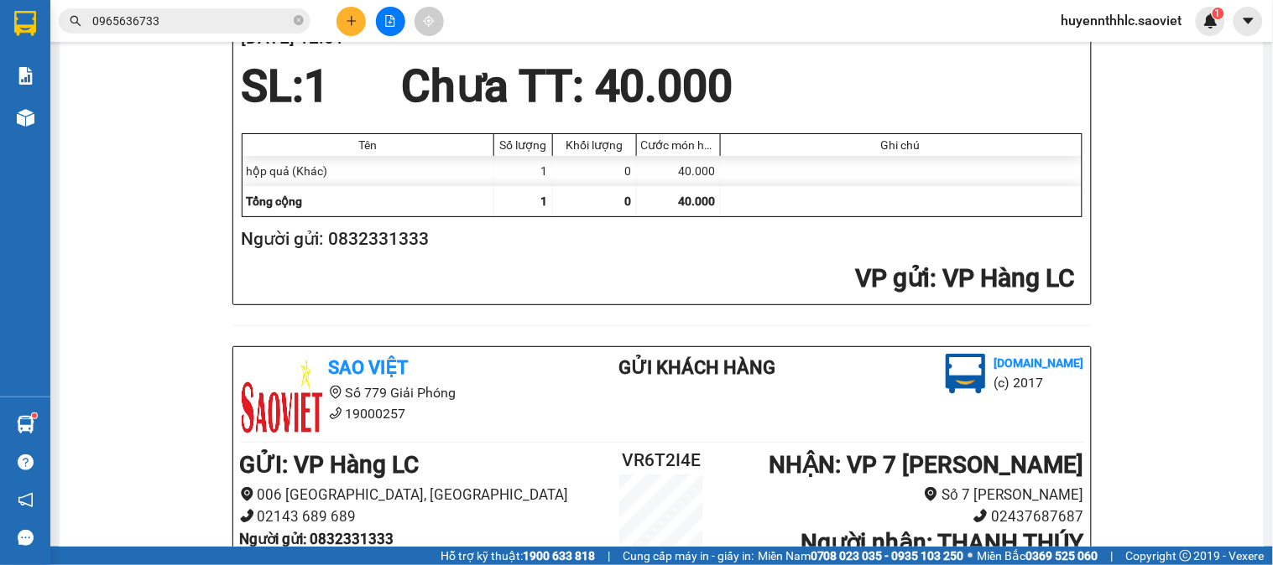
click at [411, 233] on h2 "Người gửi: 0832331333" at bounding box center [659, 240] width 834 height 28
copy h2 "0832331333"
click at [354, 22] on icon "plus" at bounding box center [352, 21] width 12 height 12
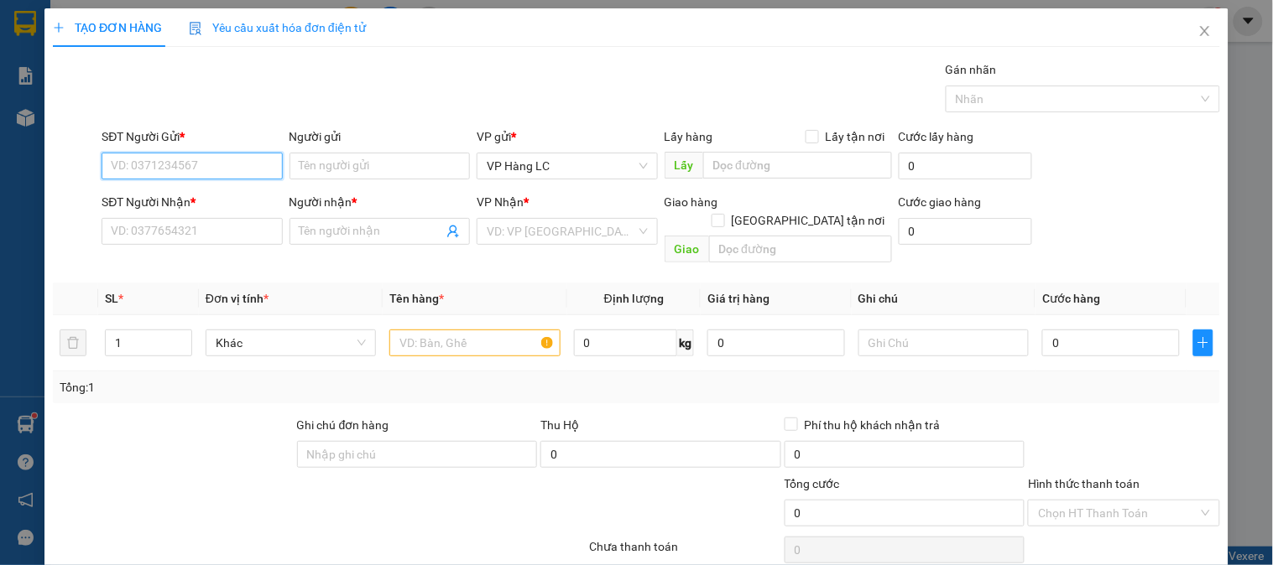
click at [254, 172] on input "SĐT Người Gửi *" at bounding box center [192, 166] width 180 height 27
paste input "0832331333"
click at [186, 199] on div "0832331333" at bounding box center [190, 199] width 159 height 18
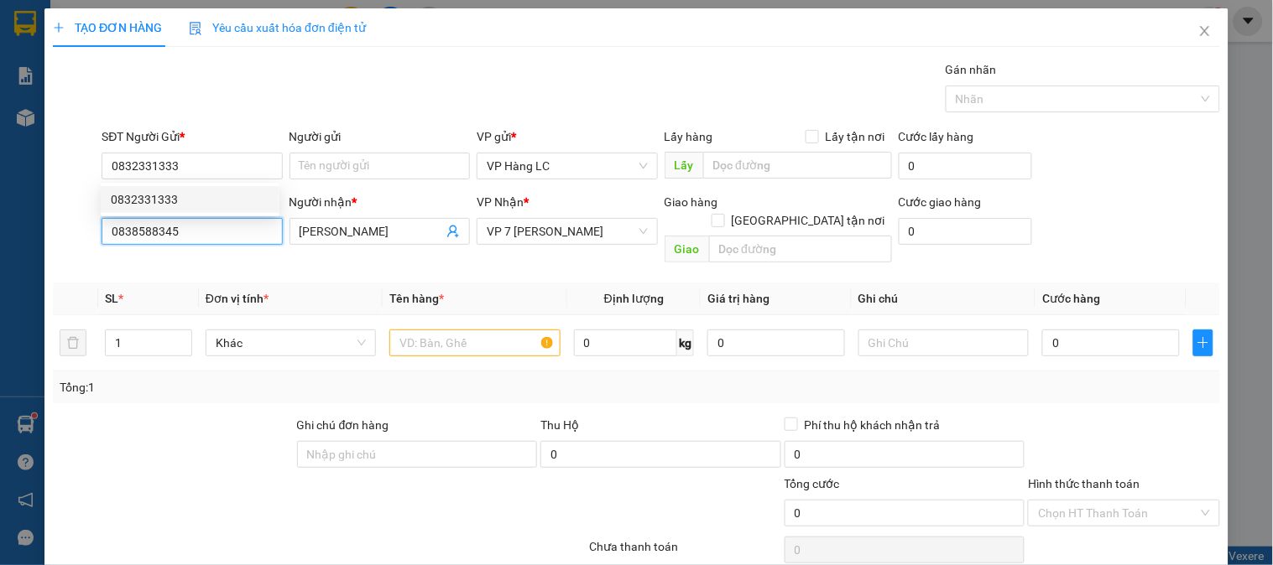
drag, startPoint x: 190, startPoint y: 225, endPoint x: 11, endPoint y: 232, distance: 178.9
click at [11, 232] on div "TẠO ĐƠN HÀNG Yêu cầu xuất hóa đơn điện tử Transit Pickup Surcharge Ids Transit …" at bounding box center [636, 282] width 1273 height 565
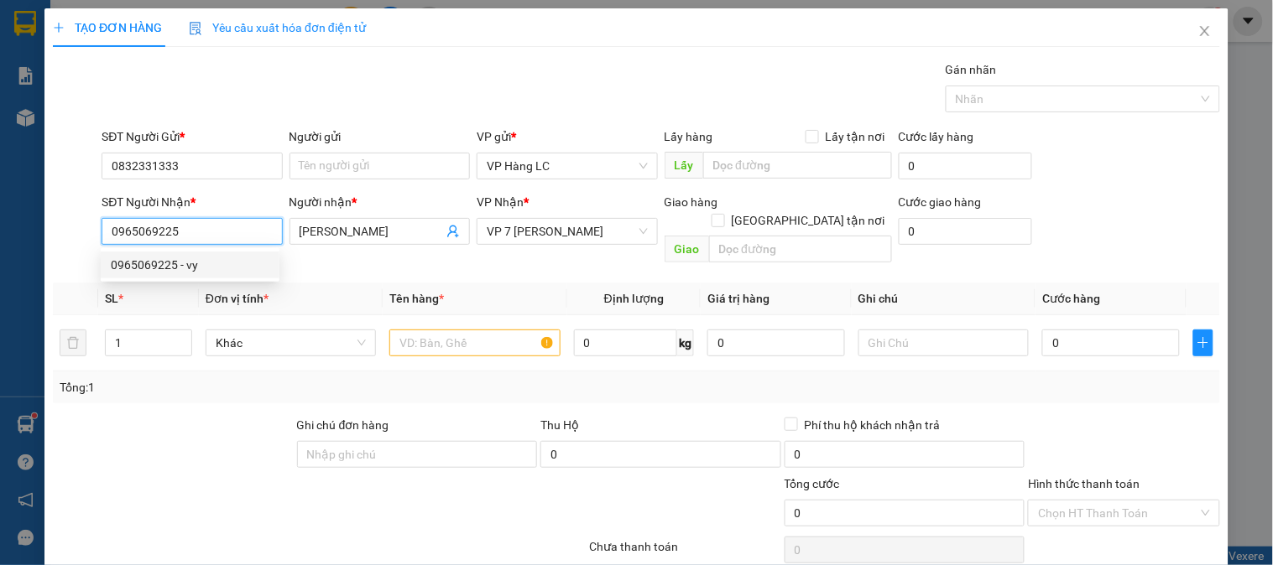
click at [195, 267] on div "0965069225 - vy" at bounding box center [190, 265] width 159 height 18
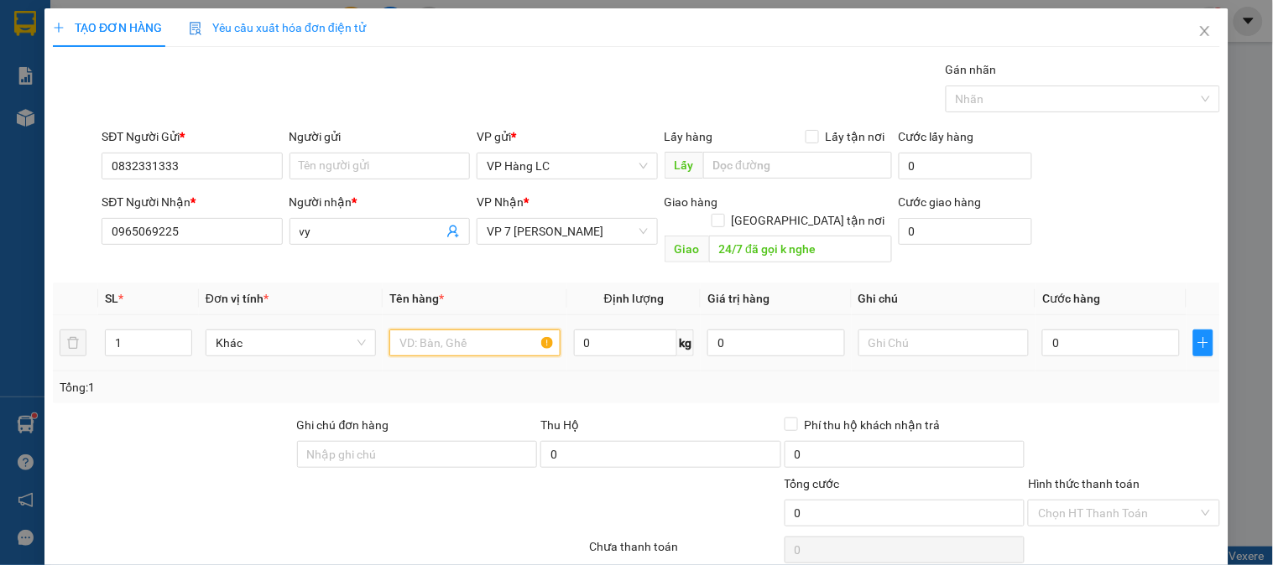
drag, startPoint x: 513, startPoint y: 317, endPoint x: 735, endPoint y: 295, distance: 223.4
click at [523, 330] on input "text" at bounding box center [474, 343] width 170 height 27
click at [839, 236] on input "24/7 đã gọi k nghe" at bounding box center [800, 249] width 183 height 27
click at [477, 330] on input "text" at bounding box center [474, 343] width 170 height 27
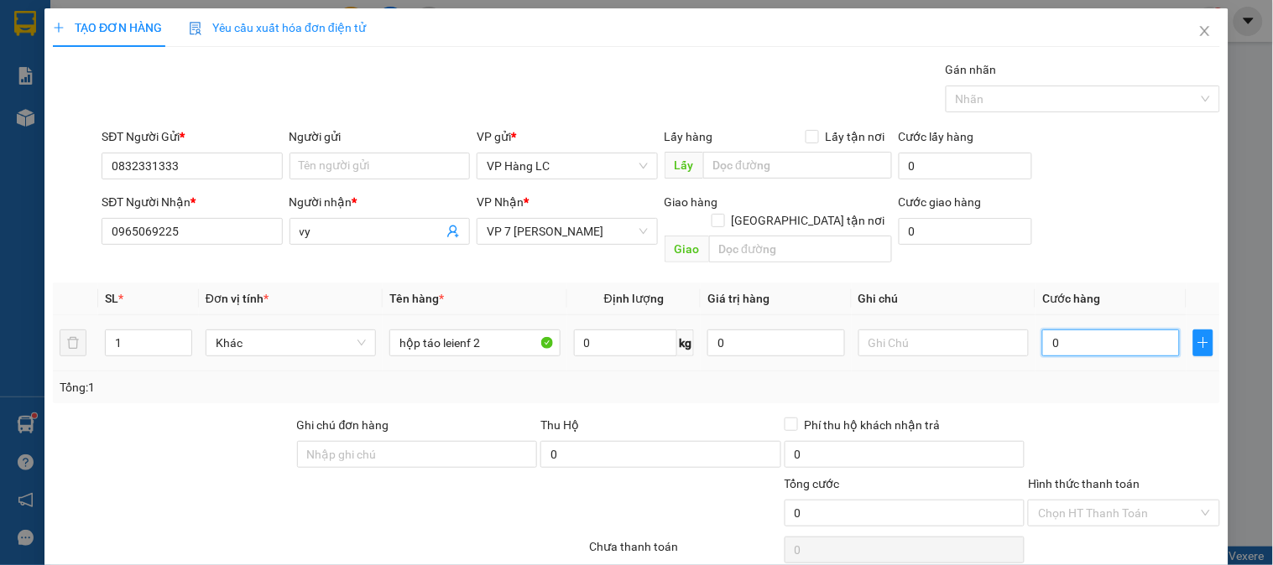
click at [1042, 331] on input "0" at bounding box center [1111, 343] width 138 height 27
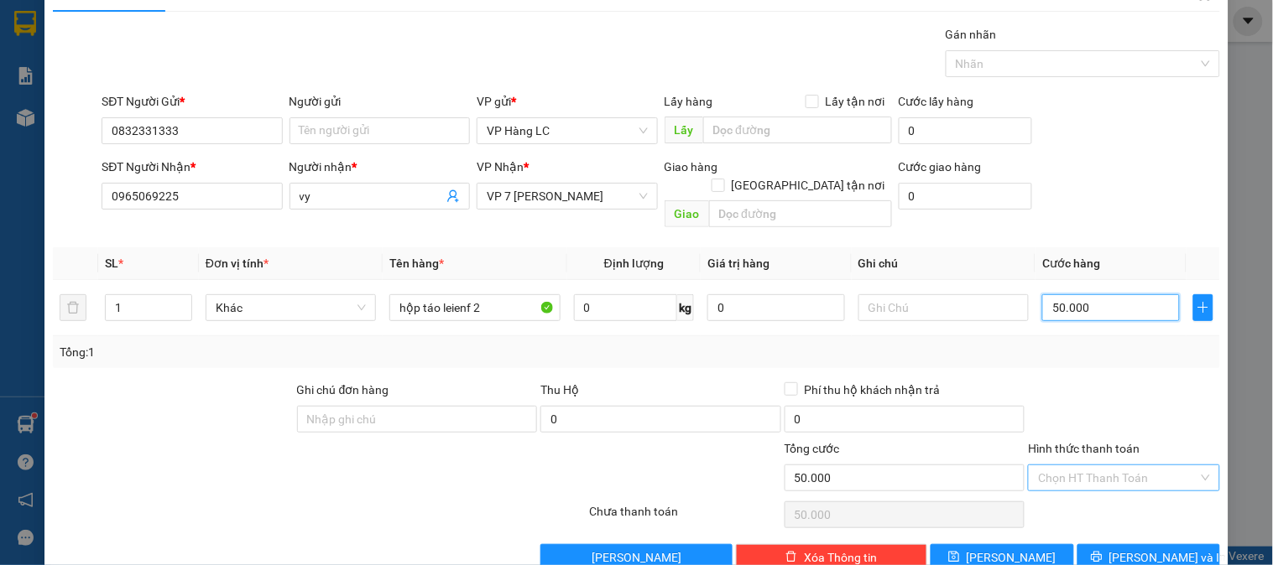
scroll to position [55, 0]
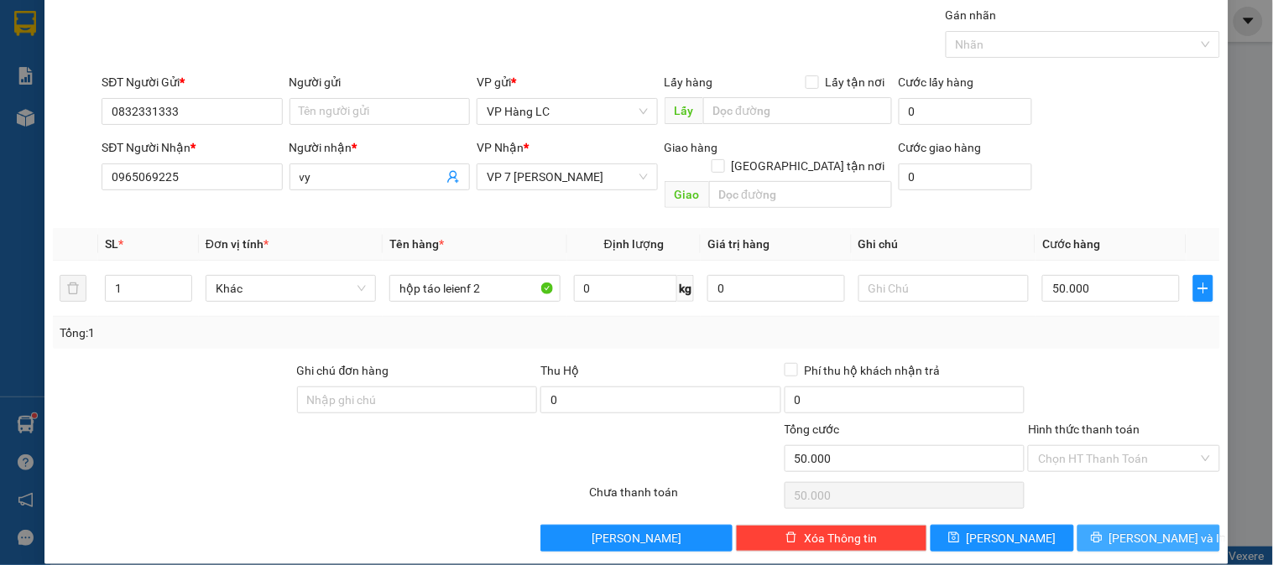
click at [1130, 529] on span "[PERSON_NAME] và In" at bounding box center [1167, 538] width 117 height 18
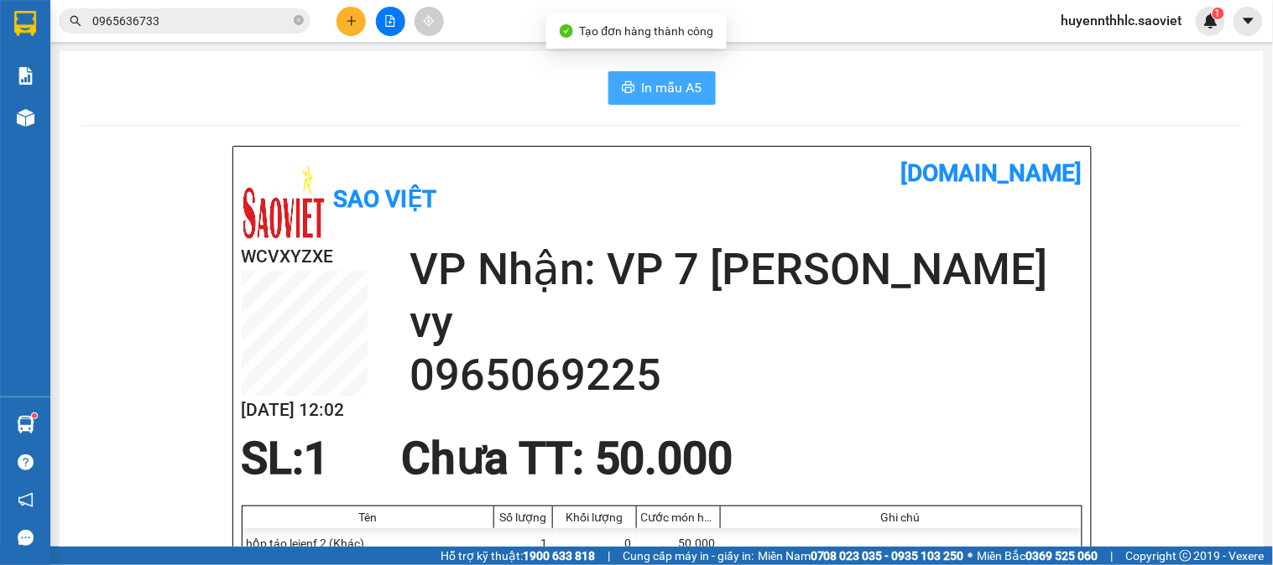
click at [656, 86] on span "In mẫu A5" at bounding box center [672, 87] width 60 height 21
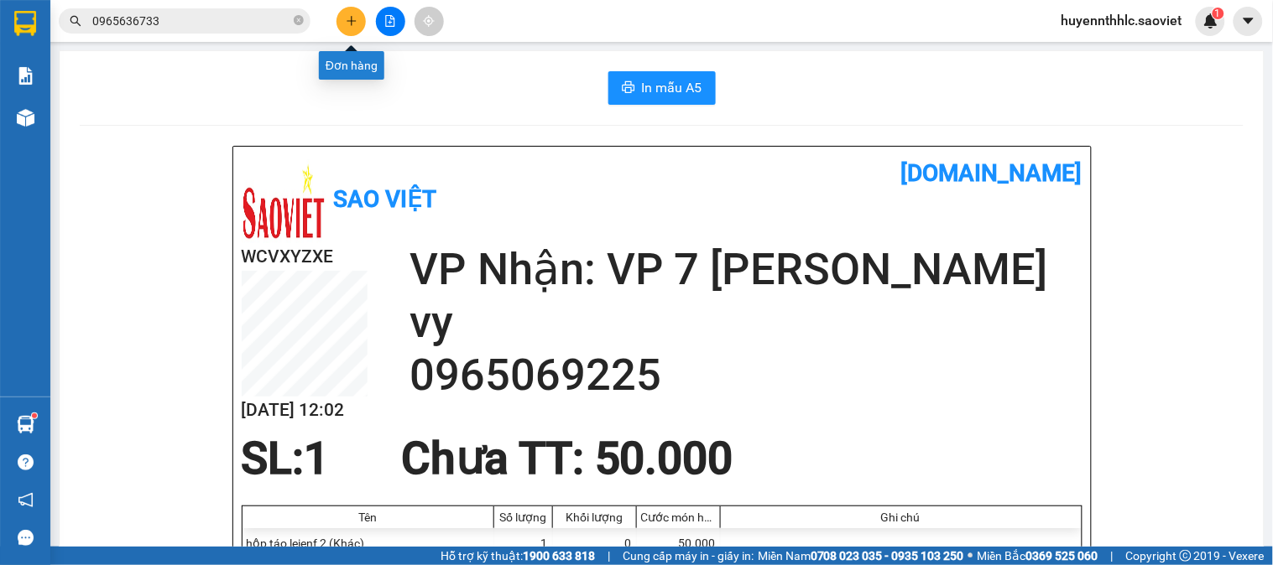
click at [357, 18] on icon "plus" at bounding box center [352, 21] width 12 height 12
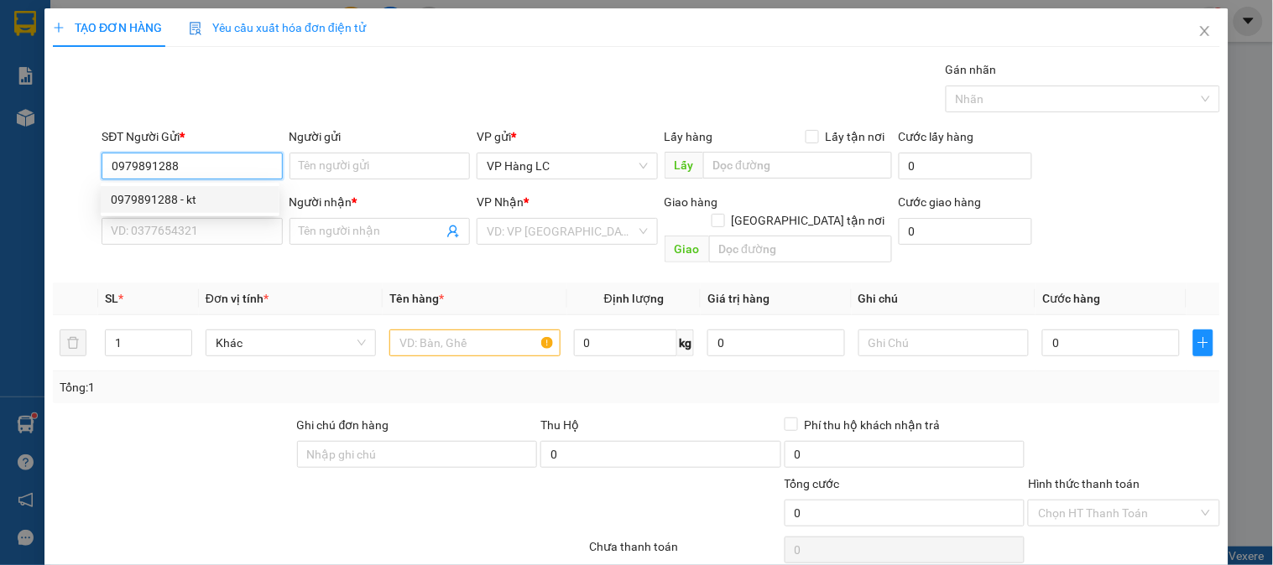
drag, startPoint x: 178, startPoint y: 202, endPoint x: 212, endPoint y: 247, distance: 56.2
click at [180, 202] on div "0979891288 - kt" at bounding box center [190, 199] width 159 height 18
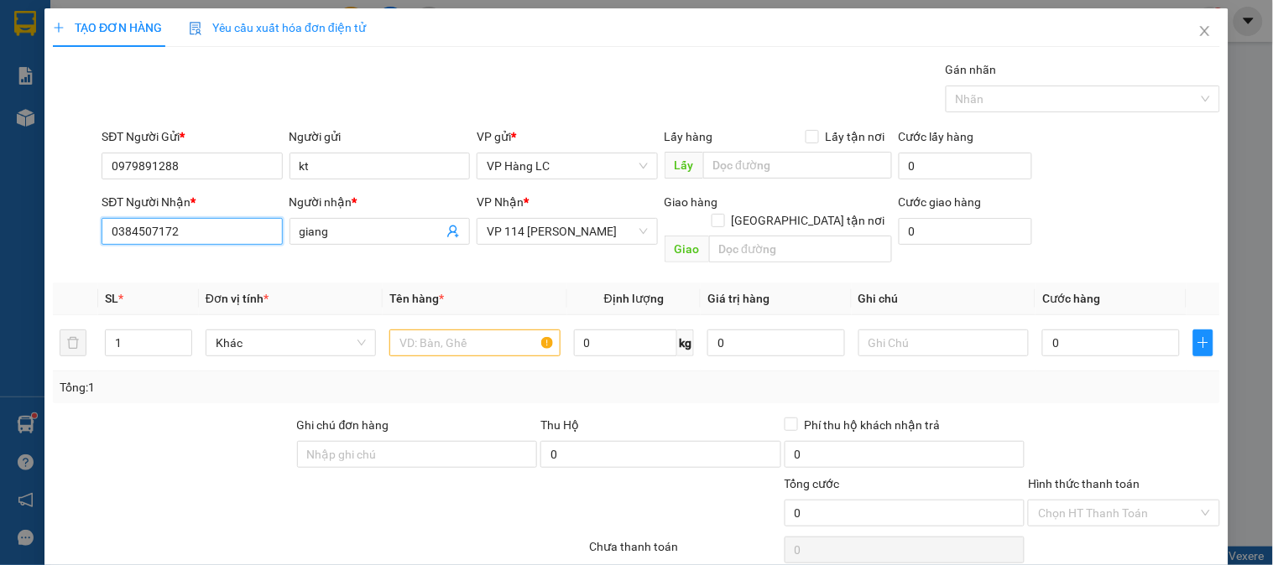
drag, startPoint x: 213, startPoint y: 237, endPoint x: 31, endPoint y: 247, distance: 182.3
click at [31, 247] on div "TẠO ĐƠN HÀNG Yêu cầu xuất hóa đơn điện tử Transit Pickup Surcharge Ids Transit …" at bounding box center [636, 282] width 1273 height 565
click at [221, 258] on div "0384507172 - giang" at bounding box center [190, 265] width 159 height 18
click at [421, 330] on input "text" at bounding box center [474, 343] width 170 height 27
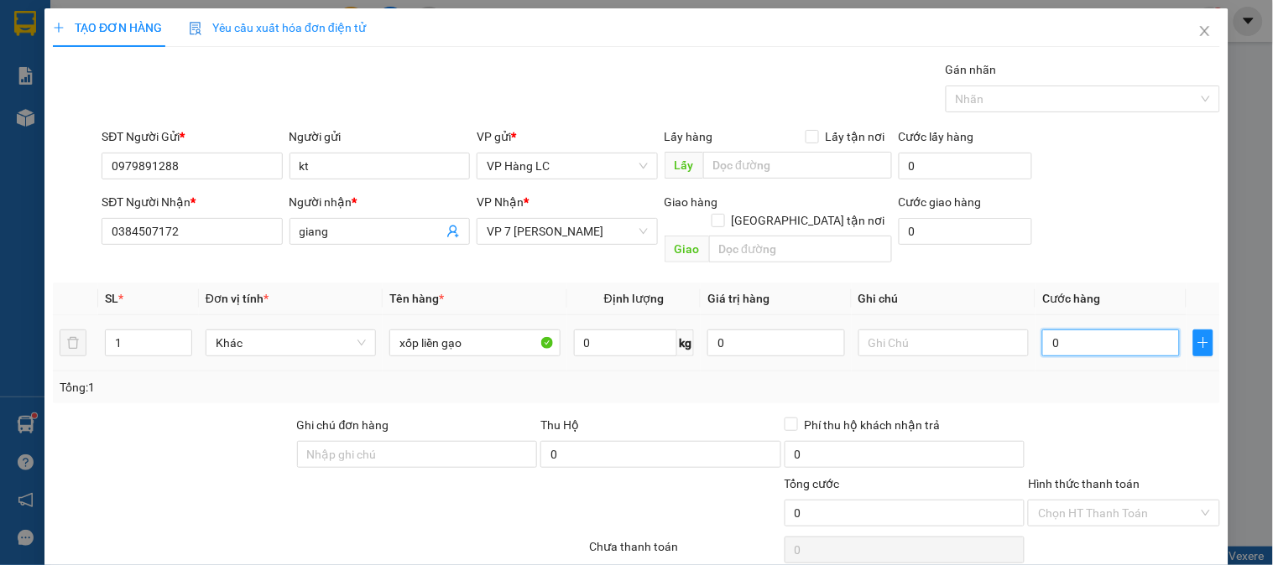
click at [1069, 331] on input "0" at bounding box center [1111, 343] width 138 height 27
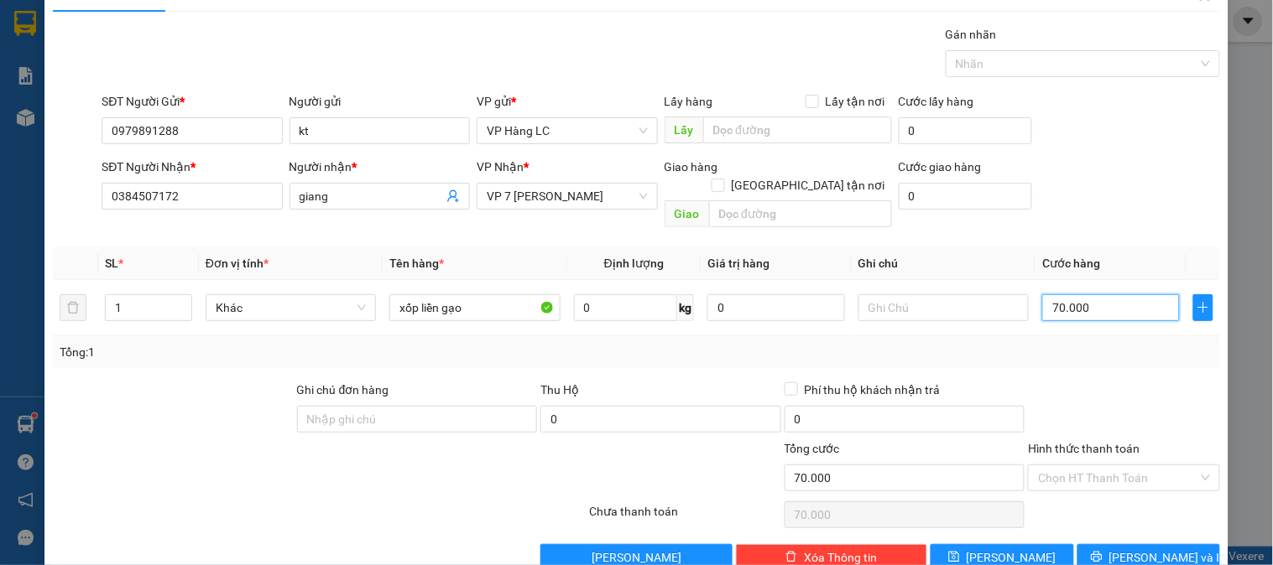
scroll to position [55, 0]
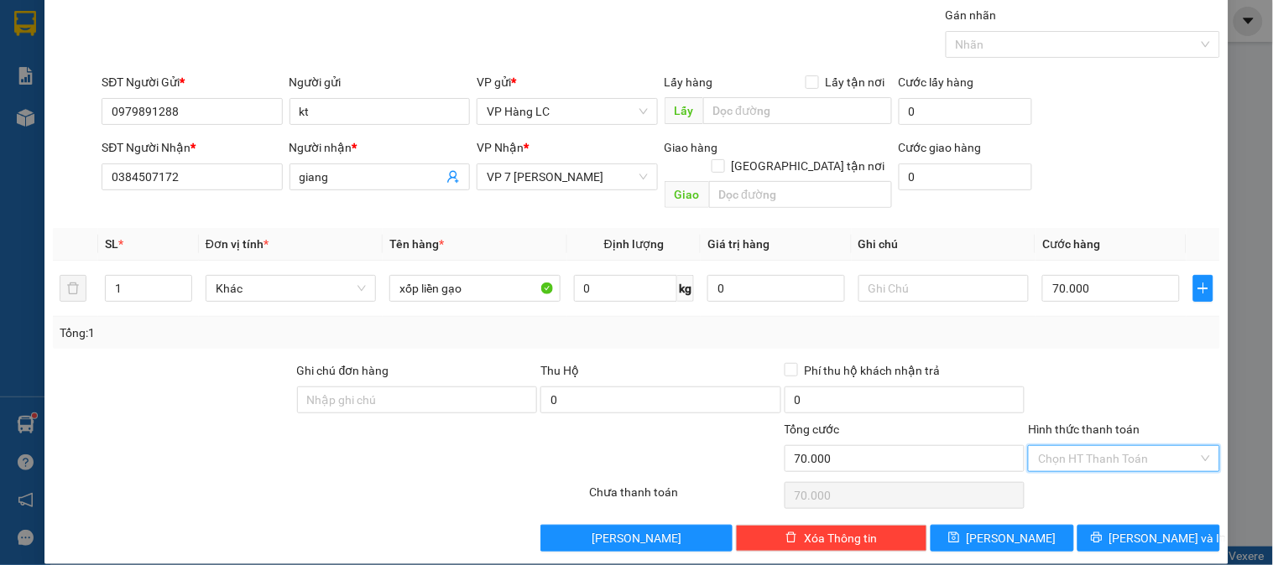
drag, startPoint x: 1096, startPoint y: 446, endPoint x: 1105, endPoint y: 437, distance: 13.1
click at [1096, 446] on input "Hình thức thanh toán" at bounding box center [1117, 458] width 159 height 25
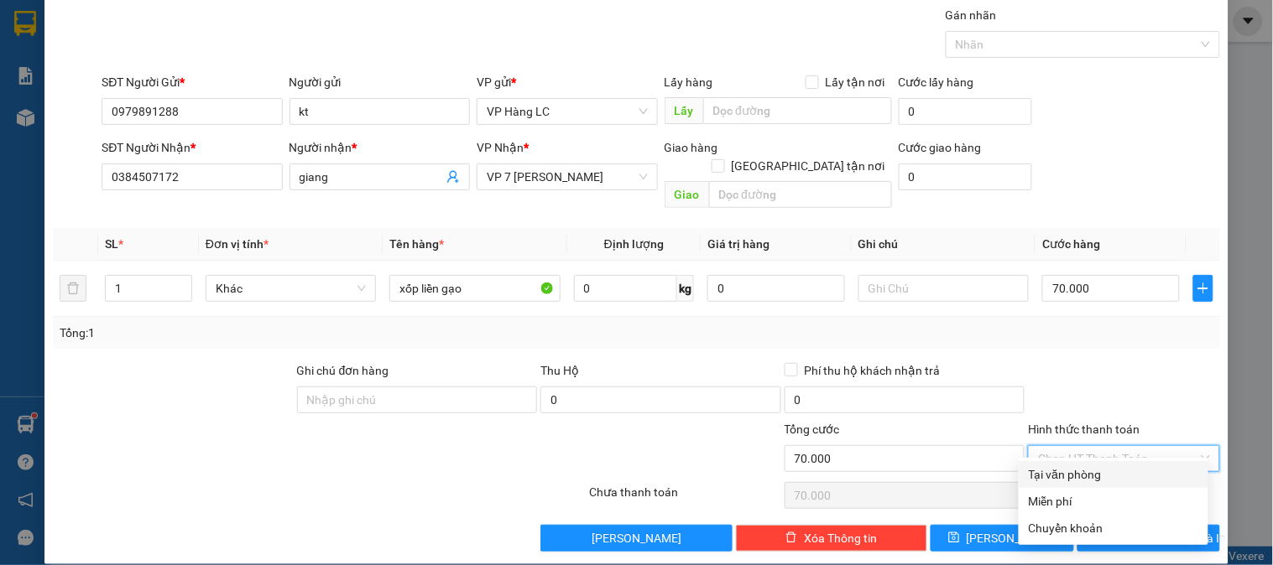
click at [1058, 470] on div "Tại văn phòng" at bounding box center [1113, 475] width 169 height 18
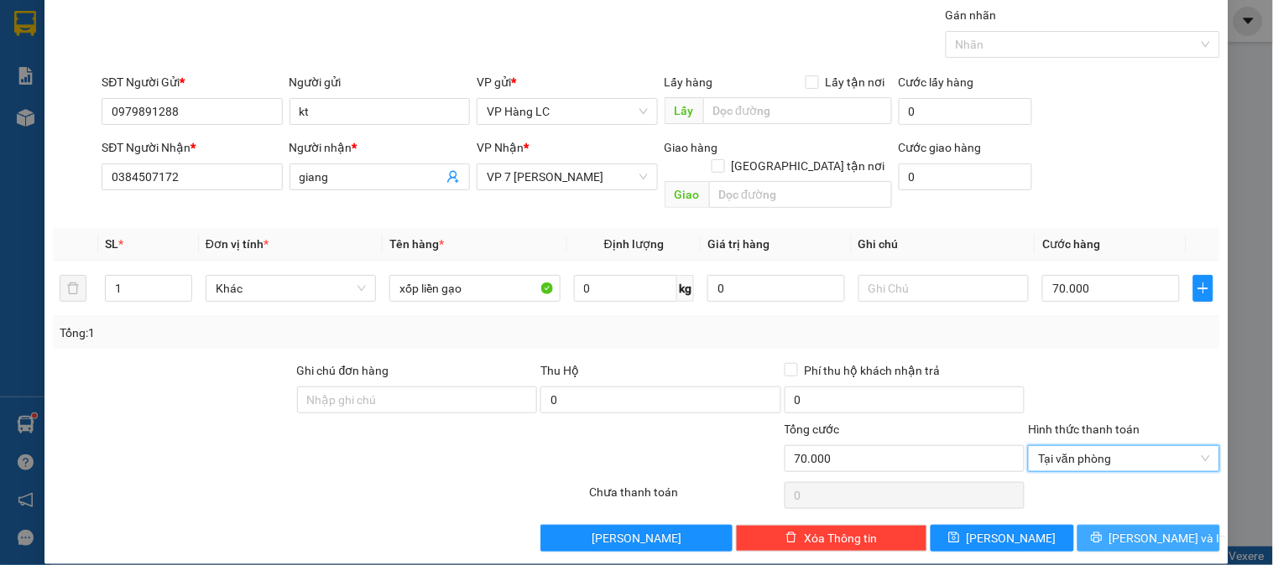
click at [1133, 529] on span "[PERSON_NAME] và In" at bounding box center [1167, 538] width 117 height 18
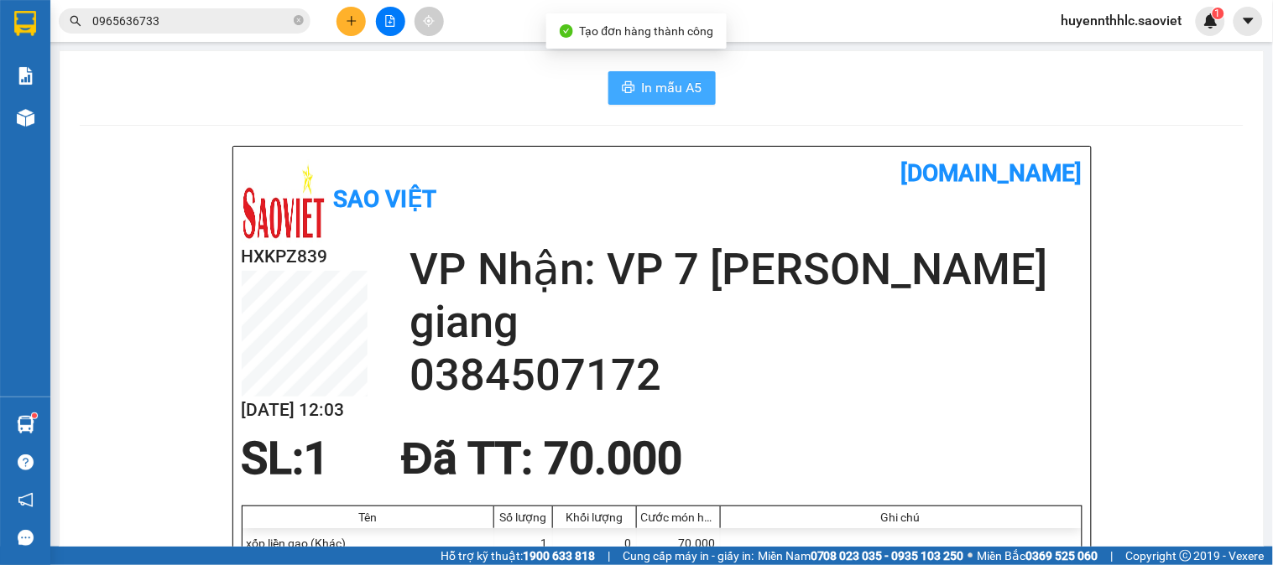
click at [674, 86] on span "In mẫu A5" at bounding box center [672, 87] width 60 height 21
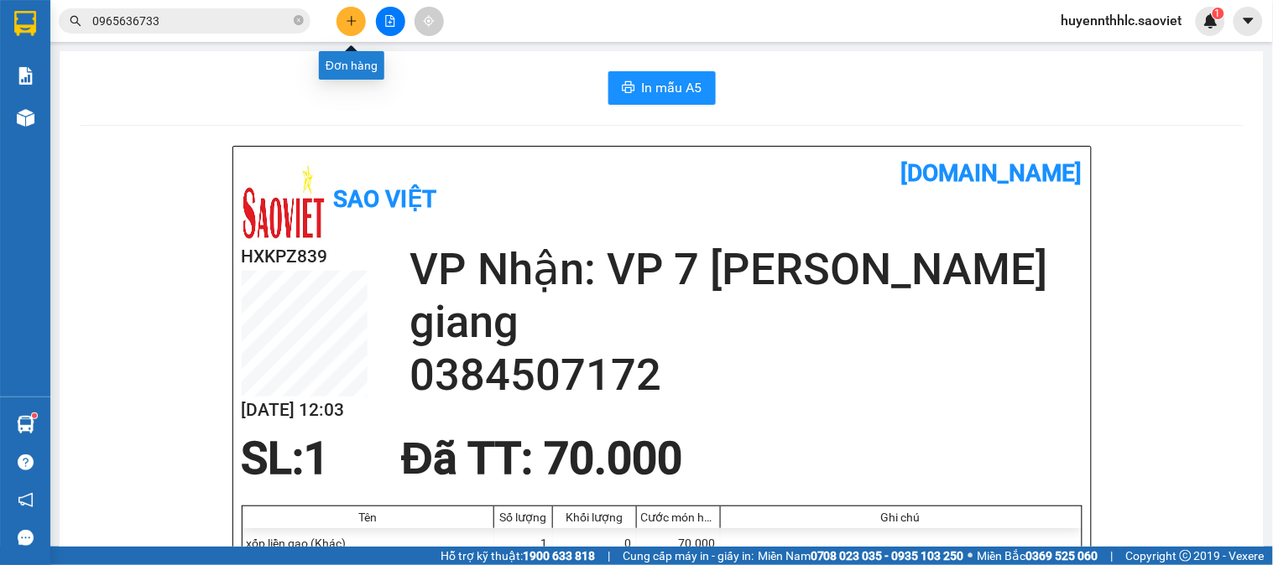
click at [344, 18] on button at bounding box center [350, 21] width 29 height 29
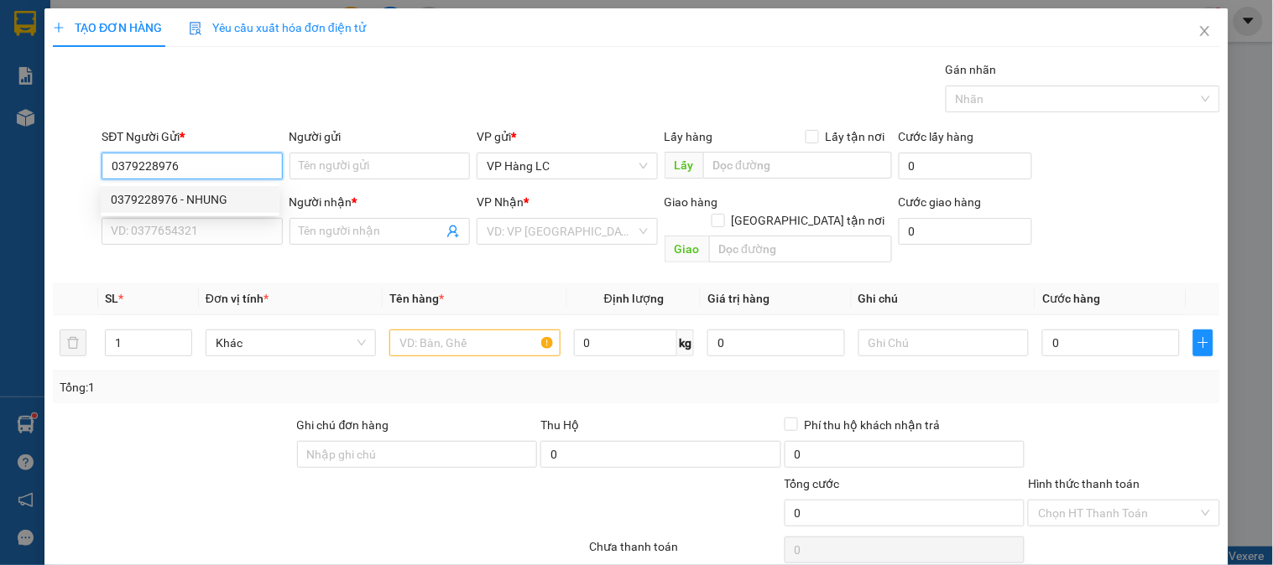
click at [224, 193] on div "0379228976 - NHUNG" at bounding box center [190, 199] width 159 height 18
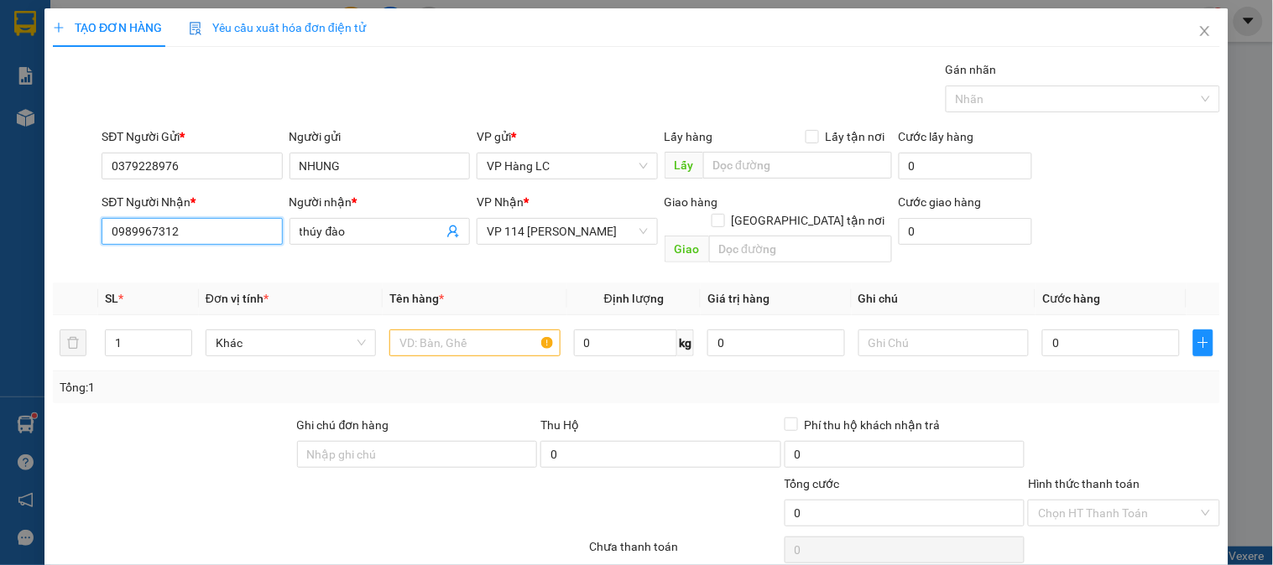
drag, startPoint x: 143, startPoint y: 242, endPoint x: 137, endPoint y: 270, distance: 29.1
click at [72, 244] on div "SĐT Người Nhận * 0989967312 0989967312 Người nhận * thúy đào VP Nhận * VP 114 […" at bounding box center [636, 231] width 1170 height 77
drag, startPoint x: 225, startPoint y: 266, endPoint x: 263, endPoint y: 278, distance: 39.5
click at [227, 266] on div "0989967312 - thúy đào" at bounding box center [190, 265] width 159 height 18
click at [506, 330] on input "text" at bounding box center [474, 343] width 170 height 27
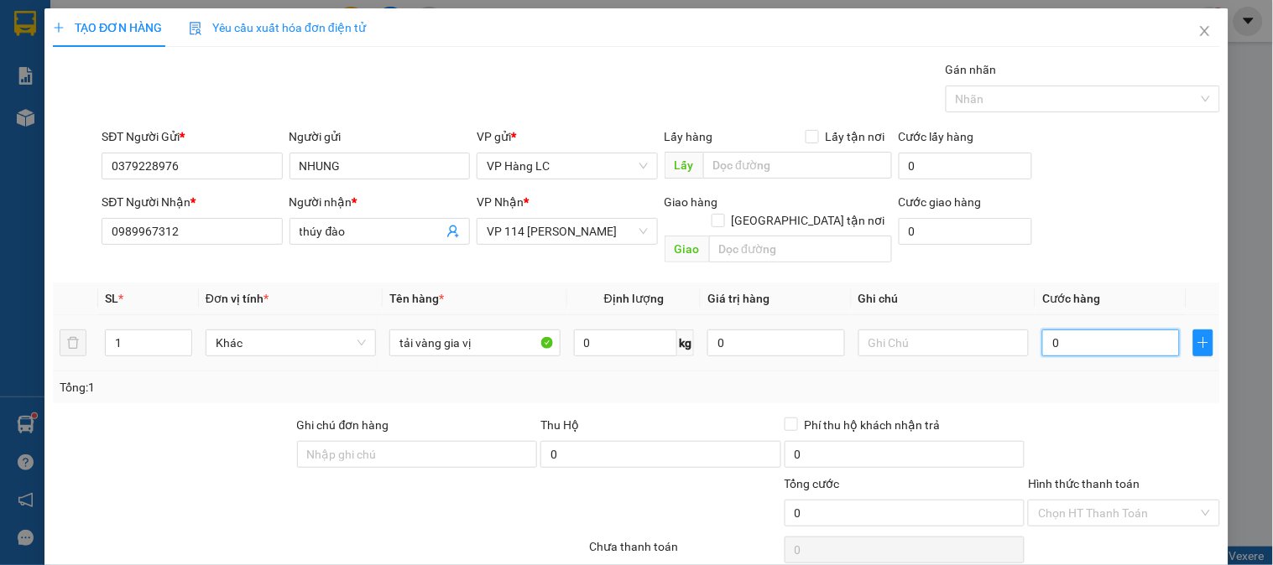
click at [1071, 330] on input "0" at bounding box center [1111, 343] width 138 height 27
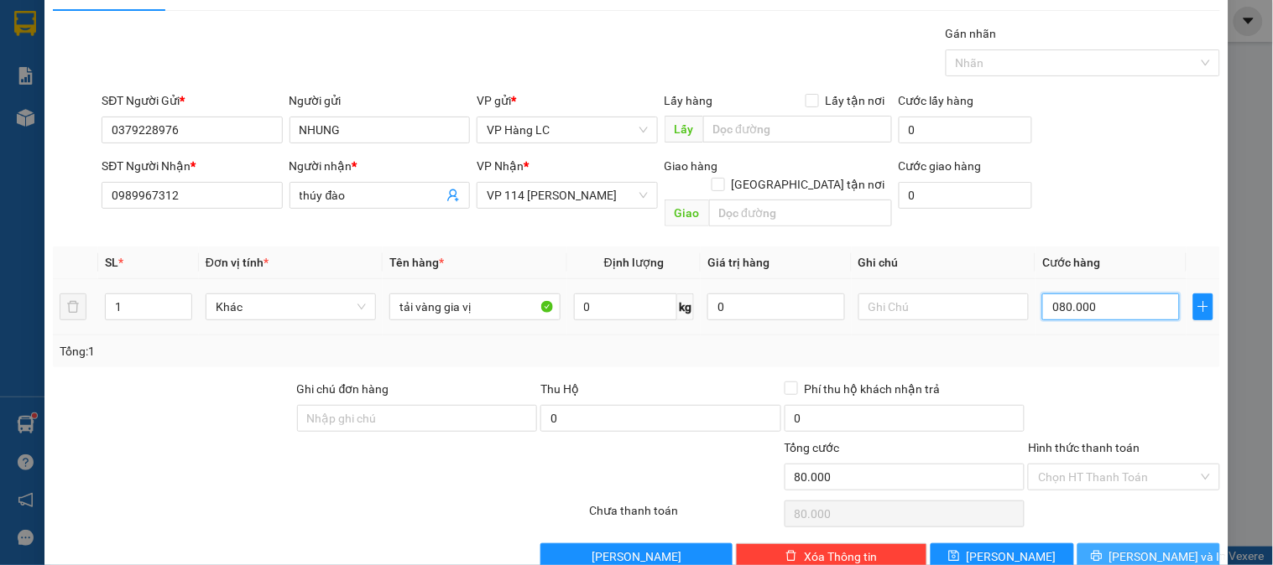
scroll to position [55, 0]
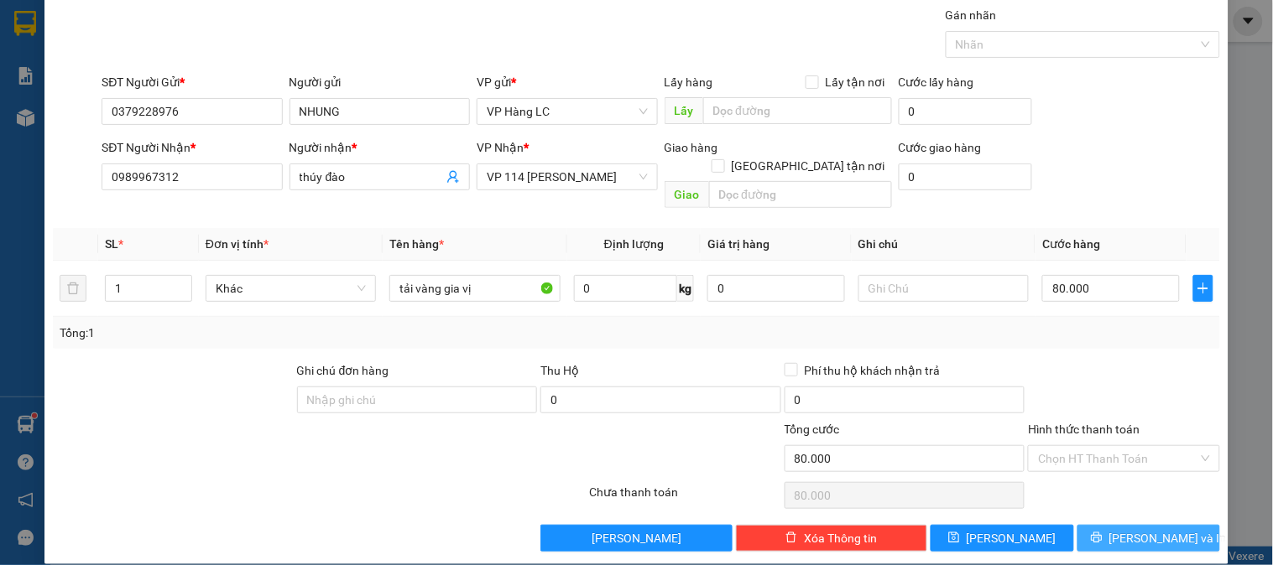
click at [1139, 529] on span "[PERSON_NAME] và In" at bounding box center [1167, 538] width 117 height 18
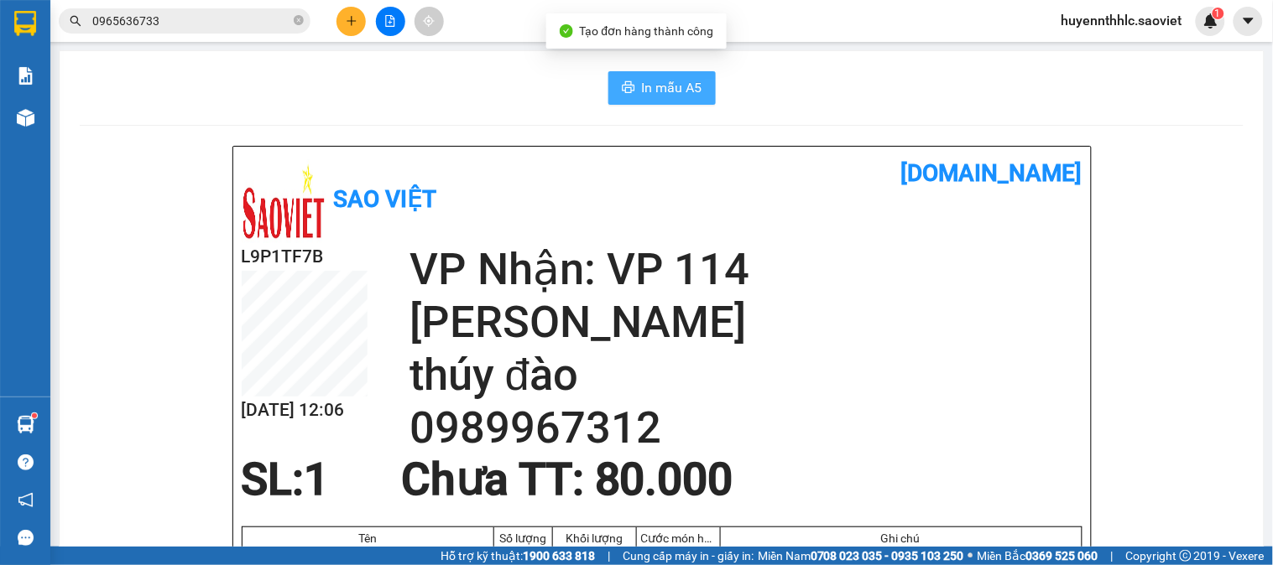
click at [647, 90] on span "In mẫu A5" at bounding box center [672, 87] width 60 height 21
click at [1206, 18] on img at bounding box center [1210, 20] width 15 height 15
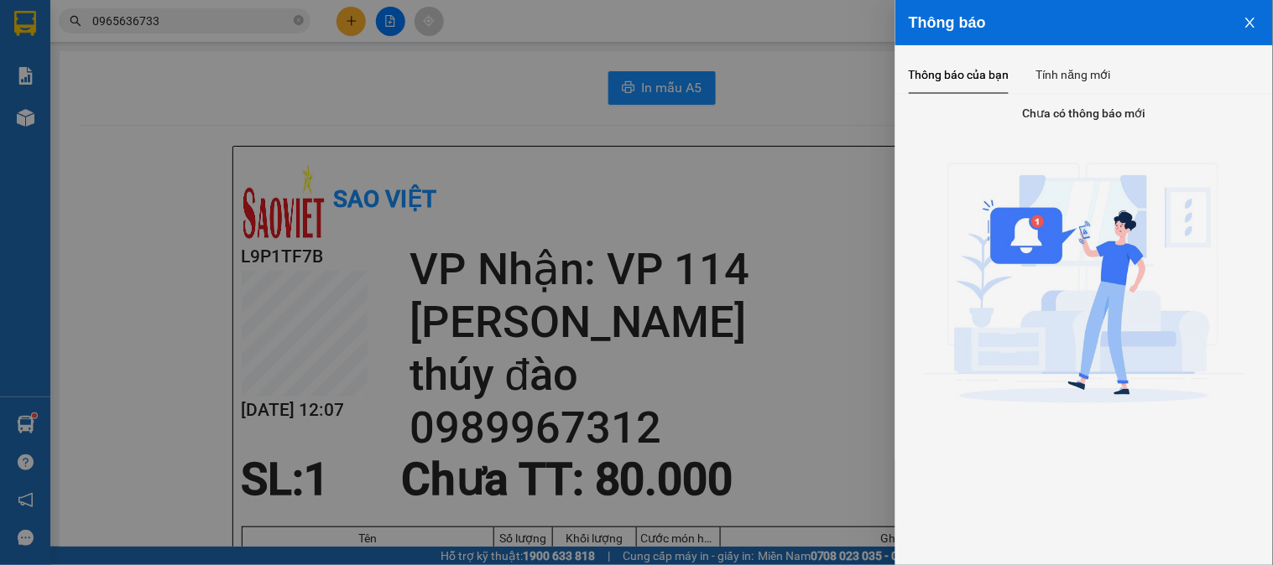
click at [1254, 29] on button "Close" at bounding box center [1249, 21] width 45 height 43
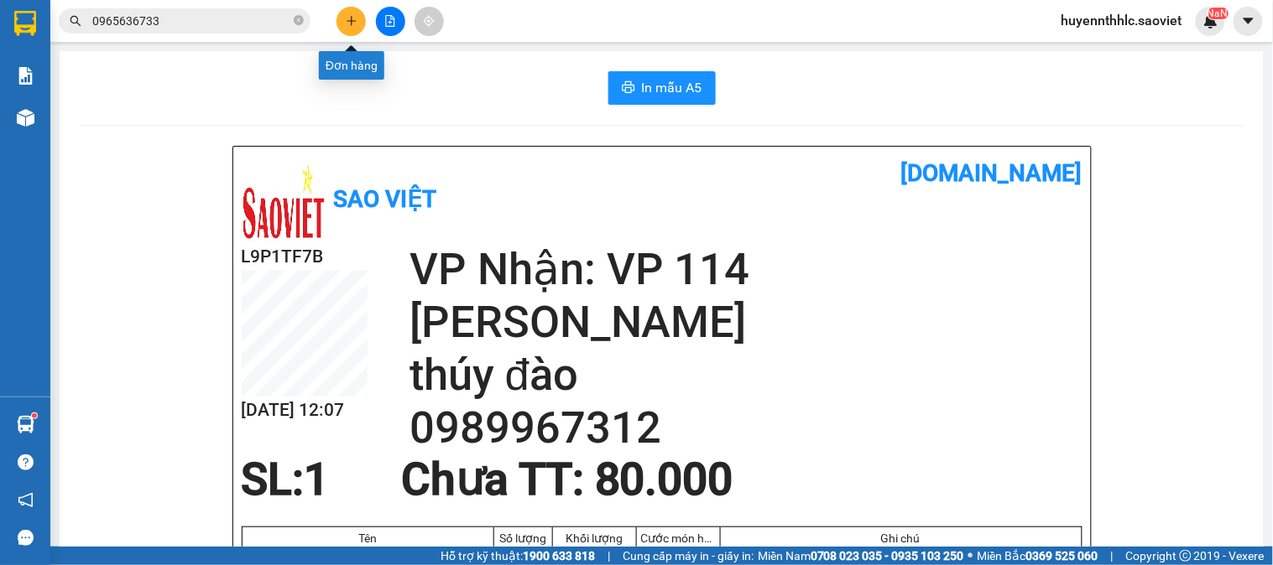
click at [348, 25] on icon "plus" at bounding box center [352, 21] width 12 height 12
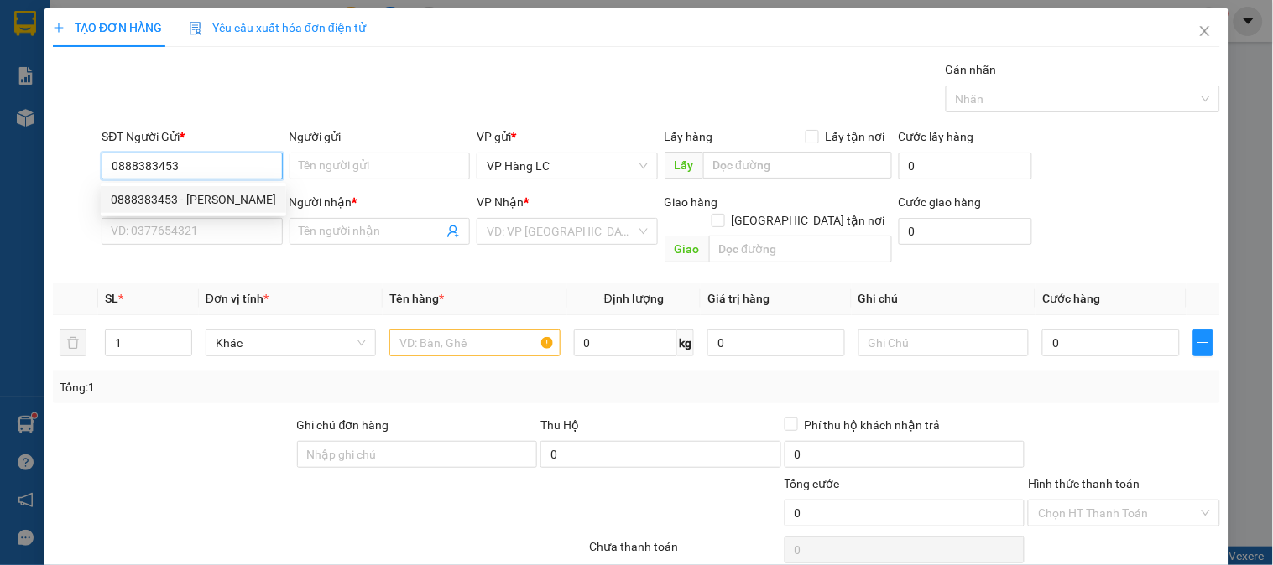
drag, startPoint x: 205, startPoint y: 199, endPoint x: 214, endPoint y: 215, distance: 18.4
click at [205, 202] on div "0888383453 - [PERSON_NAME]" at bounding box center [193, 199] width 165 height 18
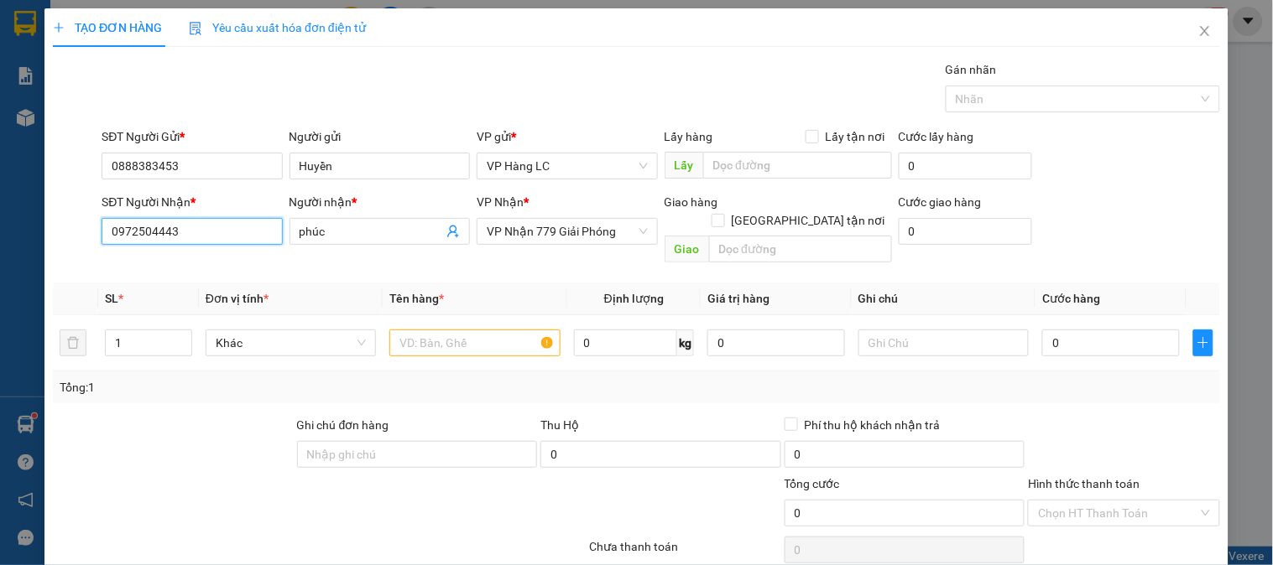
drag, startPoint x: 88, startPoint y: 285, endPoint x: 23, endPoint y: 323, distance: 75.5
click at [0, 319] on div "TẠO ĐƠN HÀNG Yêu cầu xuất hóa đơn điện tử Transit Pickup Surcharge Ids Transit …" at bounding box center [636, 282] width 1273 height 565
drag, startPoint x: 188, startPoint y: 265, endPoint x: 388, endPoint y: 330, distance: 210.7
click at [188, 264] on div "0972504443 - phúc" at bounding box center [190, 265] width 159 height 18
click at [456, 330] on input "text" at bounding box center [474, 343] width 170 height 27
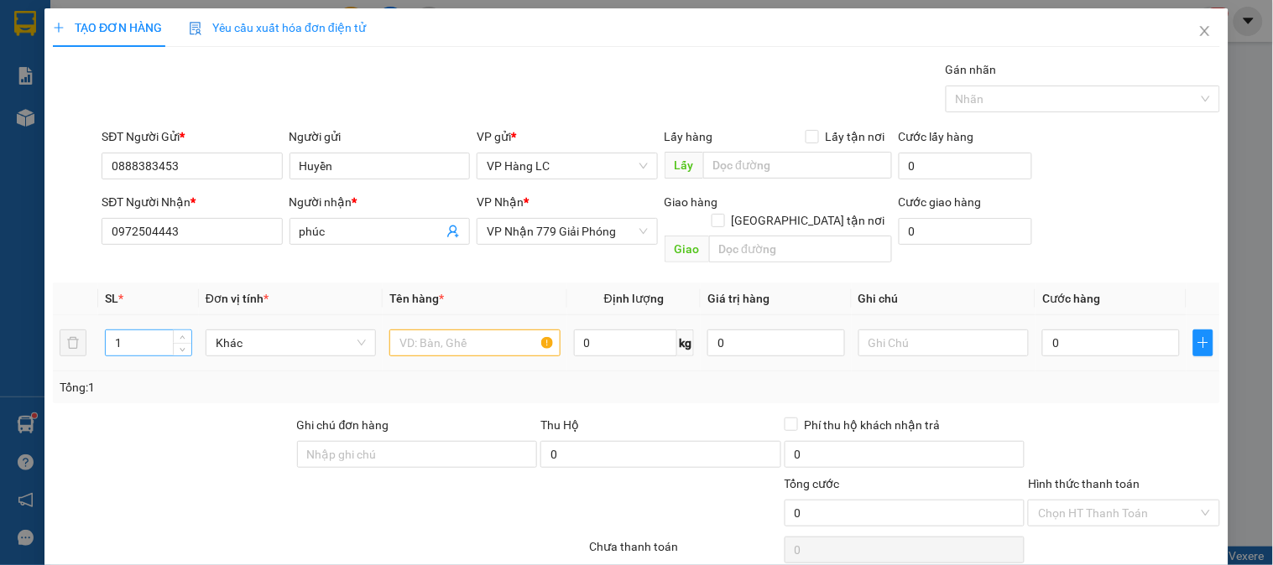
click at [128, 331] on input "1" at bounding box center [149, 343] width 86 height 25
click at [454, 332] on input "text" at bounding box center [474, 343] width 170 height 27
click at [1078, 330] on input "0" at bounding box center [1111, 343] width 138 height 27
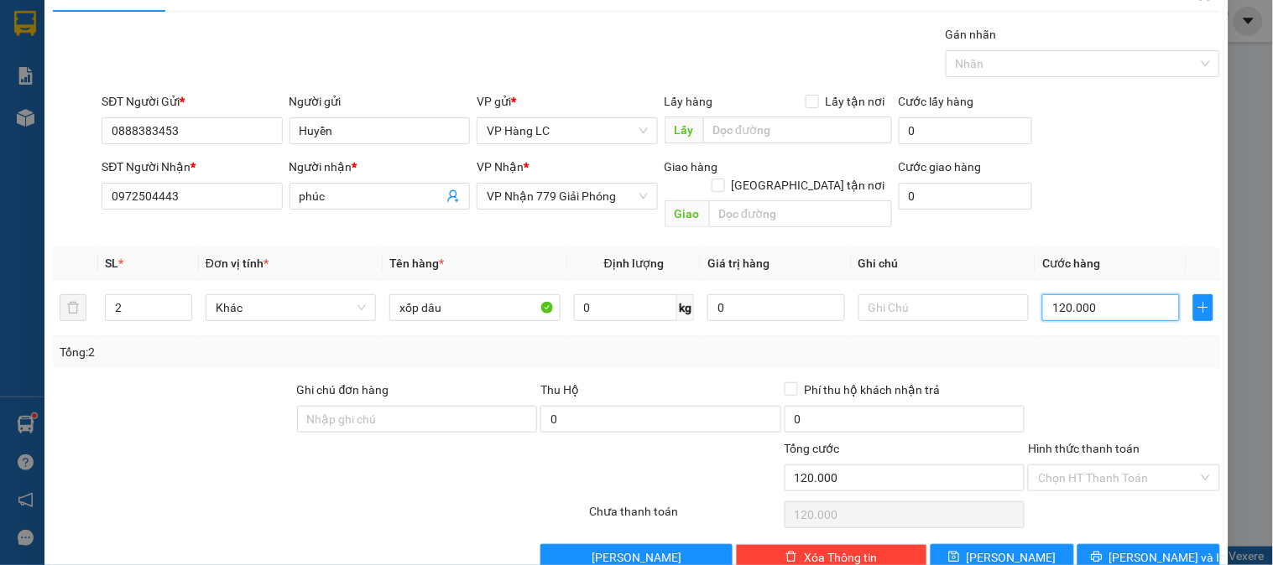
scroll to position [55, 0]
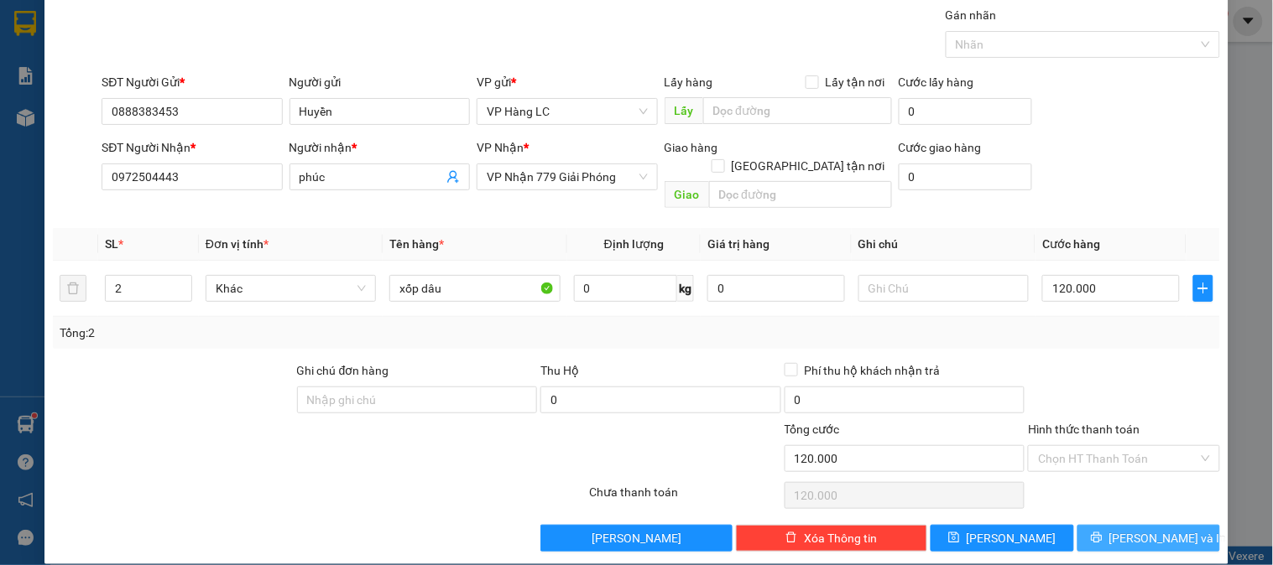
click at [1135, 529] on span "[PERSON_NAME] và In" at bounding box center [1167, 538] width 117 height 18
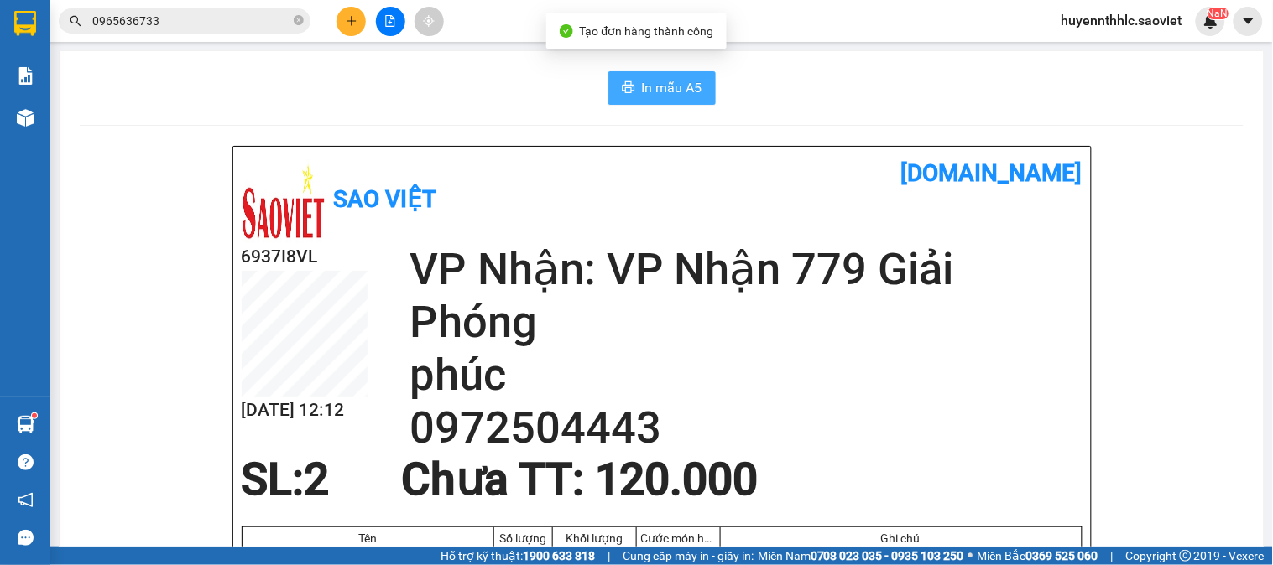
click at [664, 79] on span "In mẫu A5" at bounding box center [672, 87] width 60 height 21
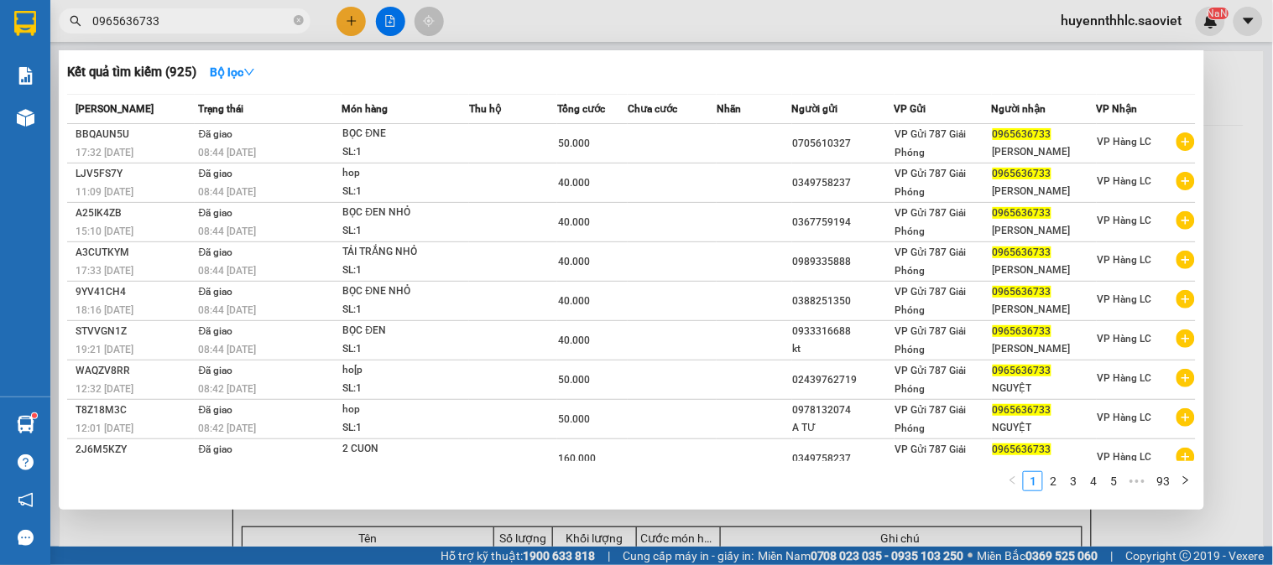
drag, startPoint x: 190, startPoint y: 25, endPoint x: 90, endPoint y: 29, distance: 99.9
click at [90, 29] on span "0965636733" at bounding box center [185, 20] width 252 height 25
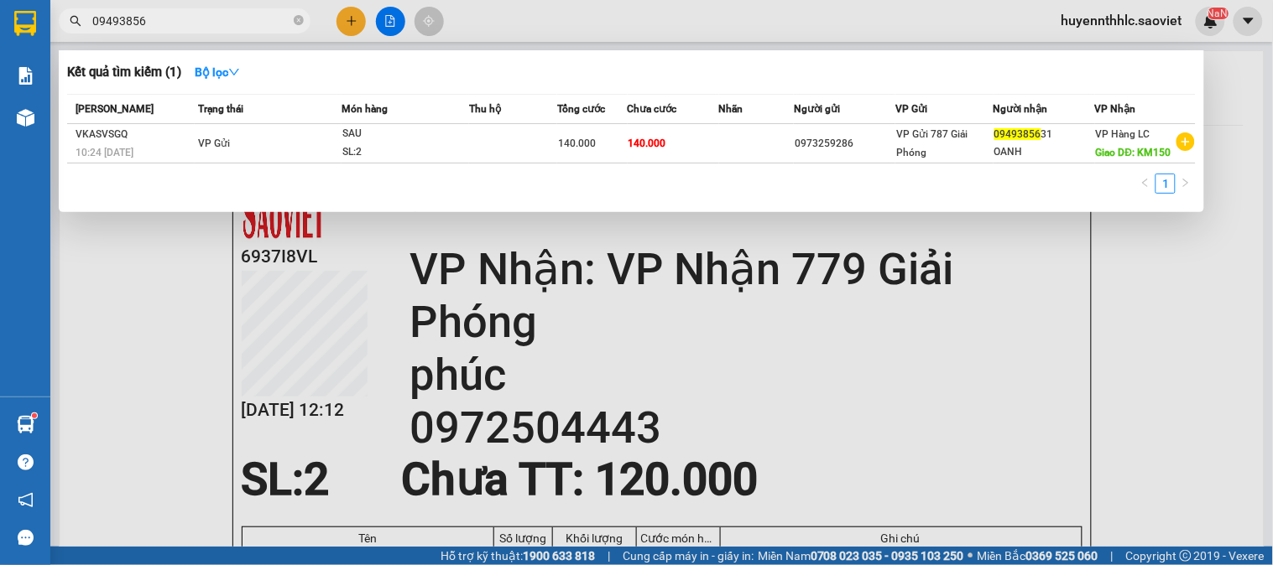
click at [353, 21] on div at bounding box center [636, 282] width 1273 height 565
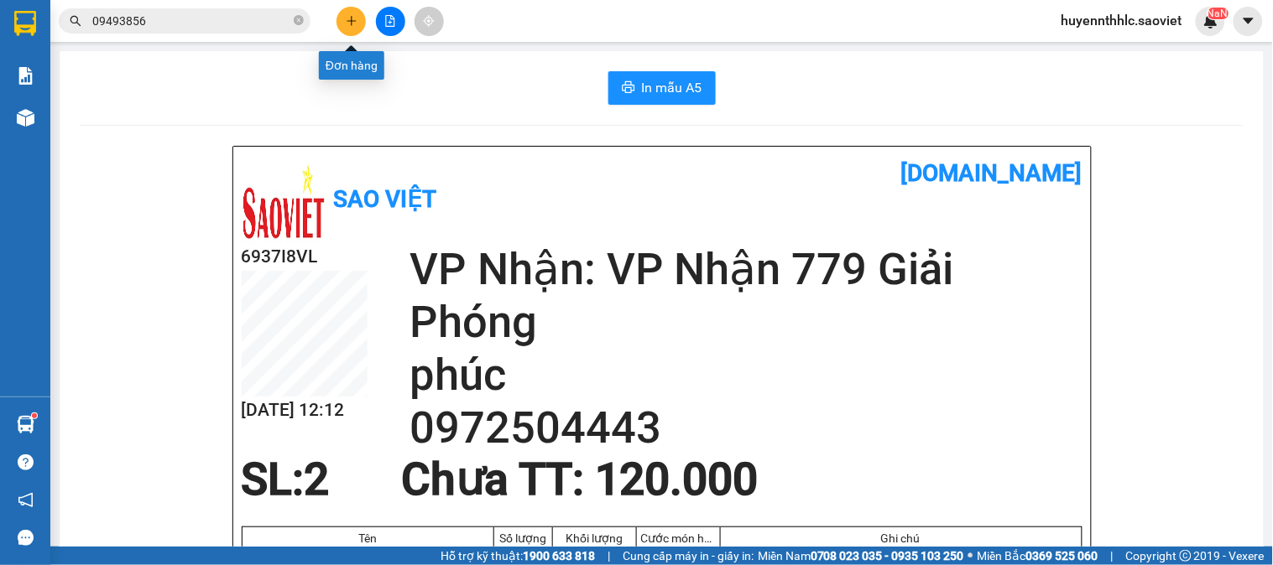
click at [353, 21] on icon "plus" at bounding box center [350, 20] width 9 height 1
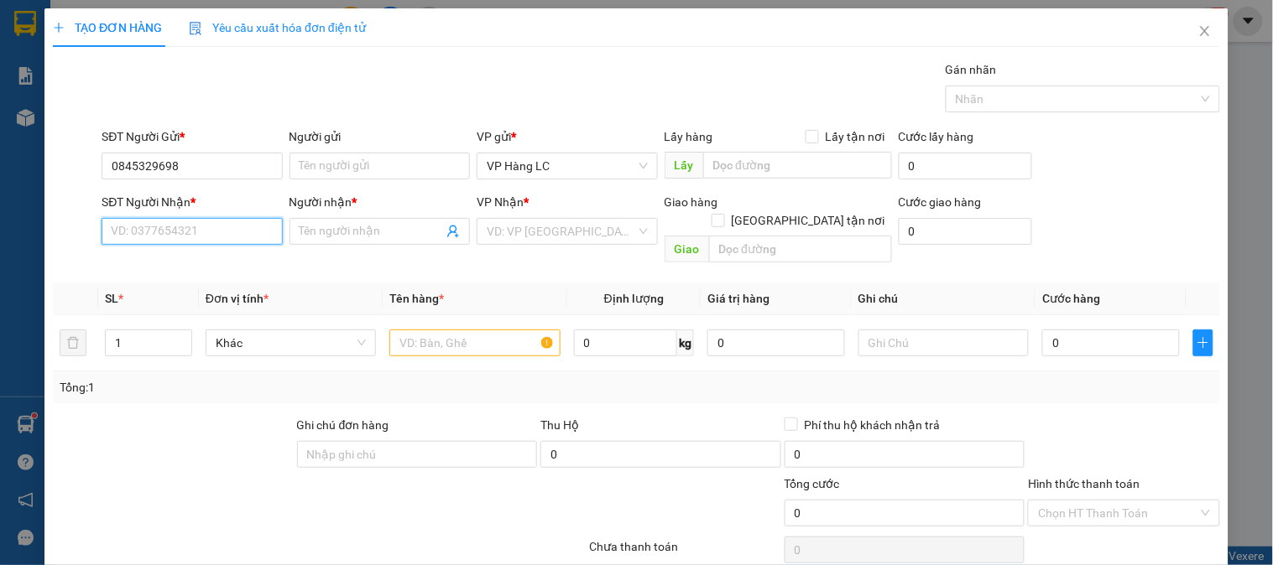
click at [161, 238] on input "SĐT Người Nhận *" at bounding box center [192, 231] width 180 height 27
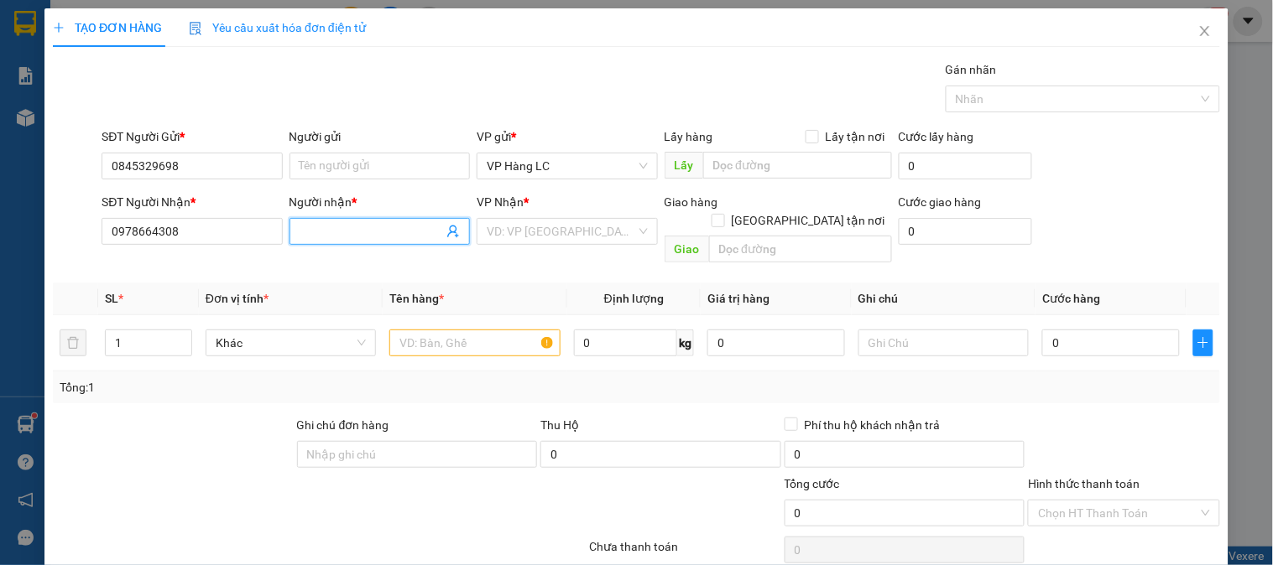
click at [336, 233] on input "Người nhận *" at bounding box center [371, 231] width 143 height 18
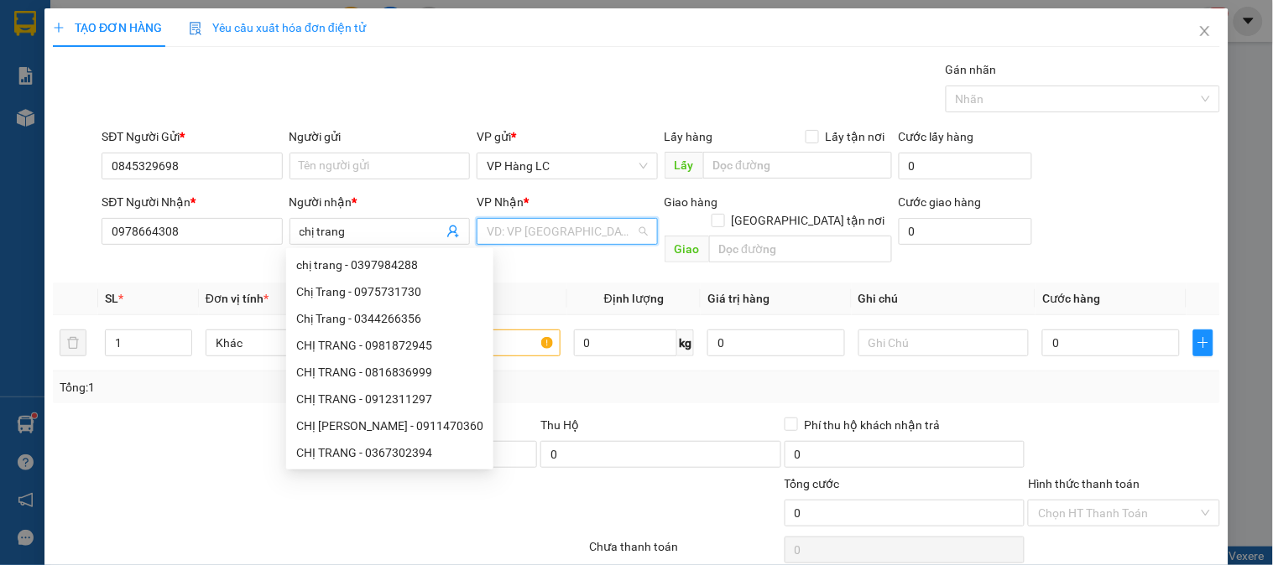
click at [618, 237] on input "search" at bounding box center [561, 231] width 148 height 25
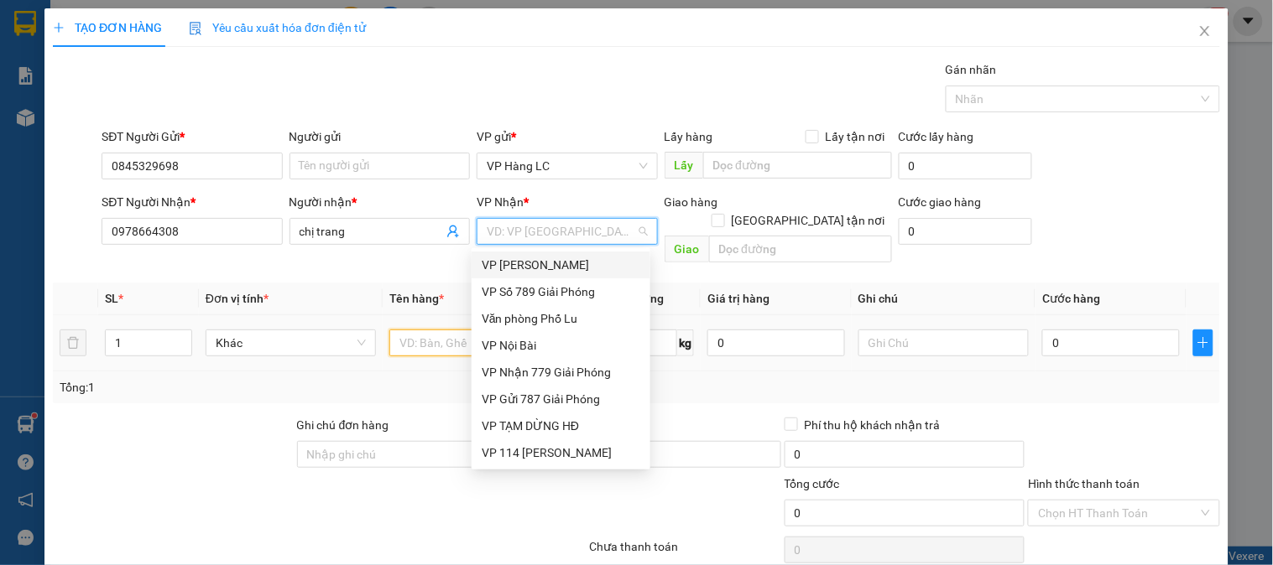
click at [440, 330] on input "text" at bounding box center [474, 343] width 170 height 27
click at [538, 230] on input "search" at bounding box center [561, 231] width 148 height 25
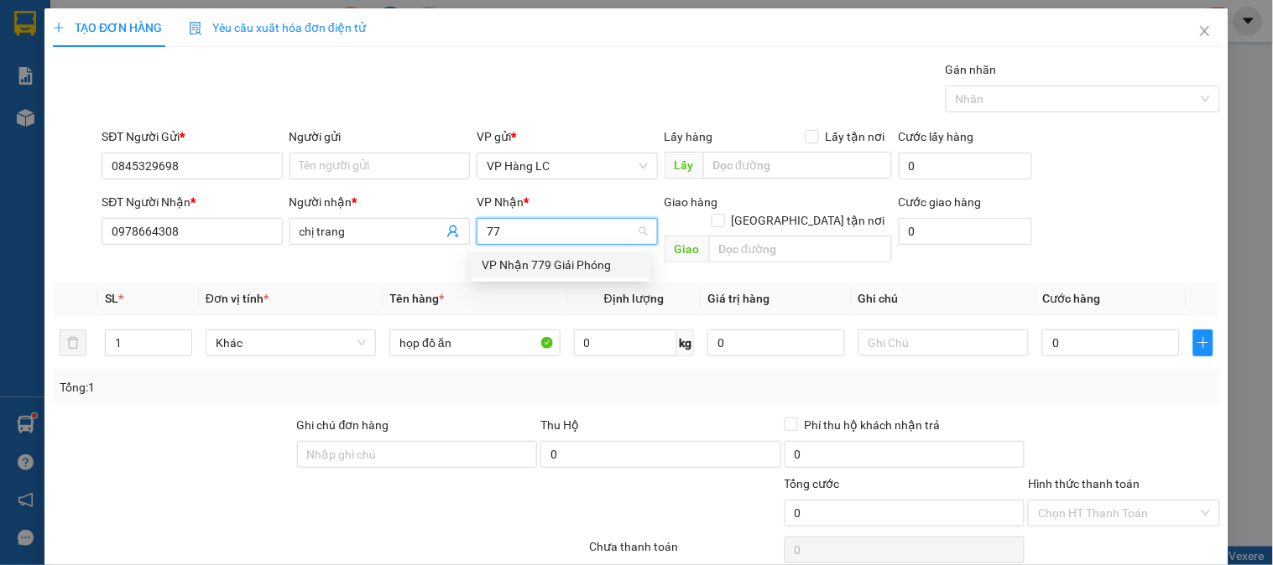
click at [555, 263] on div "VP Nhận 779 Giải Phóng" at bounding box center [561, 265] width 159 height 18
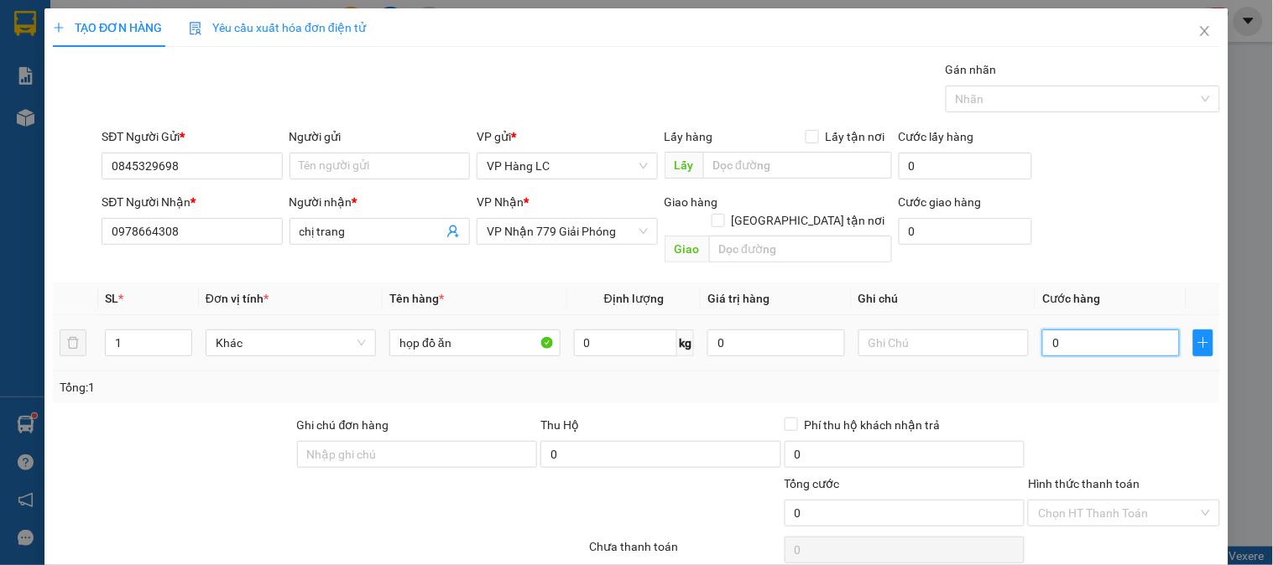
click at [1050, 330] on input "0" at bounding box center [1111, 343] width 138 height 27
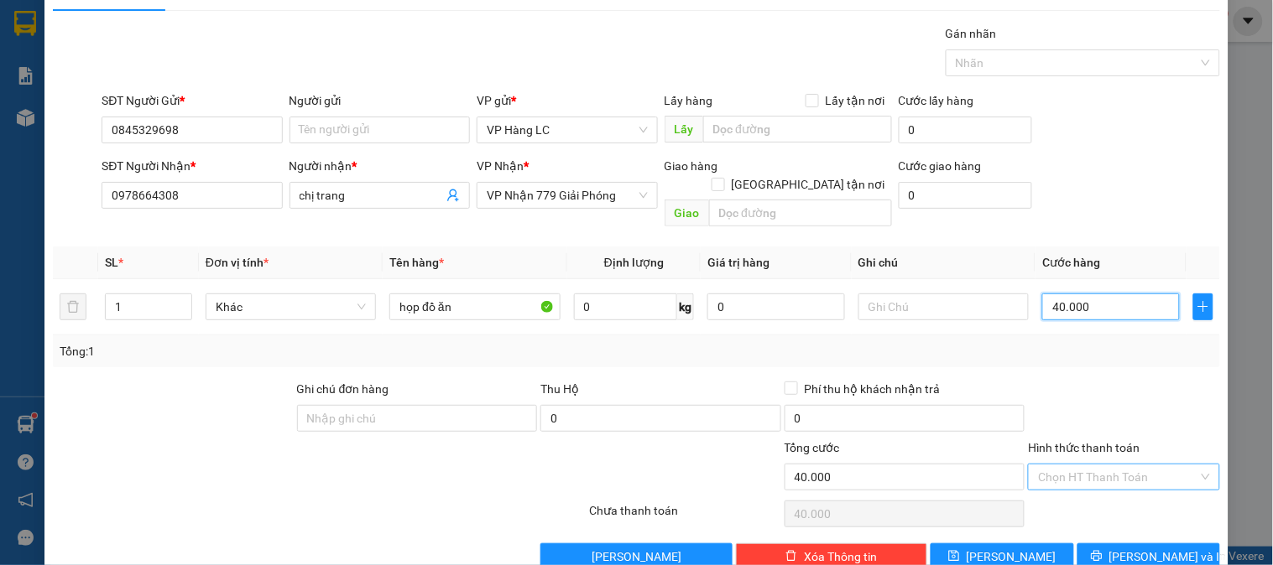
scroll to position [55, 0]
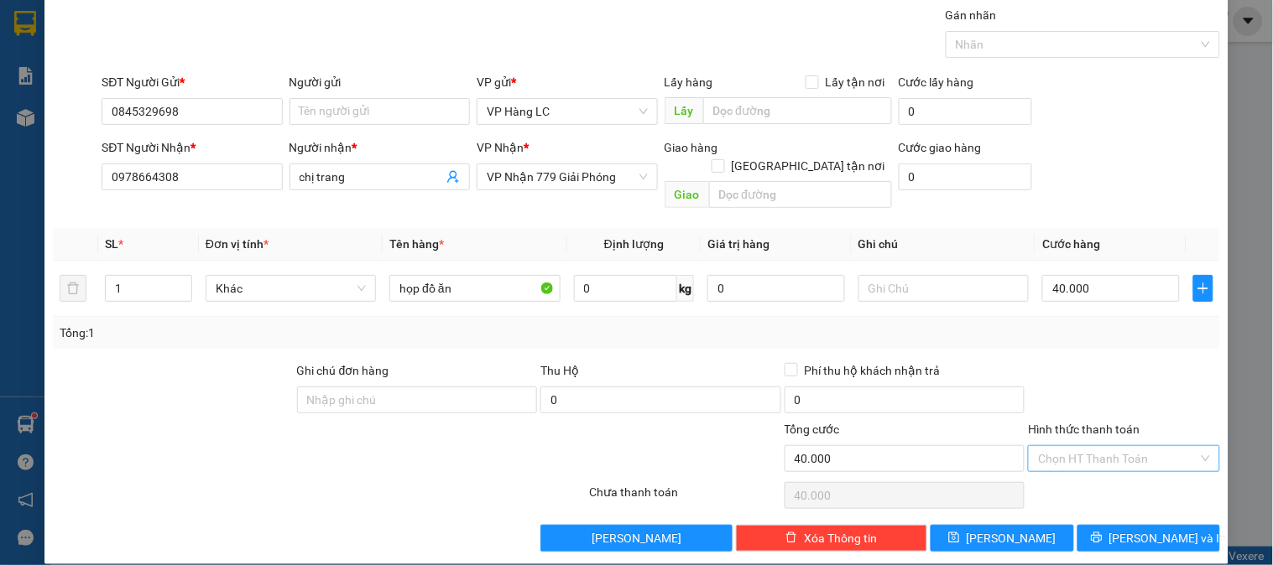
click at [1060, 446] on input "Hình thức thanh toán" at bounding box center [1117, 458] width 159 height 25
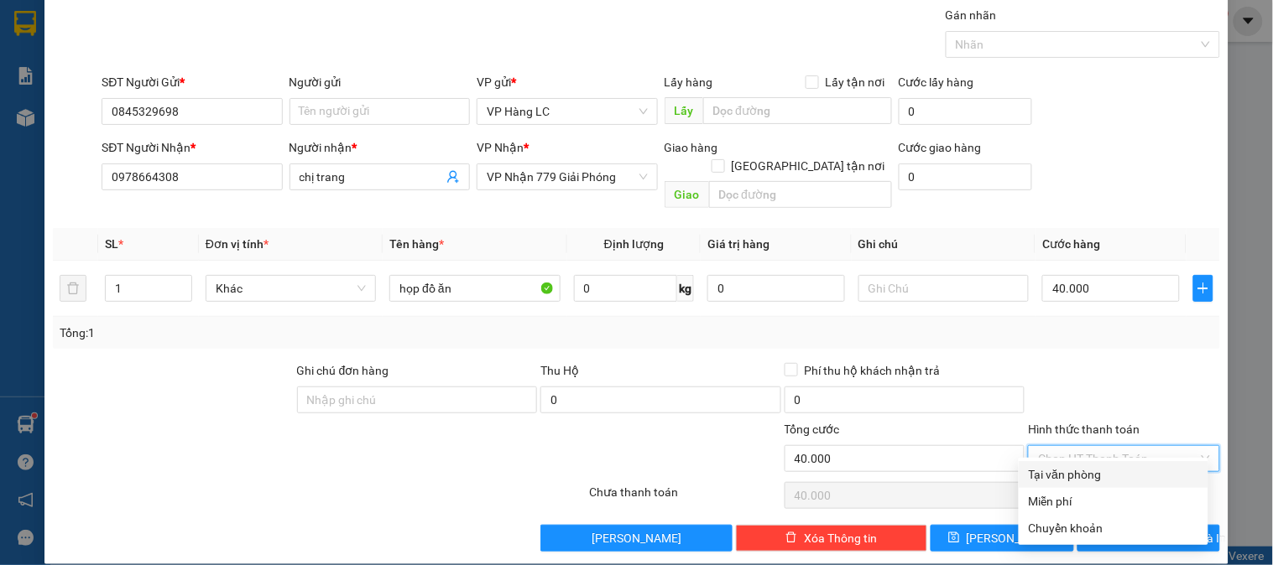
click at [1057, 466] on div "Tại văn phòng" at bounding box center [1113, 475] width 169 height 18
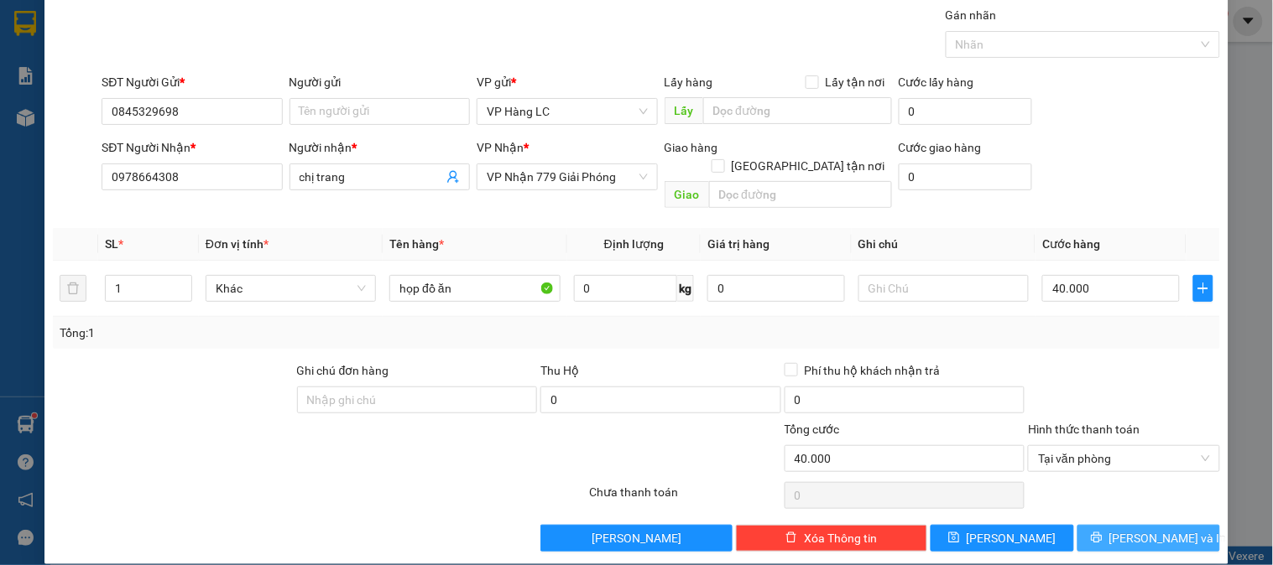
click at [1133, 529] on span "[PERSON_NAME] và In" at bounding box center [1167, 538] width 117 height 18
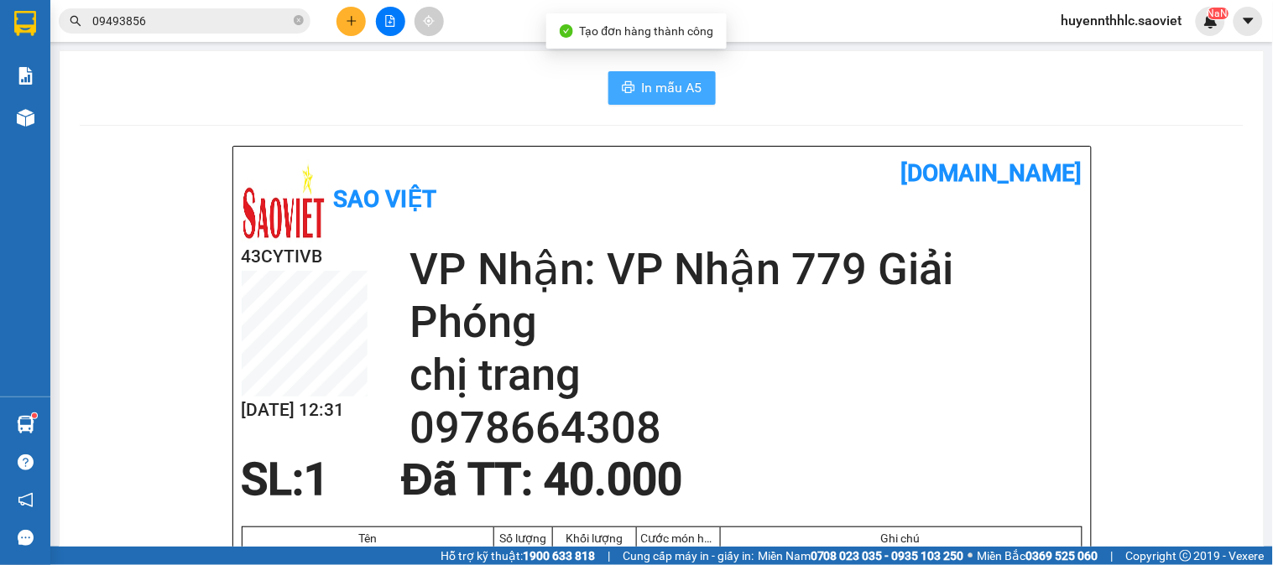
click at [642, 81] on span "In mẫu A5" at bounding box center [672, 87] width 60 height 21
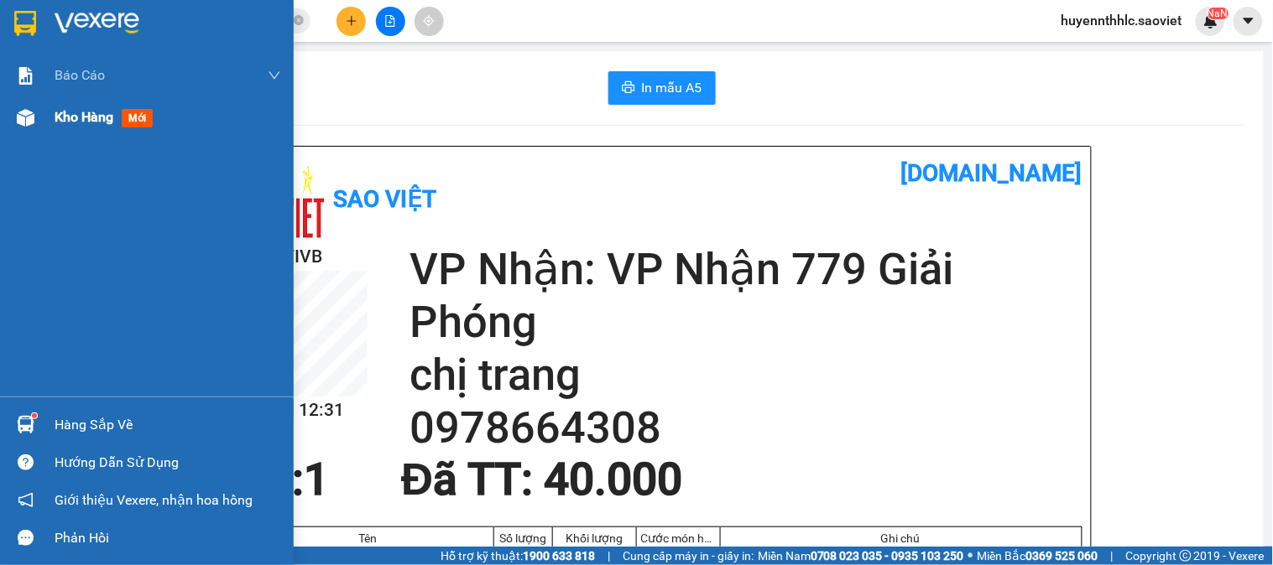
click at [60, 113] on span "Kho hàng" at bounding box center [84, 117] width 59 height 16
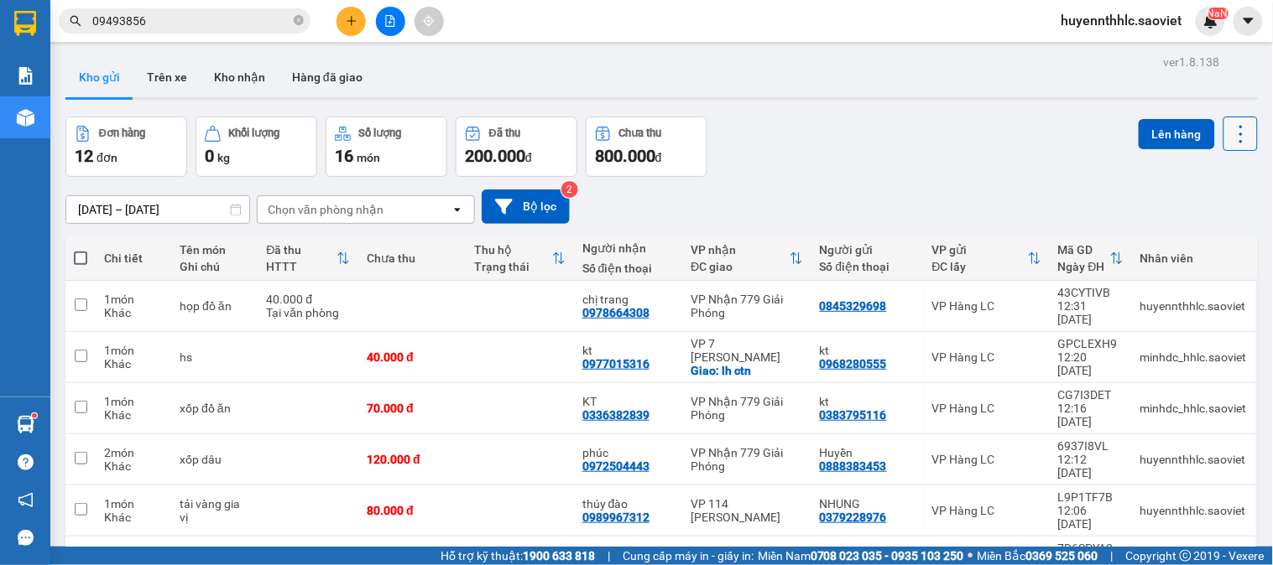
click at [1229, 128] on icon at bounding box center [1240, 133] width 23 height 23
click at [1206, 232] on span "Làm mới" at bounding box center [1203, 240] width 46 height 17
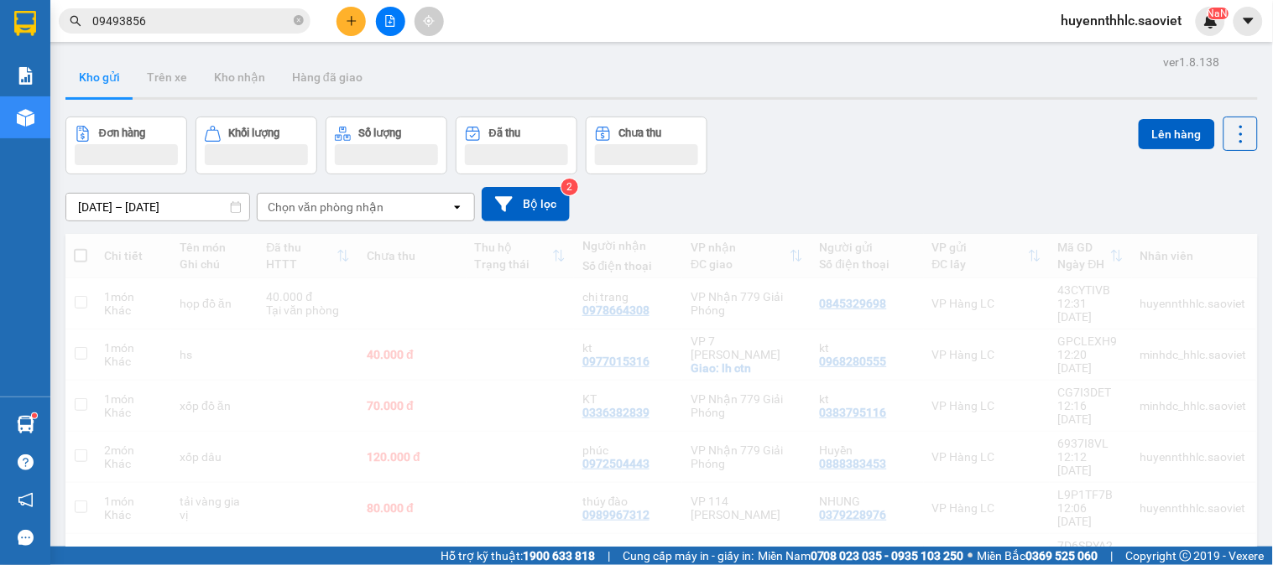
click at [1210, 232] on div "[DATE] – [DATE] Press the down arrow key to interact with the calendar and sele…" at bounding box center [661, 205] width 1192 height 60
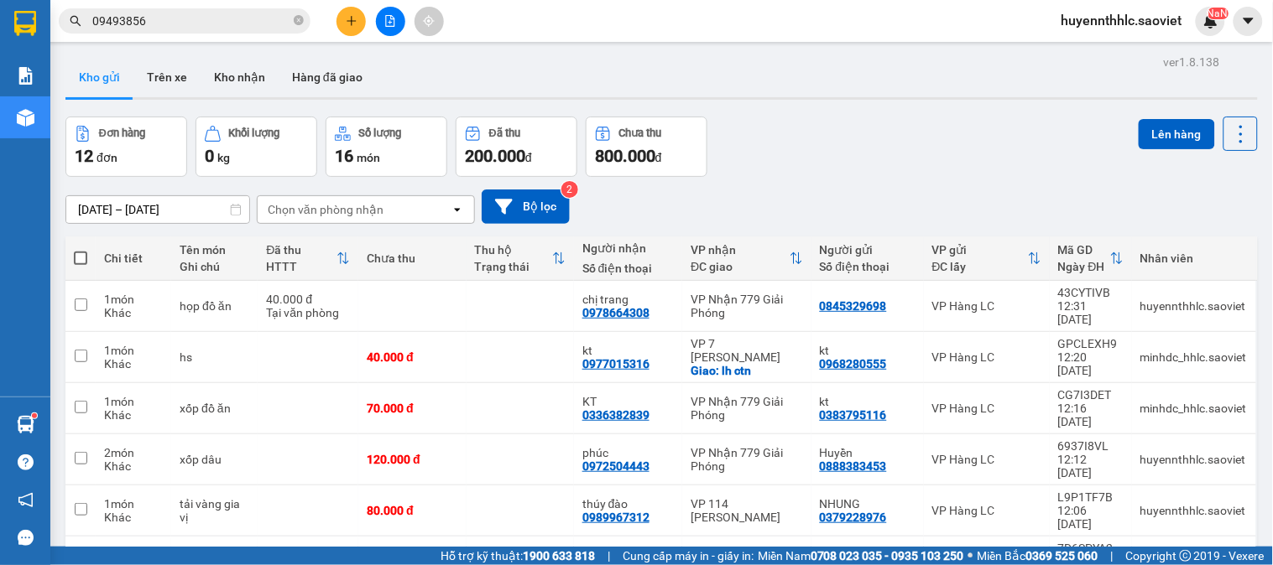
click at [349, 23] on icon "plus" at bounding box center [352, 21] width 12 height 12
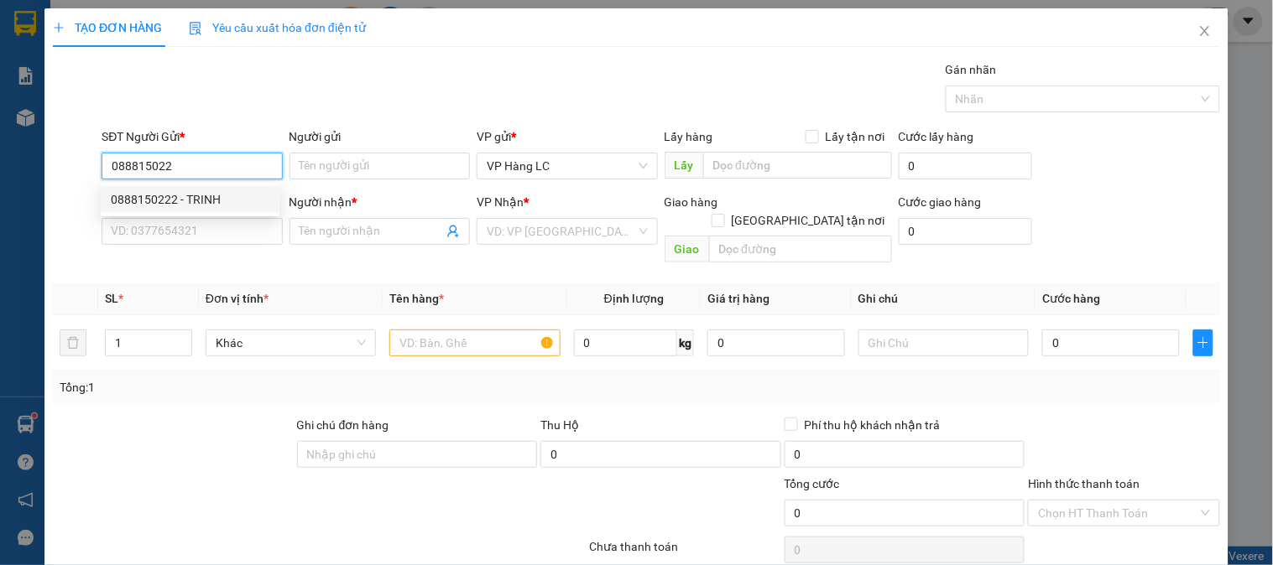
drag, startPoint x: 195, startPoint y: 203, endPoint x: 207, endPoint y: 190, distance: 18.4
click at [203, 202] on div "0888150222 - TRINH" at bounding box center [190, 199] width 159 height 18
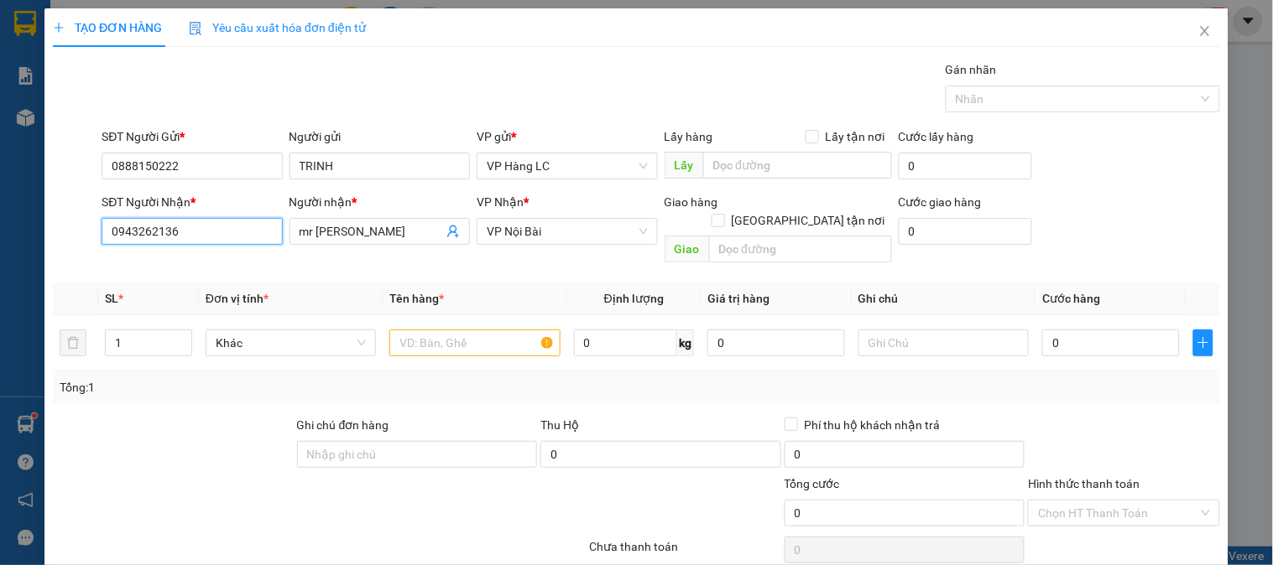
drag, startPoint x: 221, startPoint y: 227, endPoint x: 10, endPoint y: 261, distance: 214.1
click at [10, 261] on div "TẠO ĐƠN HÀNG Yêu cầu xuất hóa đơn điện tử Transit Pickup Surcharge Ids Transit …" at bounding box center [636, 282] width 1273 height 565
click at [185, 257] on div "0943262136 - mr [PERSON_NAME]" at bounding box center [202, 265] width 182 height 18
click at [140, 331] on input "1" at bounding box center [149, 343] width 86 height 25
click at [459, 330] on input "text" at bounding box center [474, 343] width 170 height 27
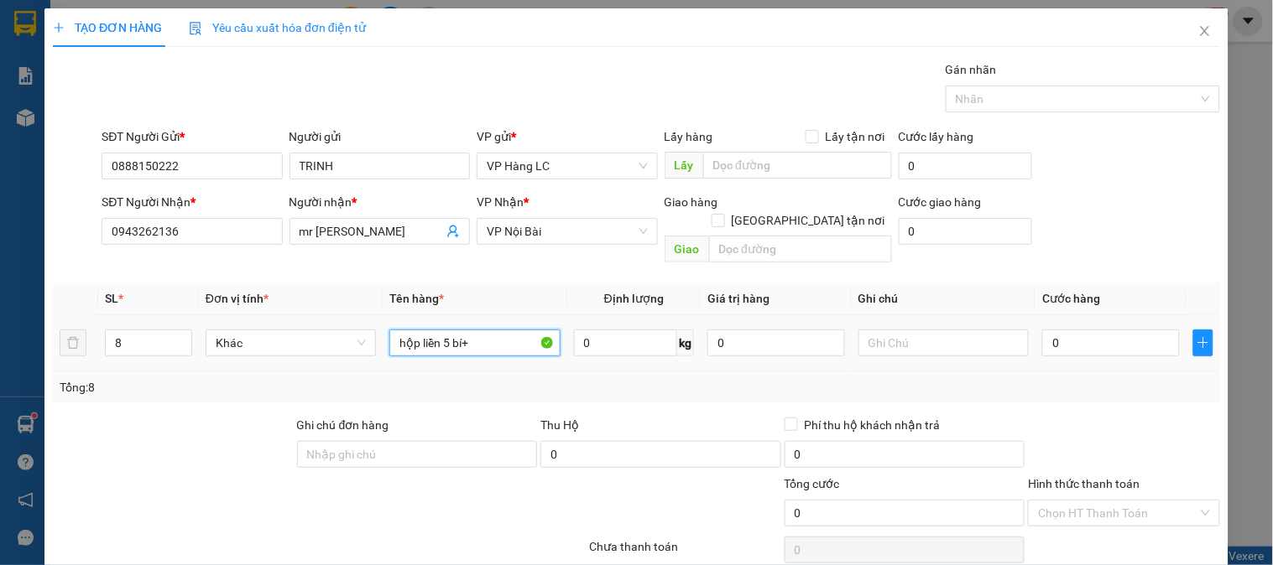
click at [396, 330] on input "hộp liền 5 bí+" at bounding box center [474, 343] width 170 height 27
click at [509, 330] on input "8 hộp liền 5 bí+" at bounding box center [474, 343] width 170 height 27
click at [130, 331] on input "8" at bounding box center [149, 343] width 86 height 25
click at [1111, 331] on input "0" at bounding box center [1111, 343] width 138 height 27
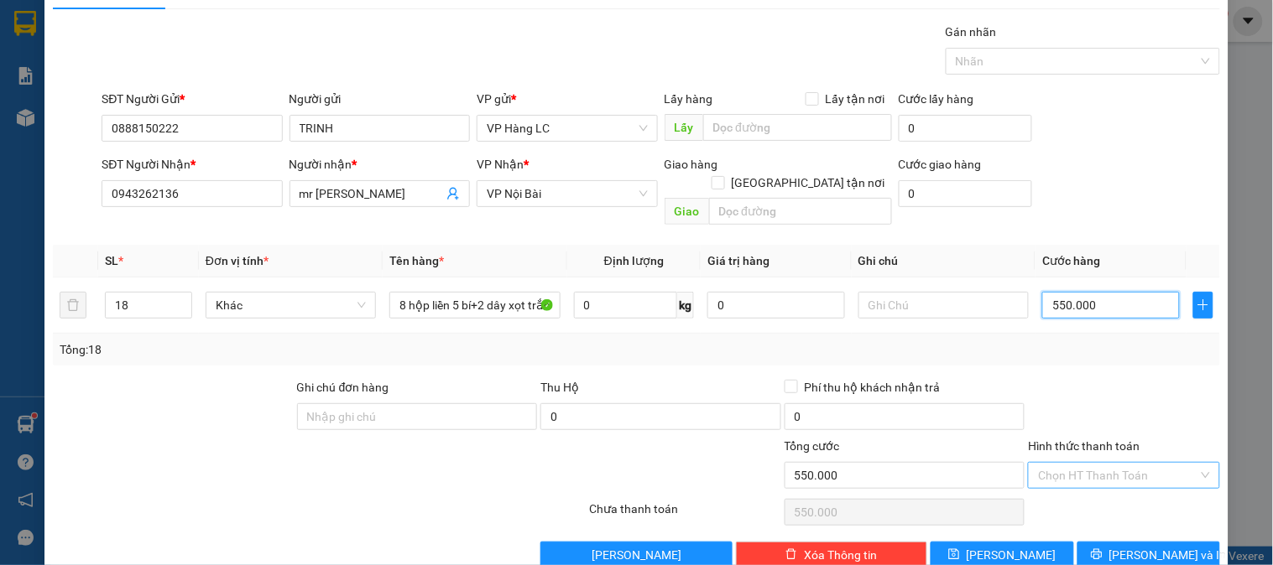
scroll to position [55, 0]
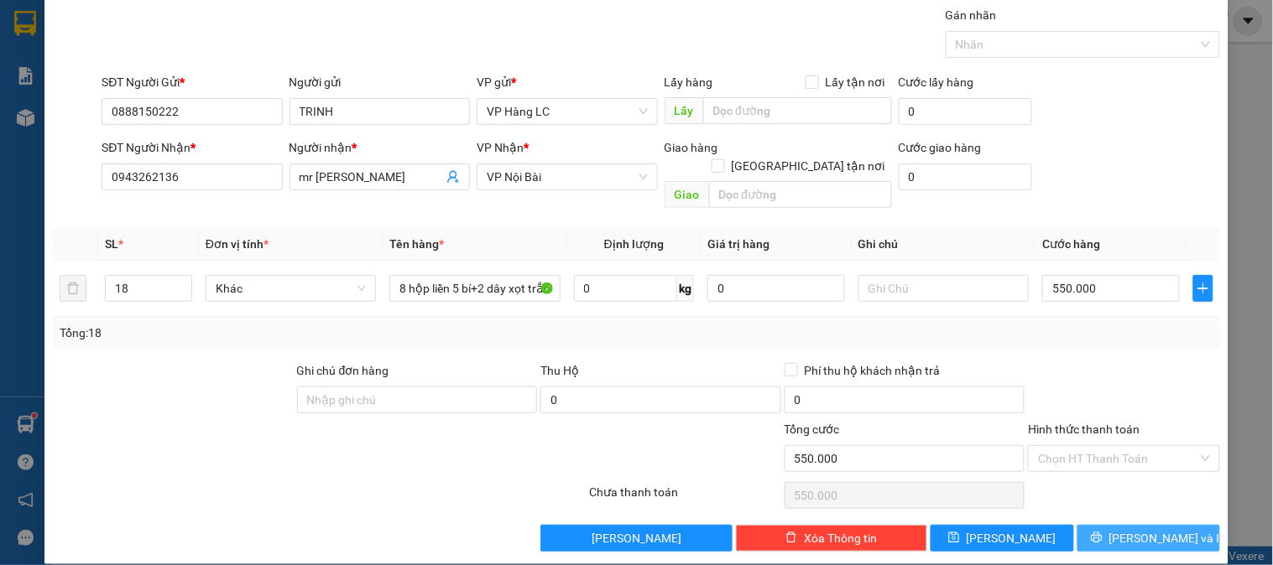
click at [1136, 529] on span "[PERSON_NAME] và In" at bounding box center [1167, 538] width 117 height 18
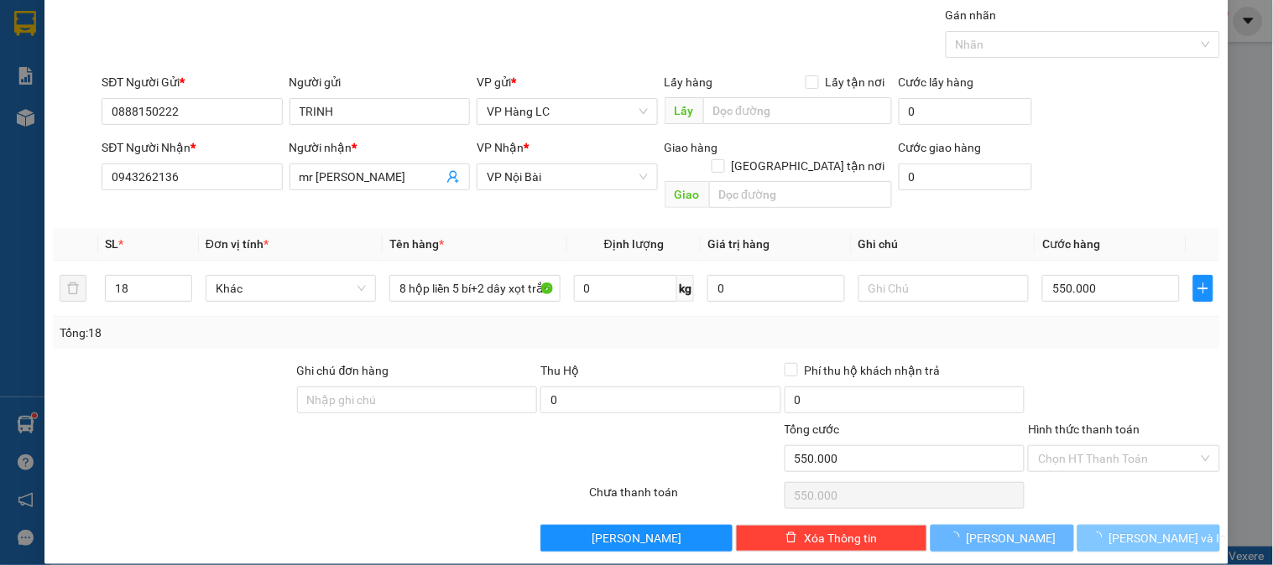
scroll to position [34, 0]
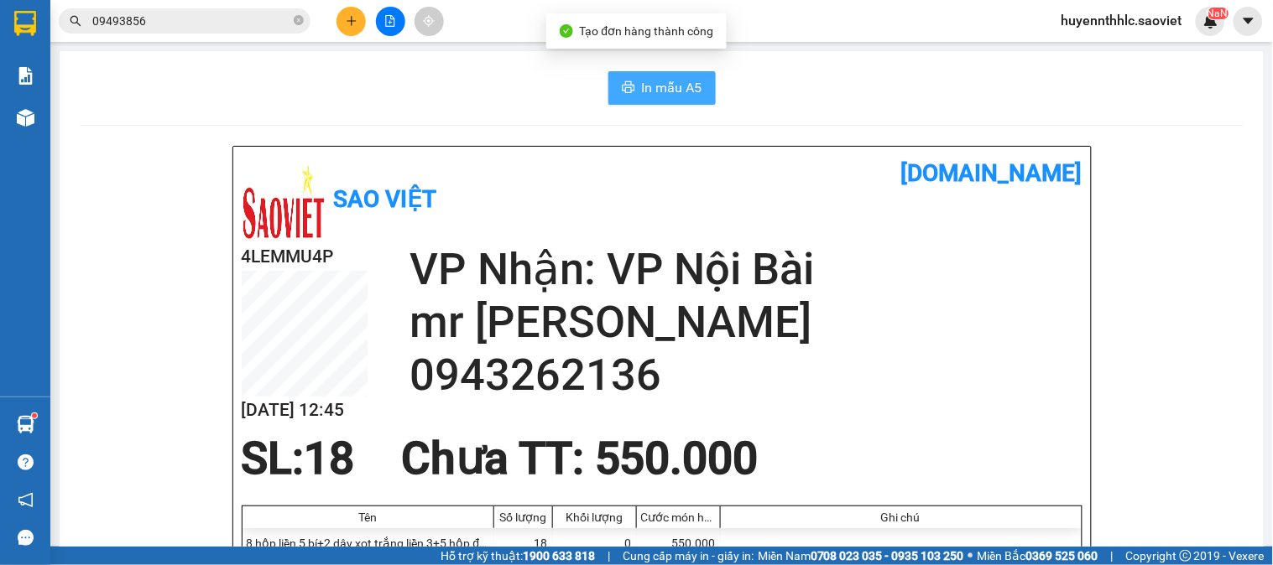
click at [665, 86] on span "In mẫu A5" at bounding box center [672, 87] width 60 height 21
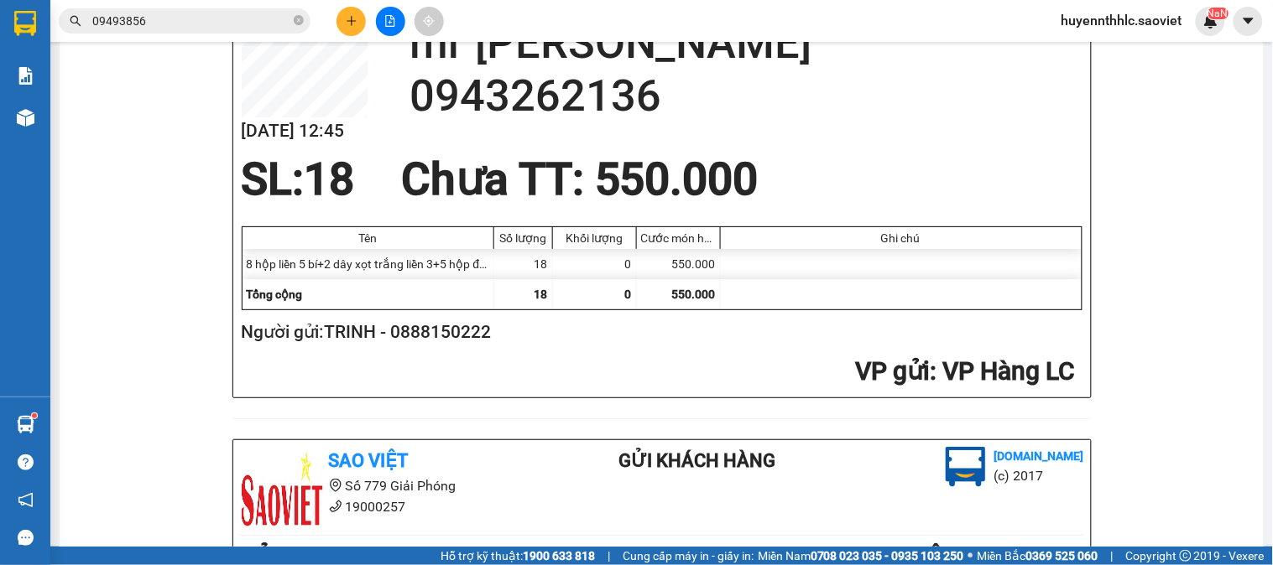
click at [440, 329] on h2 "Người gửi: TRINH - 0888150222" at bounding box center [659, 333] width 834 height 28
copy h2 "0888150222"
click at [341, 15] on button at bounding box center [350, 21] width 29 height 29
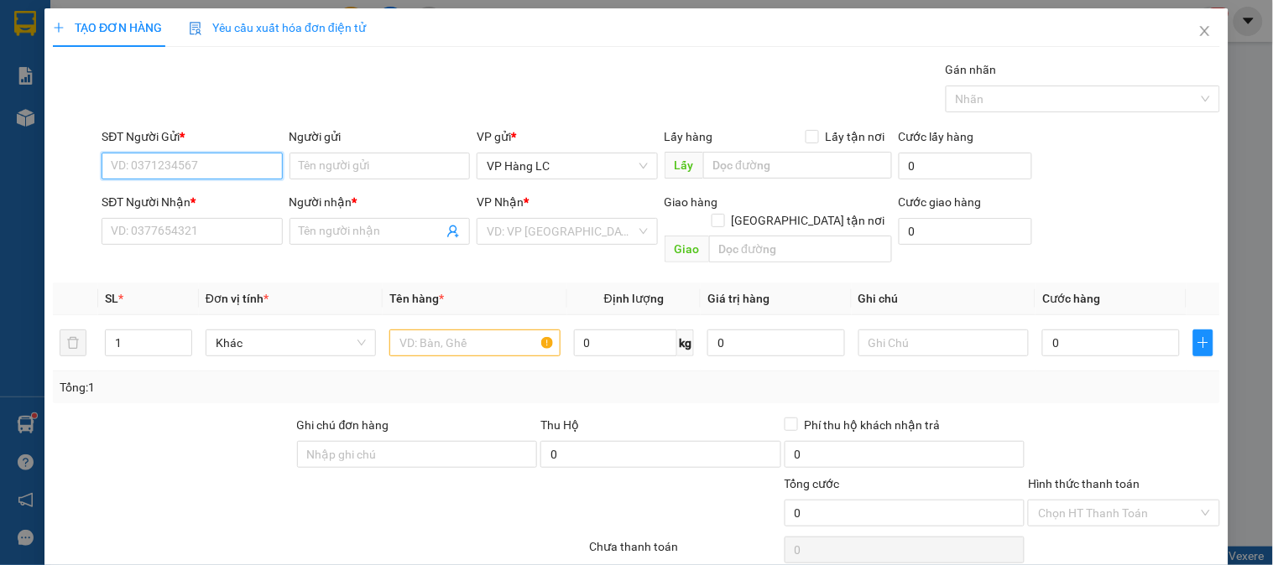
click at [218, 163] on input "SĐT Người Gửi *" at bounding box center [192, 166] width 180 height 27
paste input "0888150222"
click at [207, 193] on div "0888150222 - TRINH" at bounding box center [190, 199] width 159 height 18
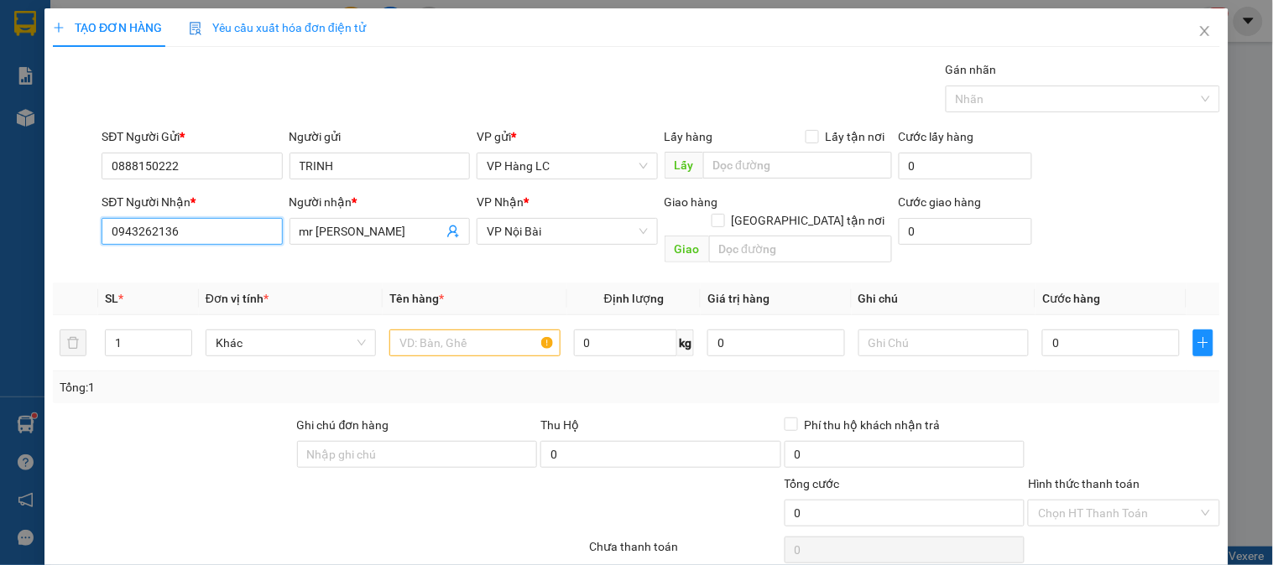
drag, startPoint x: 213, startPoint y: 233, endPoint x: 29, endPoint y: 277, distance: 189.7
click at [30, 279] on div "TẠO ĐƠN HÀNG Yêu cầu xuất hóa đơn điện tử Transit Pickup Surcharge Ids Transit …" at bounding box center [636, 282] width 1273 height 565
drag, startPoint x: 342, startPoint y: 231, endPoint x: 237, endPoint y: 227, distance: 105.8
click at [238, 232] on div "SĐT Người Nhận * 0327610910 Người nhận * mr tạo mr tạo VP Nhận * VP Nội Bài G…" at bounding box center [660, 231] width 1125 height 77
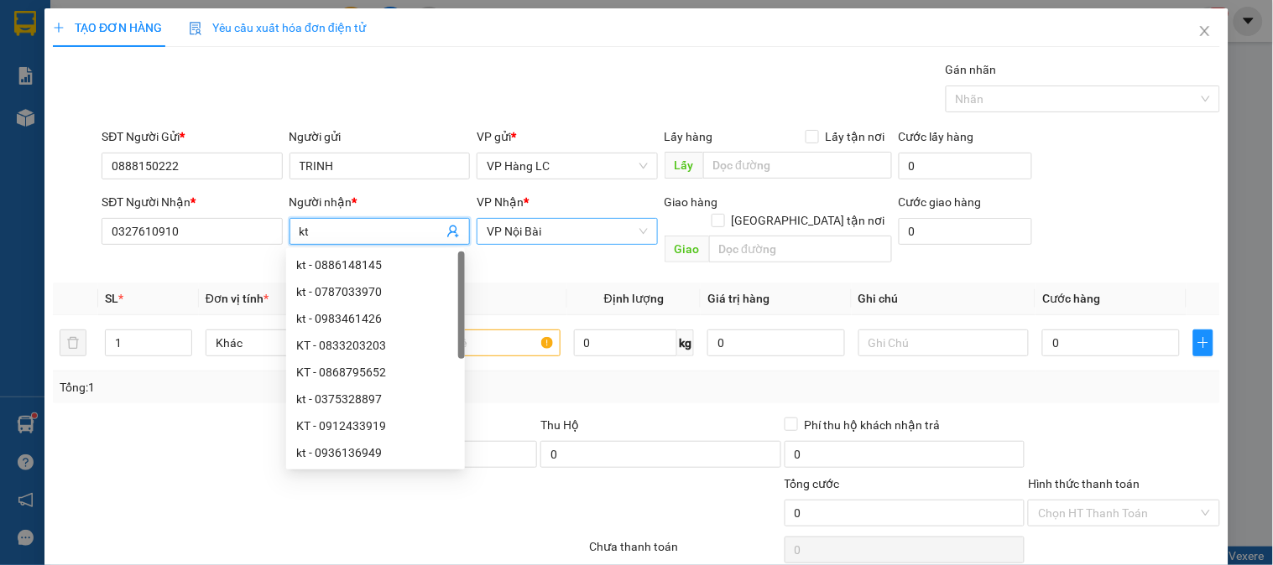
drag, startPoint x: 550, startPoint y: 236, endPoint x: 531, endPoint y: 236, distance: 18.5
click at [542, 236] on span "VP Nội Bài" at bounding box center [567, 231] width 160 height 25
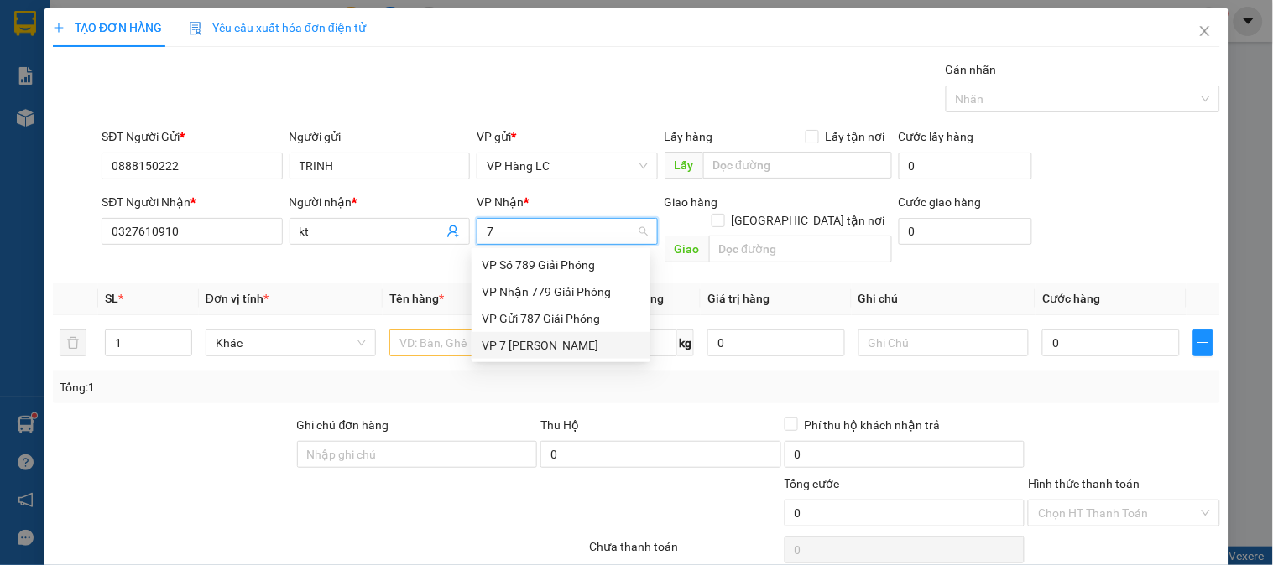
click at [514, 342] on div "VP 7 [PERSON_NAME]" at bounding box center [561, 345] width 159 height 18
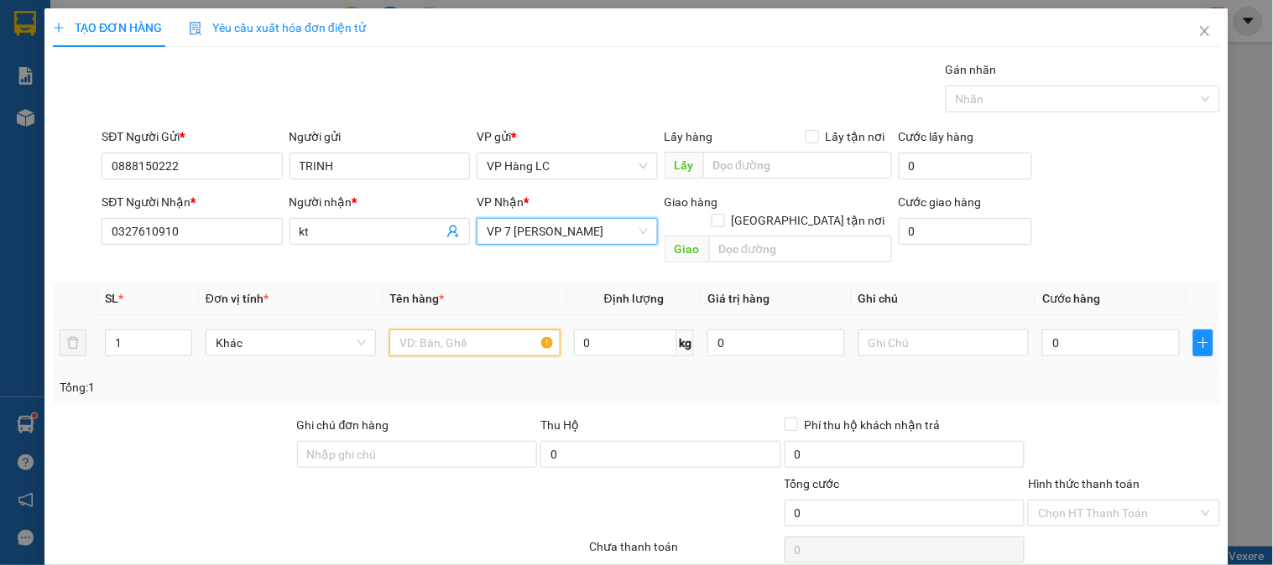
click at [456, 330] on input "text" at bounding box center [474, 343] width 170 height 27
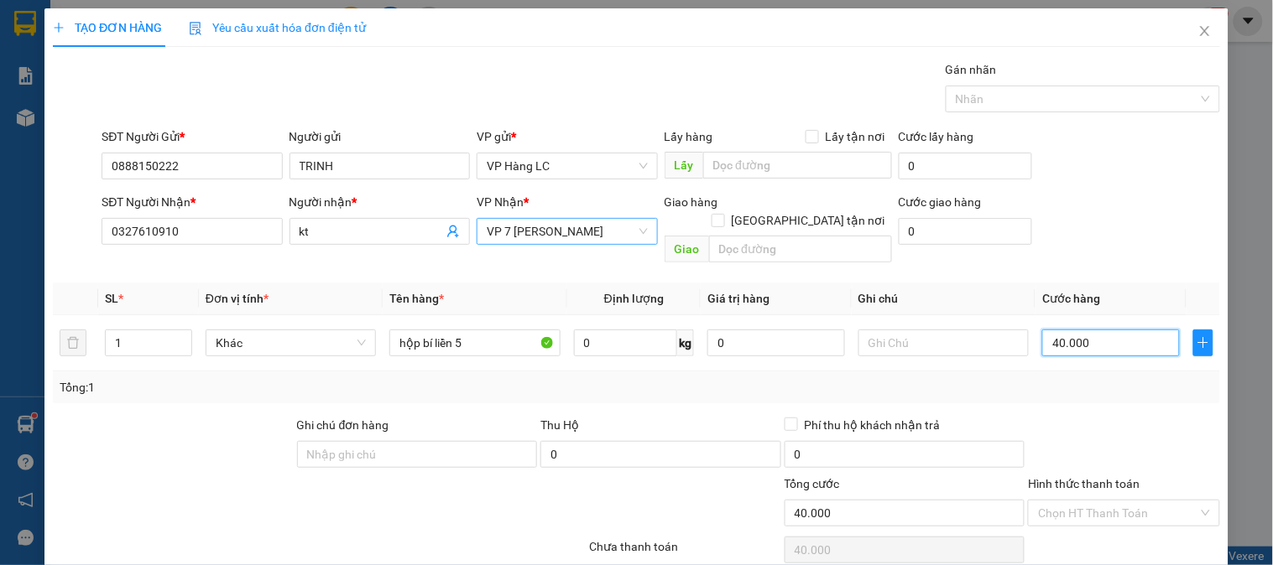
scroll to position [55, 0]
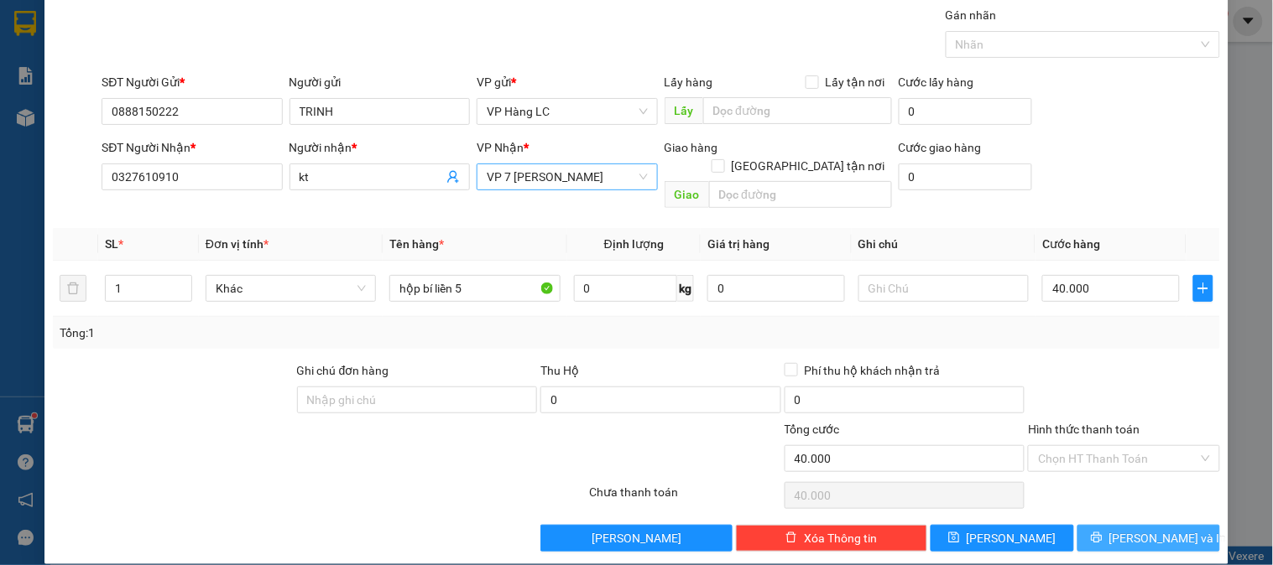
click at [1136, 529] on span "[PERSON_NAME] và In" at bounding box center [1167, 538] width 117 height 18
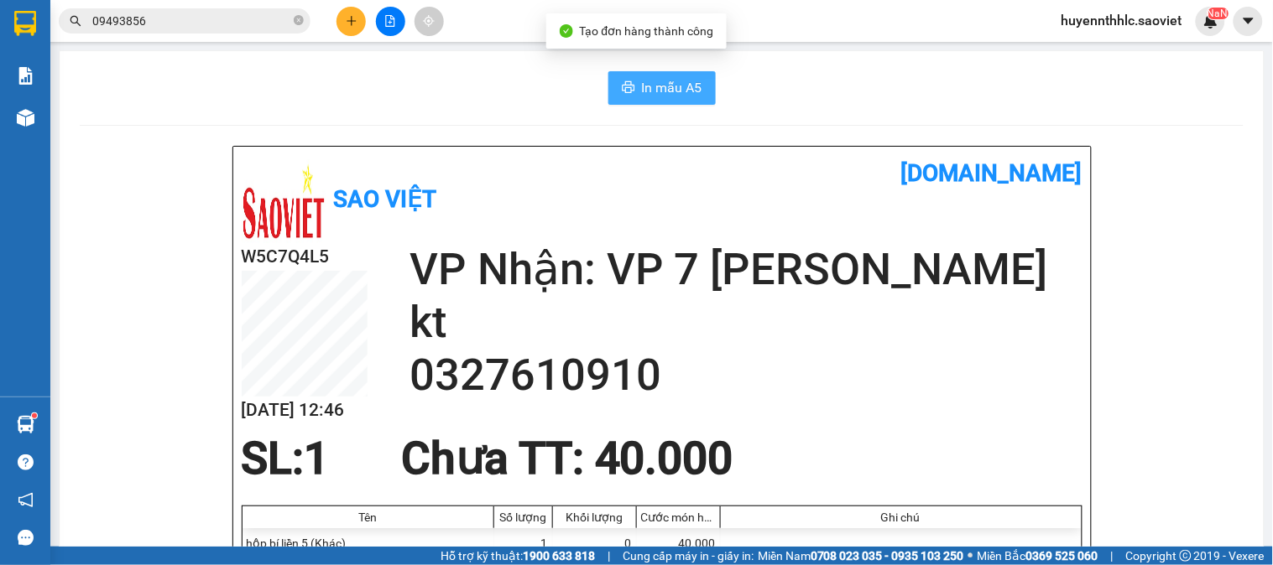
click at [672, 82] on span "In mẫu A5" at bounding box center [672, 87] width 60 height 21
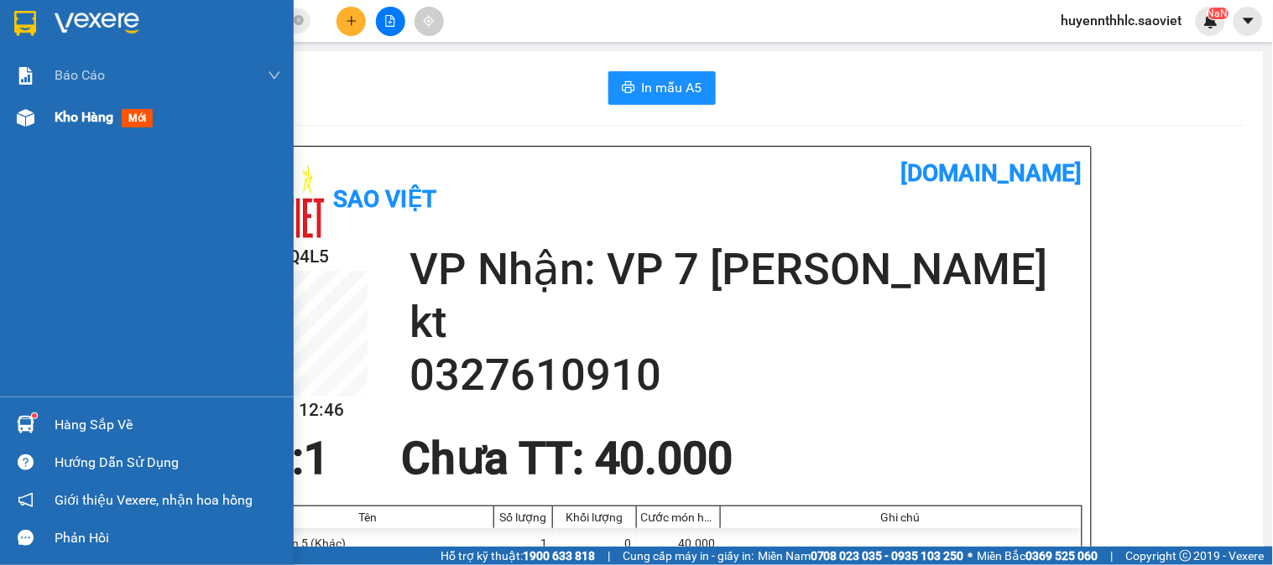
click at [73, 115] on span "Kho hàng" at bounding box center [84, 117] width 59 height 16
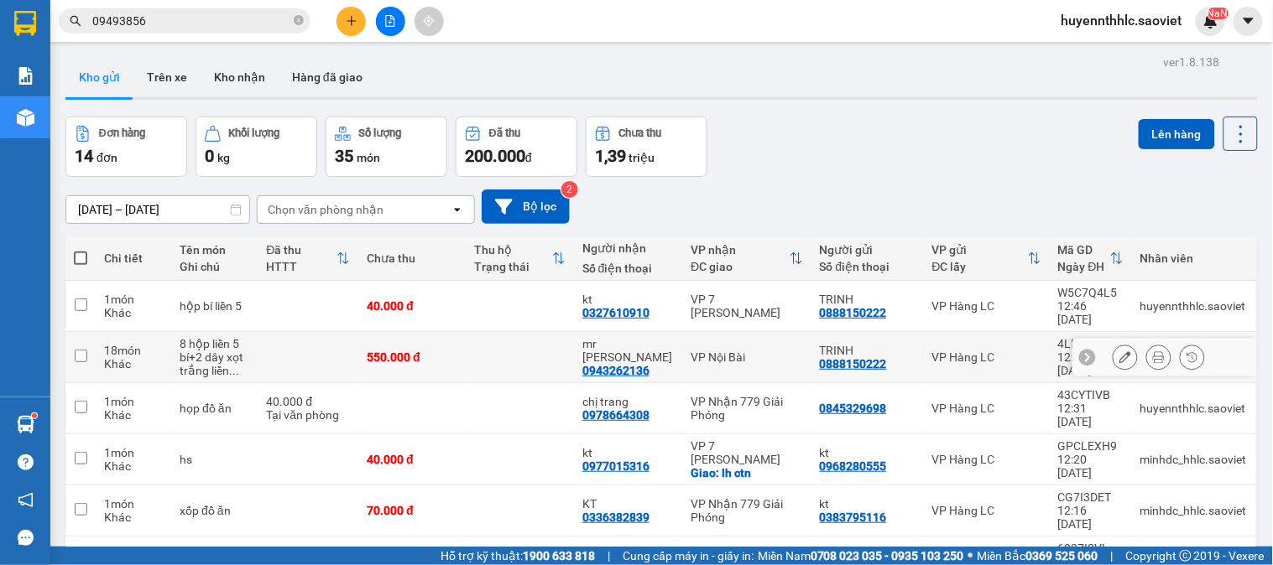
click at [77, 350] on input "checkbox" at bounding box center [81, 356] width 13 height 13
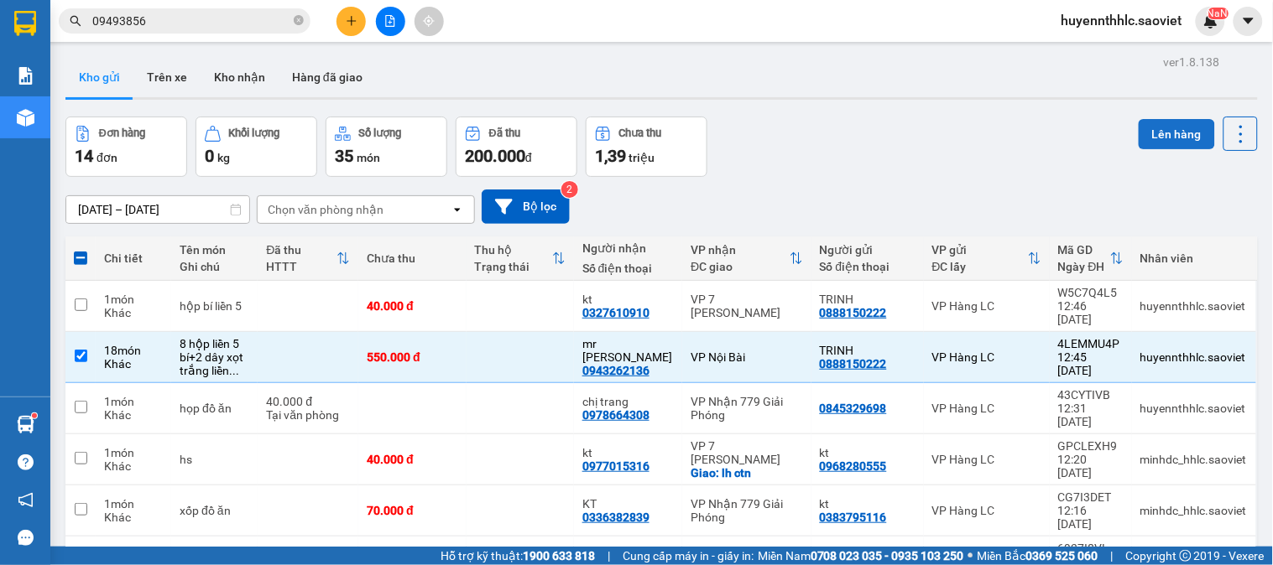
click at [1163, 122] on button "Lên hàng" at bounding box center [1176, 134] width 76 height 30
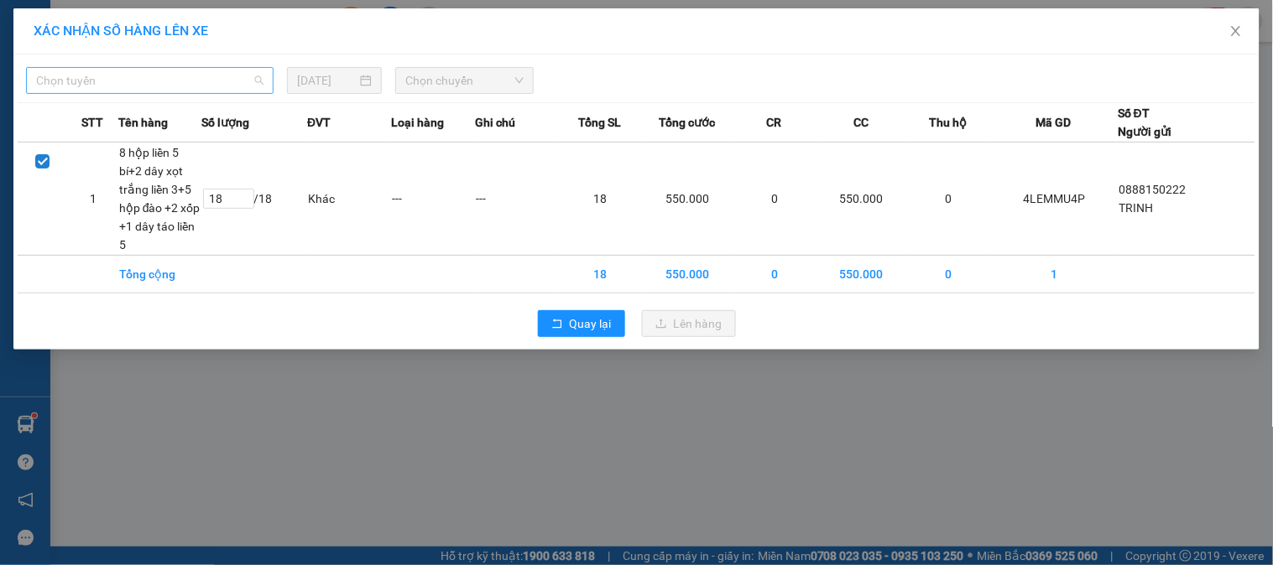
click at [204, 87] on span "Chọn tuyến" at bounding box center [149, 80] width 227 height 25
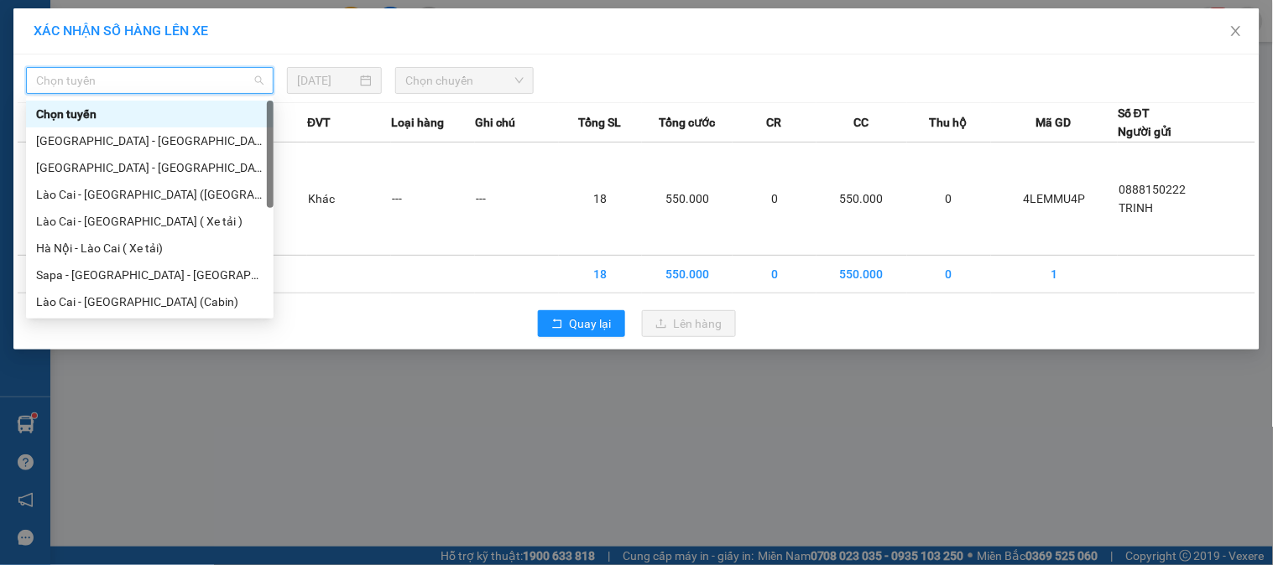
scroll to position [134, 0]
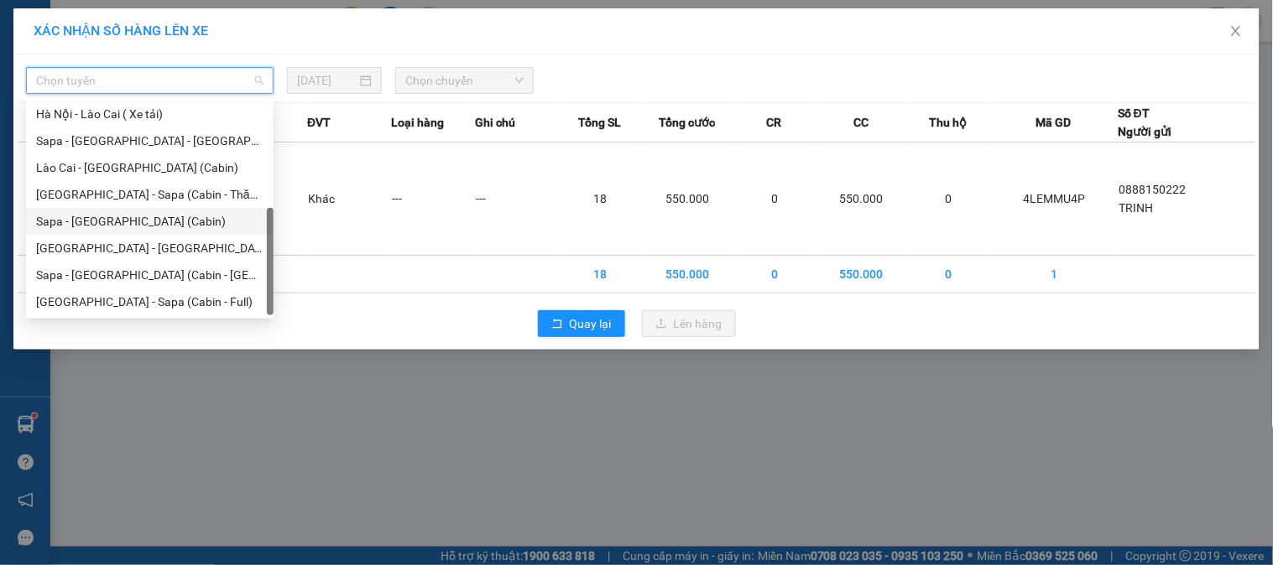
click at [151, 223] on div "Sapa - [GEOGRAPHIC_DATA] (Cabin)" at bounding box center [149, 221] width 227 height 18
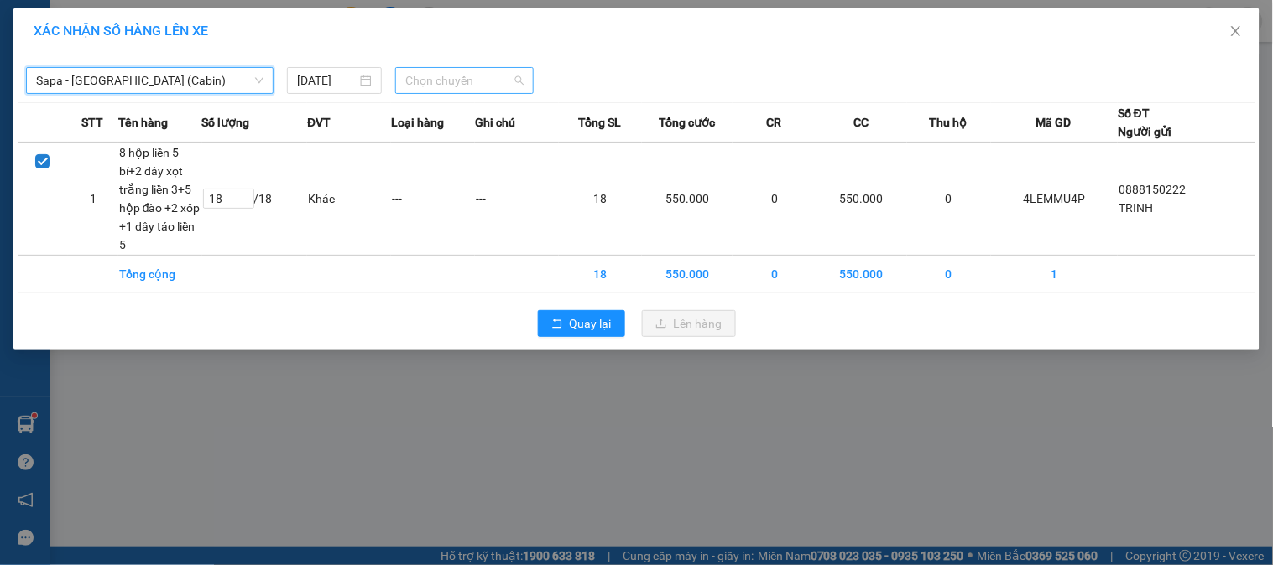
click at [481, 84] on span "Chọn chuyến" at bounding box center [464, 80] width 118 height 25
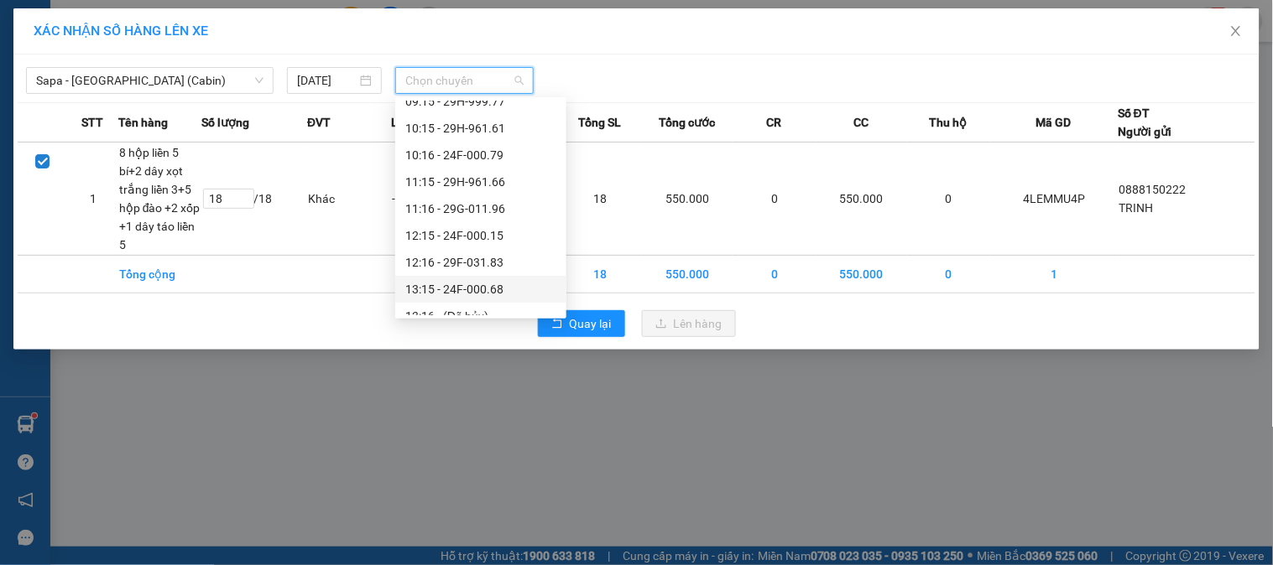
scroll to position [186, 0]
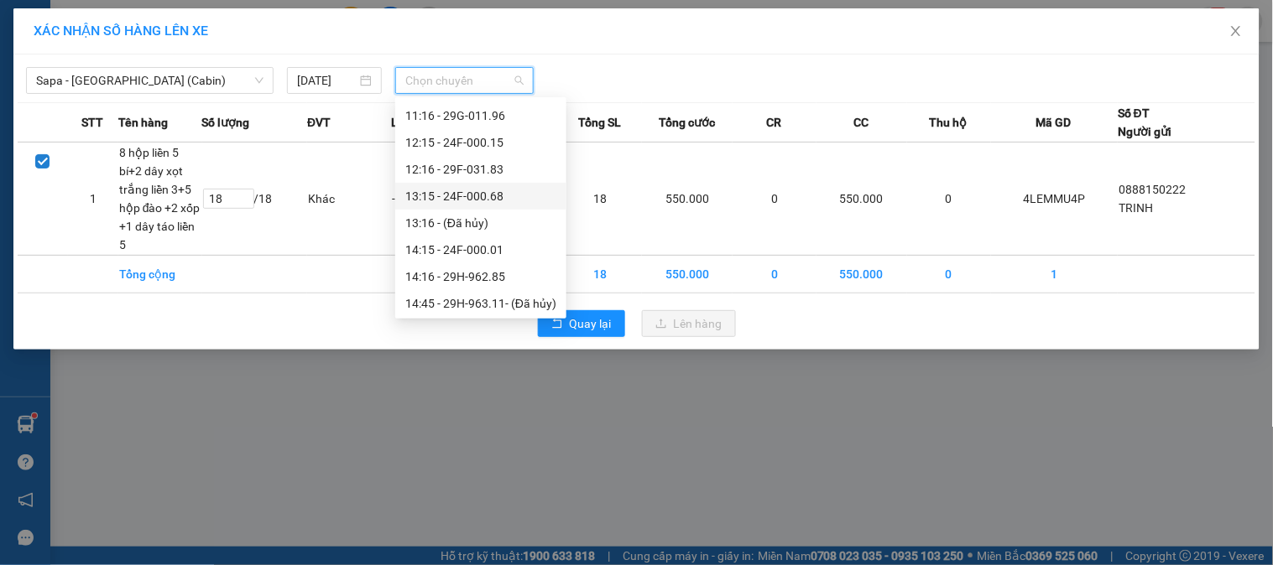
click at [503, 201] on div "13:15 - 24F-000.68" at bounding box center [480, 196] width 151 height 18
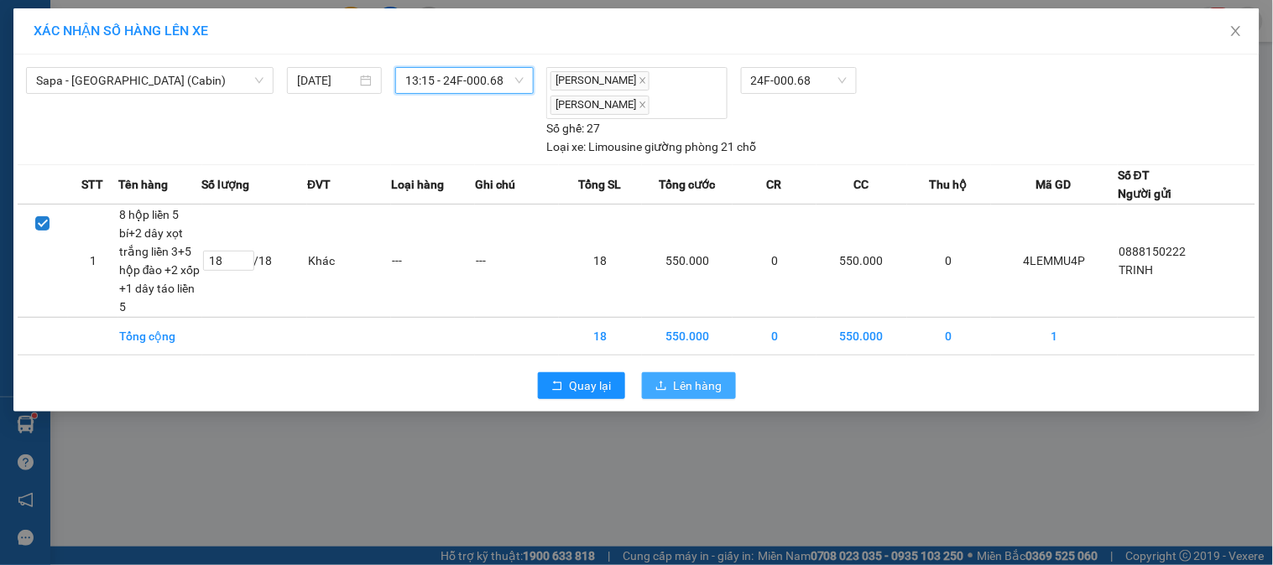
click at [683, 381] on span "Lên hàng" at bounding box center [698, 386] width 49 height 18
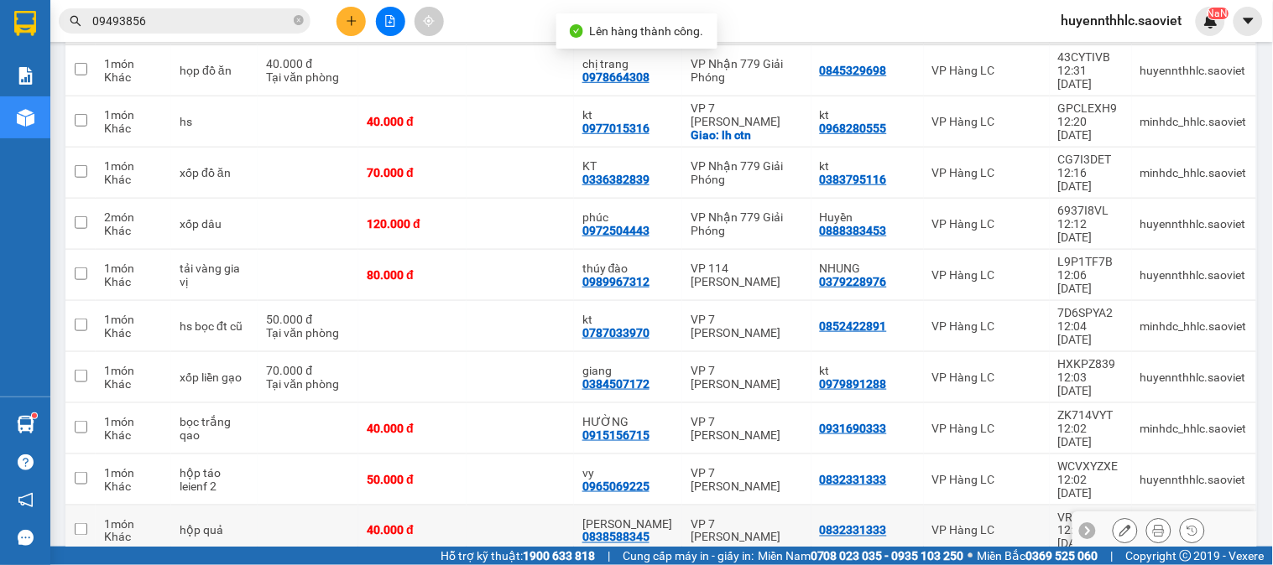
scroll to position [295, 0]
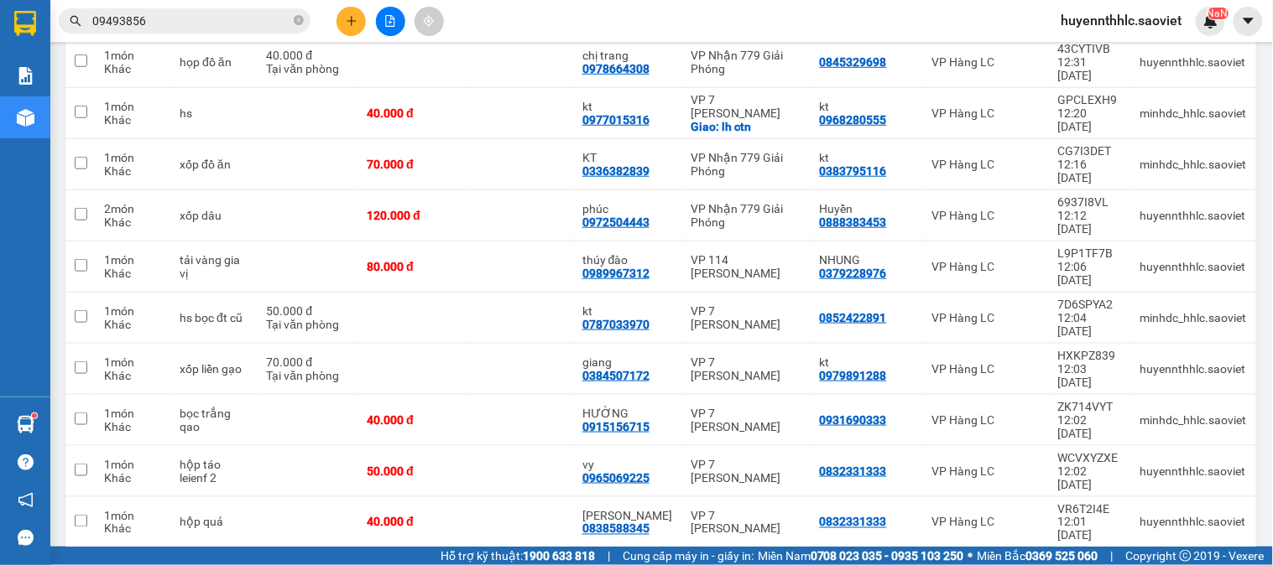
click at [349, 560] on div "40.000 đ" at bounding box center [308, 566] width 84 height 13
click at [355, 498] on td at bounding box center [308, 523] width 101 height 51
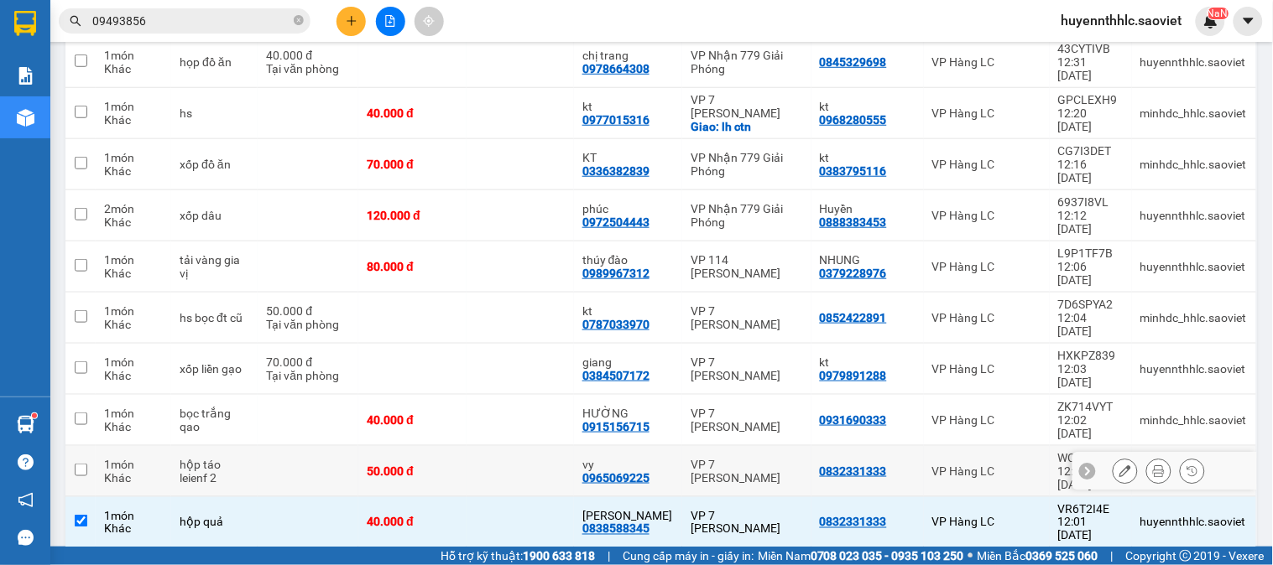
click at [354, 446] on td at bounding box center [308, 471] width 101 height 51
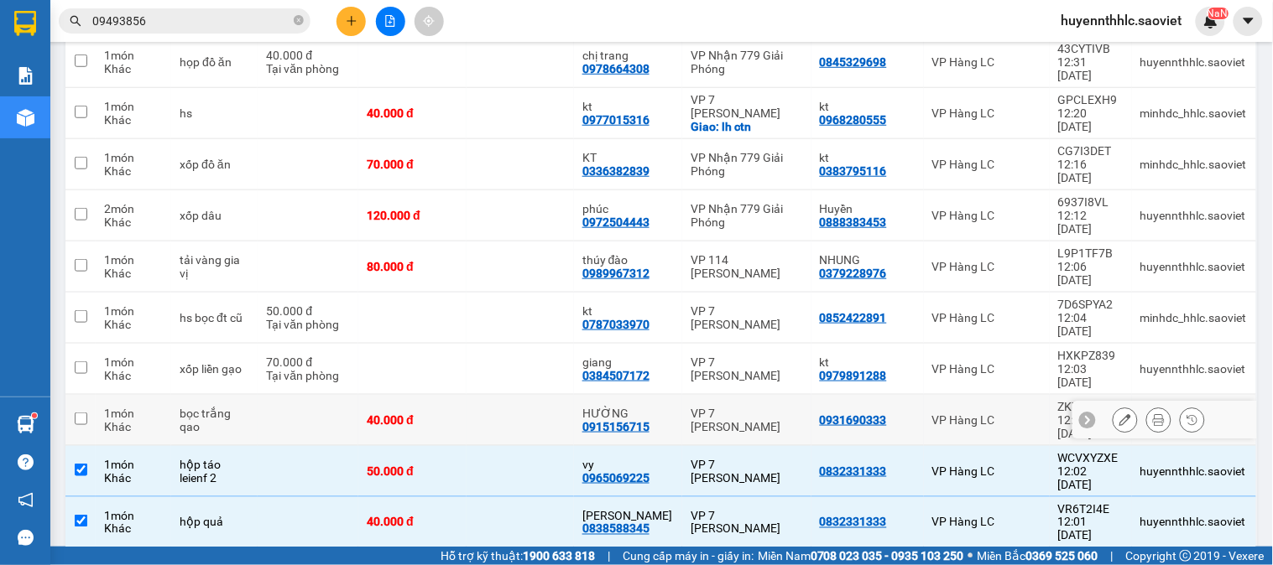
click at [358, 395] on td at bounding box center [308, 420] width 101 height 51
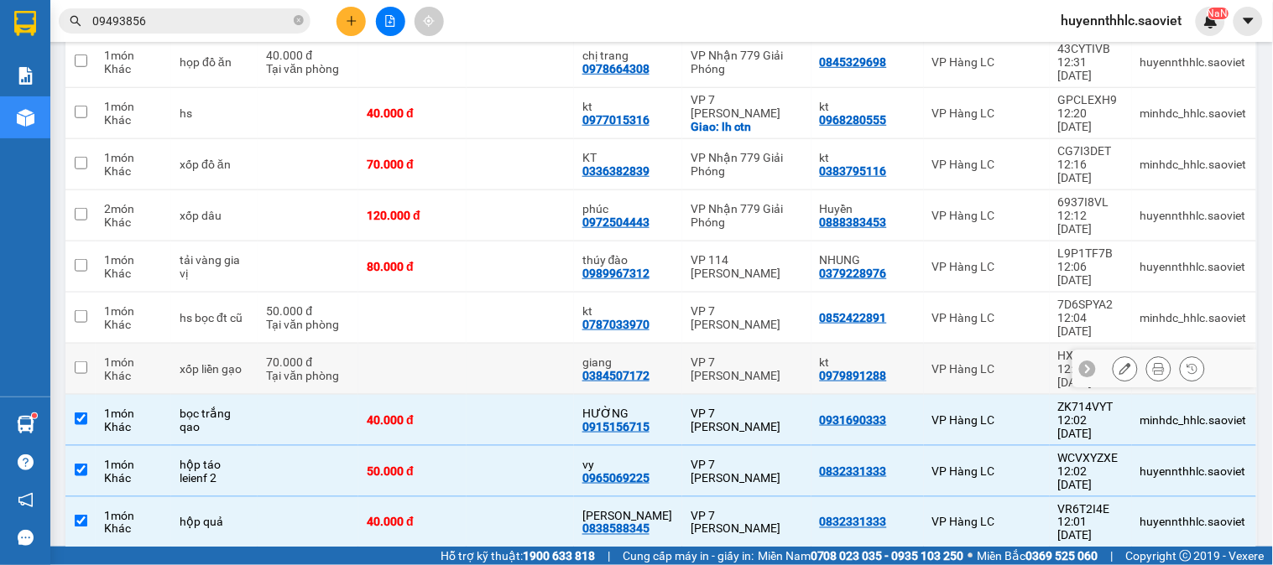
click at [381, 344] on td at bounding box center [411, 369] width 107 height 51
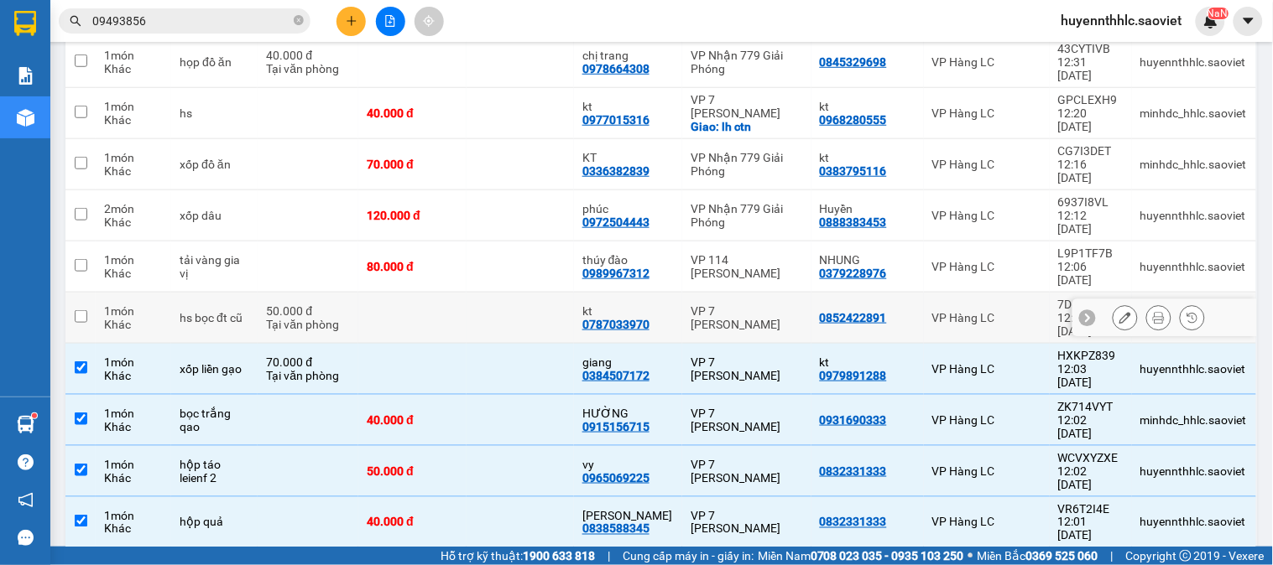
click at [389, 293] on td at bounding box center [411, 318] width 107 height 51
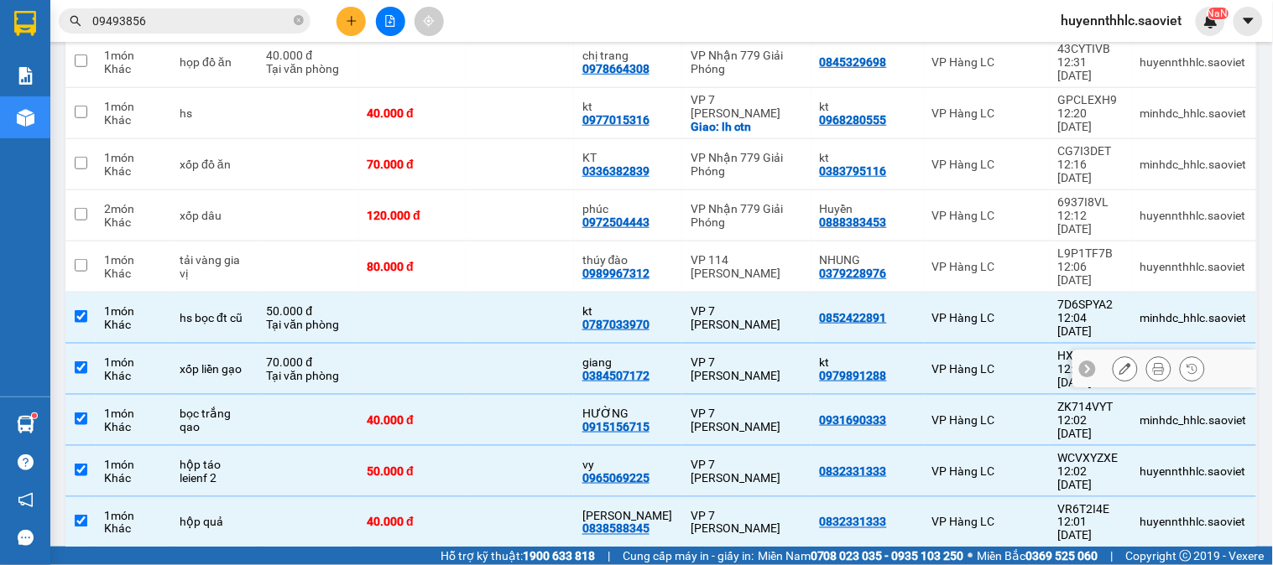
scroll to position [202, 0]
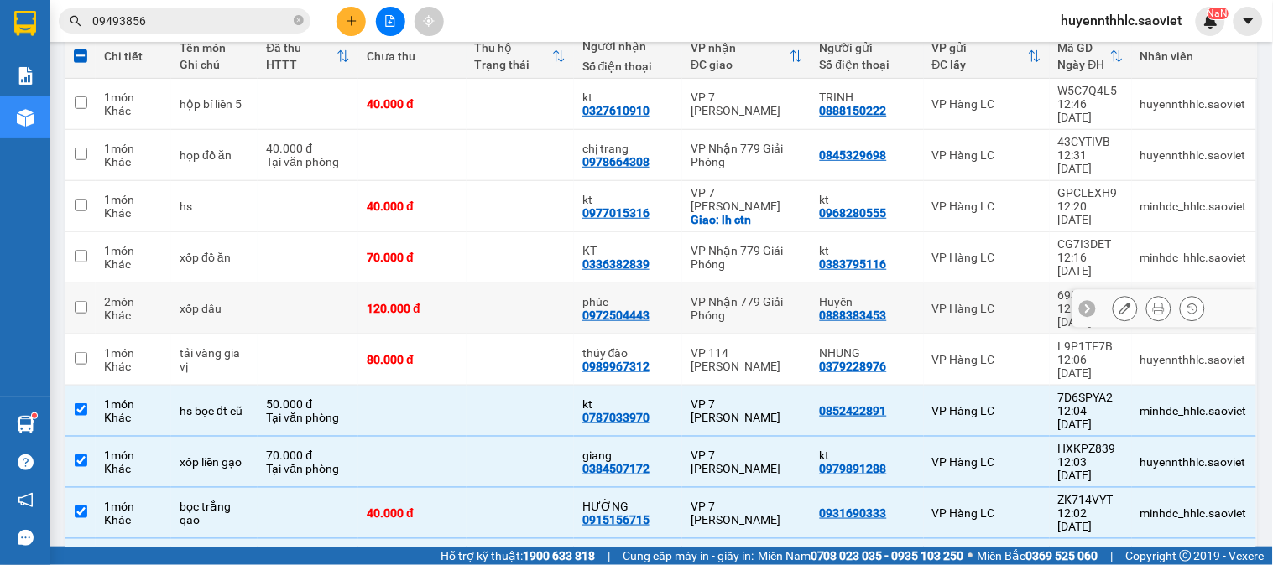
click at [401, 302] on div "120.000 đ" at bounding box center [412, 308] width 91 height 13
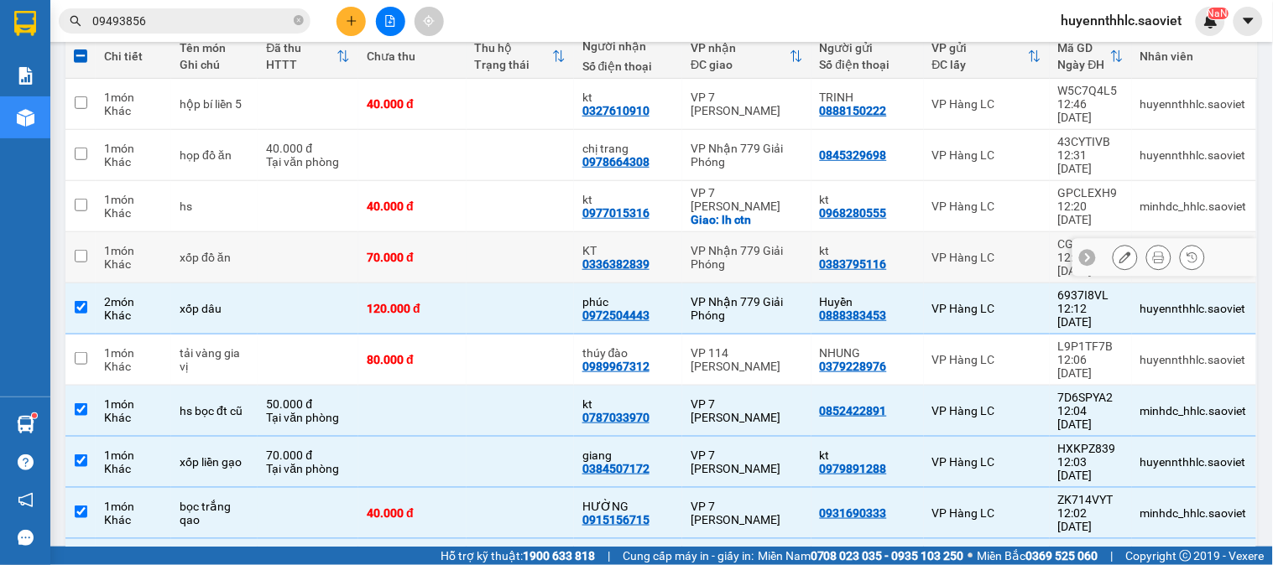
click at [400, 251] on div "70.000 đ" at bounding box center [412, 257] width 91 height 13
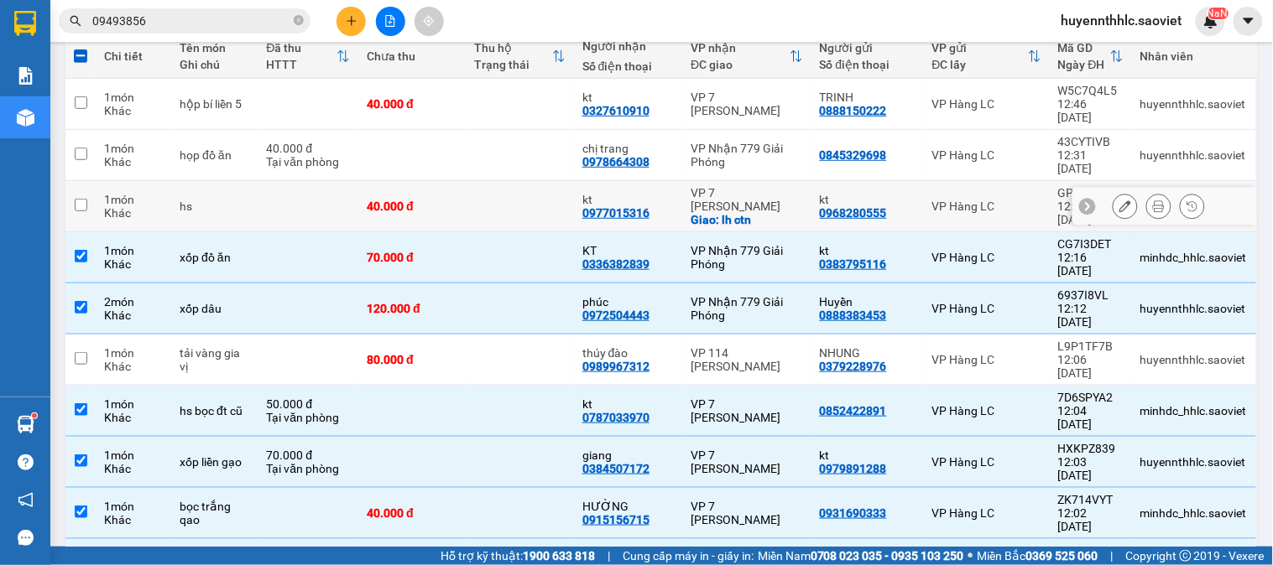
click at [409, 200] on div "40.000 đ" at bounding box center [412, 206] width 91 height 13
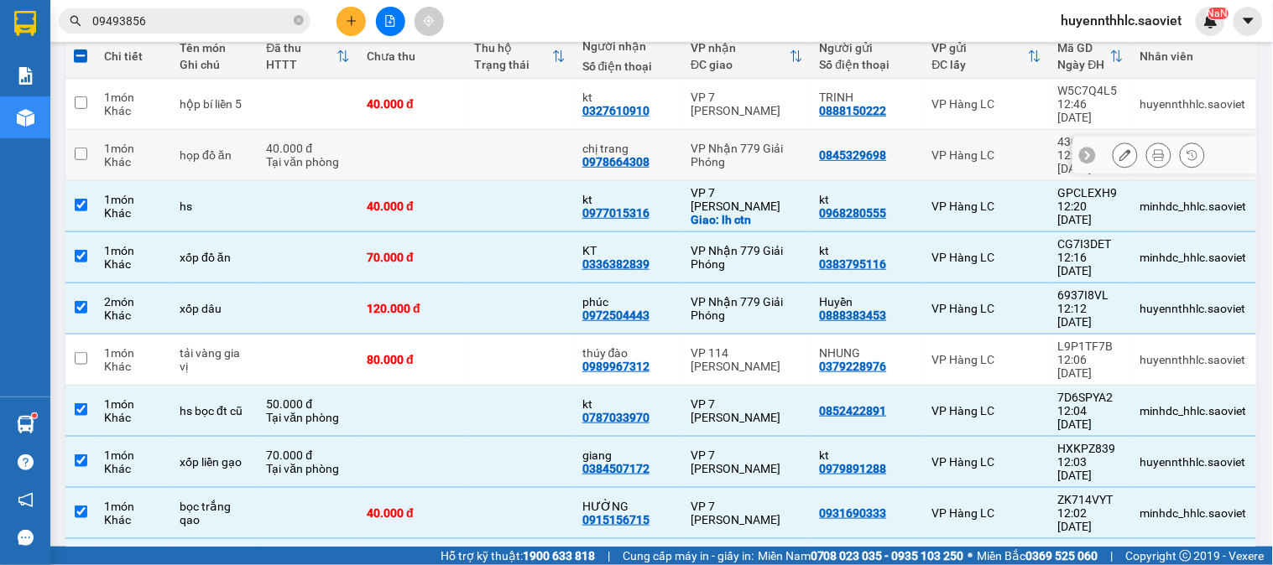
click at [403, 137] on td at bounding box center [411, 155] width 107 height 51
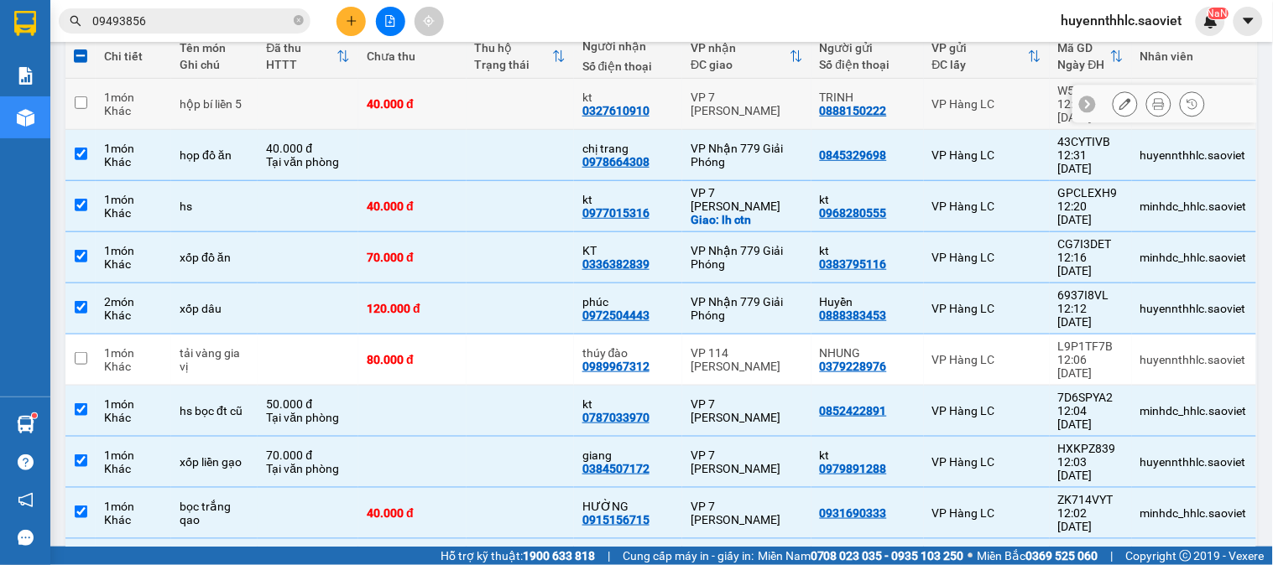
click at [397, 97] on div "40.000 đ" at bounding box center [412, 103] width 91 height 13
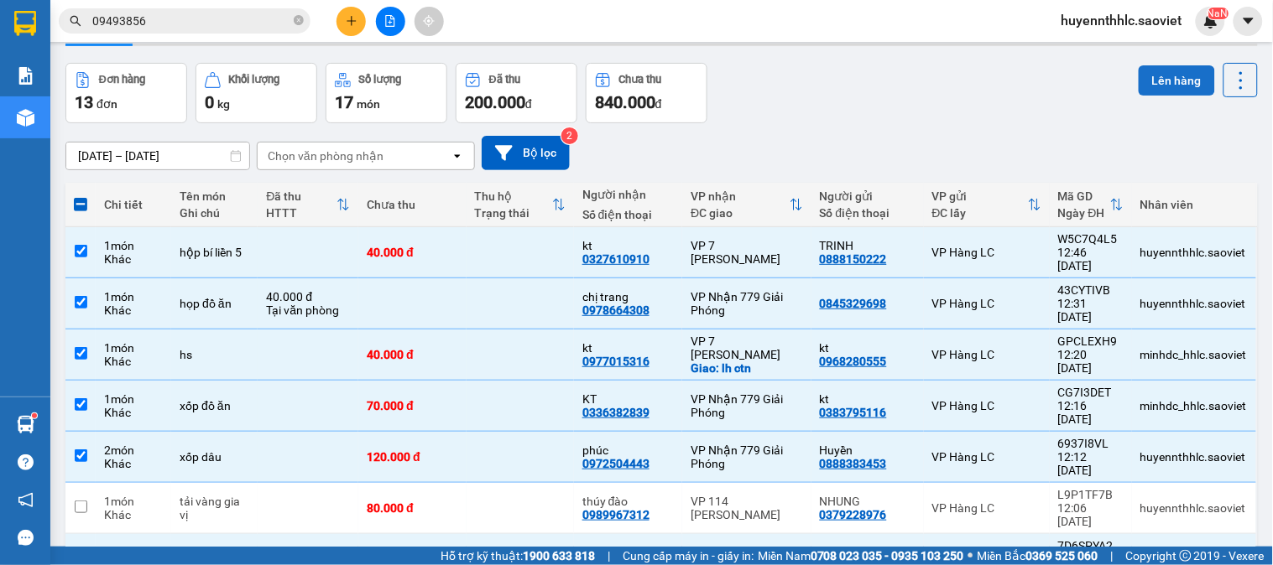
scroll to position [0, 0]
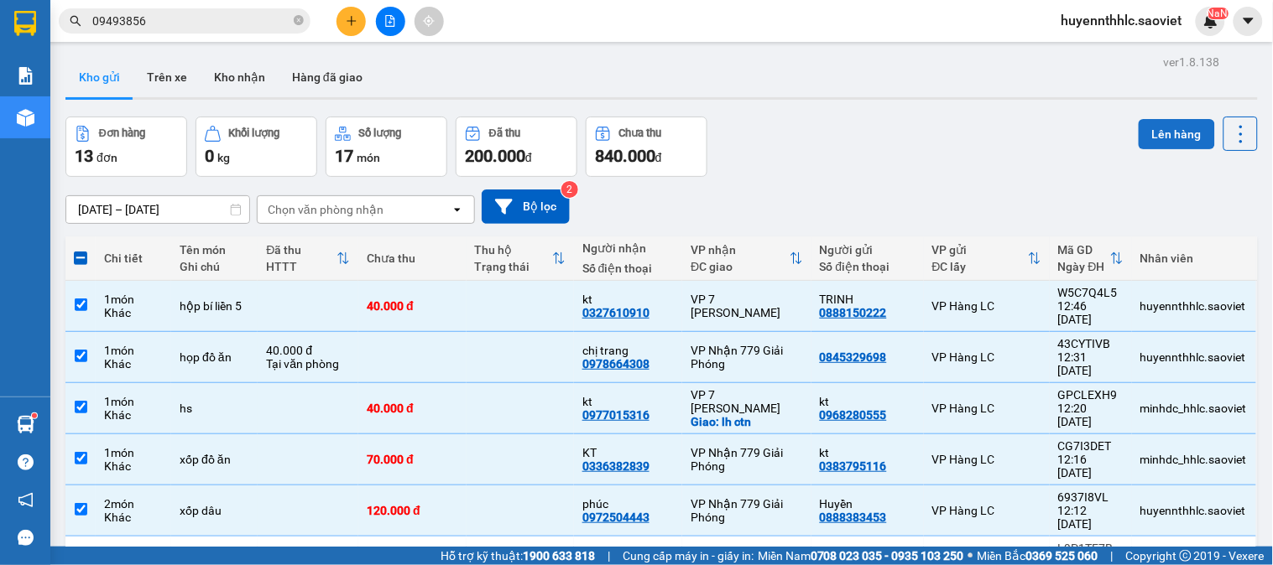
click at [1159, 131] on button "Lên hàng" at bounding box center [1176, 134] width 76 height 30
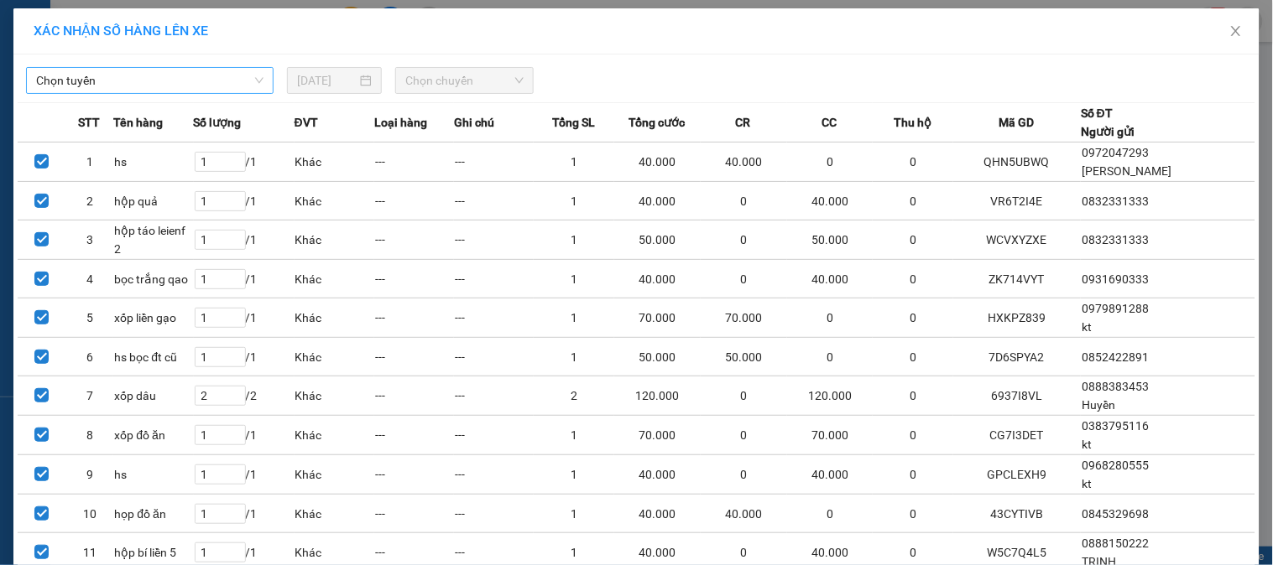
click at [198, 78] on span "Chọn tuyến" at bounding box center [149, 80] width 227 height 25
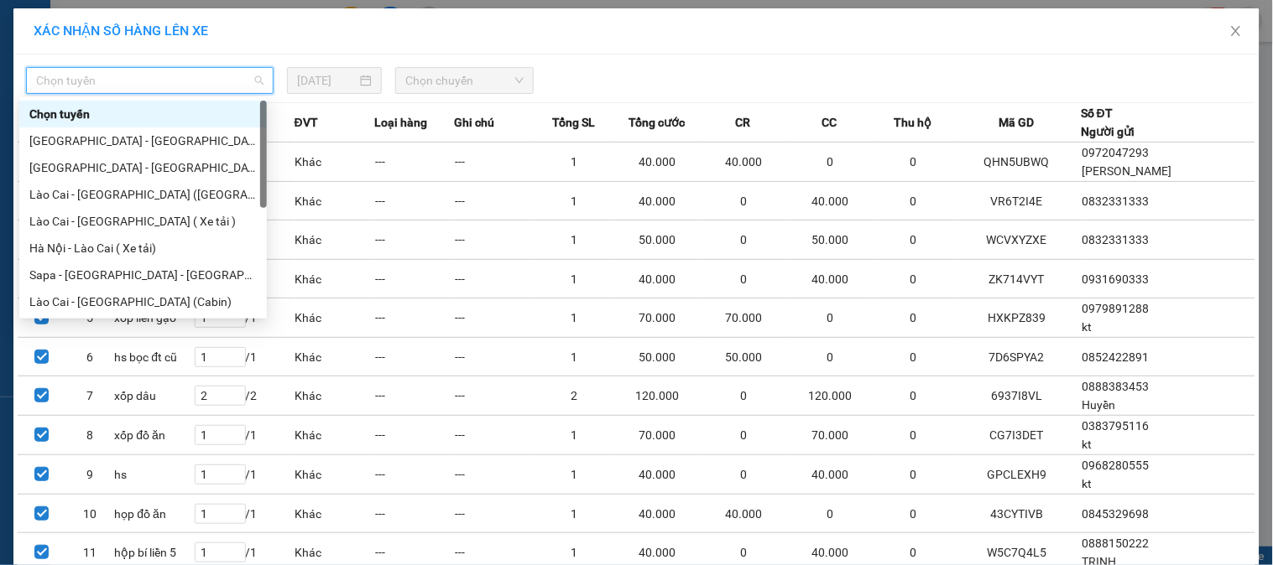
scroll to position [134, 0]
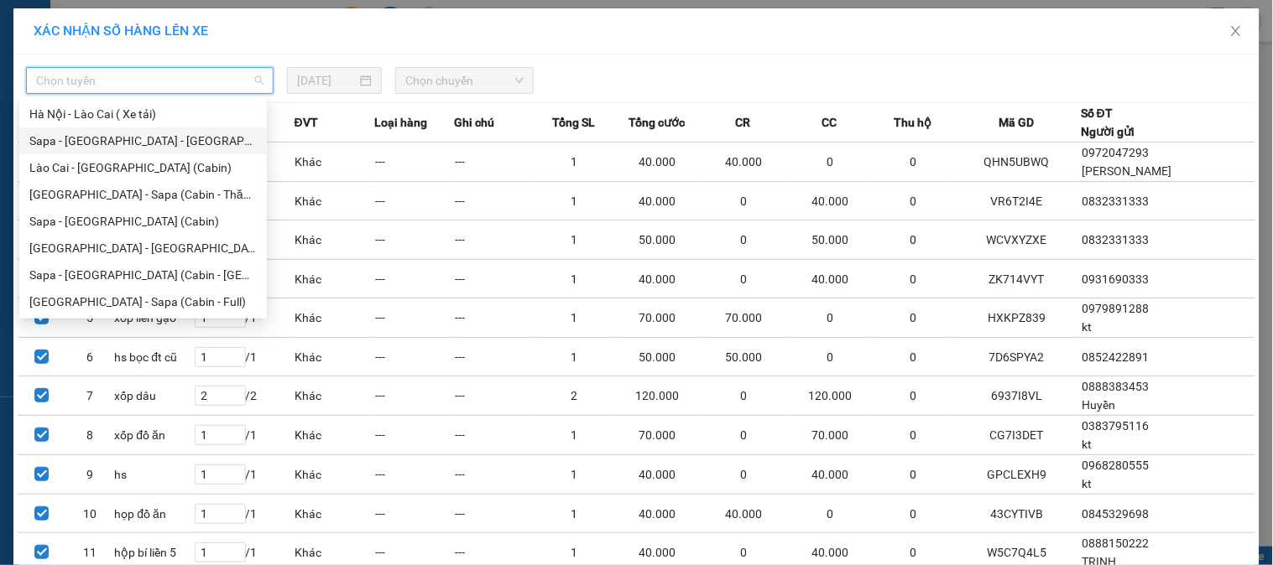
click at [181, 144] on div "Sapa - [GEOGRAPHIC_DATA] - [GEOGRAPHIC_DATA] ([GEOGRAPHIC_DATA])" at bounding box center [142, 141] width 227 height 18
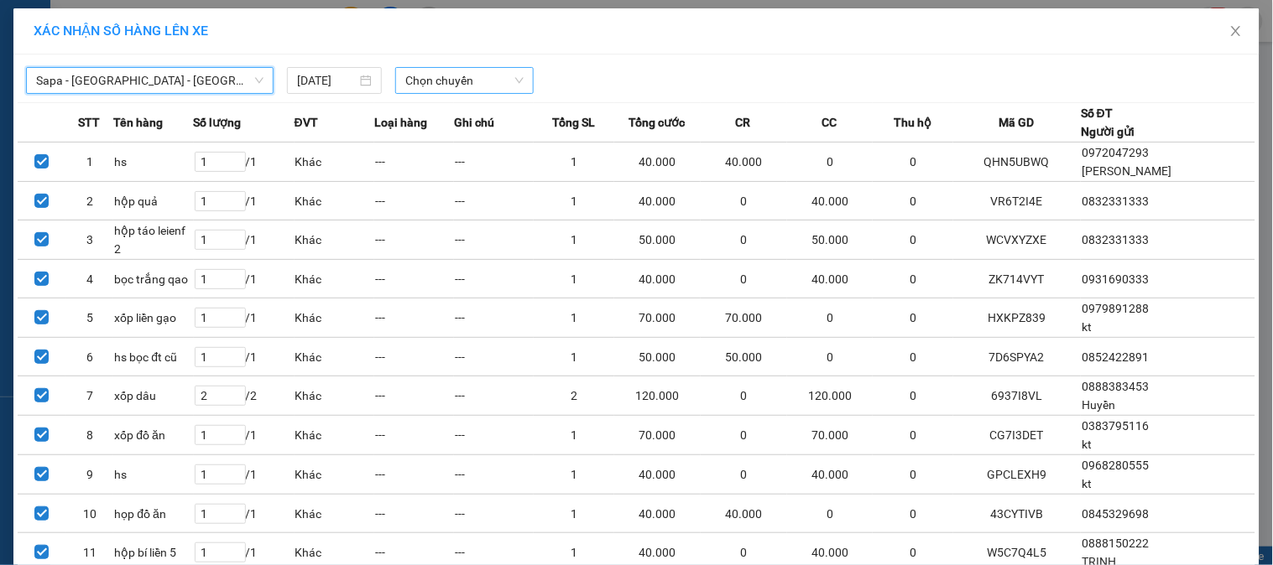
click at [437, 87] on span "Chọn chuyến" at bounding box center [464, 80] width 118 height 25
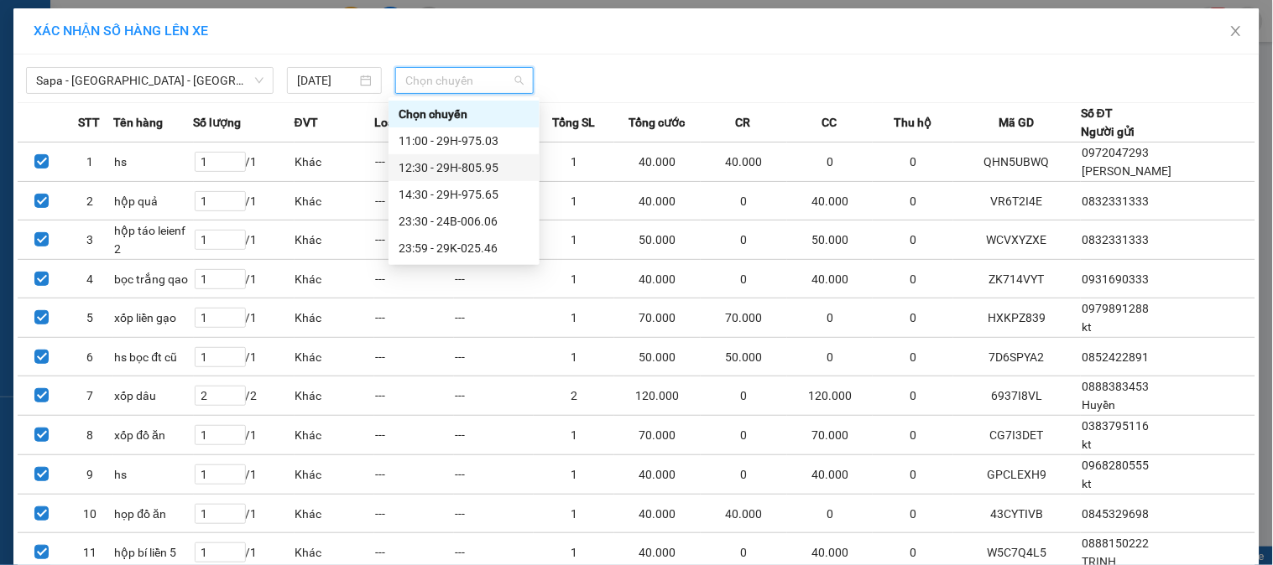
click at [482, 166] on div "12:30 - 29H-805.95" at bounding box center [464, 168] width 131 height 18
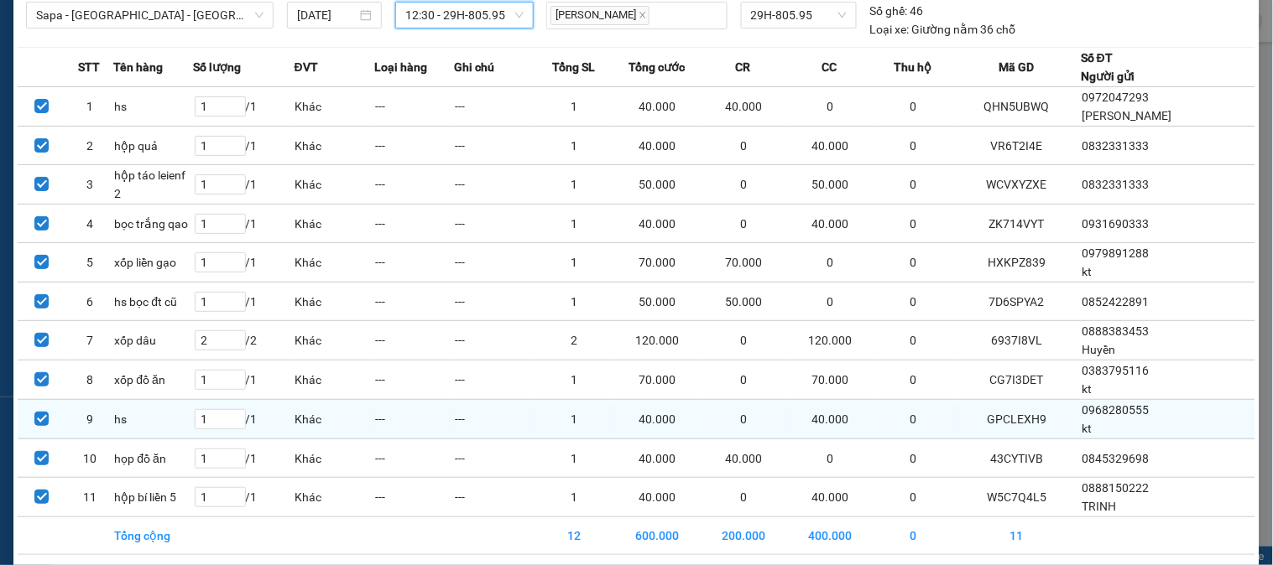
scroll to position [131, 0]
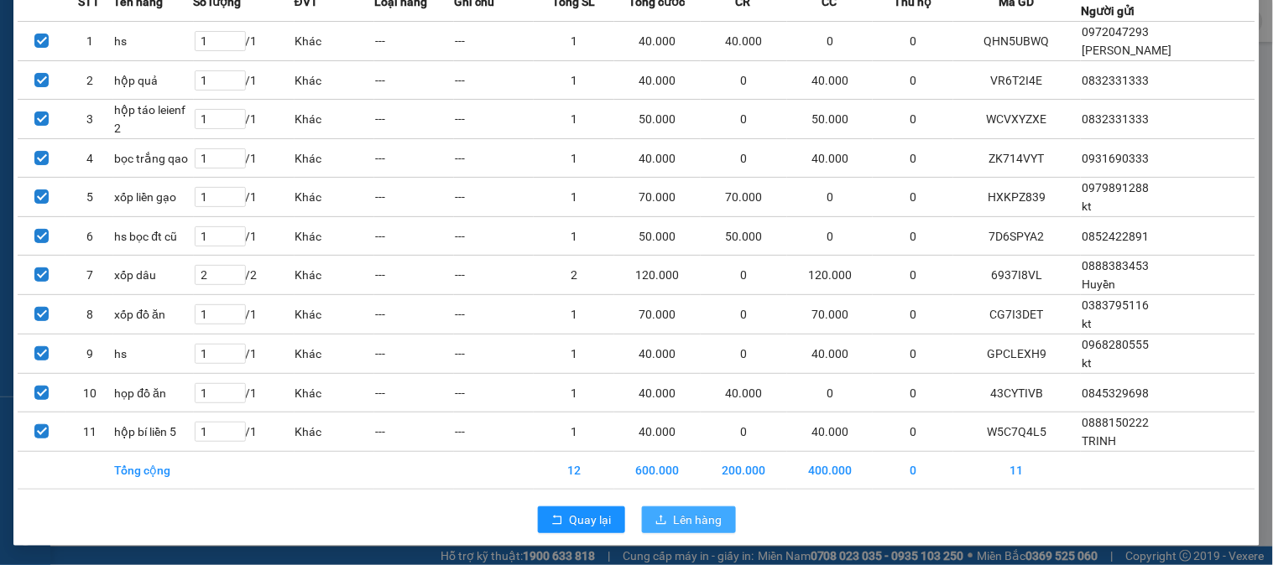
click at [699, 525] on span "Lên hàng" at bounding box center [698, 520] width 49 height 18
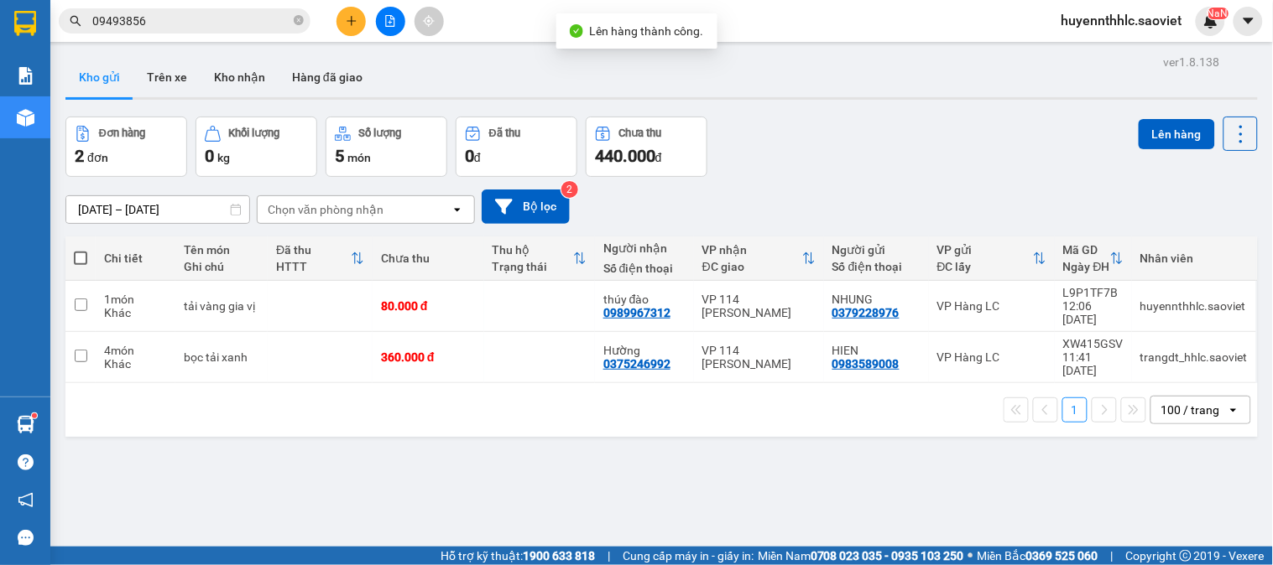
drag, startPoint x: 164, startPoint y: 23, endPoint x: 0, endPoint y: 18, distance: 164.5
click at [0, 25] on section "Kết quả tìm kiếm ( 1 ) Bộ lọc Mã ĐH Trạng thái Món hàng Thu hộ Tổng cước Chưa c…" at bounding box center [636, 282] width 1273 height 565
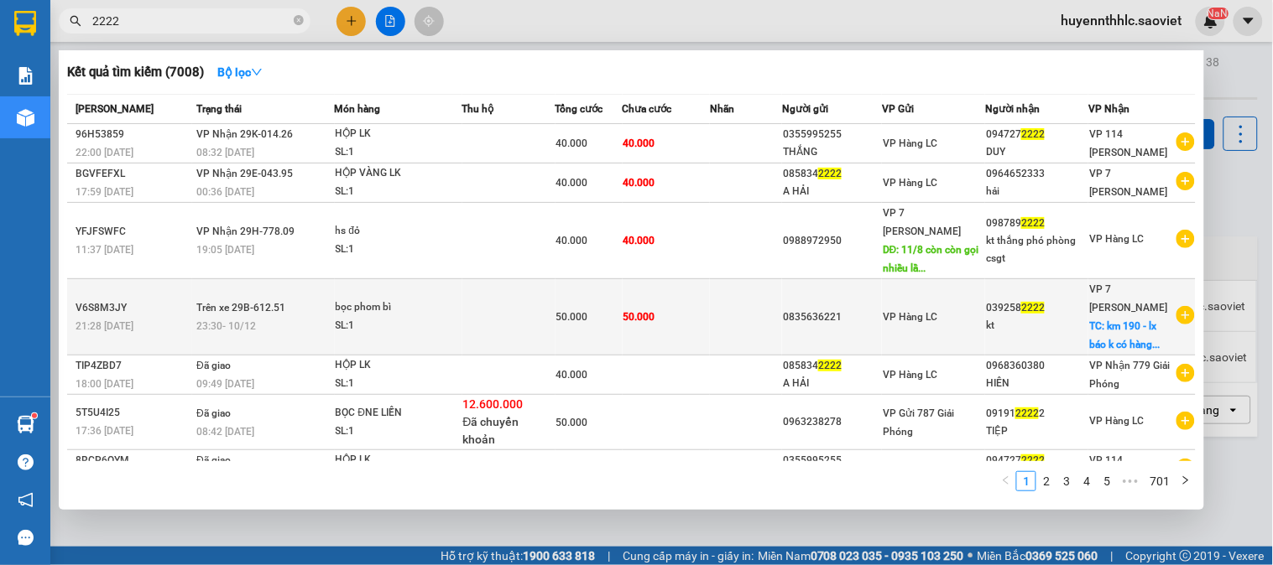
scroll to position [148, 0]
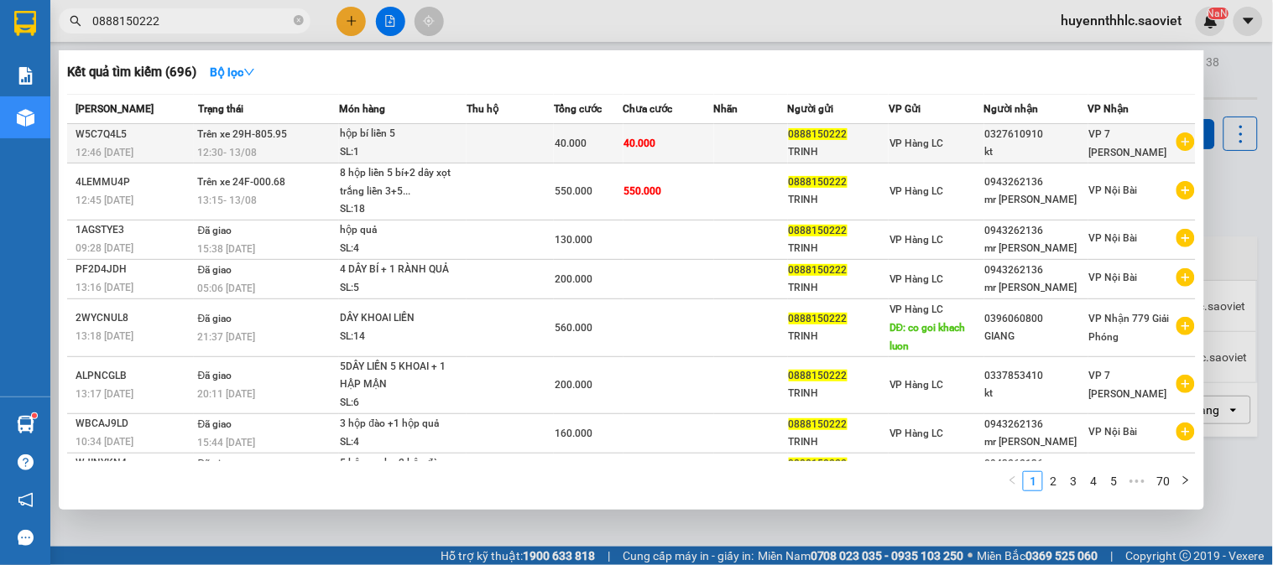
click at [1047, 143] on div "0327610910" at bounding box center [1036, 135] width 102 height 18
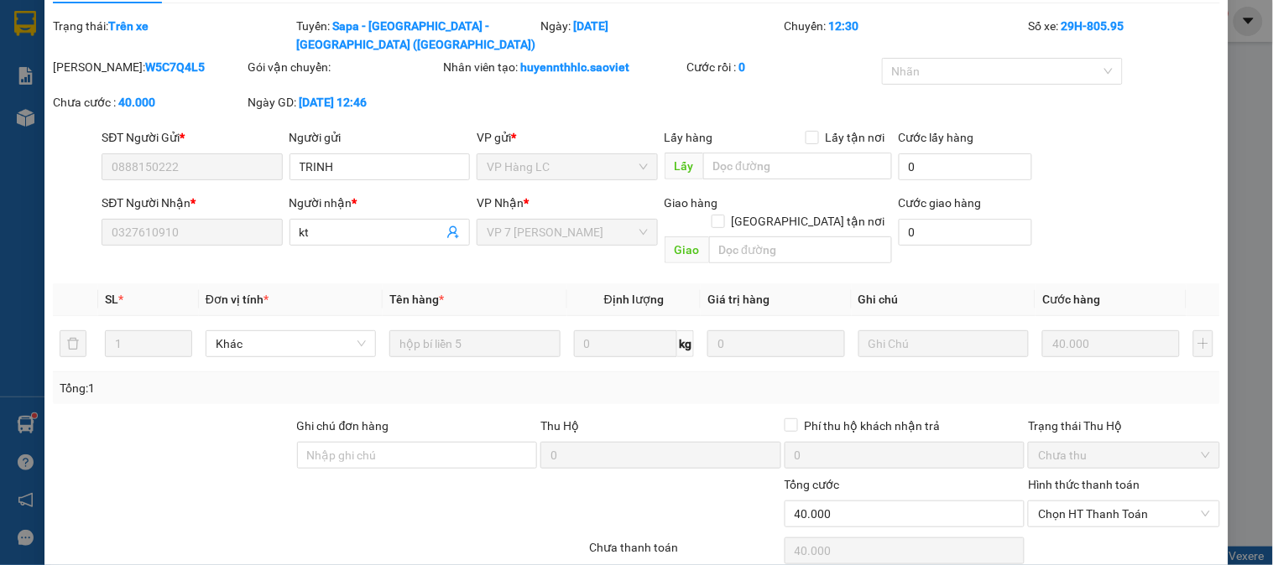
scroll to position [81, 0]
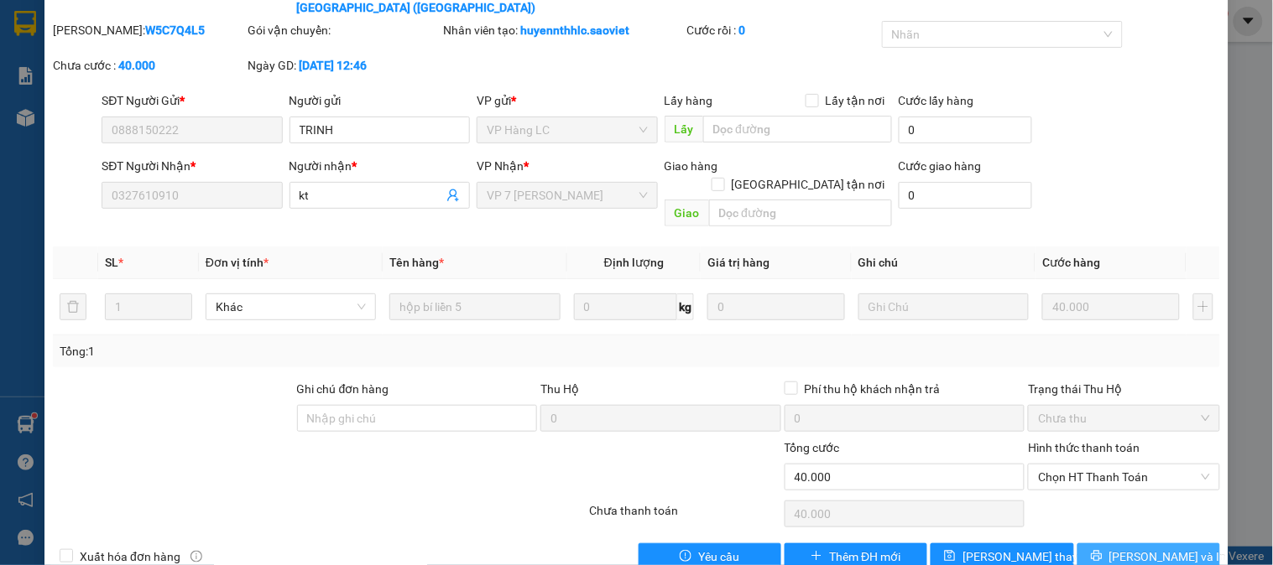
click at [1133, 548] on span "[PERSON_NAME] và In" at bounding box center [1167, 557] width 117 height 18
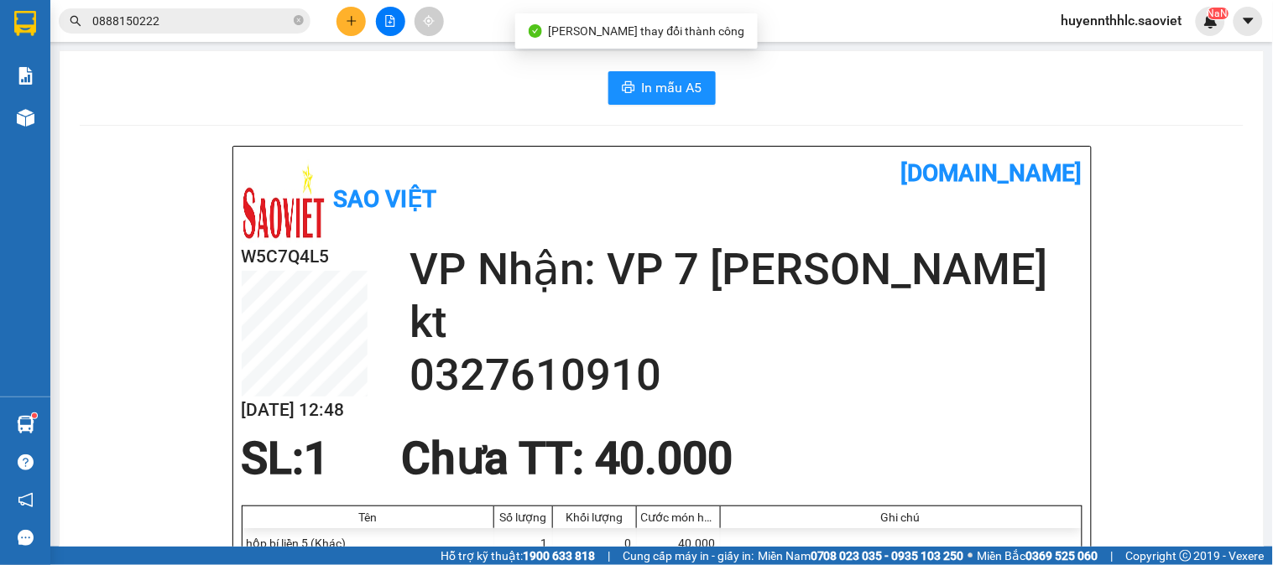
scroll to position [93, 0]
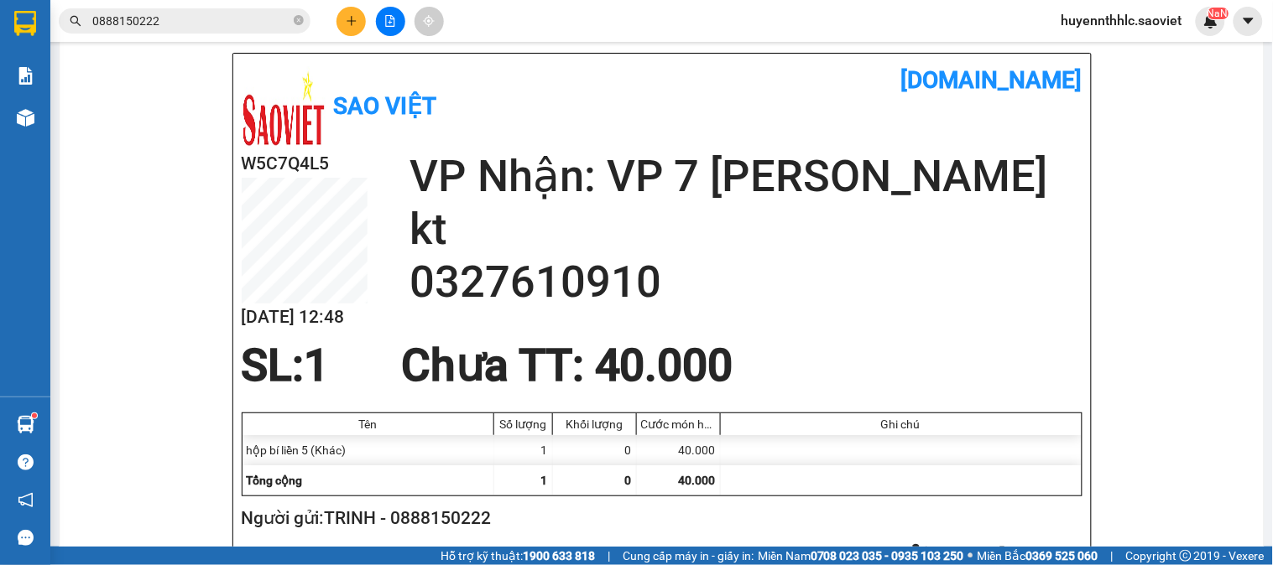
click at [174, 20] on input "0888150222" at bounding box center [191, 21] width 198 height 18
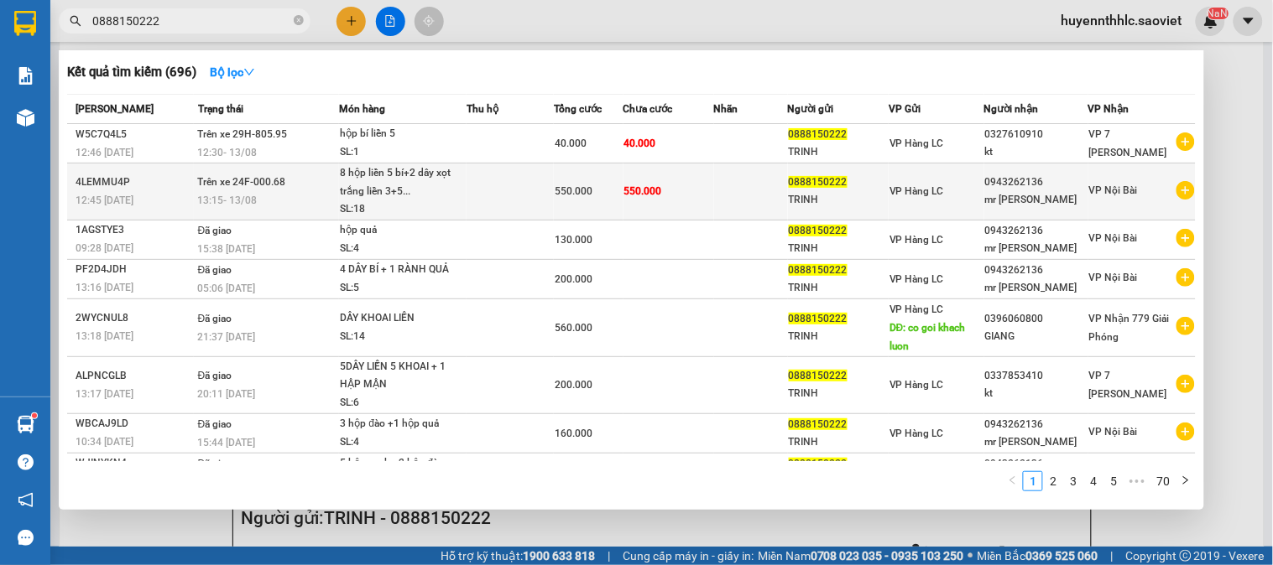
click at [588, 194] on span "550.000" at bounding box center [574, 191] width 38 height 12
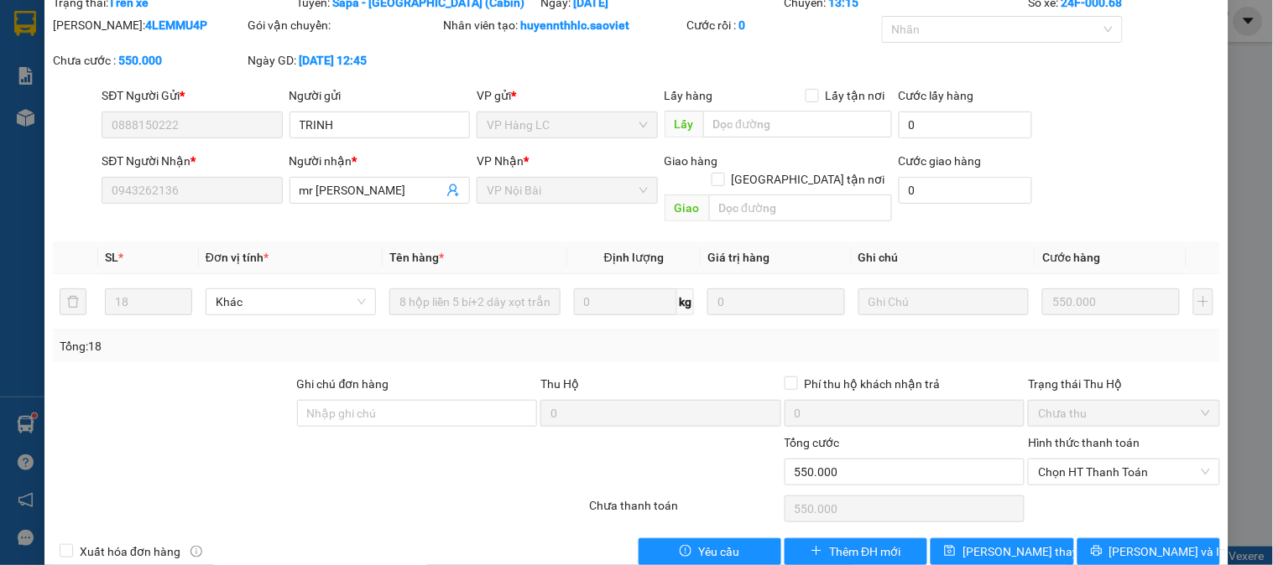
scroll to position [81, 0]
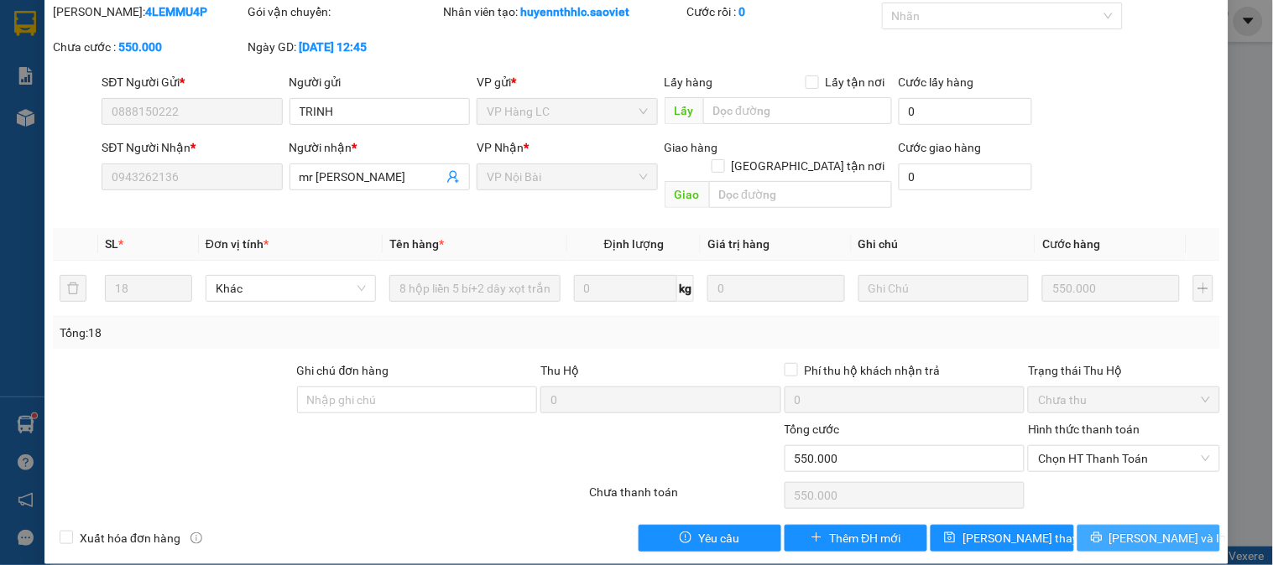
drag, startPoint x: 1109, startPoint y: 518, endPoint x: 1113, endPoint y: 508, distance: 10.9
click at [1102, 532] on icon "printer" at bounding box center [1097, 538] width 12 height 12
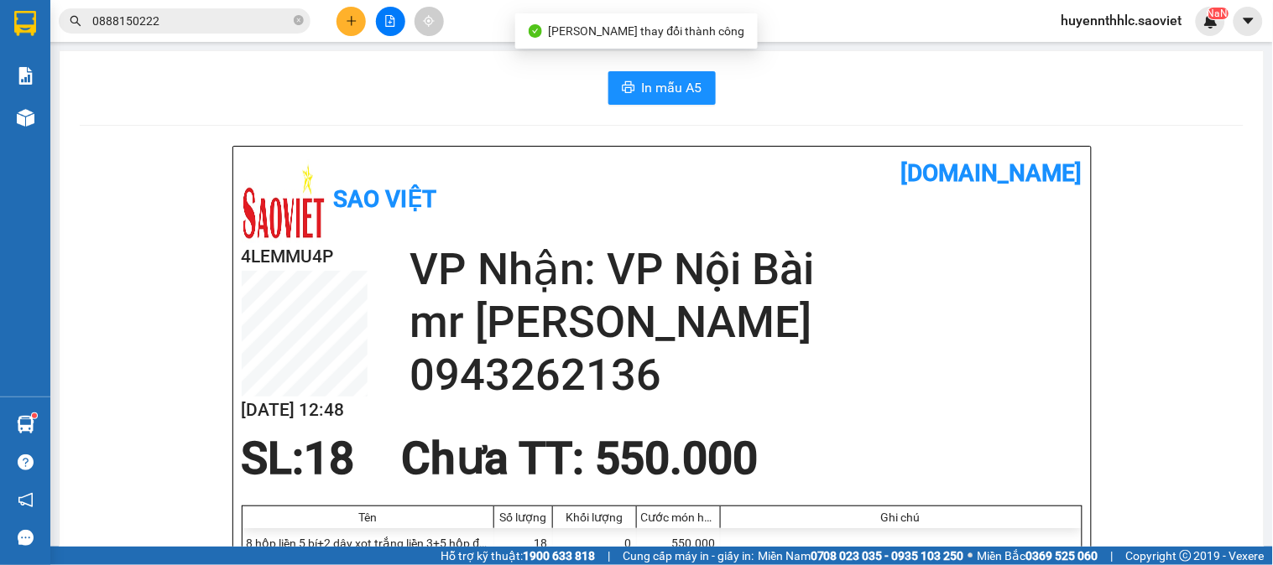
scroll to position [93, 0]
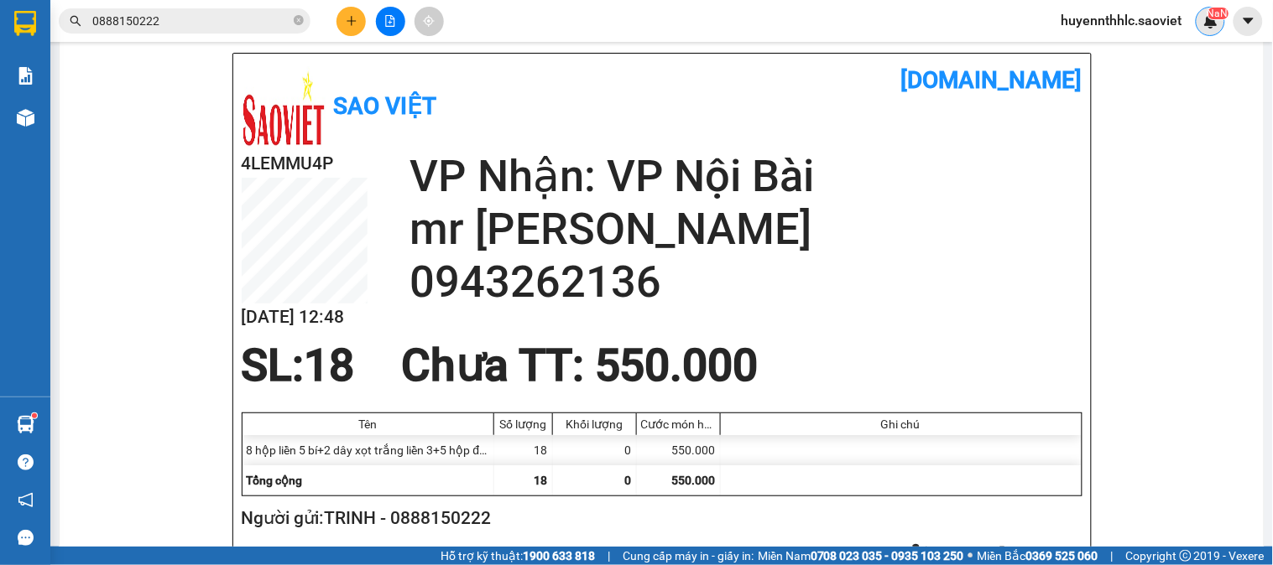
click at [1204, 18] on img at bounding box center [1210, 20] width 15 height 15
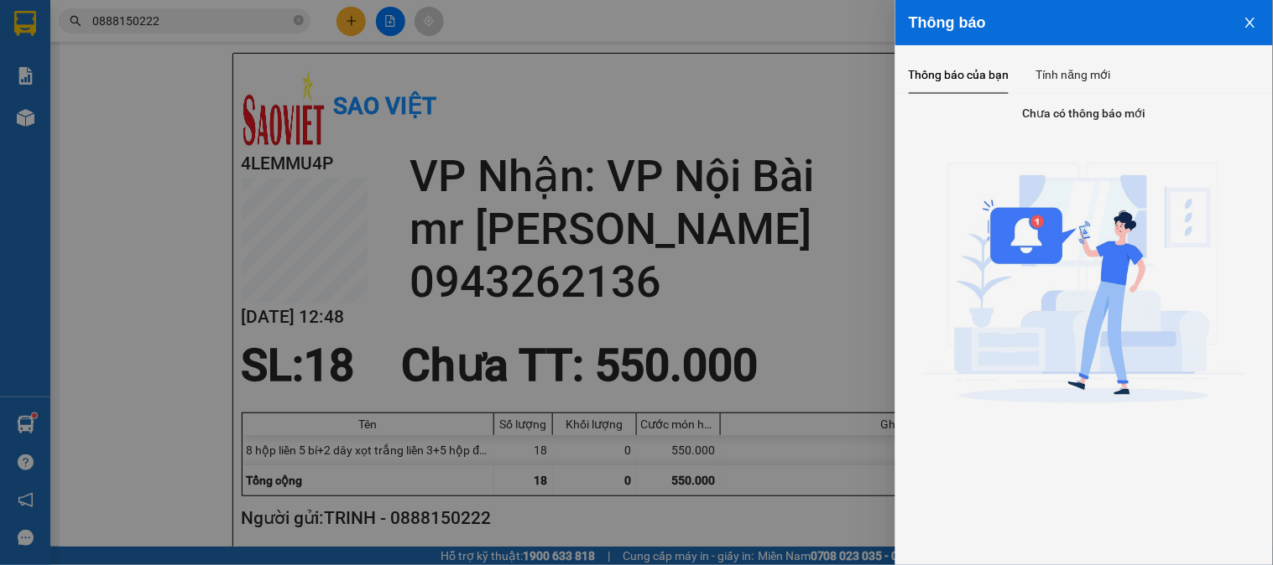
click at [1253, 21] on icon "close" at bounding box center [1249, 22] width 13 height 13
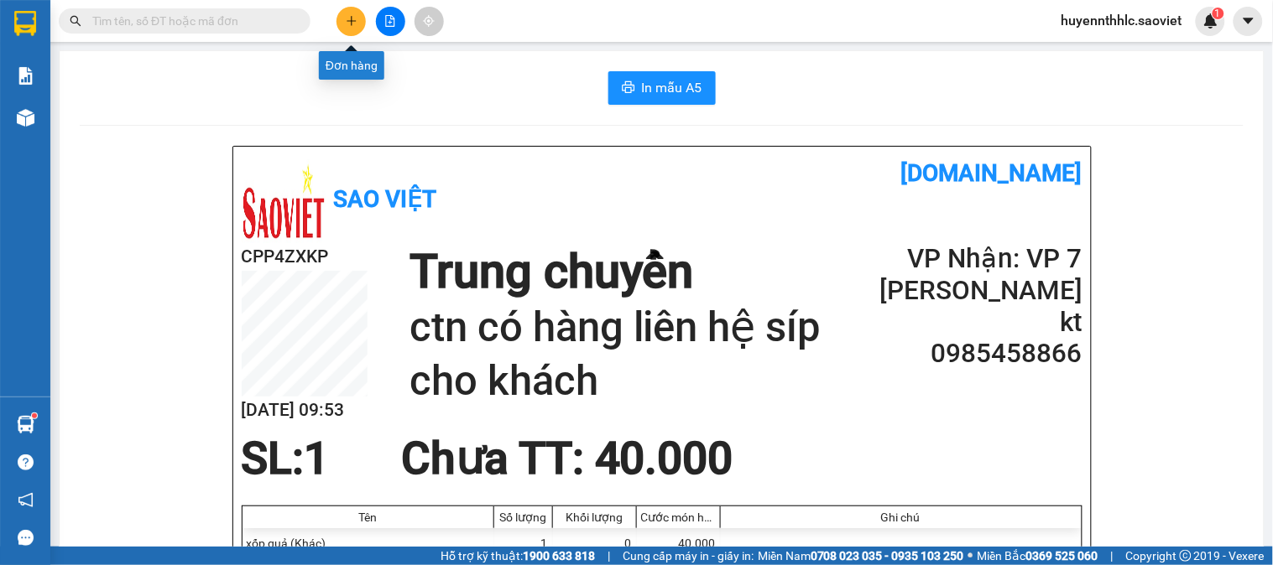
click at [362, 23] on button at bounding box center [350, 21] width 29 height 29
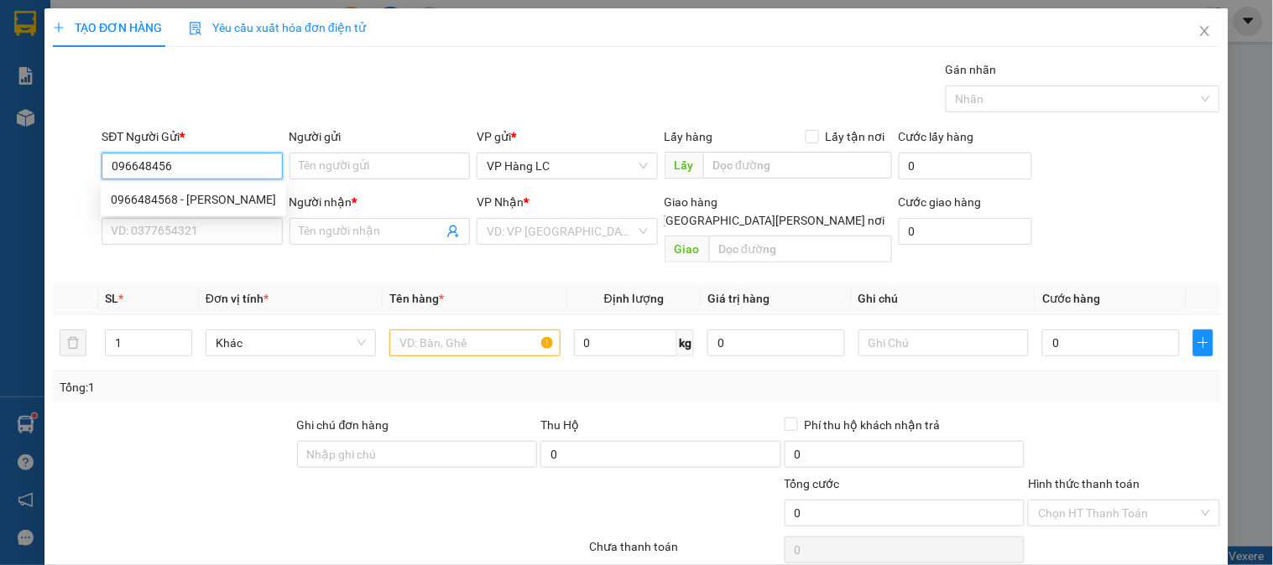
type input "0966484568"
click at [215, 200] on div "0966484568 - giang" at bounding box center [193, 199] width 165 height 18
type input "giang"
type input "0396698155"
type input "KT"
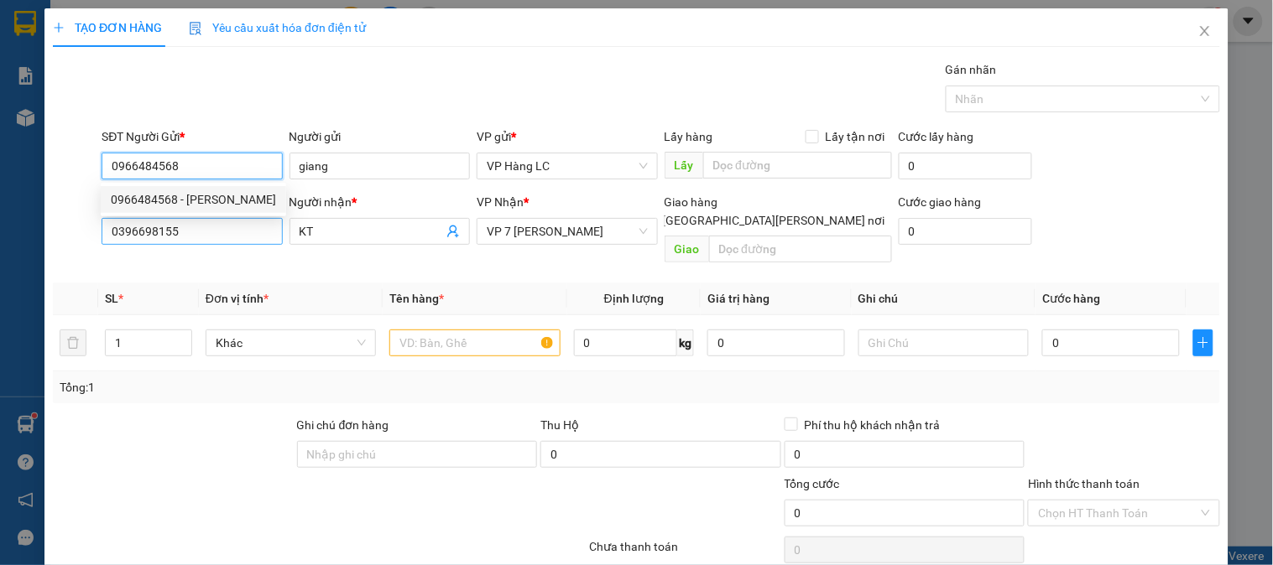
type input "0966484568"
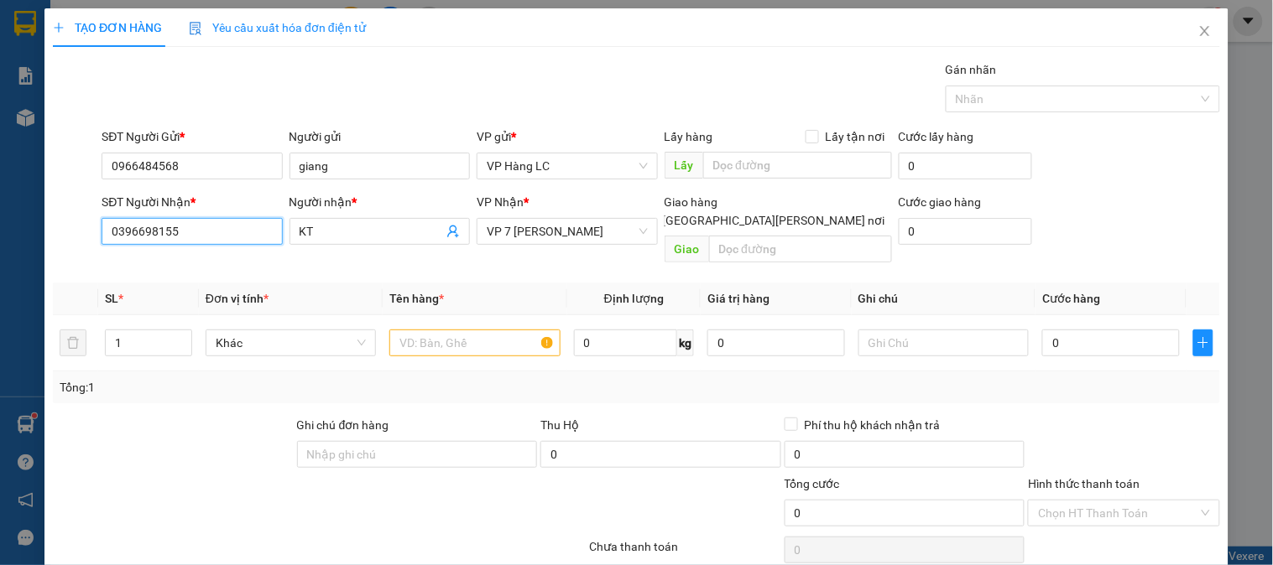
drag, startPoint x: 195, startPoint y: 235, endPoint x: 1, endPoint y: 262, distance: 196.5
click at [0, 266] on div "TẠO ĐƠN HÀNG Yêu cầu xuất hóa đơn điện tử Transit Pickup Surcharge Ids Transit …" at bounding box center [636, 282] width 1273 height 565
click at [199, 264] on div "0936502789 - HOA" at bounding box center [190, 265] width 159 height 18
type input "0936502789"
type input "HOA"
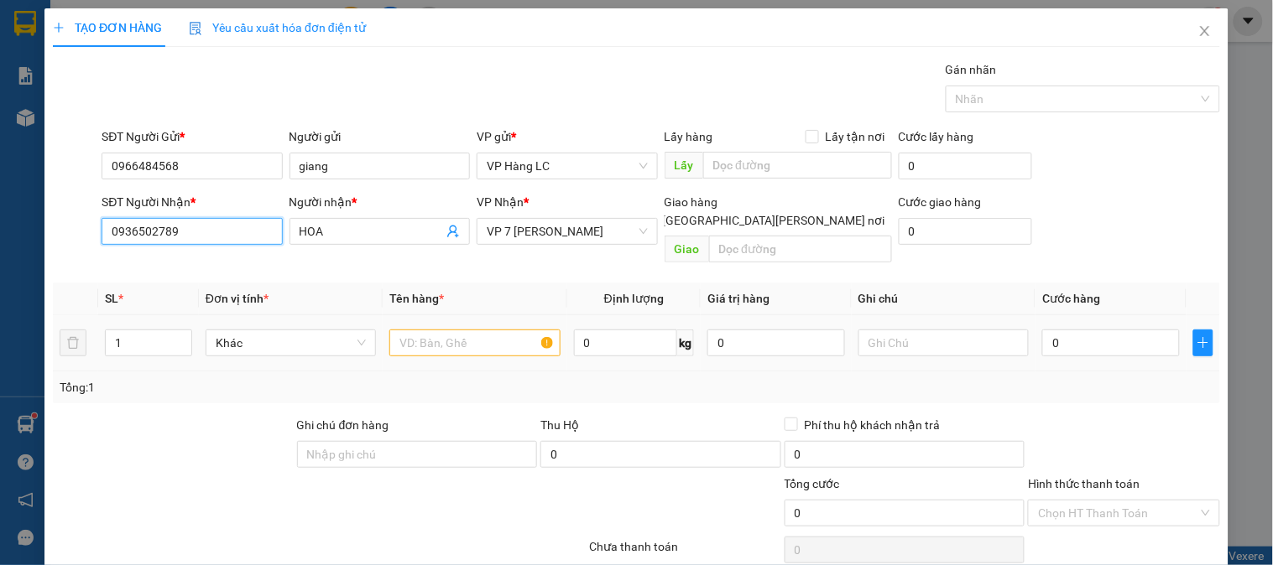
type input "0936502789"
click at [457, 336] on input "text" at bounding box center [474, 343] width 170 height 27
click at [126, 331] on input "1" at bounding box center [149, 343] width 86 height 25
type input "3"
click at [425, 331] on input "text" at bounding box center [474, 343] width 170 height 27
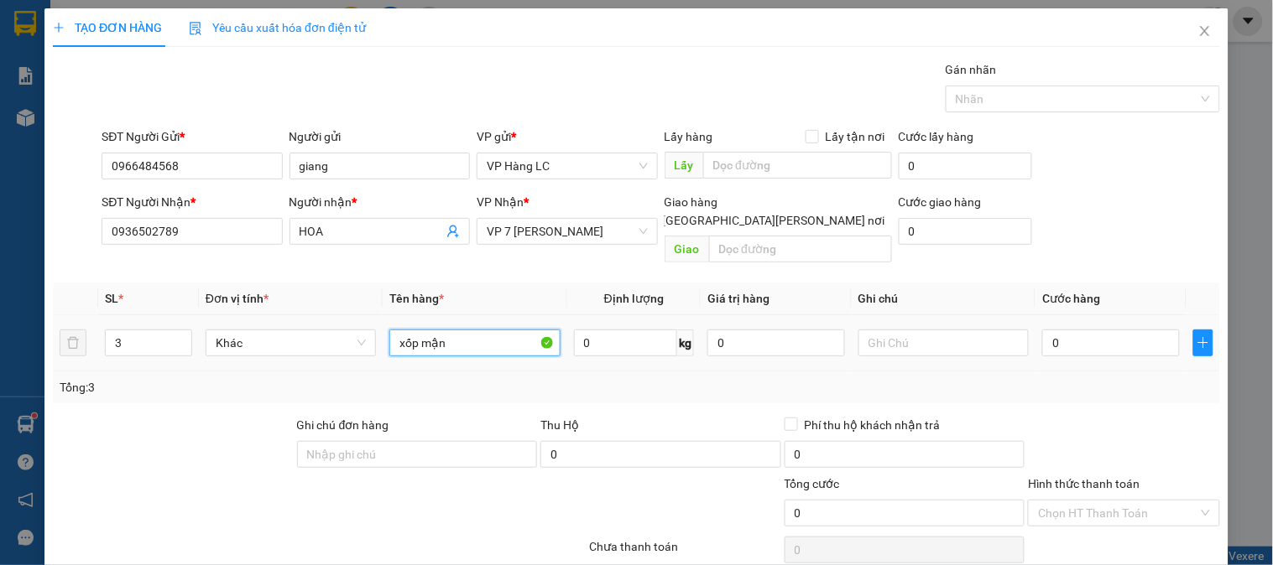
type input "xốp mận"
click at [1074, 326] on div "0" at bounding box center [1111, 343] width 138 height 34
click at [1083, 330] on input "0" at bounding box center [1111, 343] width 138 height 27
type input "8"
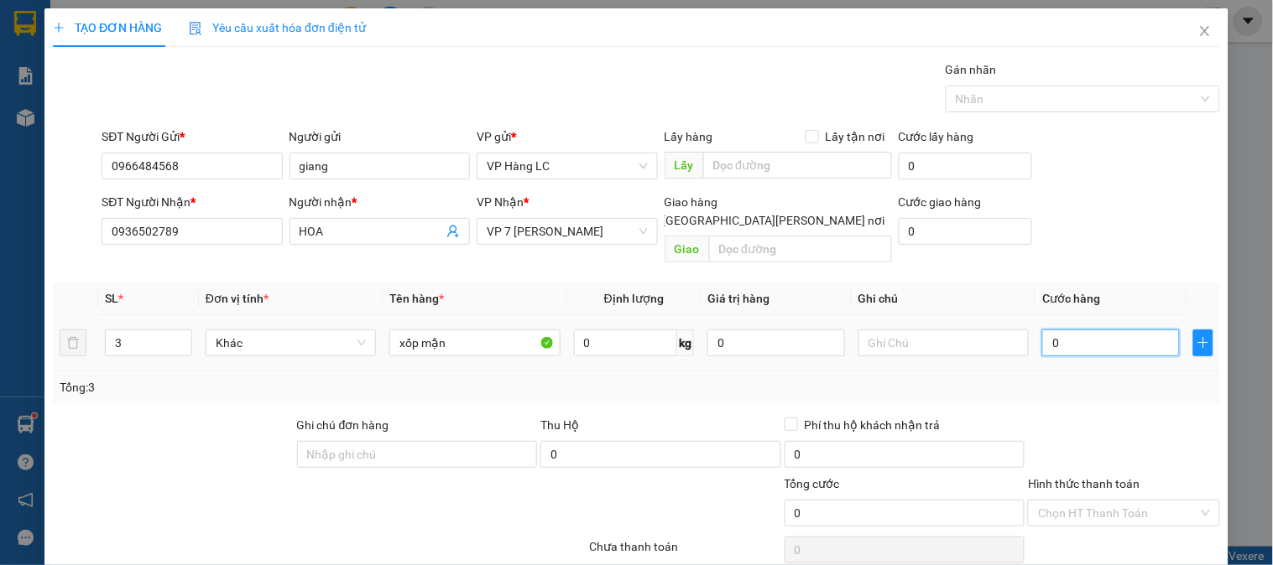
type input "8"
type input "80"
type input "800"
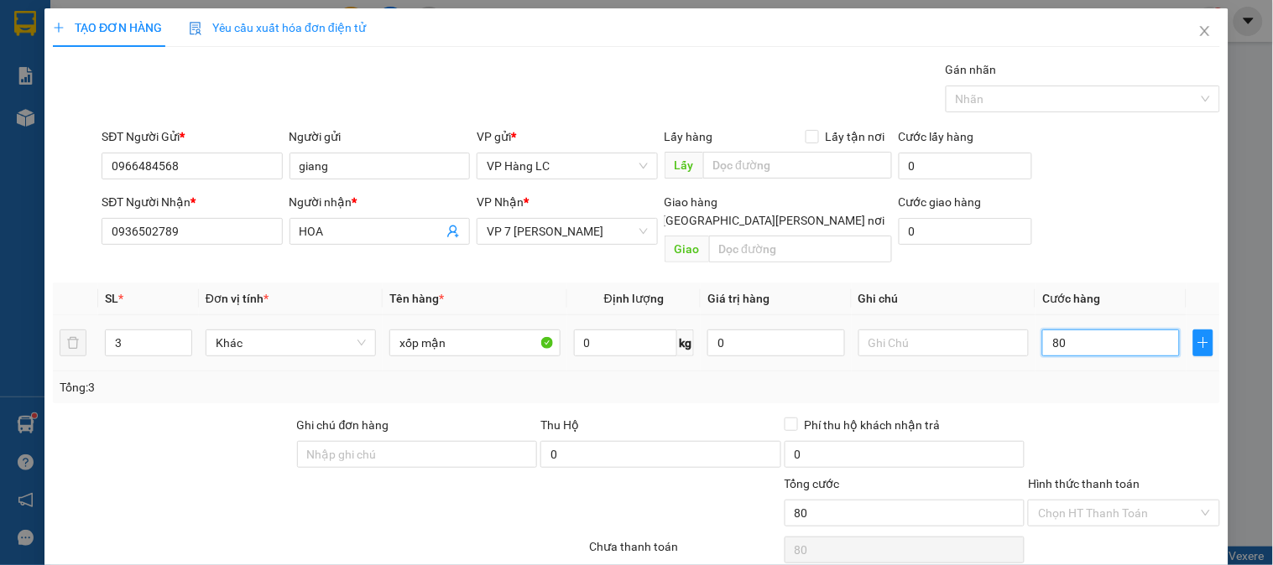
type input "800"
type input "8.000"
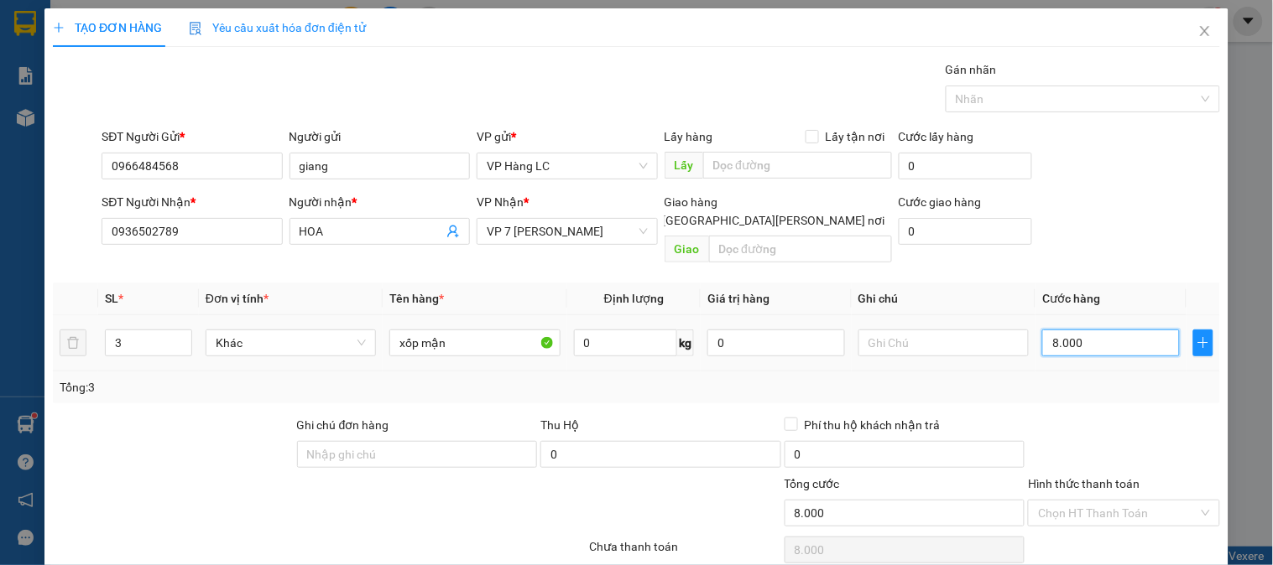
type input "80.000"
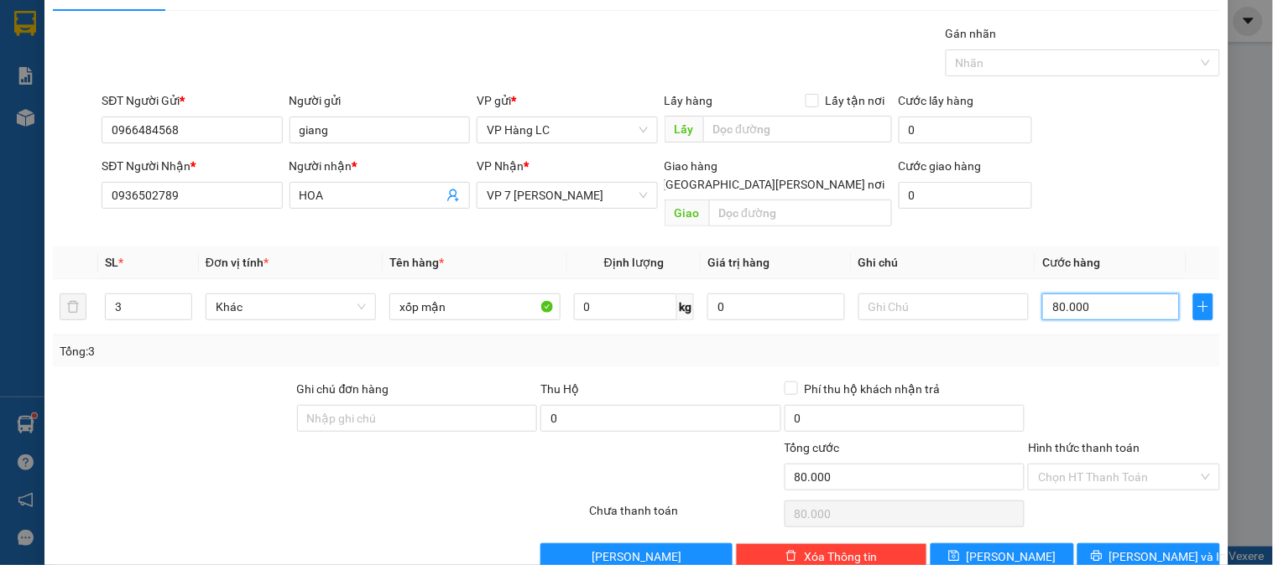
scroll to position [55, 0]
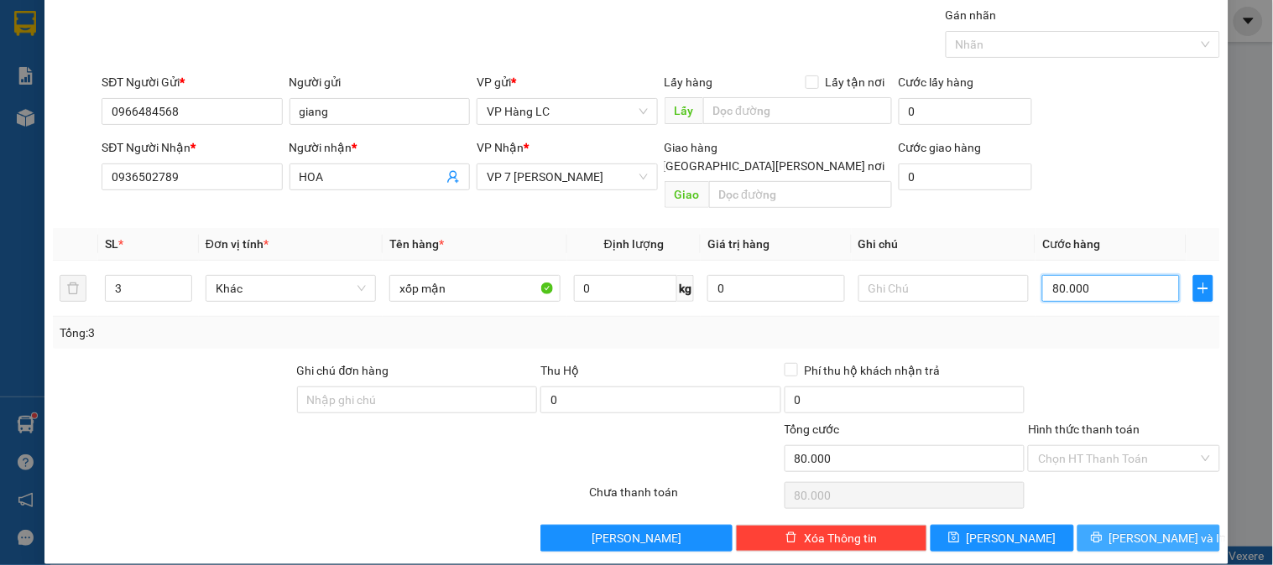
type input "80.000"
click at [1161, 529] on span "[PERSON_NAME] và In" at bounding box center [1167, 538] width 117 height 18
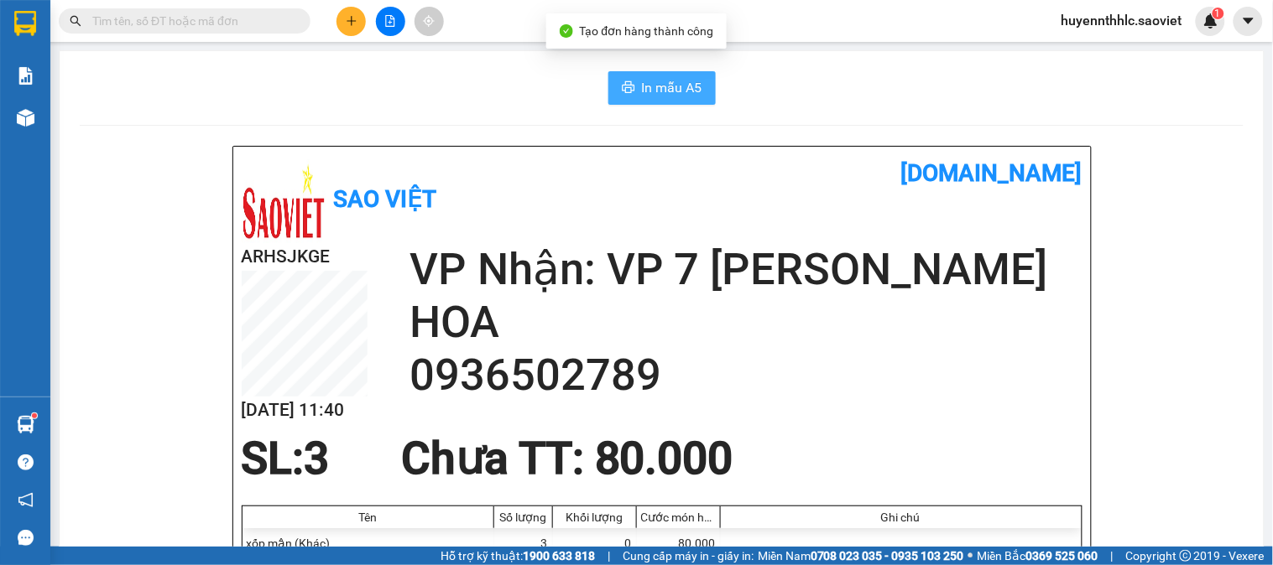
click at [671, 91] on span "In mẫu A5" at bounding box center [672, 87] width 60 height 21
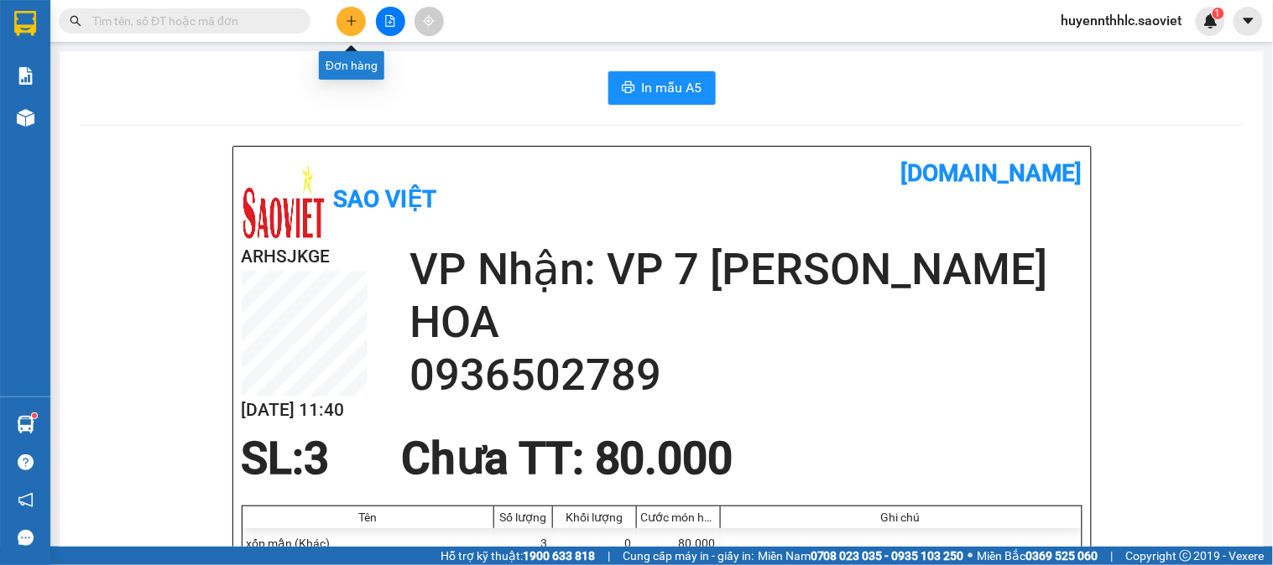
click at [346, 15] on icon "plus" at bounding box center [352, 21] width 12 height 12
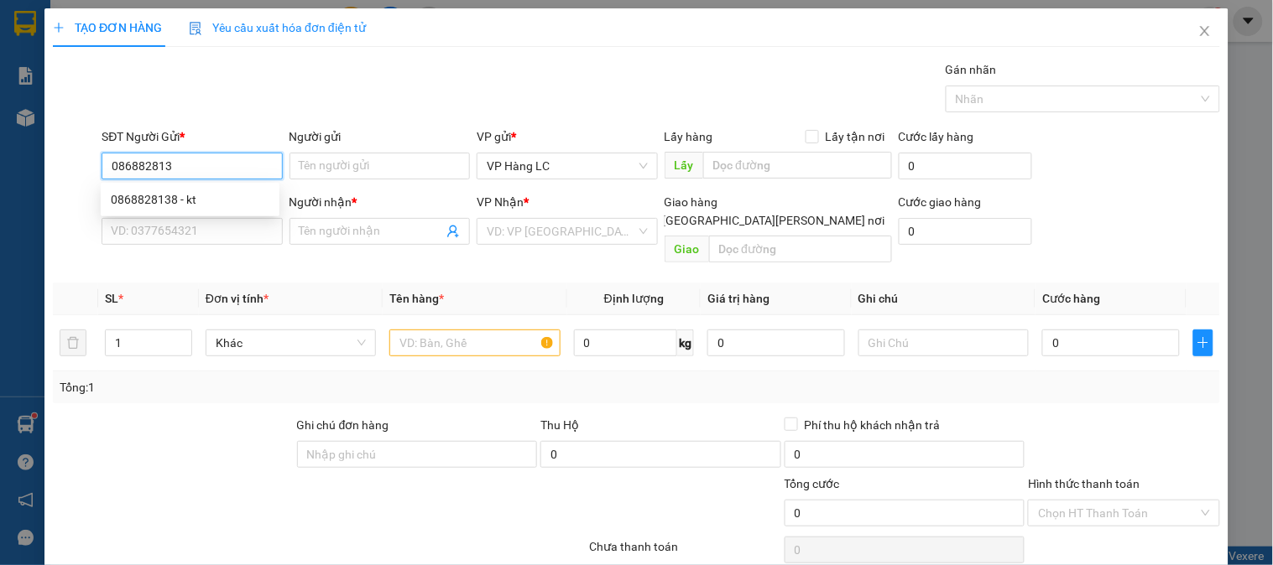
type input "0868828138"
drag, startPoint x: 160, startPoint y: 198, endPoint x: 169, endPoint y: 199, distance: 9.3
click at [161, 197] on div "0868828138 - kt" at bounding box center [190, 199] width 159 height 18
type input "kt"
type input "0904780616"
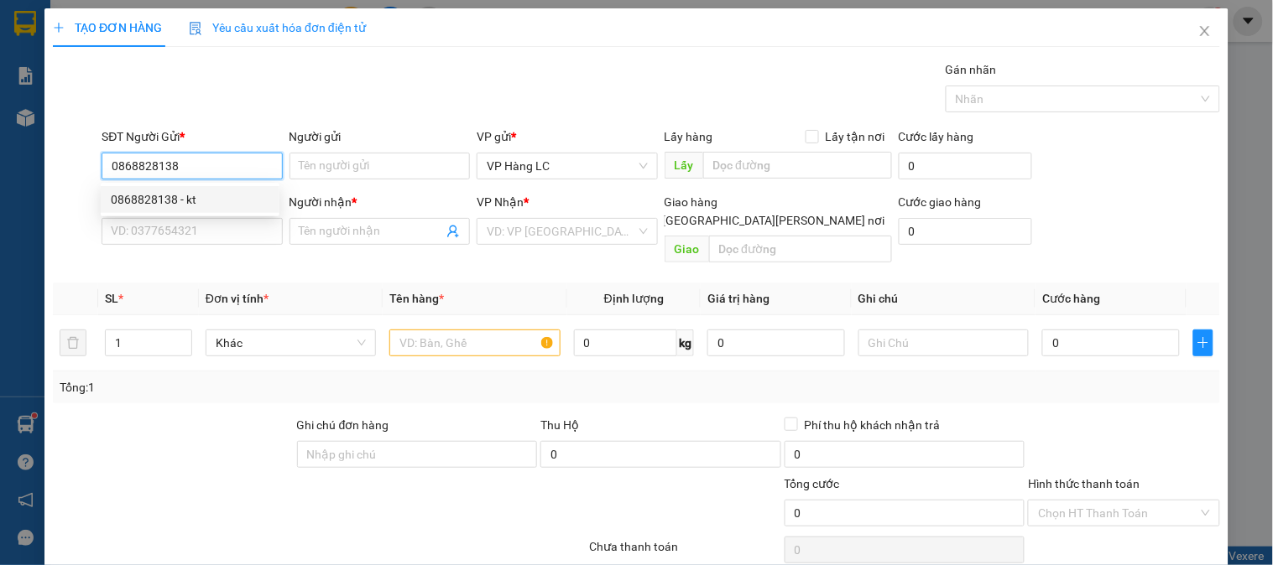
type input "KTphương"
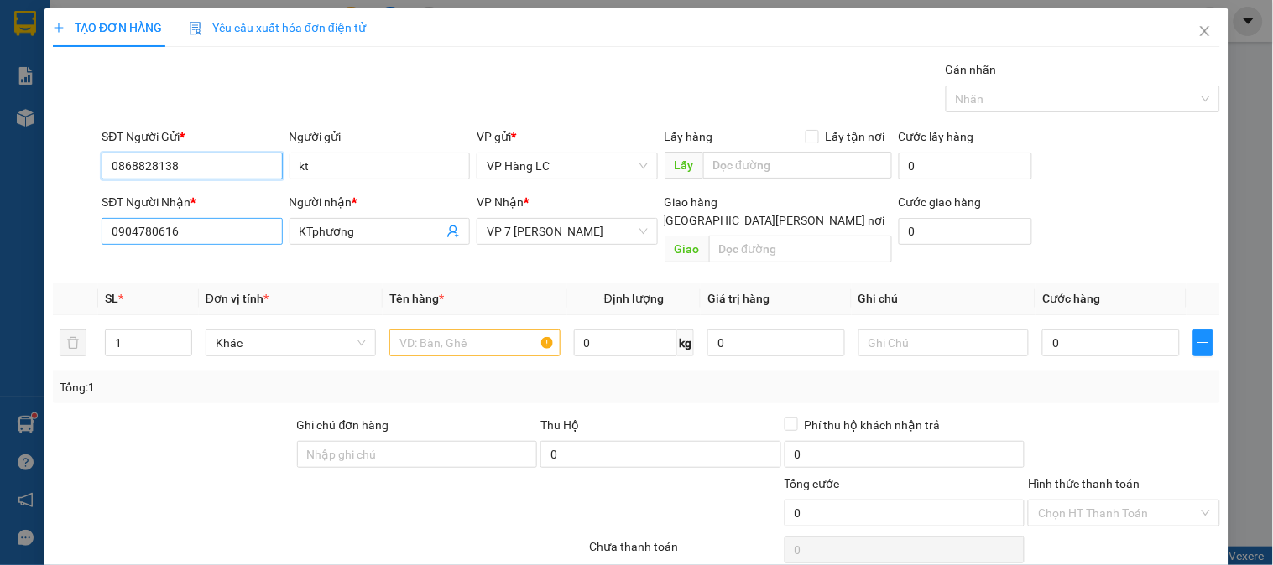
type input "0868828138"
drag, startPoint x: 202, startPoint y: 236, endPoint x: 0, endPoint y: 305, distance: 213.8
click at [0, 305] on div "TẠO ĐƠN HÀNG Yêu cầu xuất hóa đơn điện tử Transit Pickup Surcharge Ids Transit …" at bounding box center [636, 282] width 1273 height 565
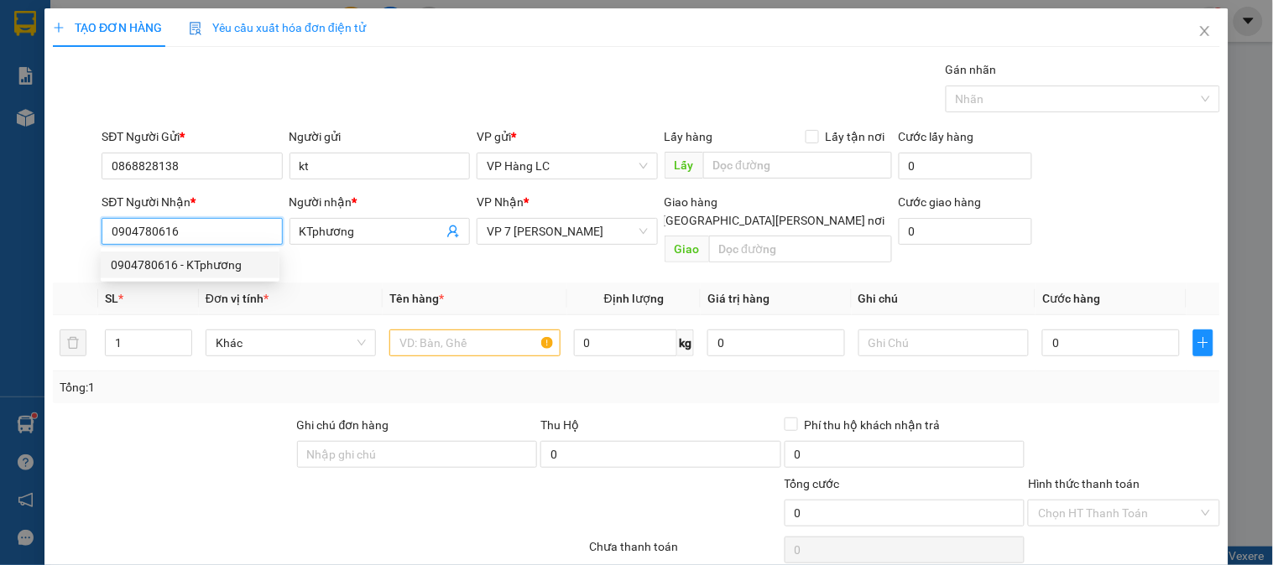
click at [212, 253] on div "0904780616 - KTphương" at bounding box center [190, 265] width 179 height 27
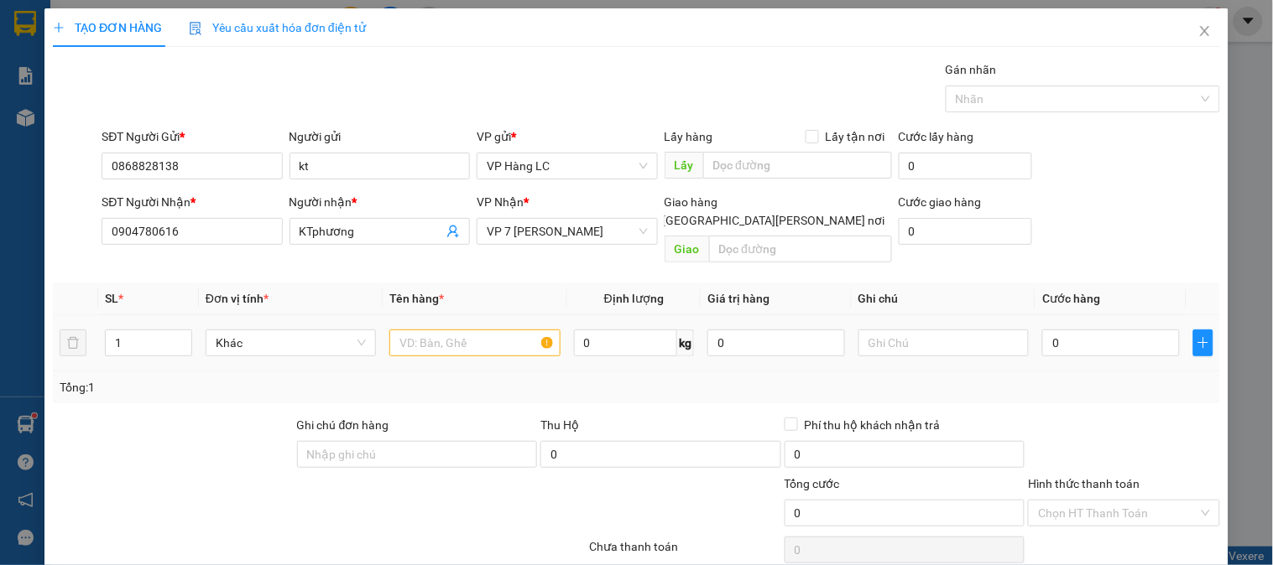
click at [451, 339] on div at bounding box center [474, 343] width 170 height 34
click at [430, 330] on input "text" at bounding box center [474, 343] width 170 height 27
type input "tai xanh"
click at [1138, 330] on input "0" at bounding box center [1111, 343] width 138 height 27
type input "1"
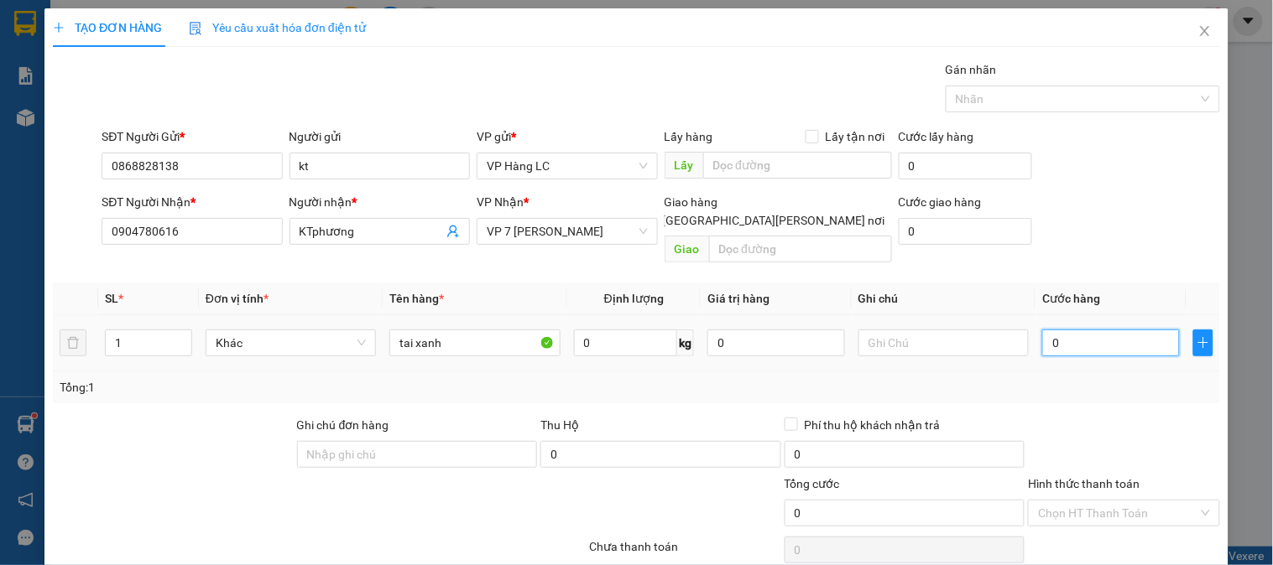
type input "1"
type input "12"
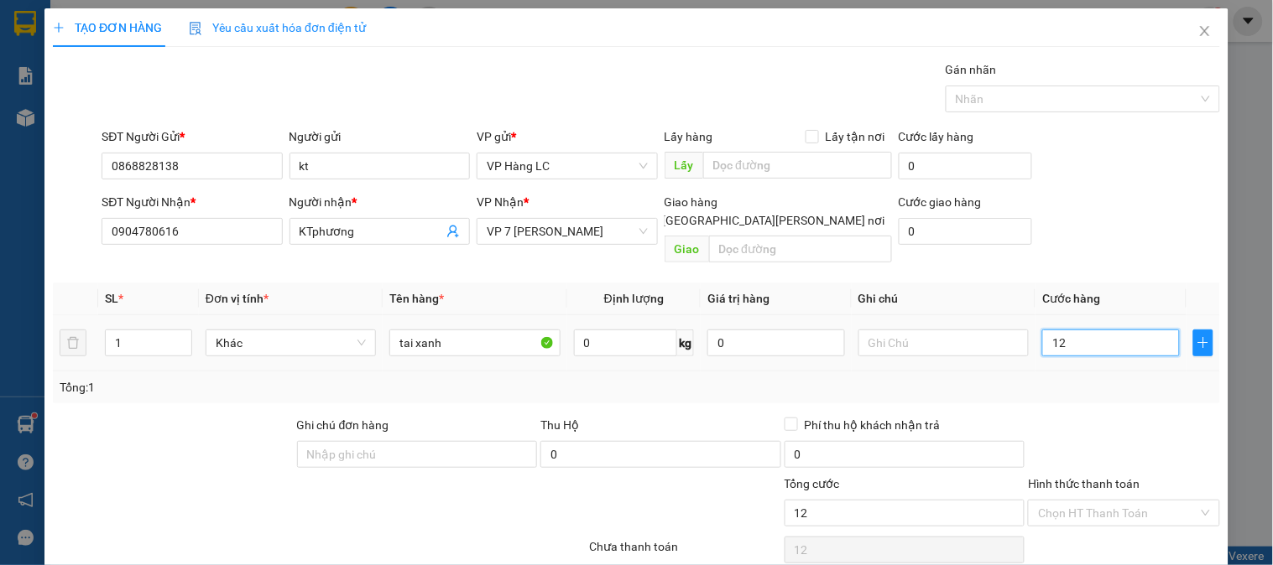
type input "120"
type input "1.200"
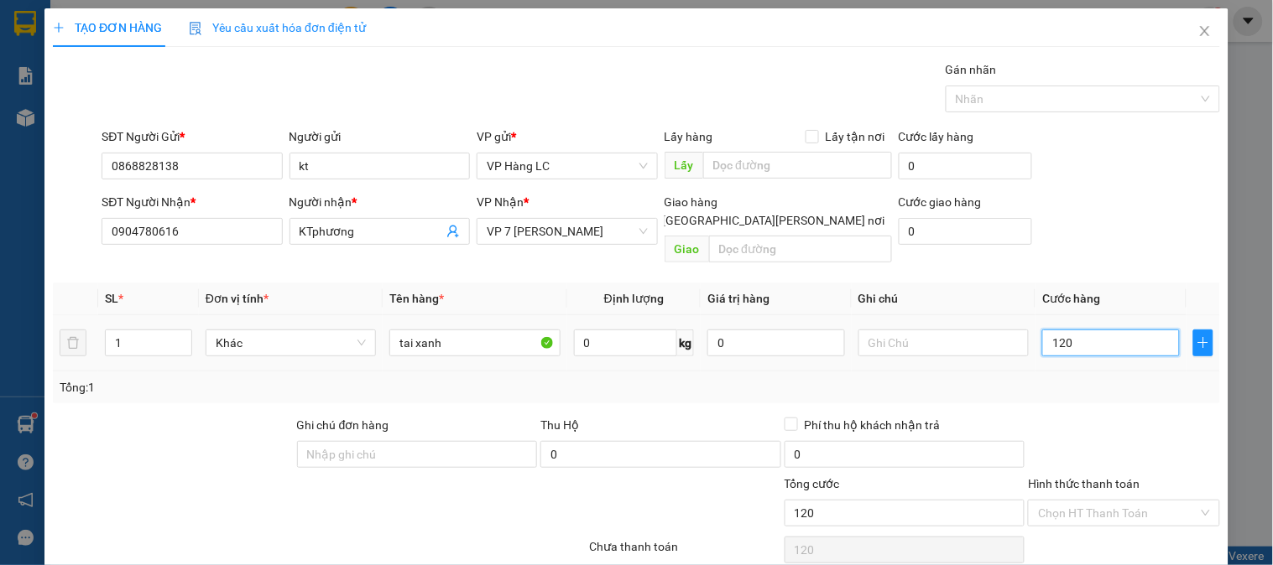
type input "1.200"
type input "12.000"
type input "120.000"
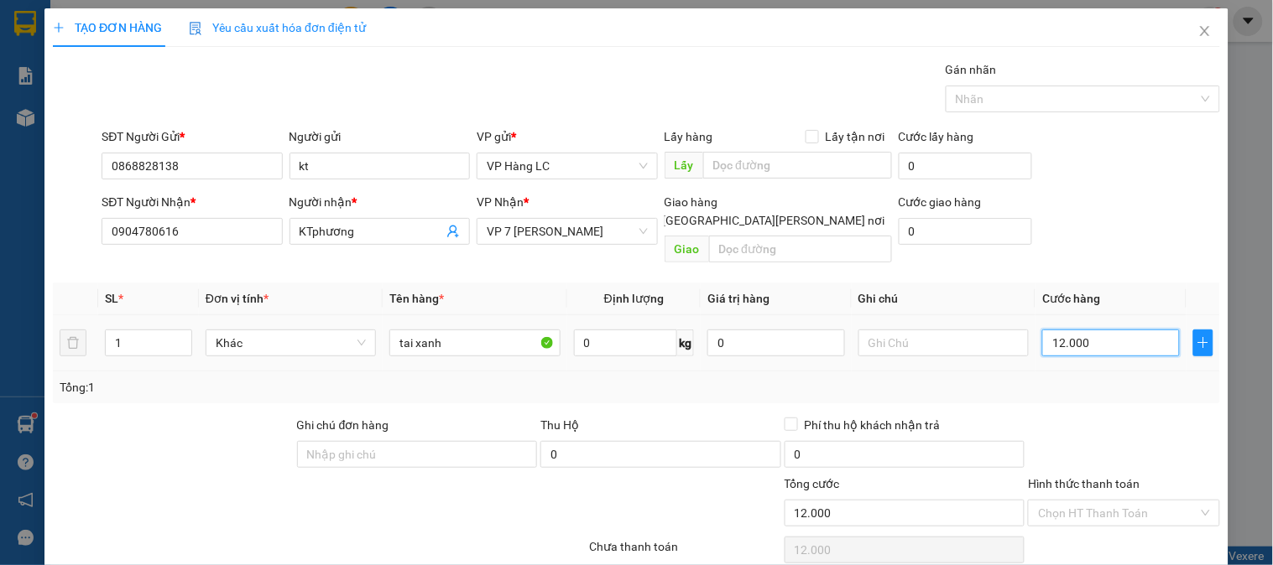
type input "120.000"
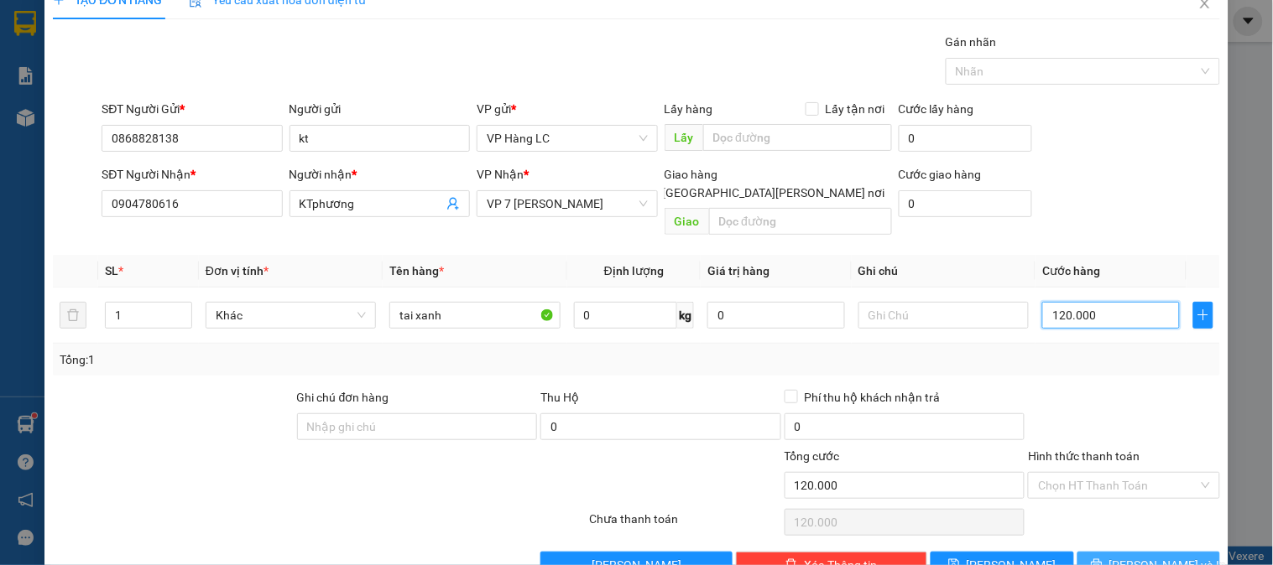
scroll to position [55, 0]
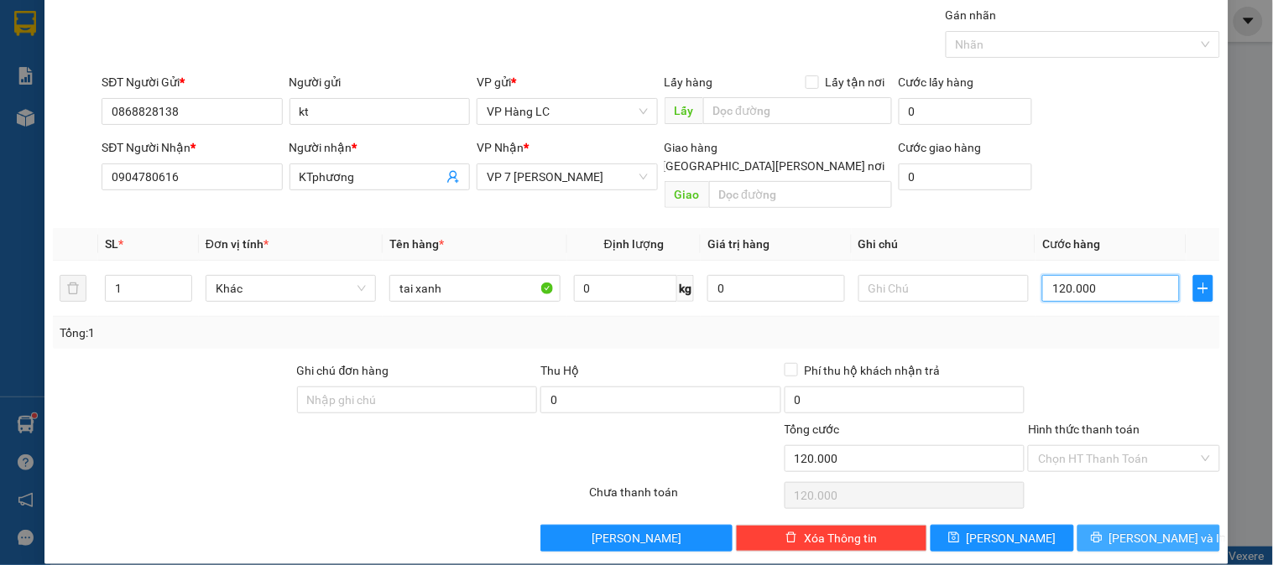
type input "120.000"
click at [1181, 525] on button "[PERSON_NAME] và In" at bounding box center [1148, 538] width 143 height 27
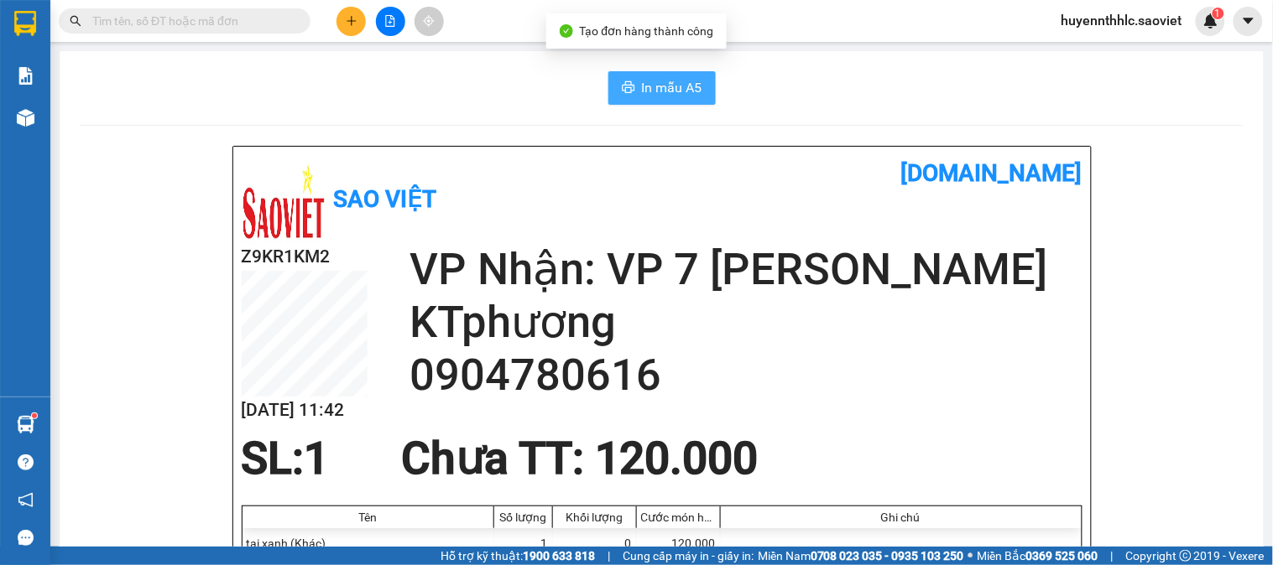
click at [692, 94] on span "In mẫu A5" at bounding box center [672, 87] width 60 height 21
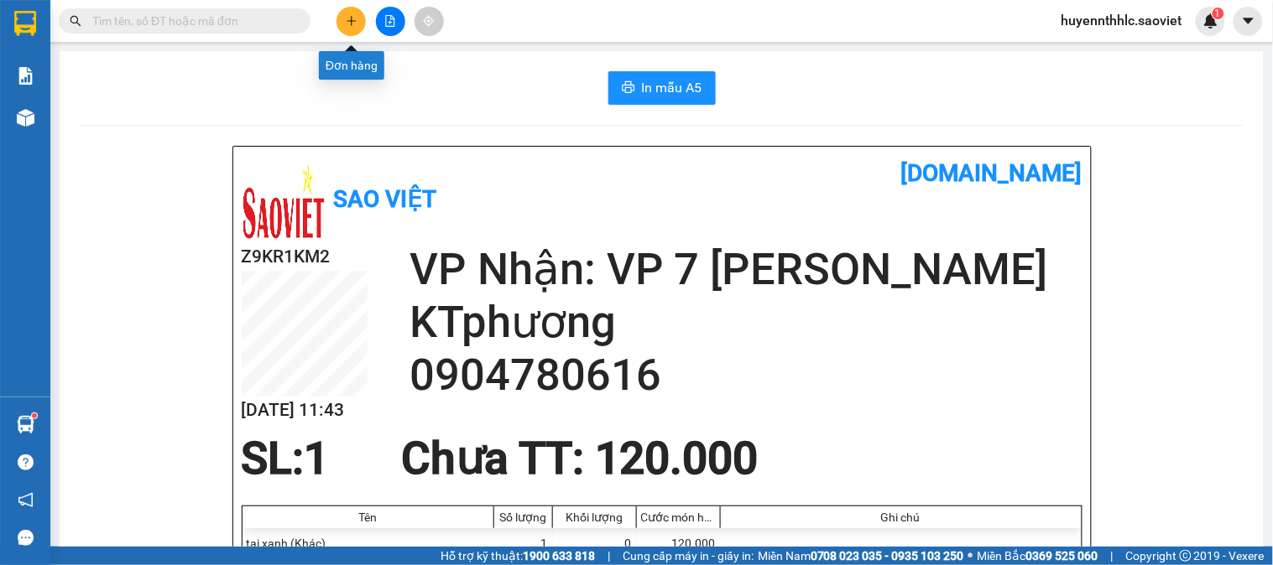
click at [354, 17] on icon "plus" at bounding box center [352, 21] width 12 height 12
